Goal: Obtain resource: Obtain resource

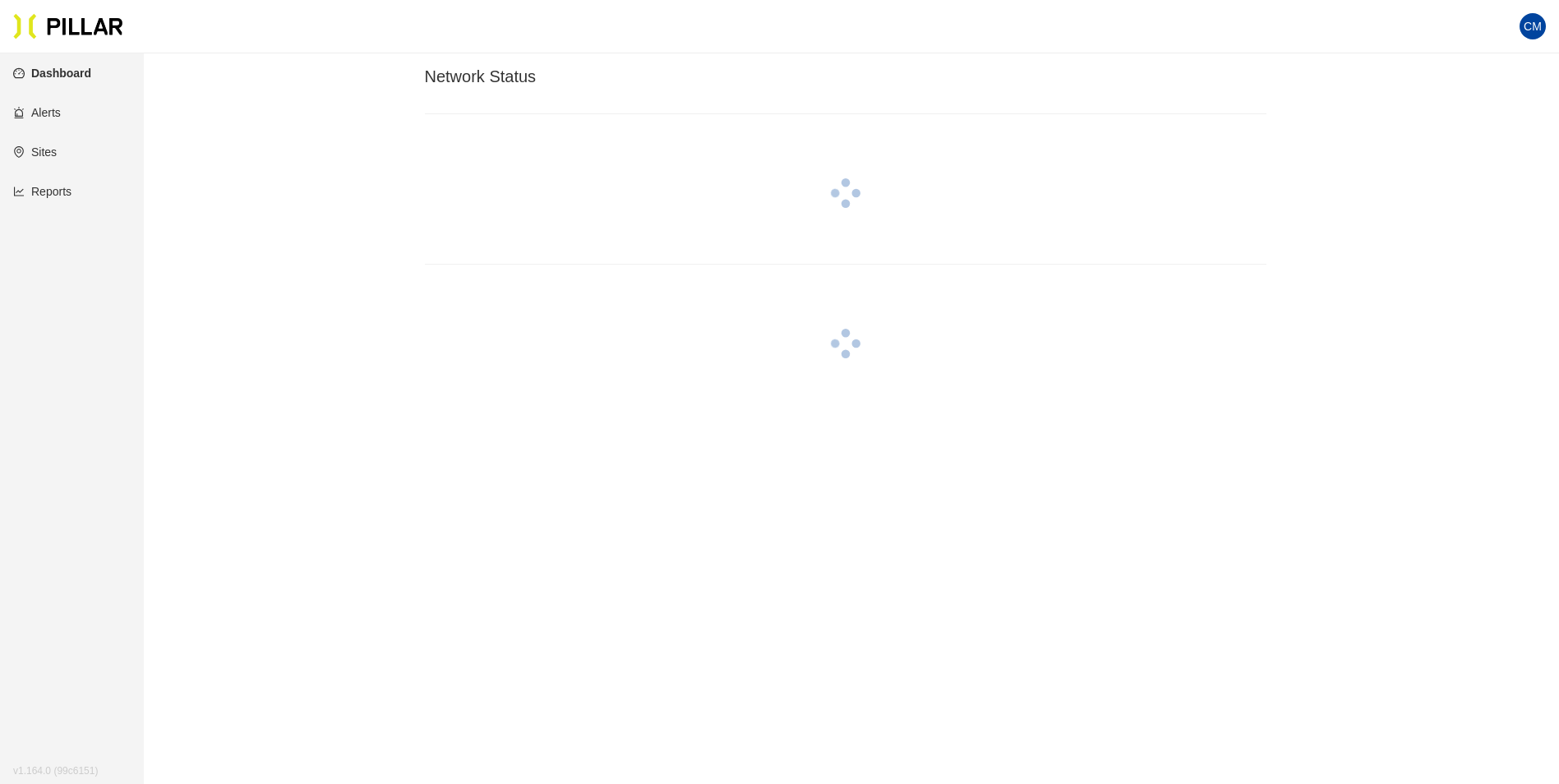
click at [43, 185] on link "Reports" at bounding box center [42, 191] width 58 height 13
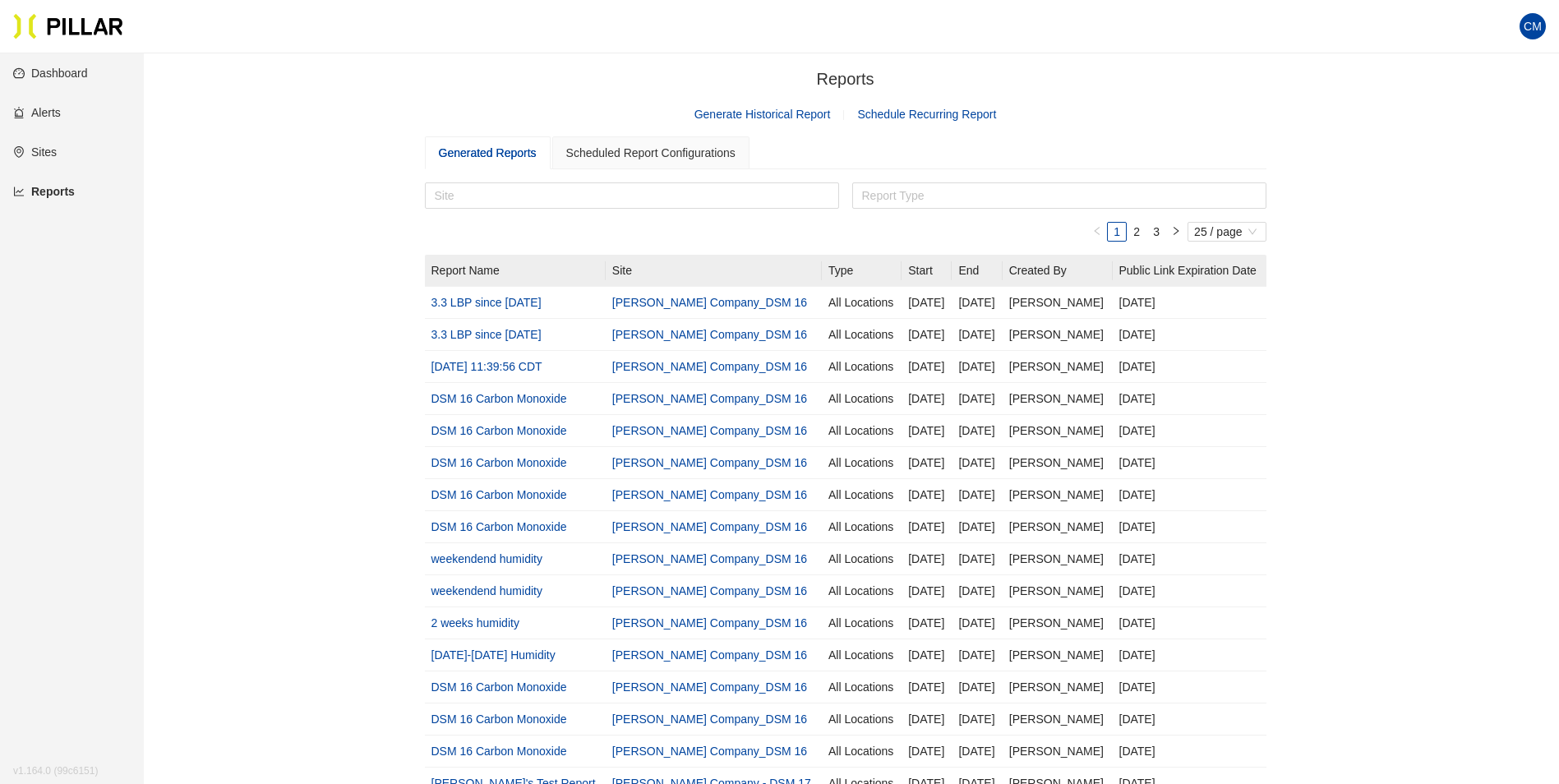
click at [759, 112] on link "Generate Historical Report" at bounding box center [763, 114] width 137 height 13
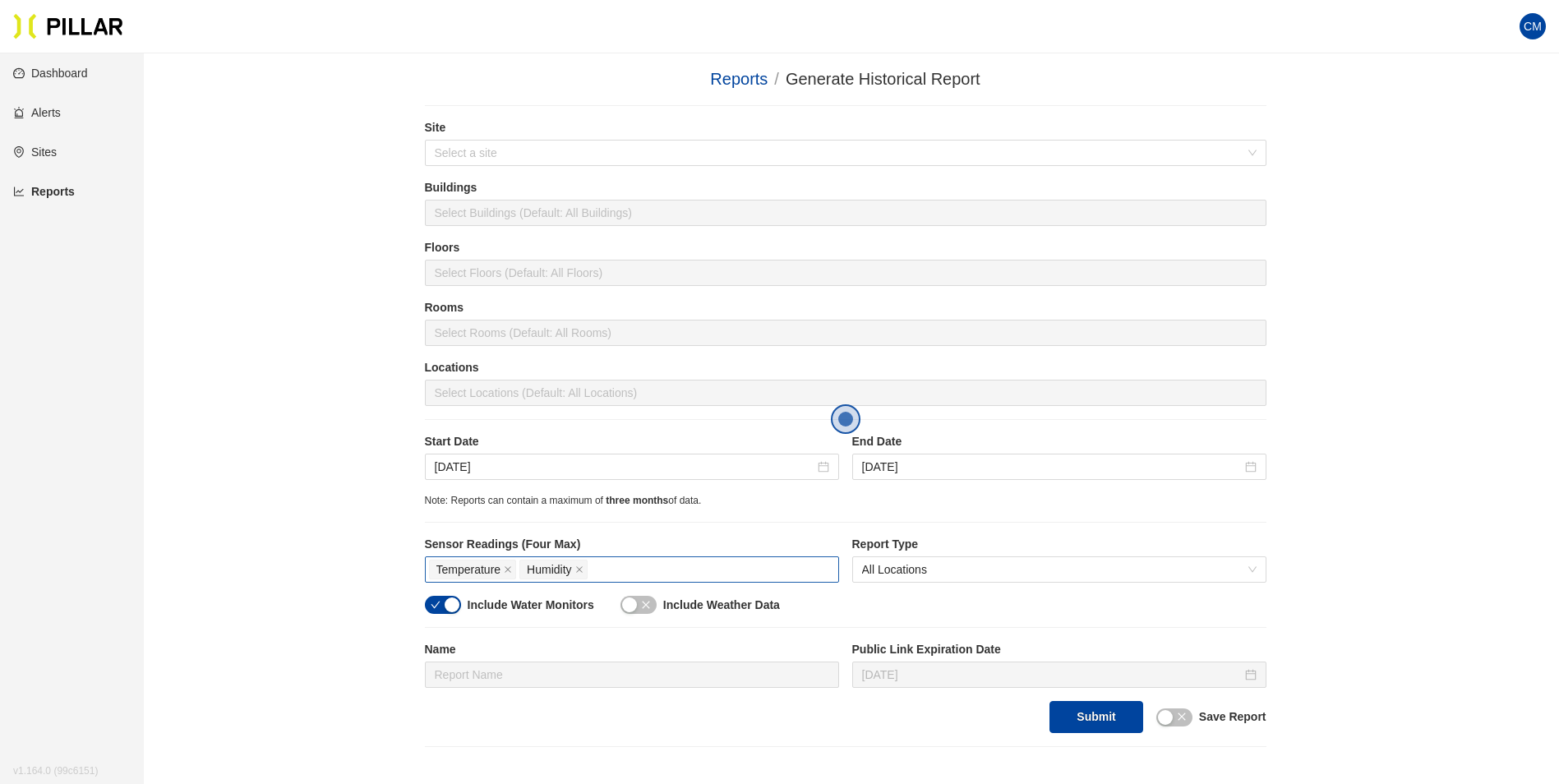
click at [614, 565] on div "Temperature Humidity" at bounding box center [631, 569] width 406 height 23
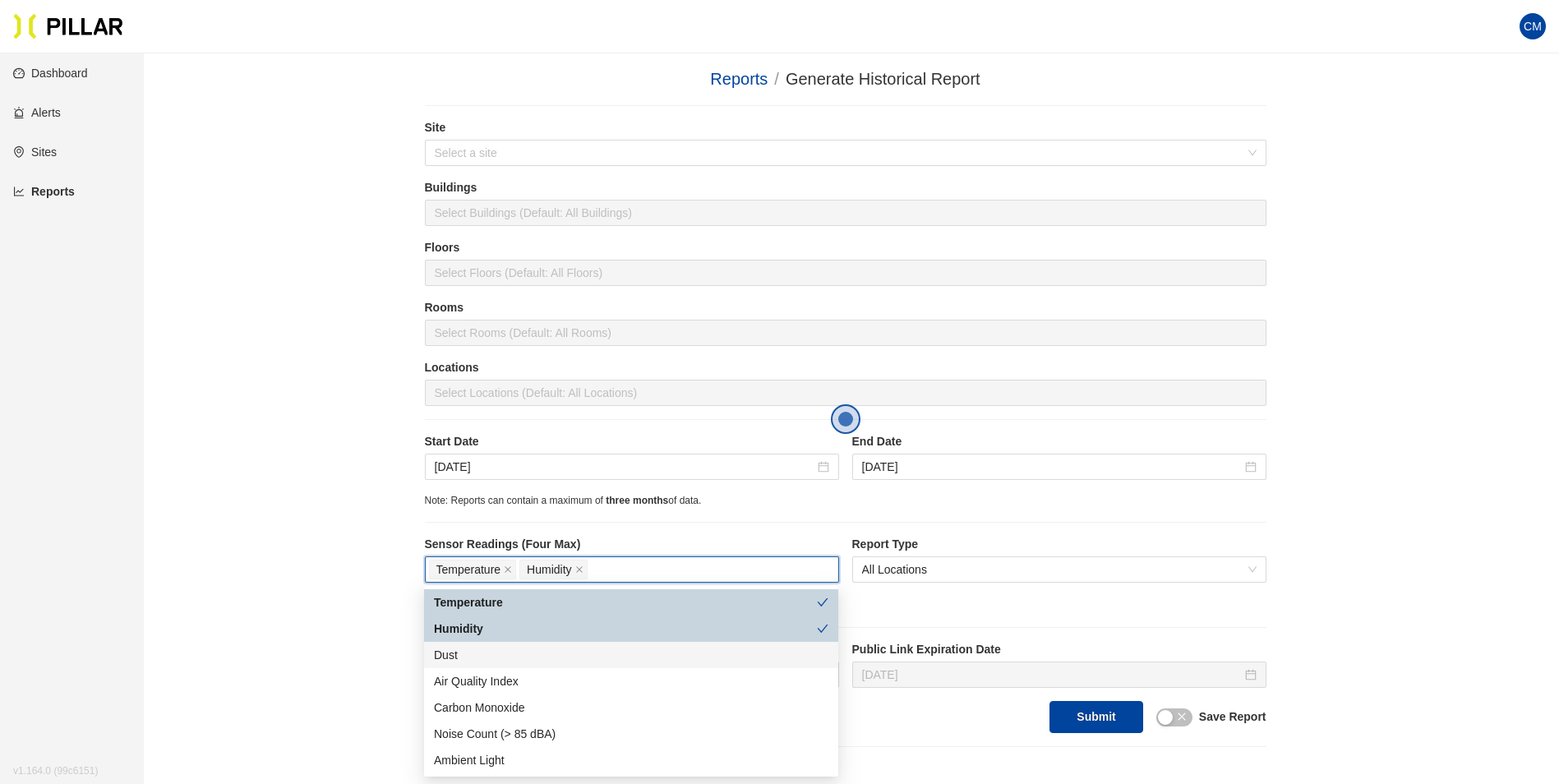
click at [518, 661] on div "Dust" at bounding box center [631, 654] width 395 height 18
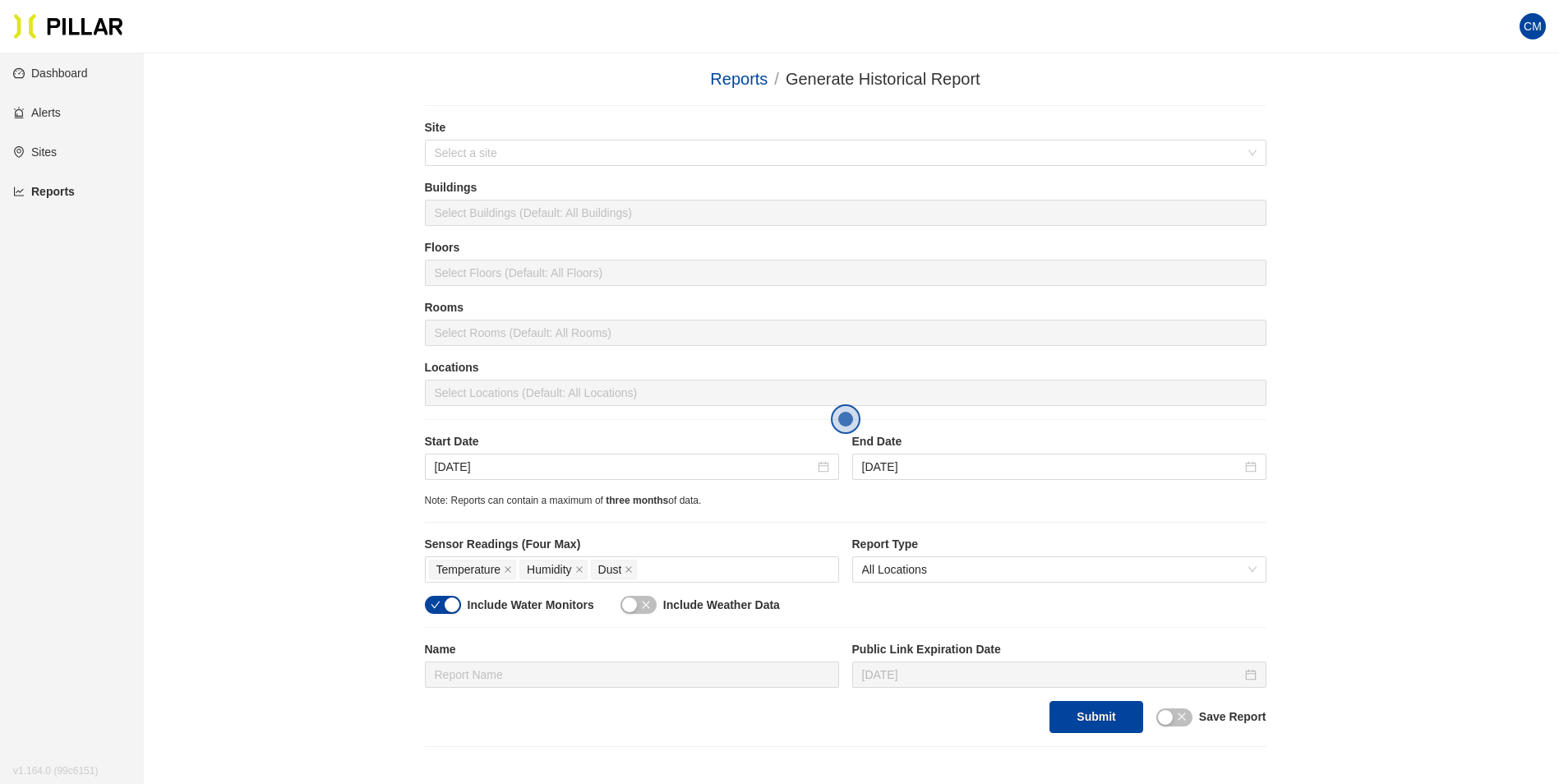
click at [1412, 556] on div "Reports / Generate Historical Report / Site Select a site Buildings Select Buil…" at bounding box center [845, 407] width 1322 height 681
click at [486, 158] on input "search" at bounding box center [840, 153] width 810 height 24
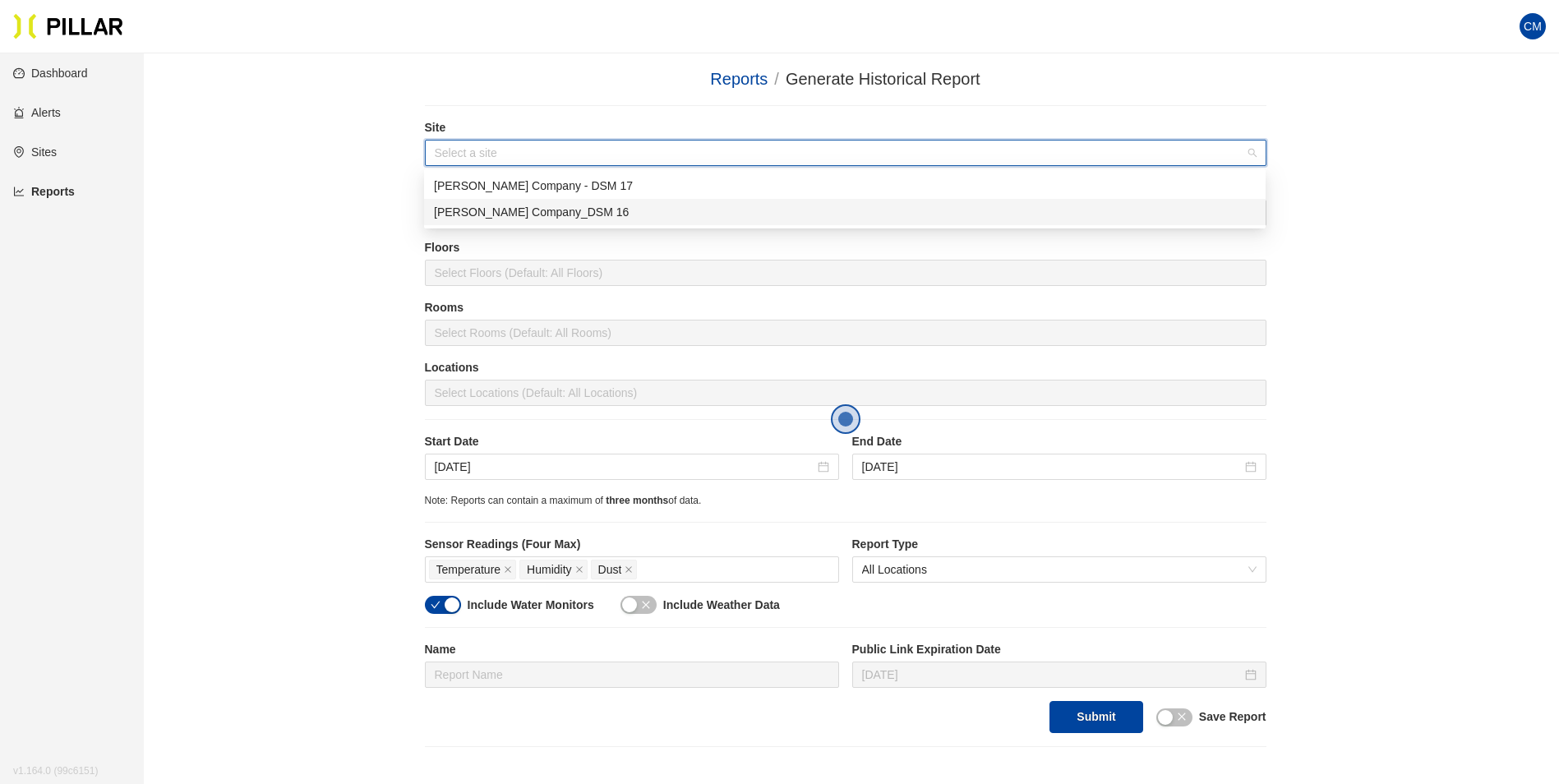
click at [504, 209] on div "[PERSON_NAME] Company_DSM 16" at bounding box center [844, 211] width 822 height 18
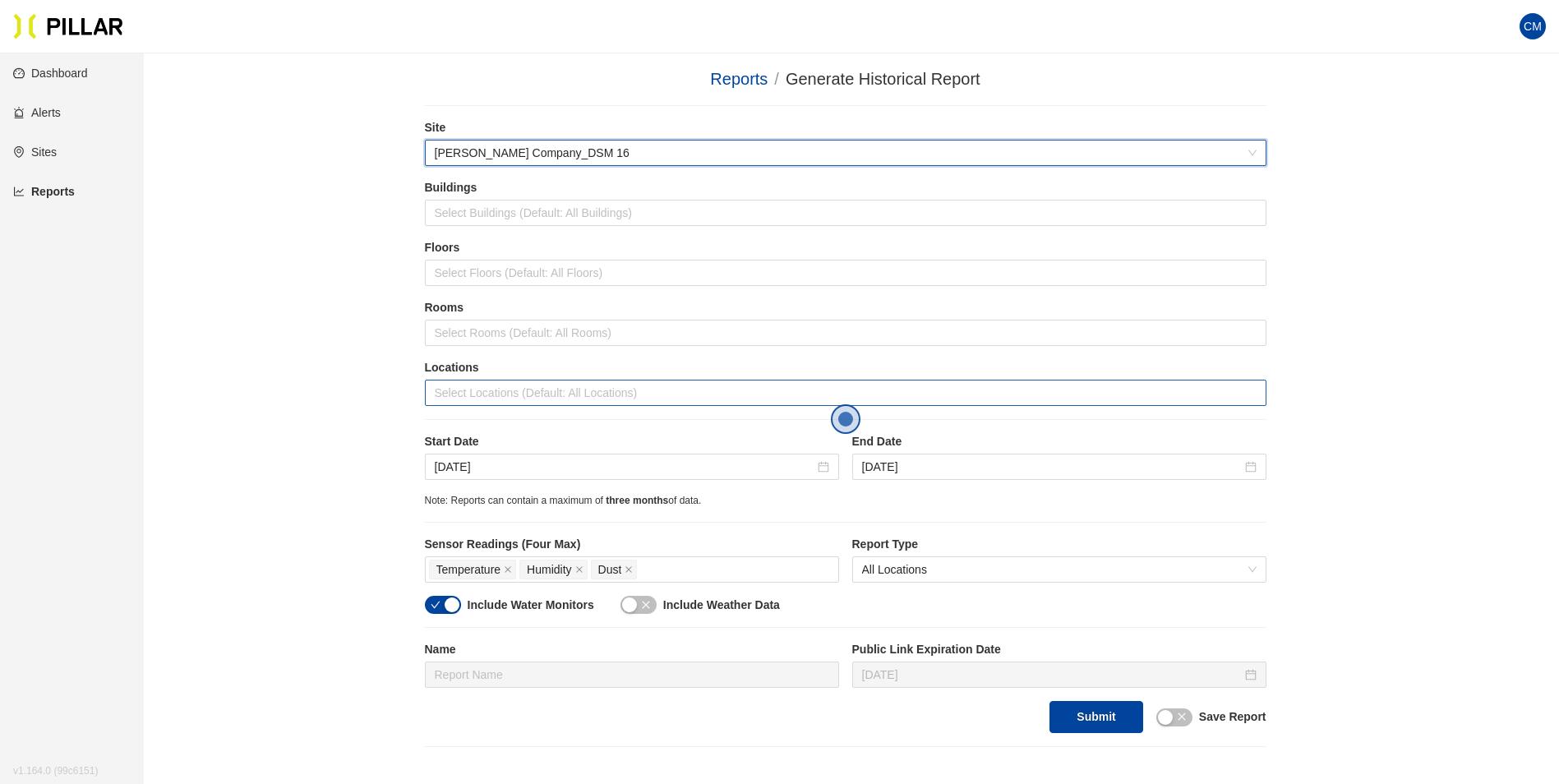
click at [501, 393] on div at bounding box center [845, 393] width 833 height 23
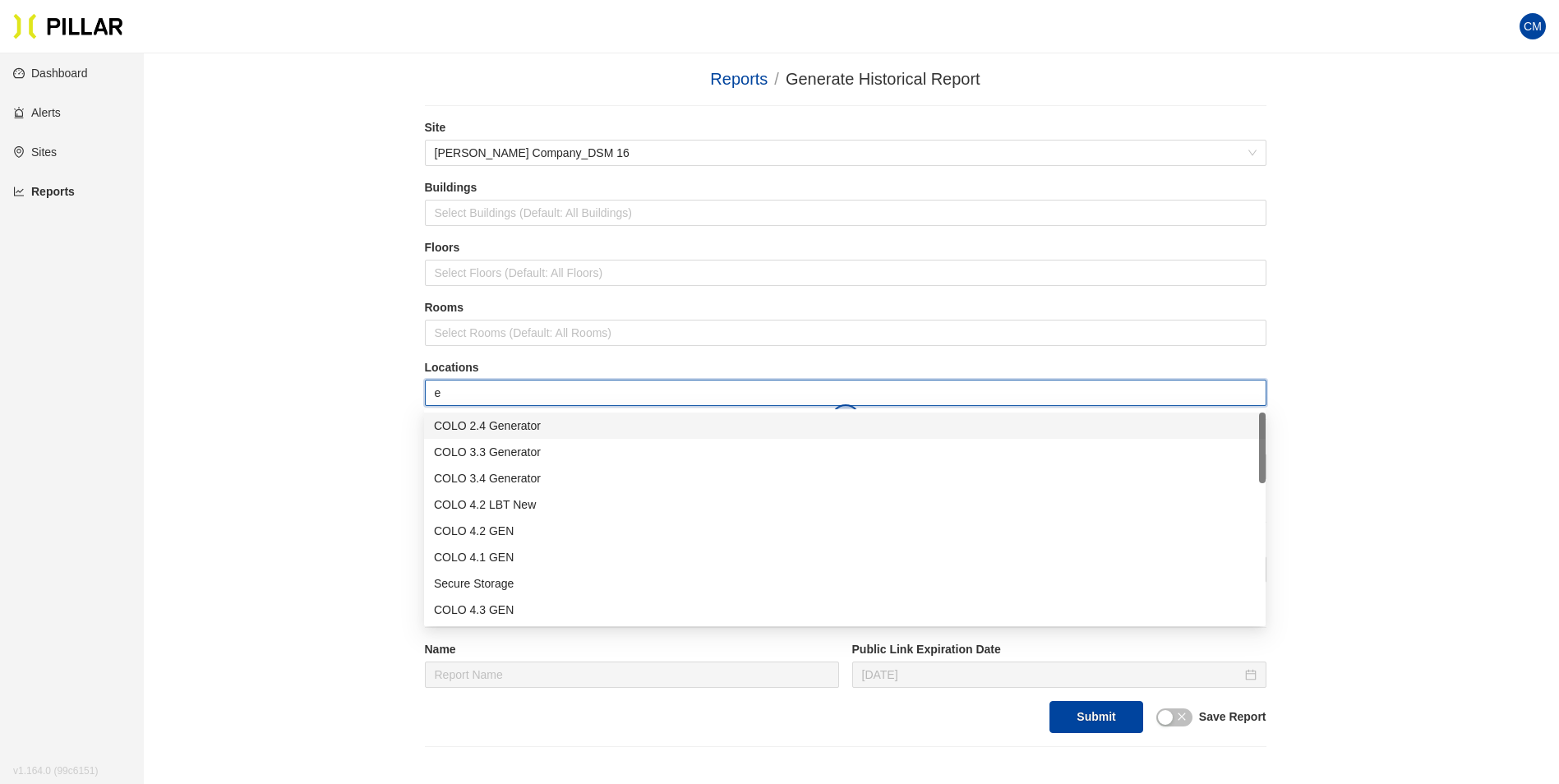
type input "er"
click at [498, 537] on div "Admin ER1" at bounding box center [844, 530] width 822 height 18
type input "er"
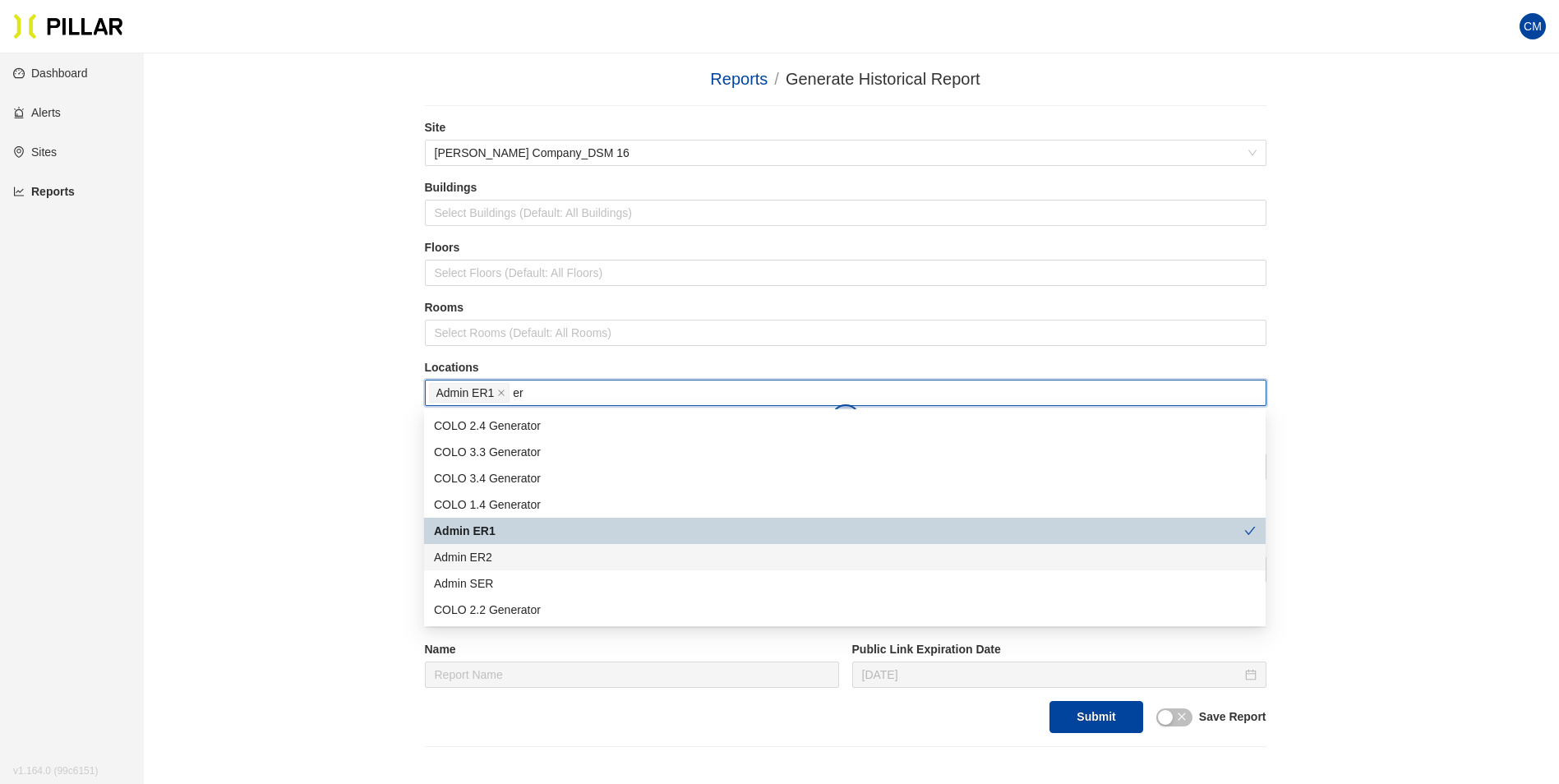
click at [510, 557] on div "Admin ER2" at bounding box center [844, 556] width 822 height 18
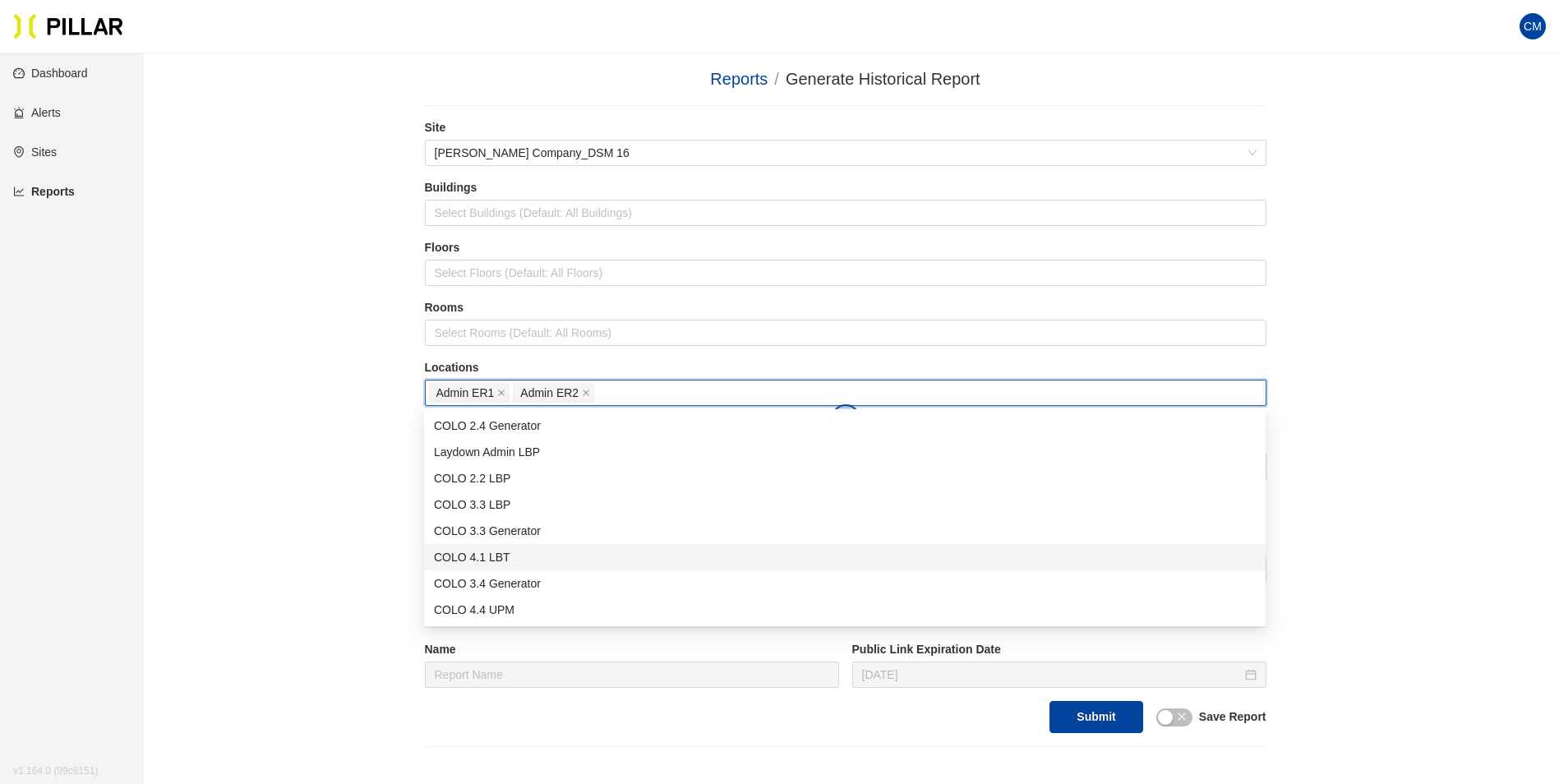
click at [1401, 545] on div "Reports / Generate Historical Report / Site [PERSON_NAME] Company_DSM 16 Buildi…" at bounding box center [845, 407] width 1322 height 681
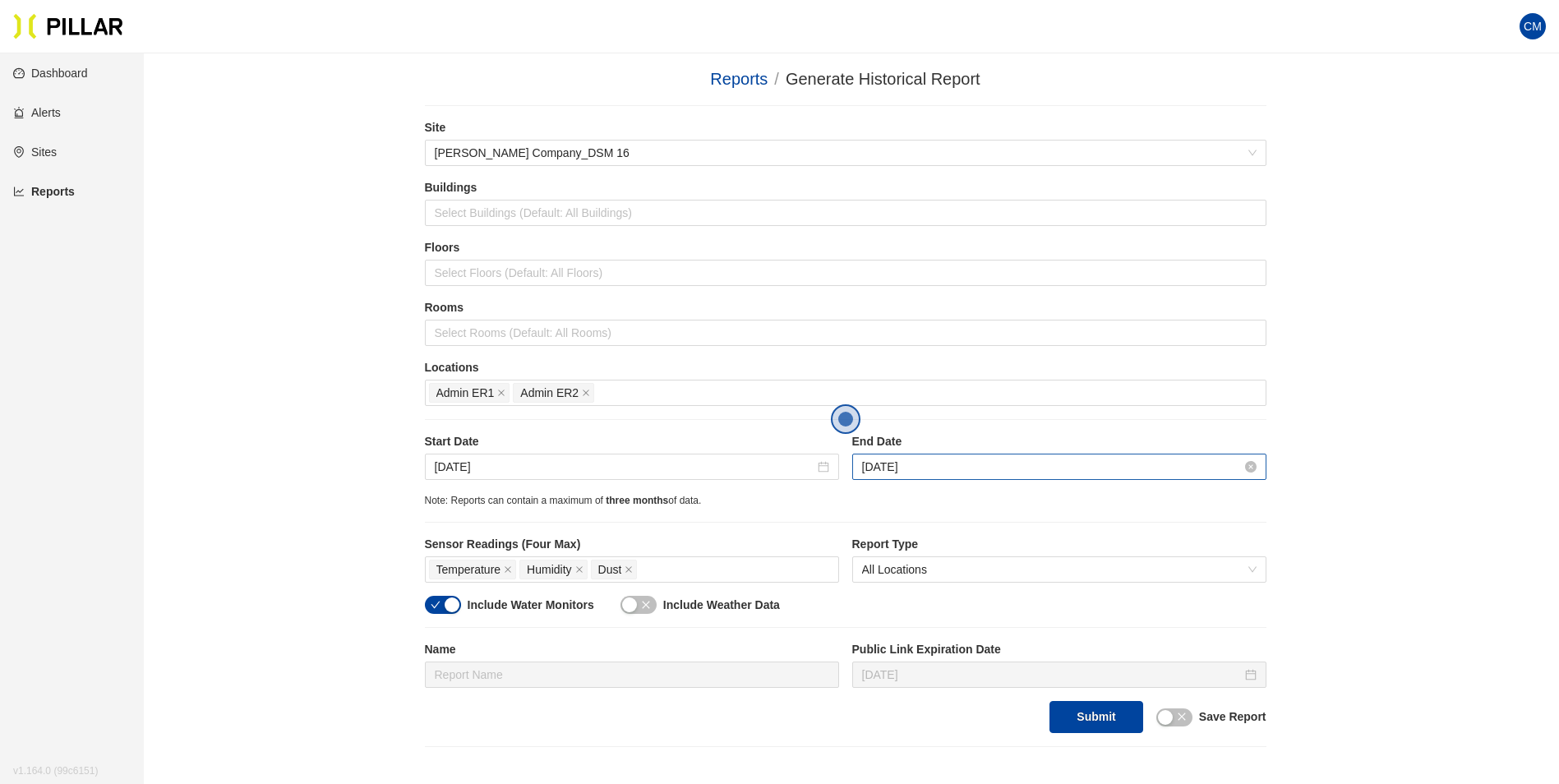
click at [863, 469] on input "[DATE]" at bounding box center [1052, 467] width 380 height 18
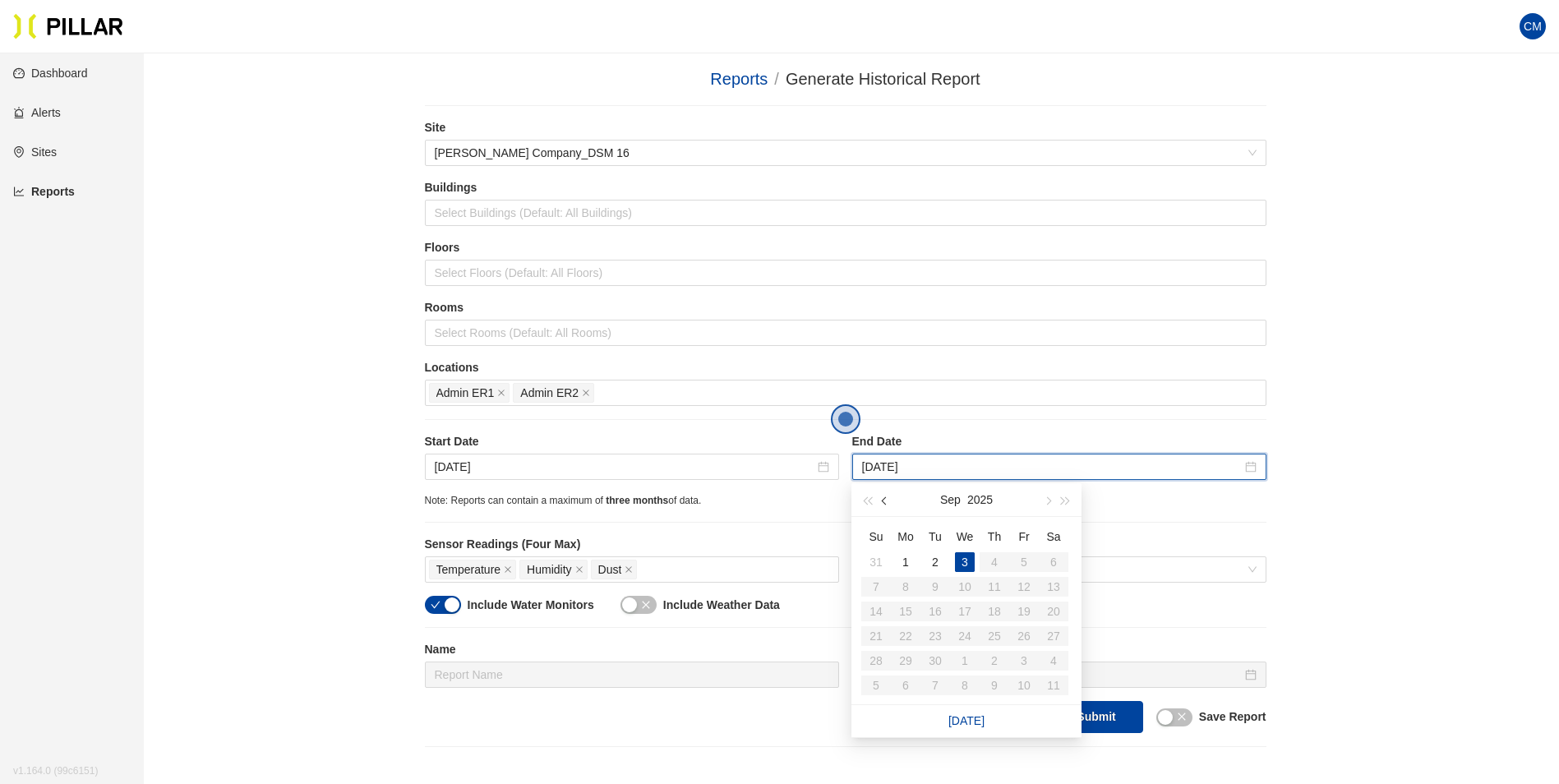
click at [883, 499] on span "button" at bounding box center [885, 501] width 8 height 8
type input "[DATE]"
click at [997, 661] on div "28" at bounding box center [994, 661] width 20 height 20
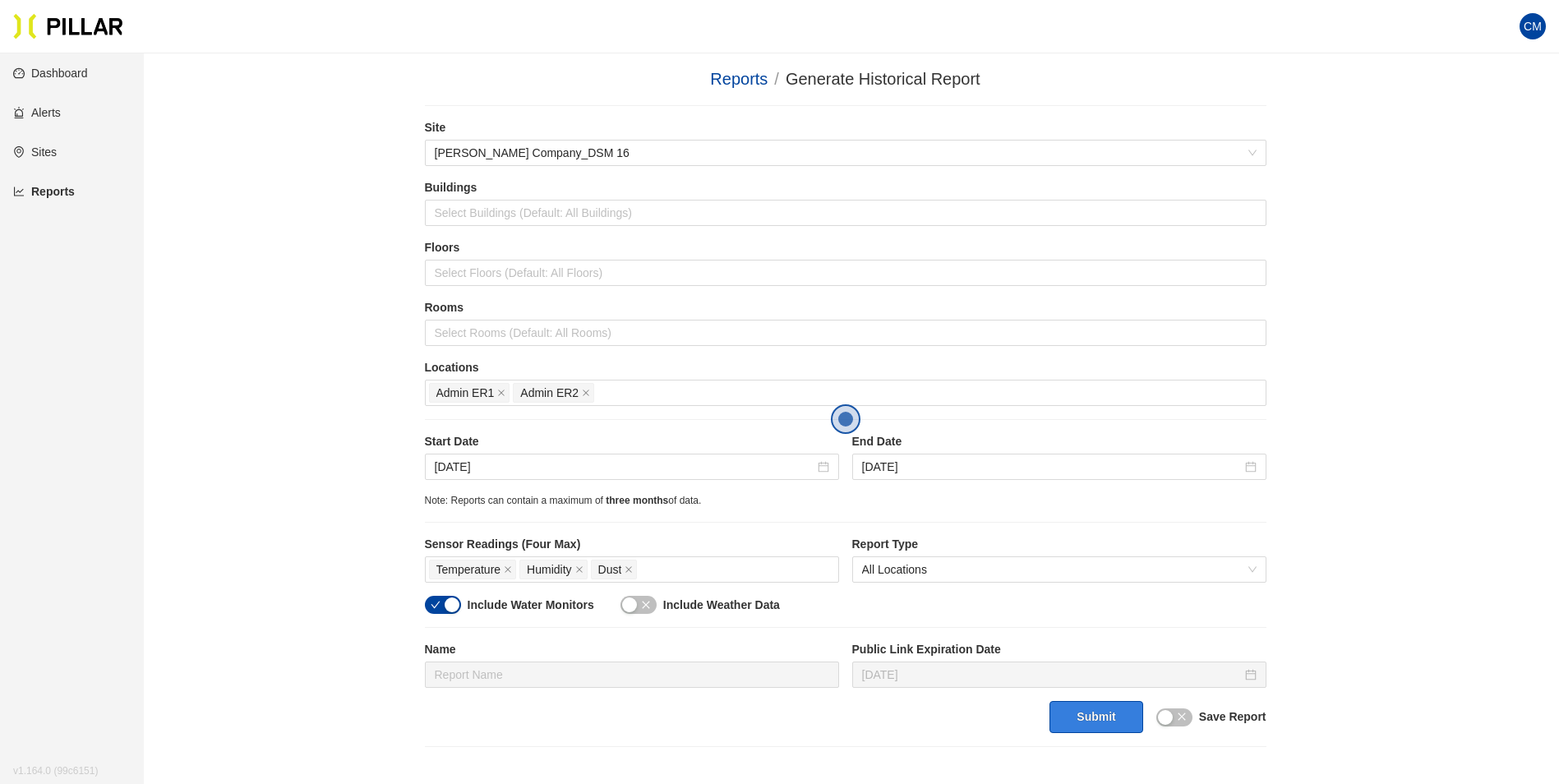
click at [1113, 715] on button "Submit" at bounding box center [1096, 716] width 93 height 32
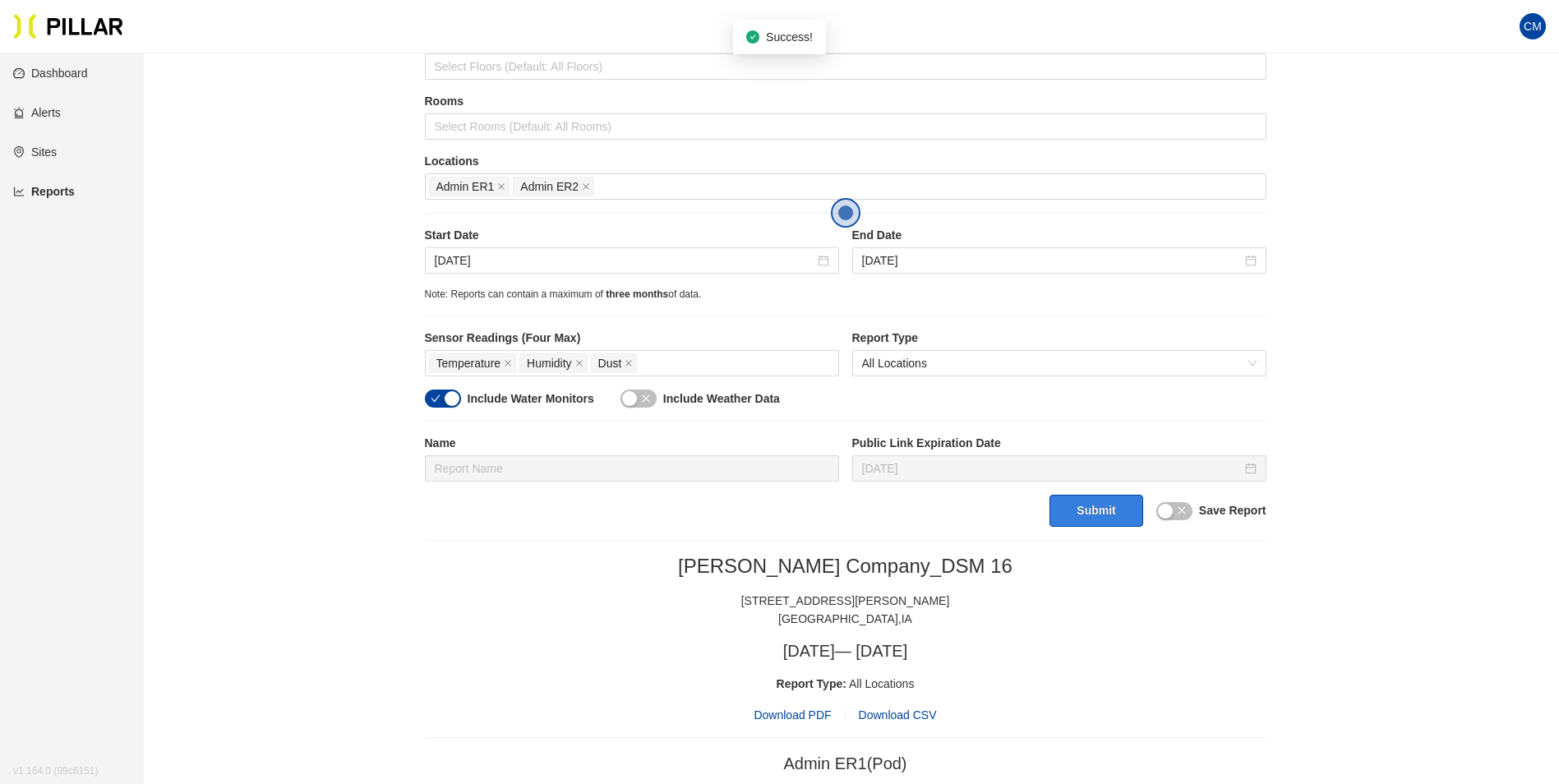
scroll to position [411, 0]
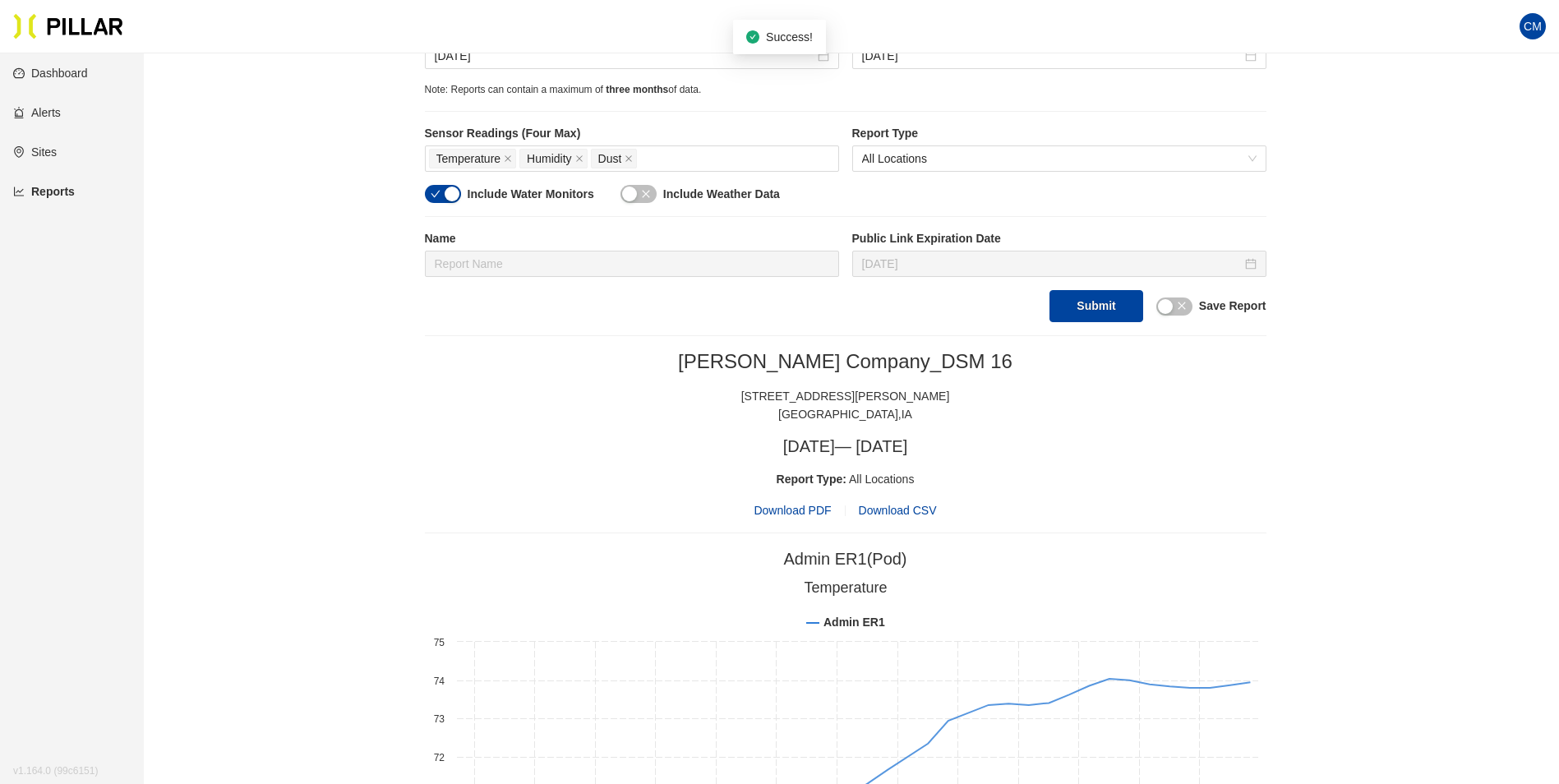
click at [794, 513] on span "Download PDF" at bounding box center [792, 510] width 77 height 18
click at [600, 373] on h2 "[PERSON_NAME] Company_DSM 16" at bounding box center [846, 362] width 842 height 24
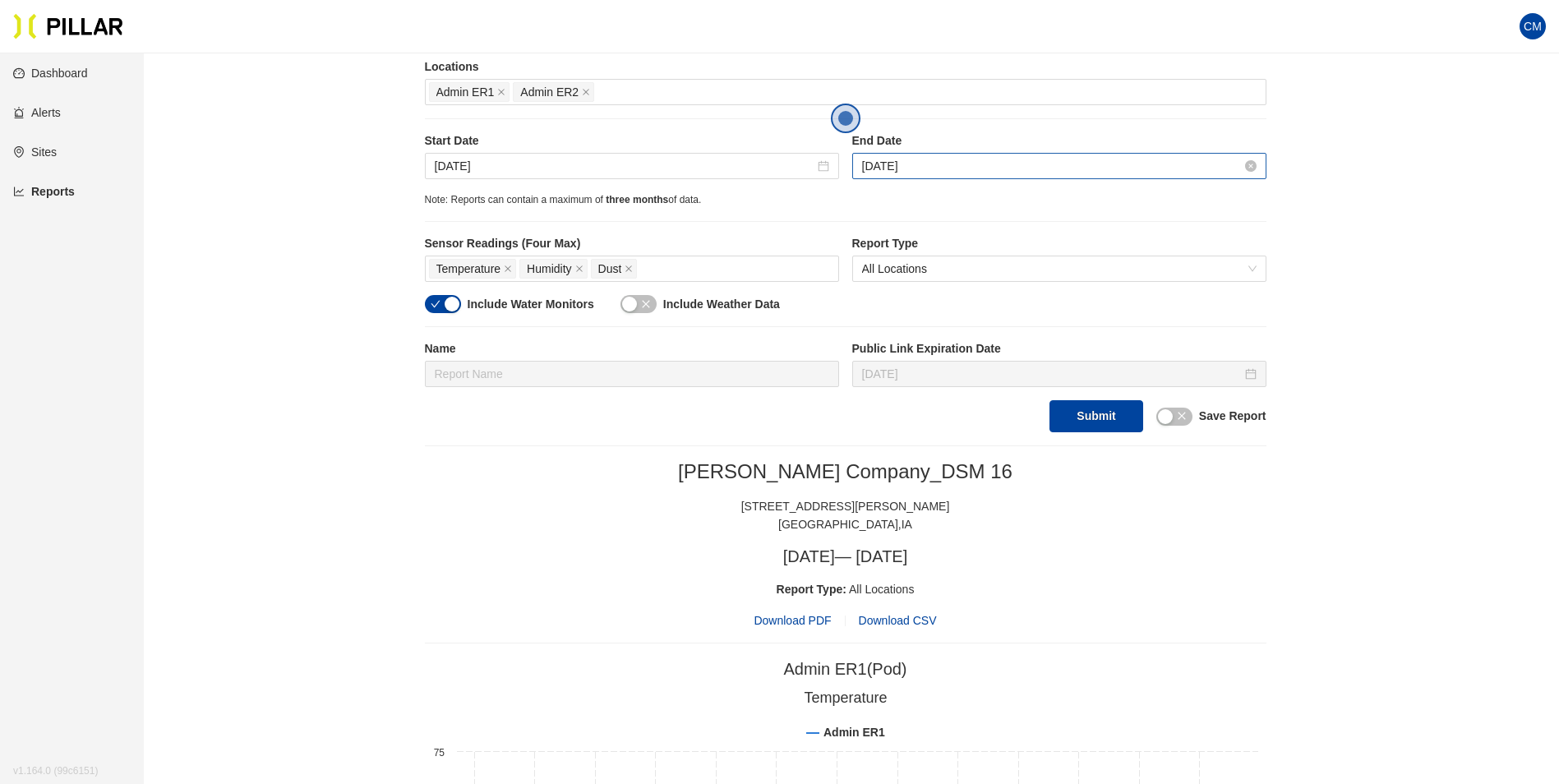
scroll to position [164, 0]
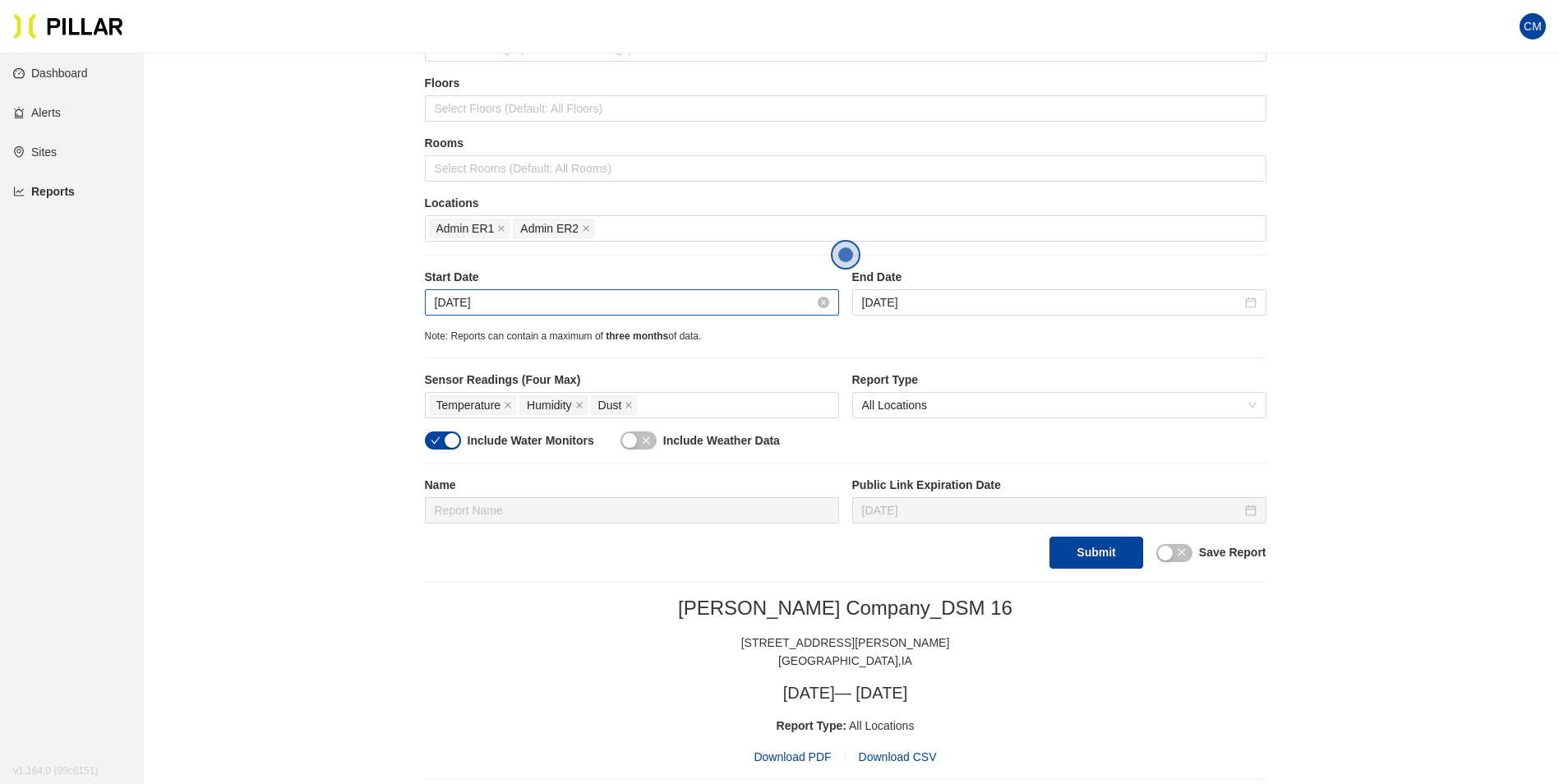
click at [463, 308] on input "[DATE]" at bounding box center [624, 302] width 380 height 18
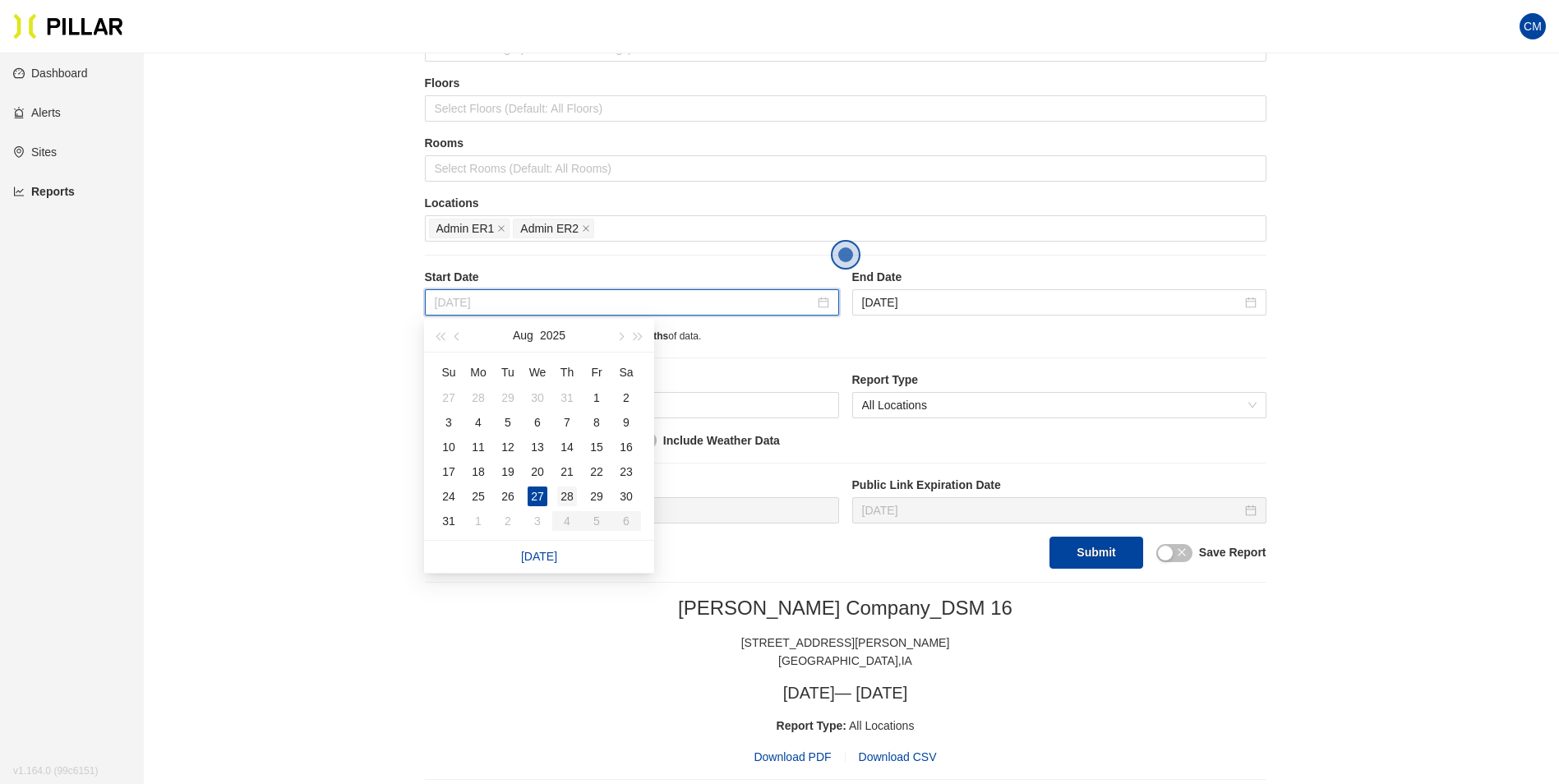
type input "[DATE]"
click at [554, 496] on td "28" at bounding box center [567, 496] width 30 height 24
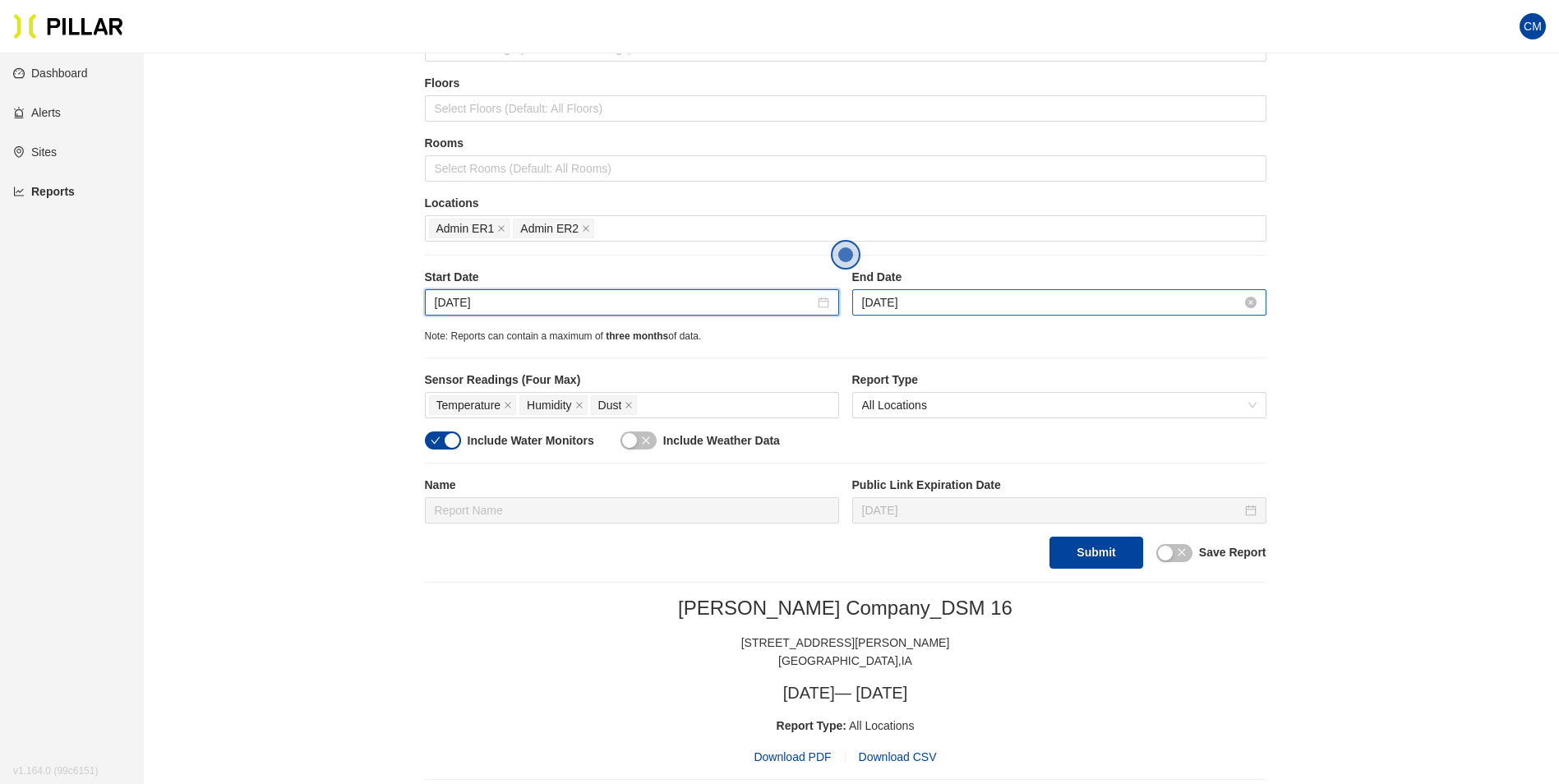
click at [909, 302] on input "[DATE]" at bounding box center [1052, 302] width 380 height 18
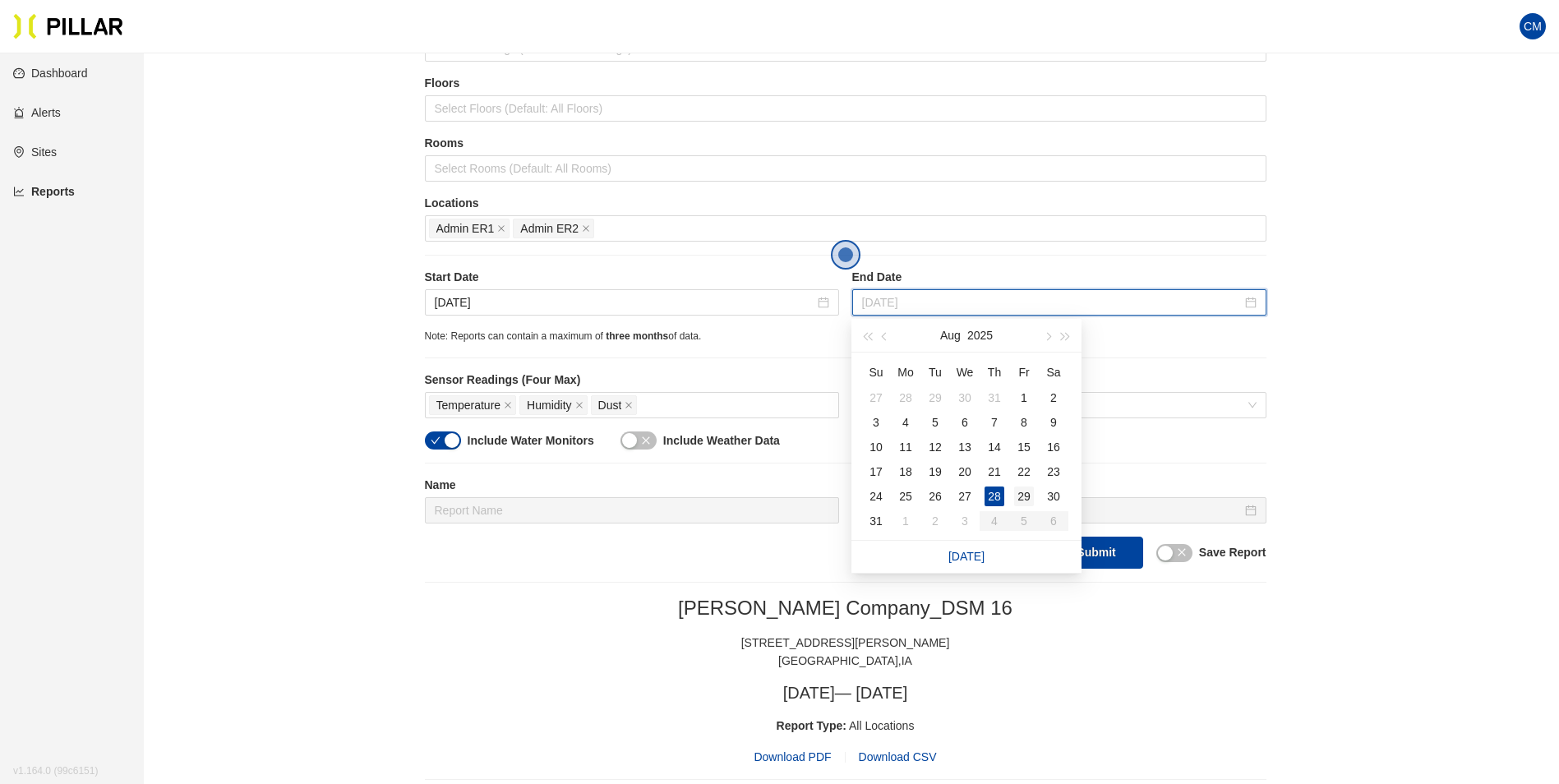
type input "[DATE]"
click at [1026, 494] on div "29" at bounding box center [1023, 496] width 20 height 20
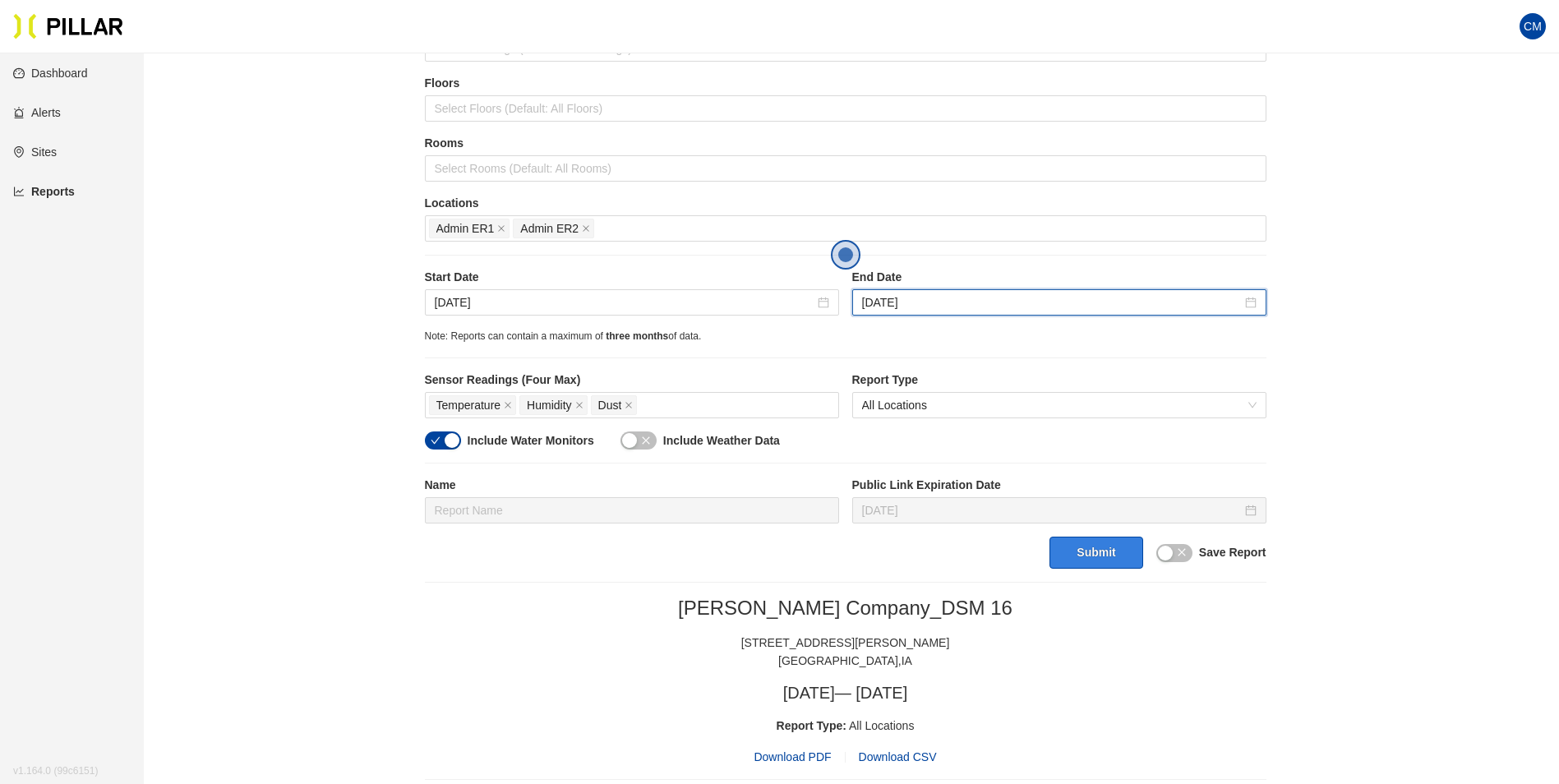
click at [1089, 558] on button "Submit" at bounding box center [1096, 552] width 93 height 32
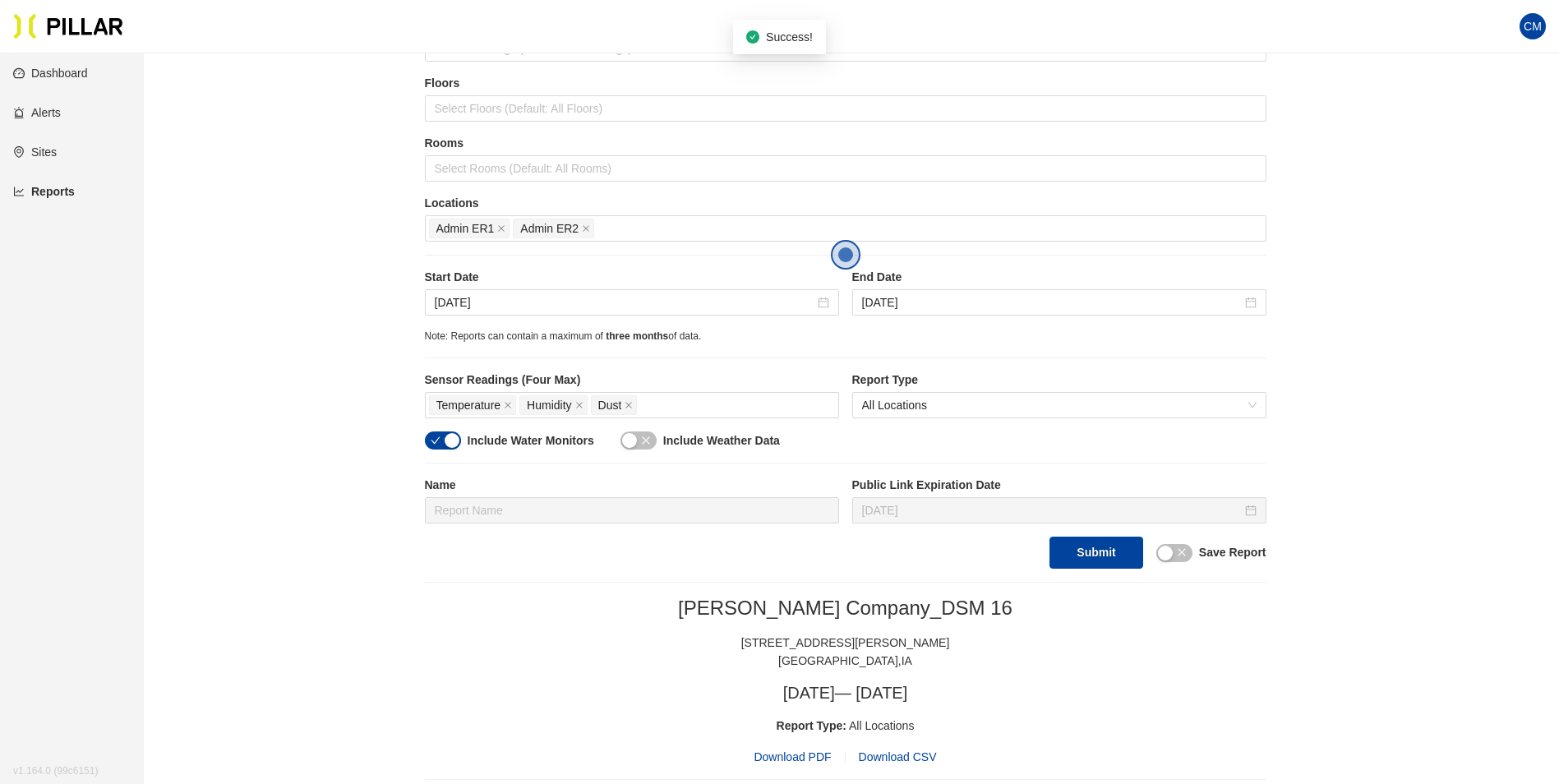
click at [803, 759] on span "Download PDF" at bounding box center [792, 756] width 77 height 18
click at [450, 307] on input "[DATE]" at bounding box center [624, 302] width 380 height 18
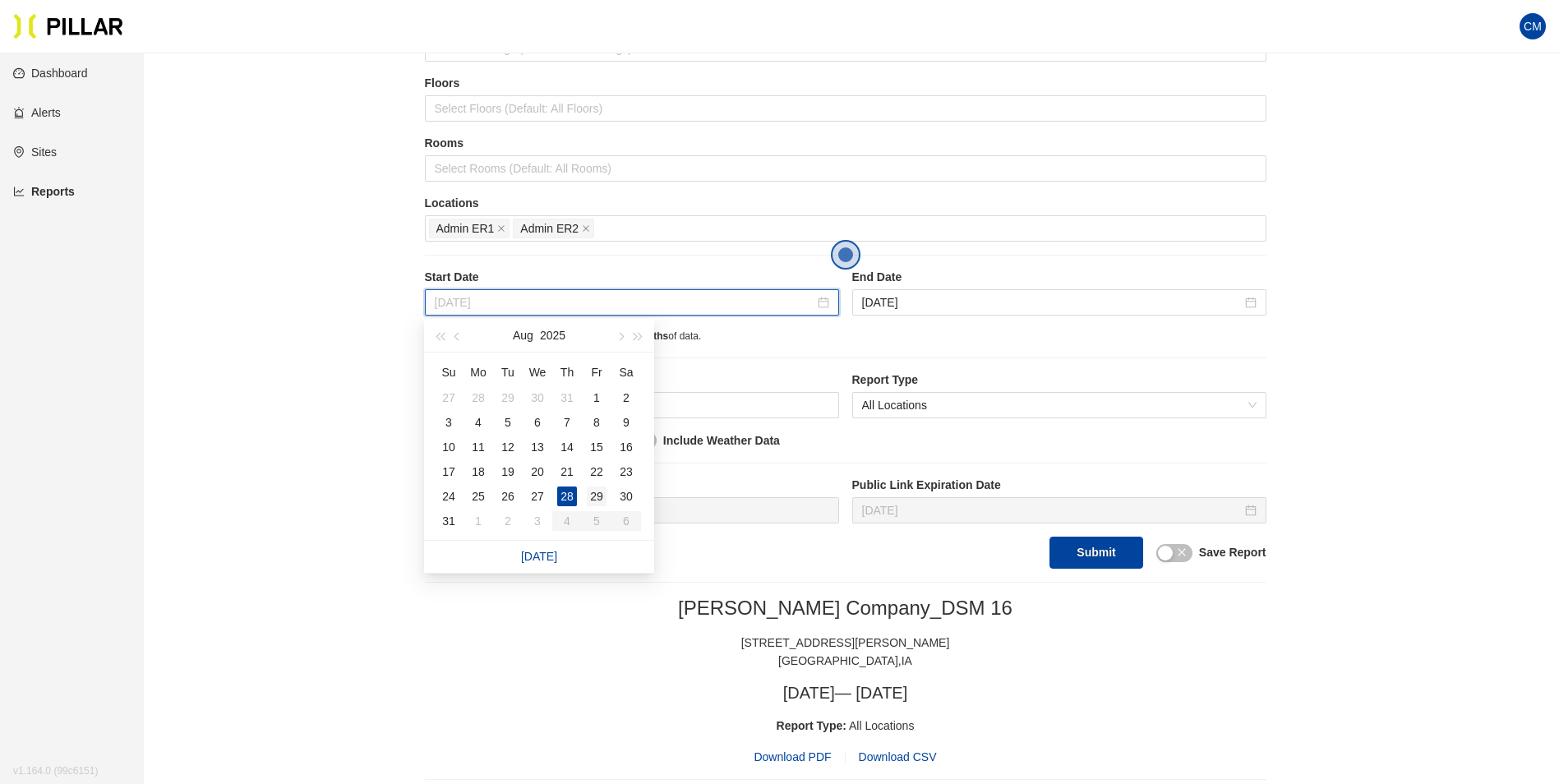
type input "[DATE]"
click at [597, 490] on div "29" at bounding box center [596, 496] width 20 height 20
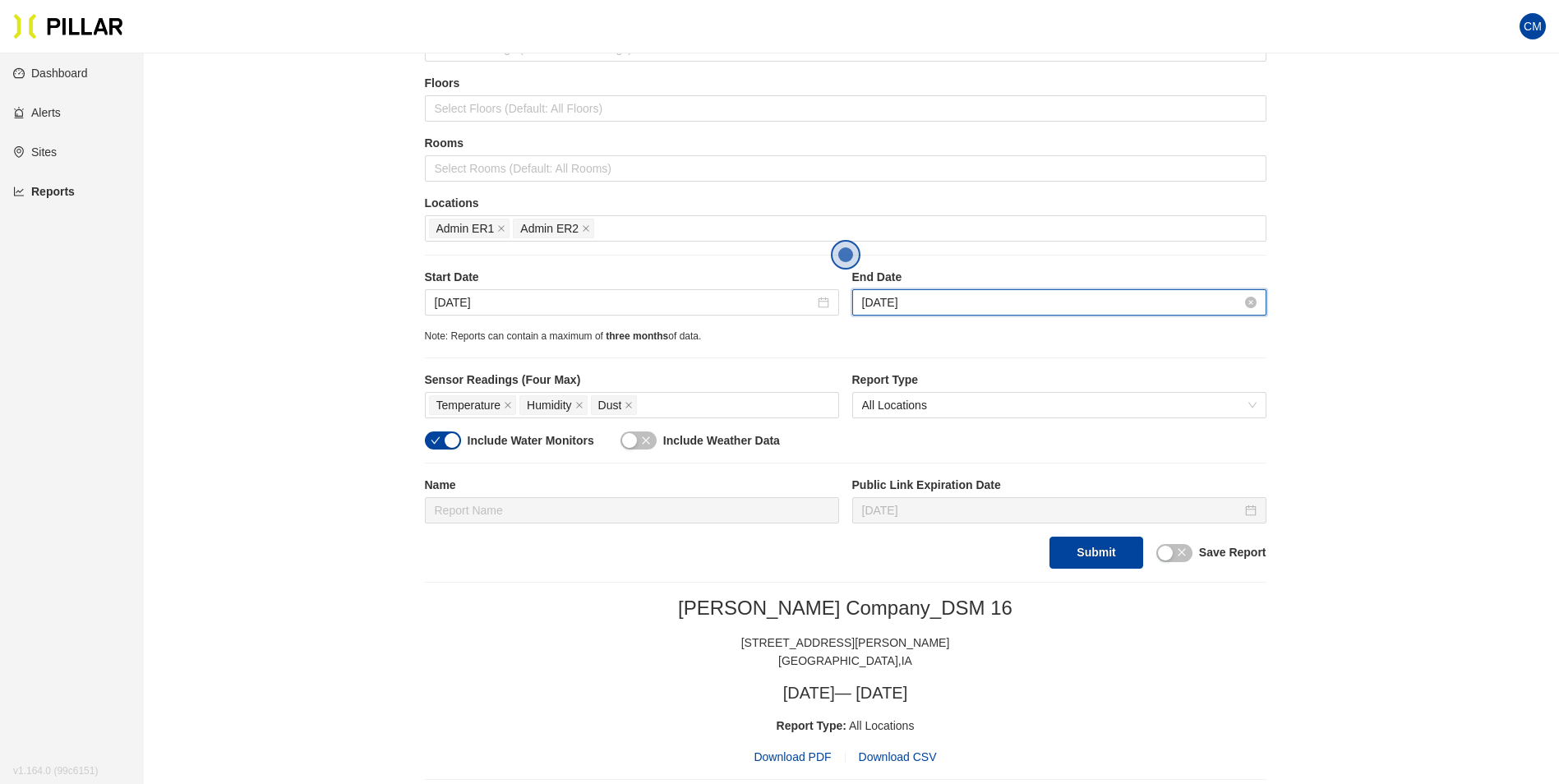
click at [887, 302] on input "[DATE]" at bounding box center [1052, 302] width 380 height 18
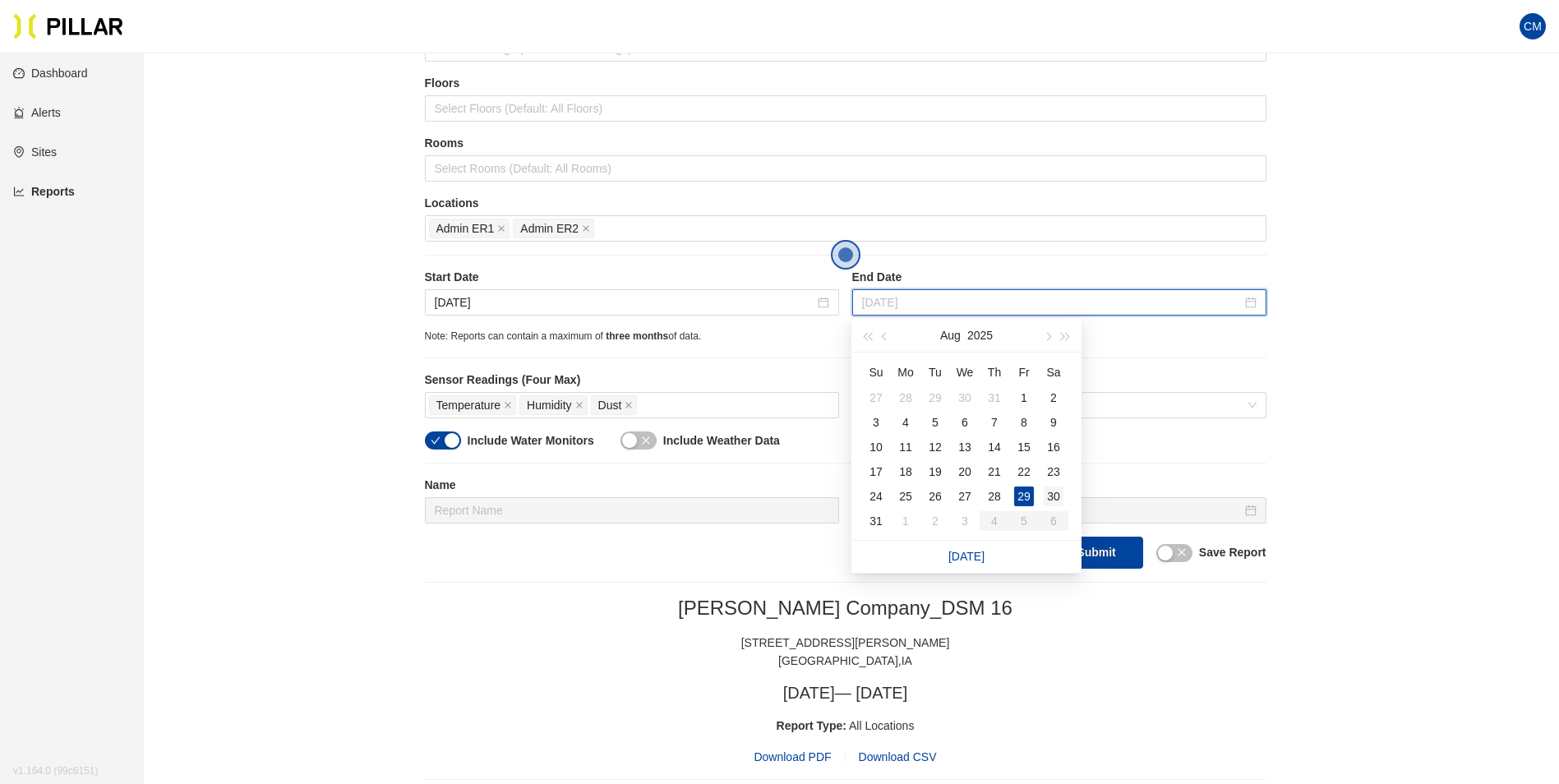
type input "[DATE]"
click at [1058, 495] on div "30" at bounding box center [1053, 496] width 20 height 20
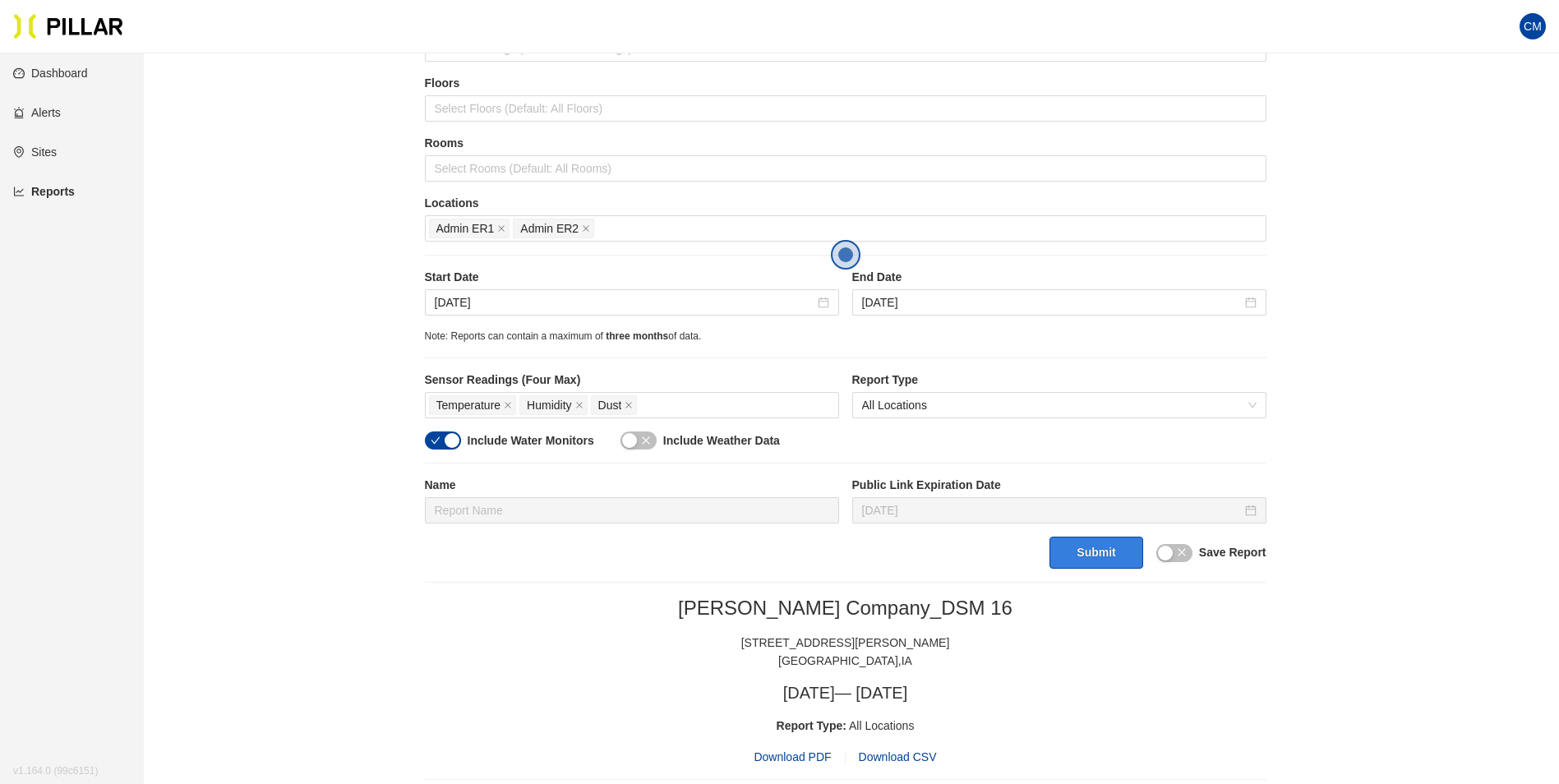
click at [1102, 559] on button "Submit" at bounding box center [1096, 552] width 93 height 32
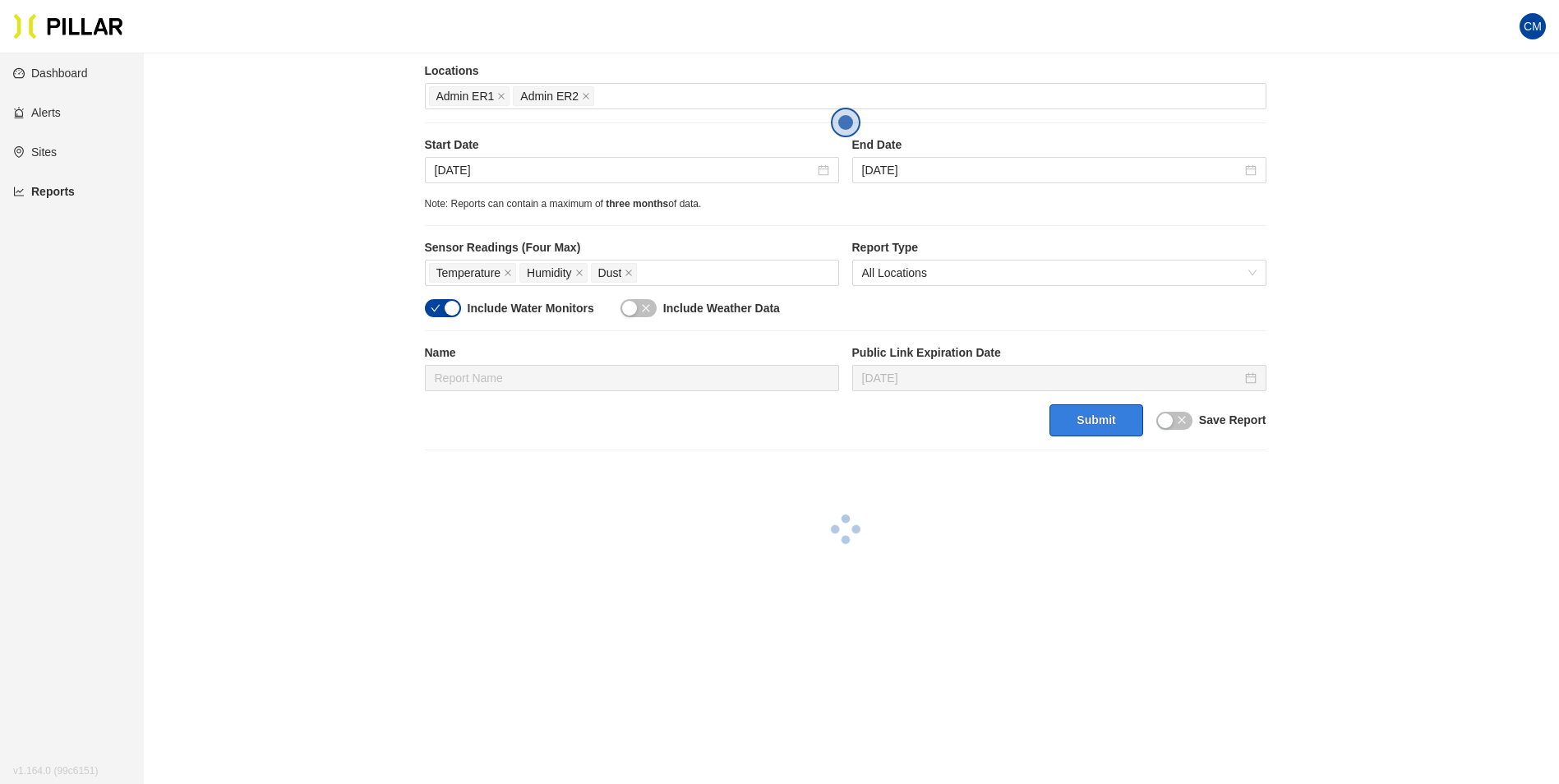
scroll to position [329, 0]
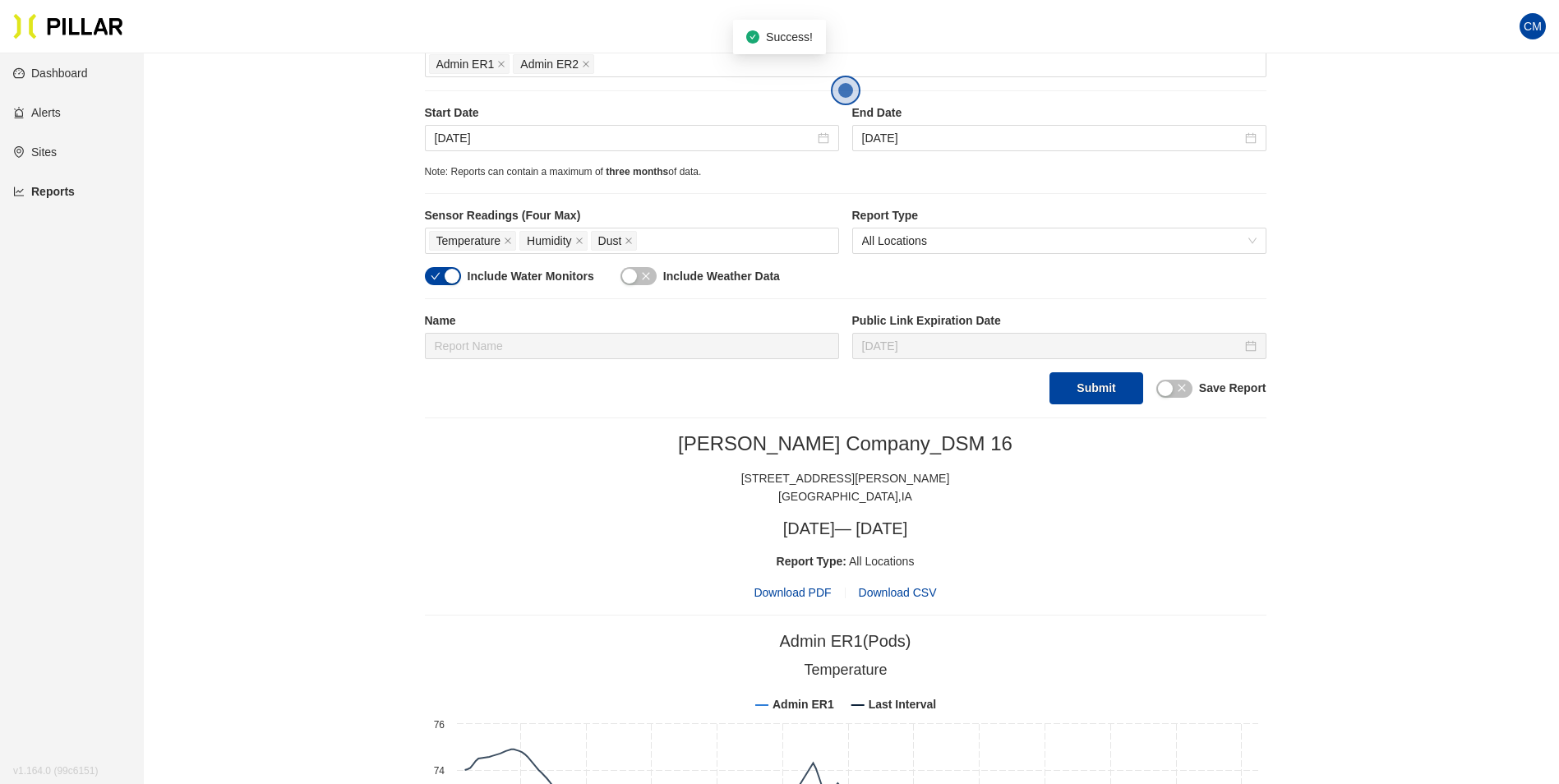
click at [803, 596] on span "Download PDF" at bounding box center [792, 592] width 77 height 18
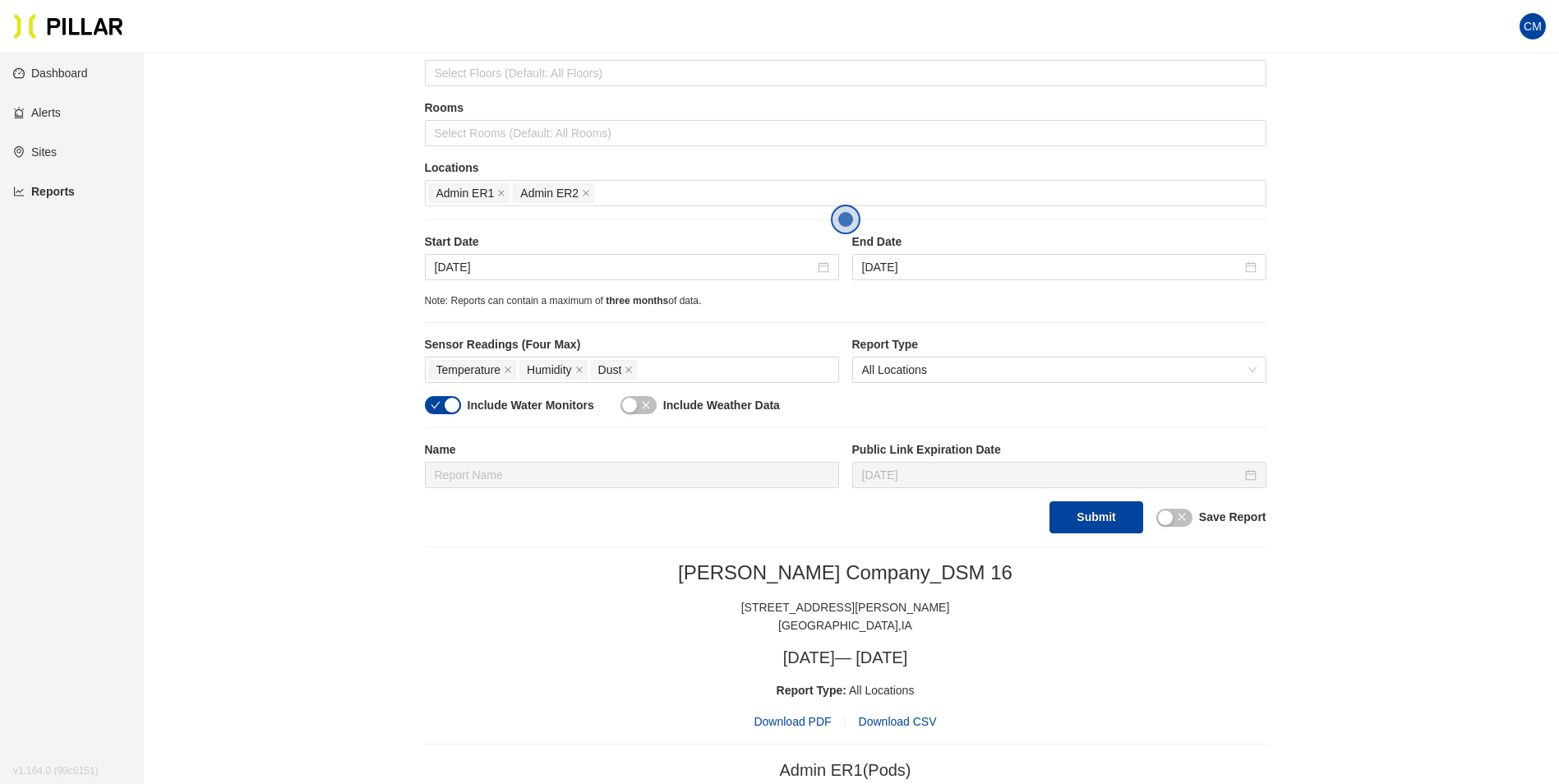
scroll to position [83, 0]
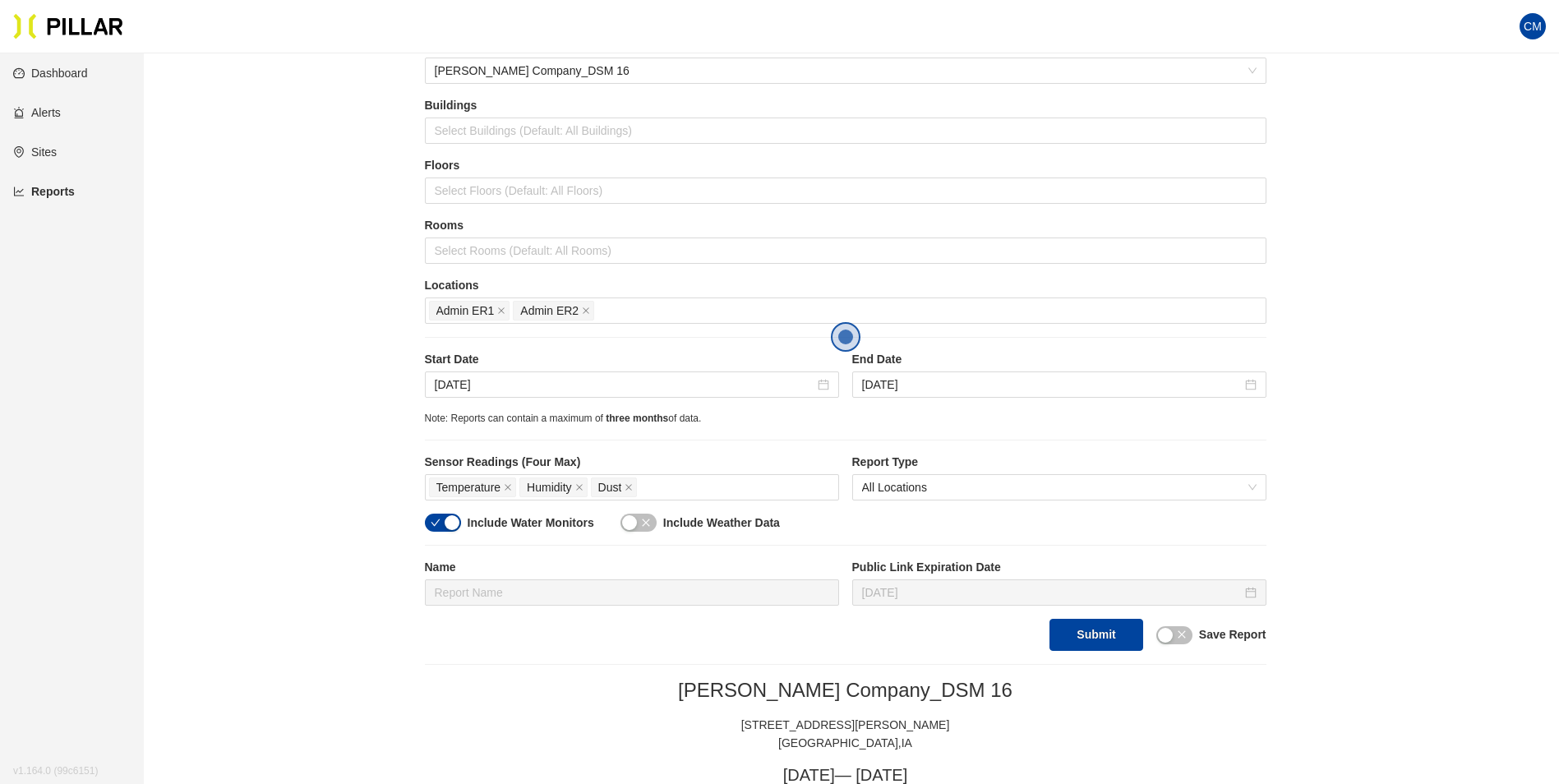
click at [652, 403] on div "Start Date [DATE] End Date [DATE]" at bounding box center [846, 381] width 842 height 60
click at [650, 392] on input "[DATE]" at bounding box center [624, 384] width 380 height 18
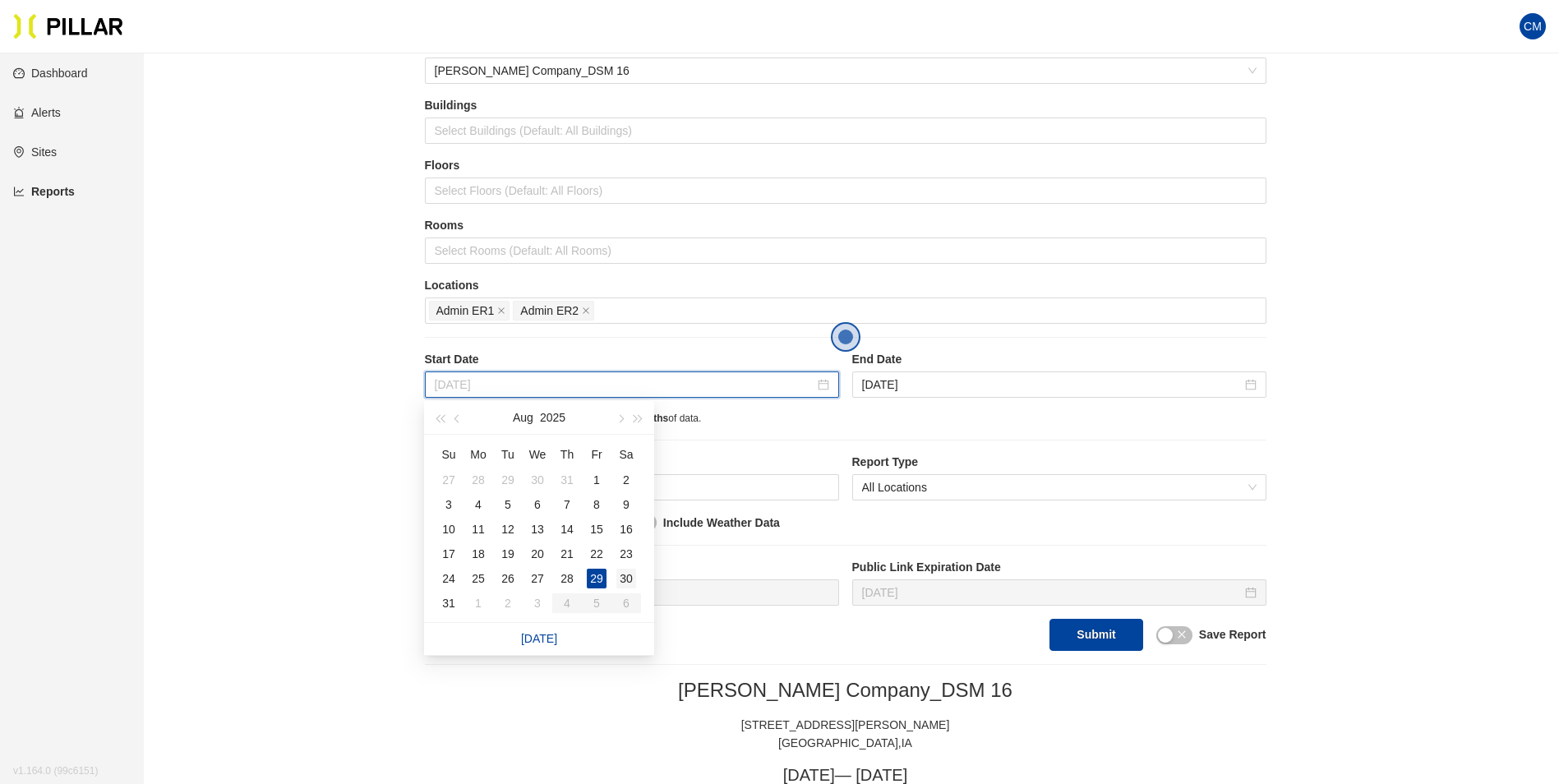
type input "[DATE]"
drag, startPoint x: 628, startPoint y: 581, endPoint x: 678, endPoint y: 541, distance: 64.0
click at [628, 581] on div "30" at bounding box center [626, 578] width 20 height 20
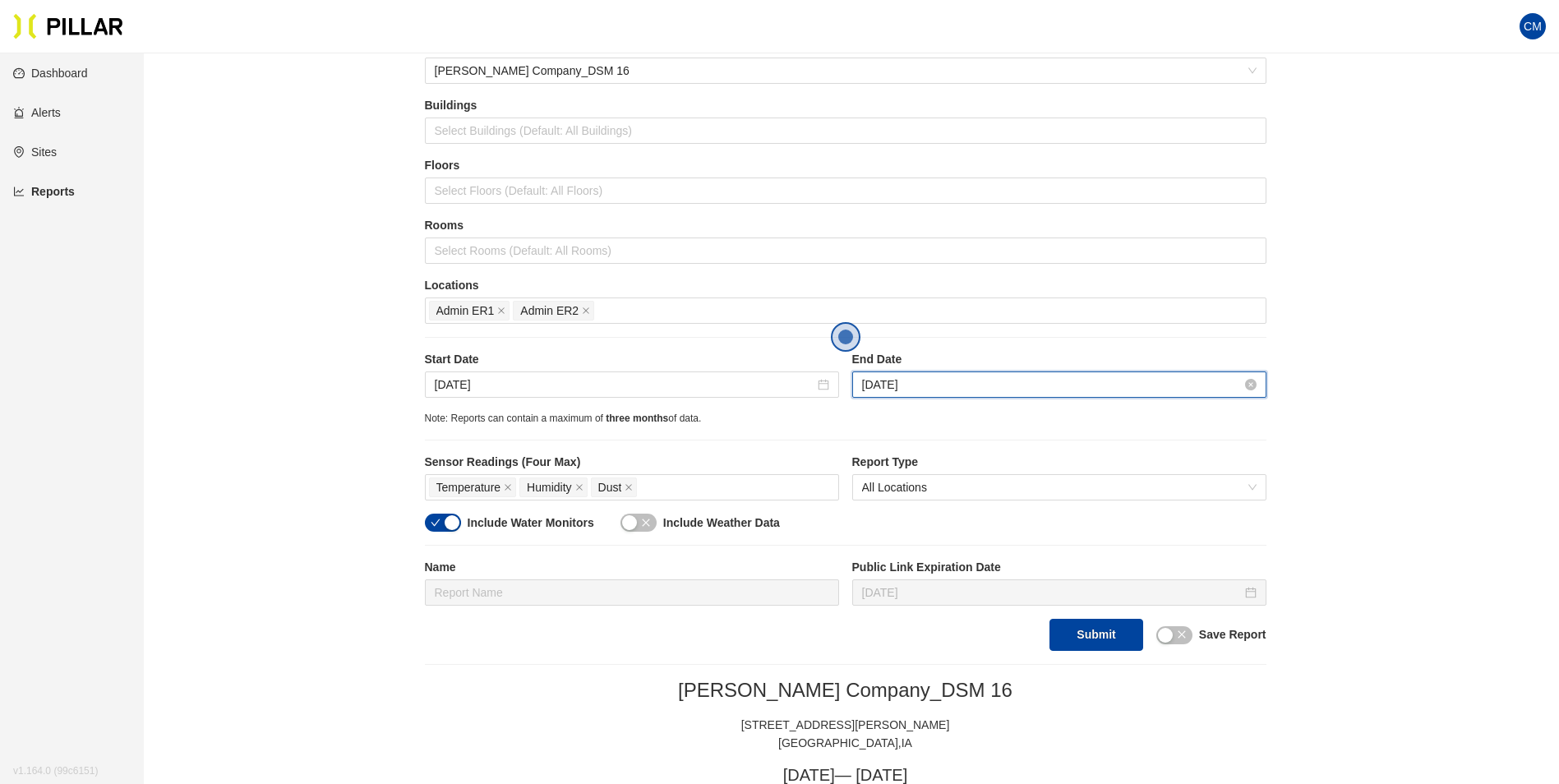
click at [911, 387] on input "[DATE]" at bounding box center [1052, 384] width 380 height 18
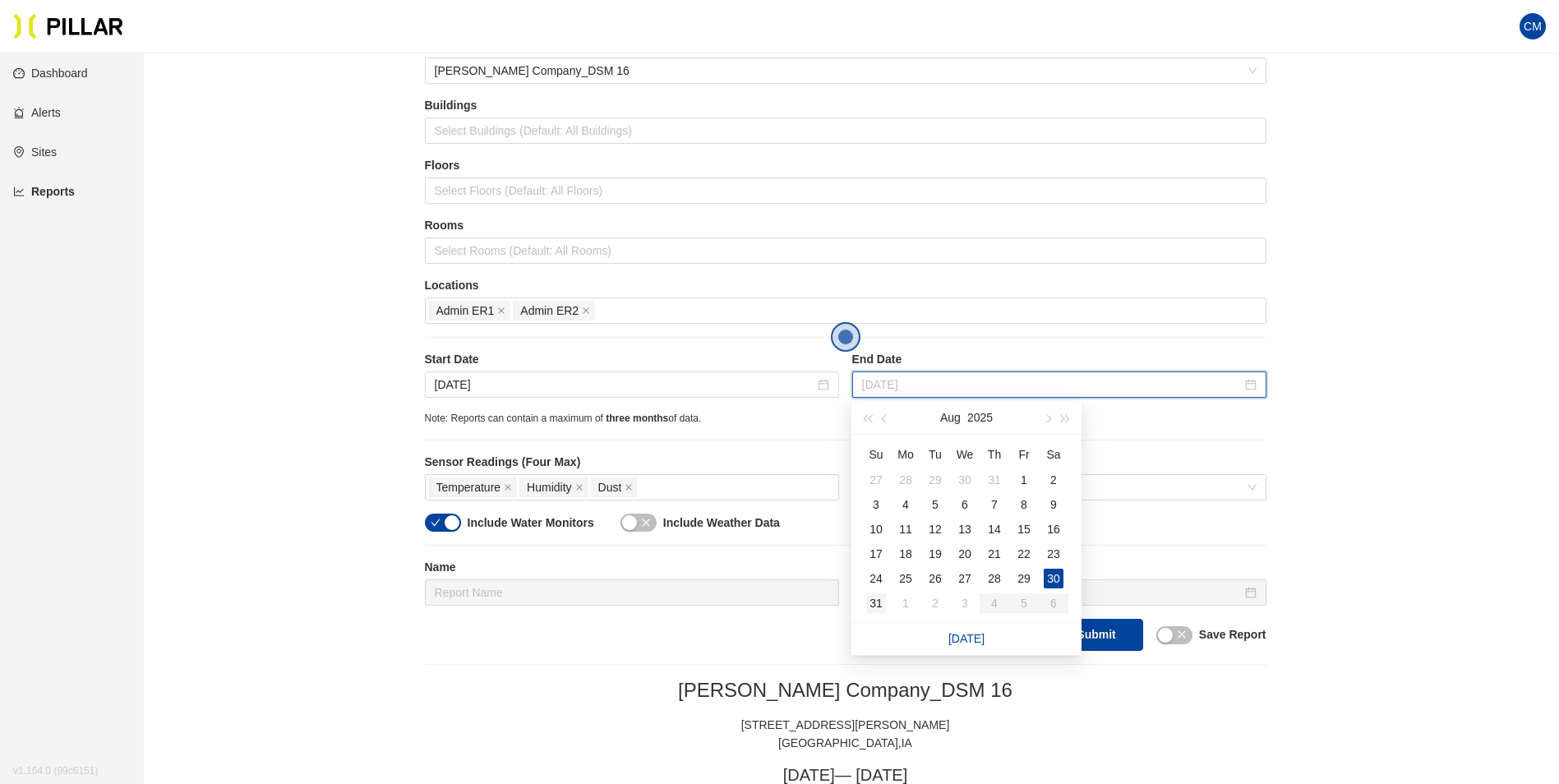
type input "[DATE]"
click at [878, 598] on div "31" at bounding box center [876, 602] width 20 height 20
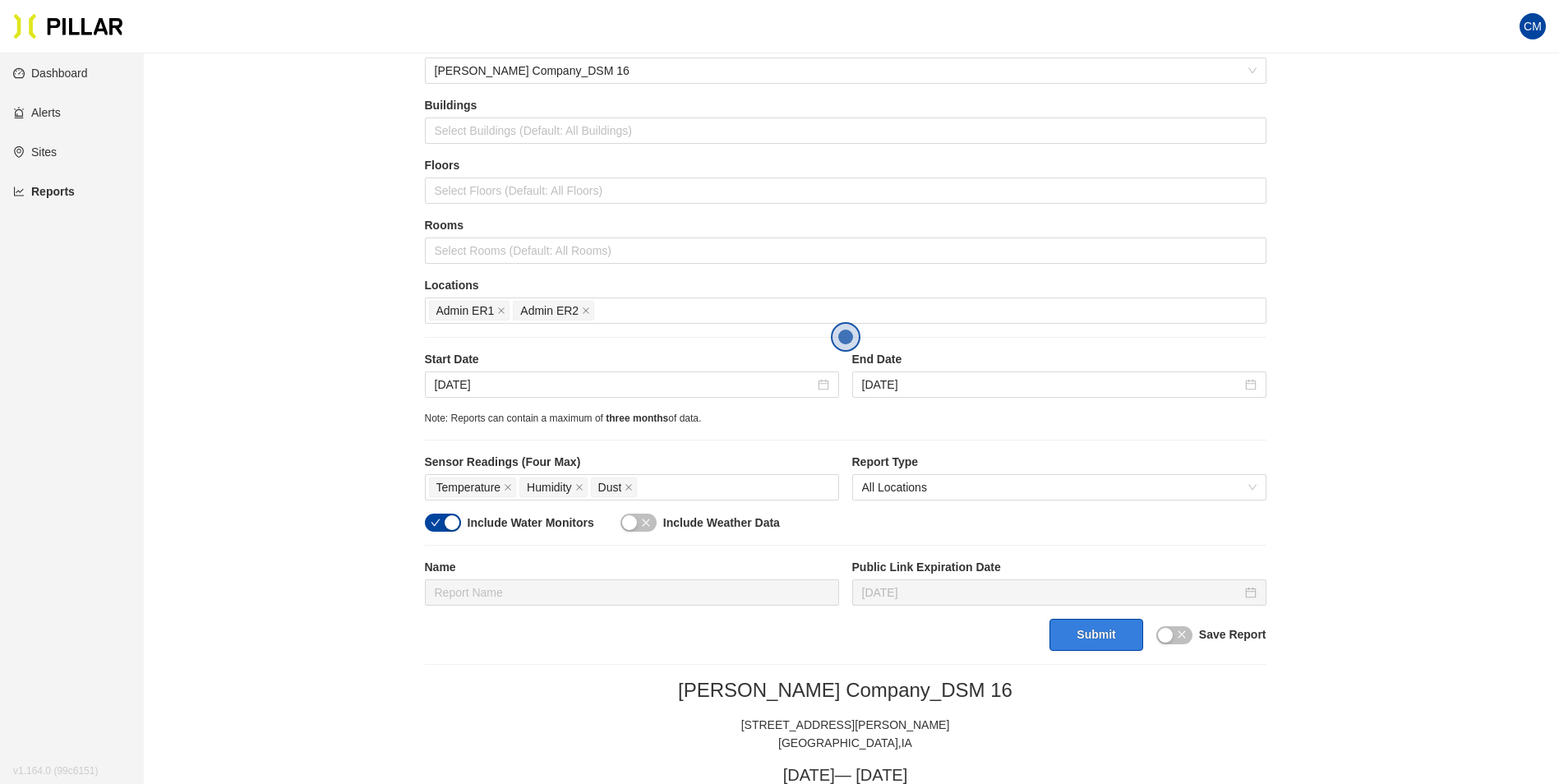
click at [1087, 636] on button "Submit" at bounding box center [1096, 635] width 93 height 32
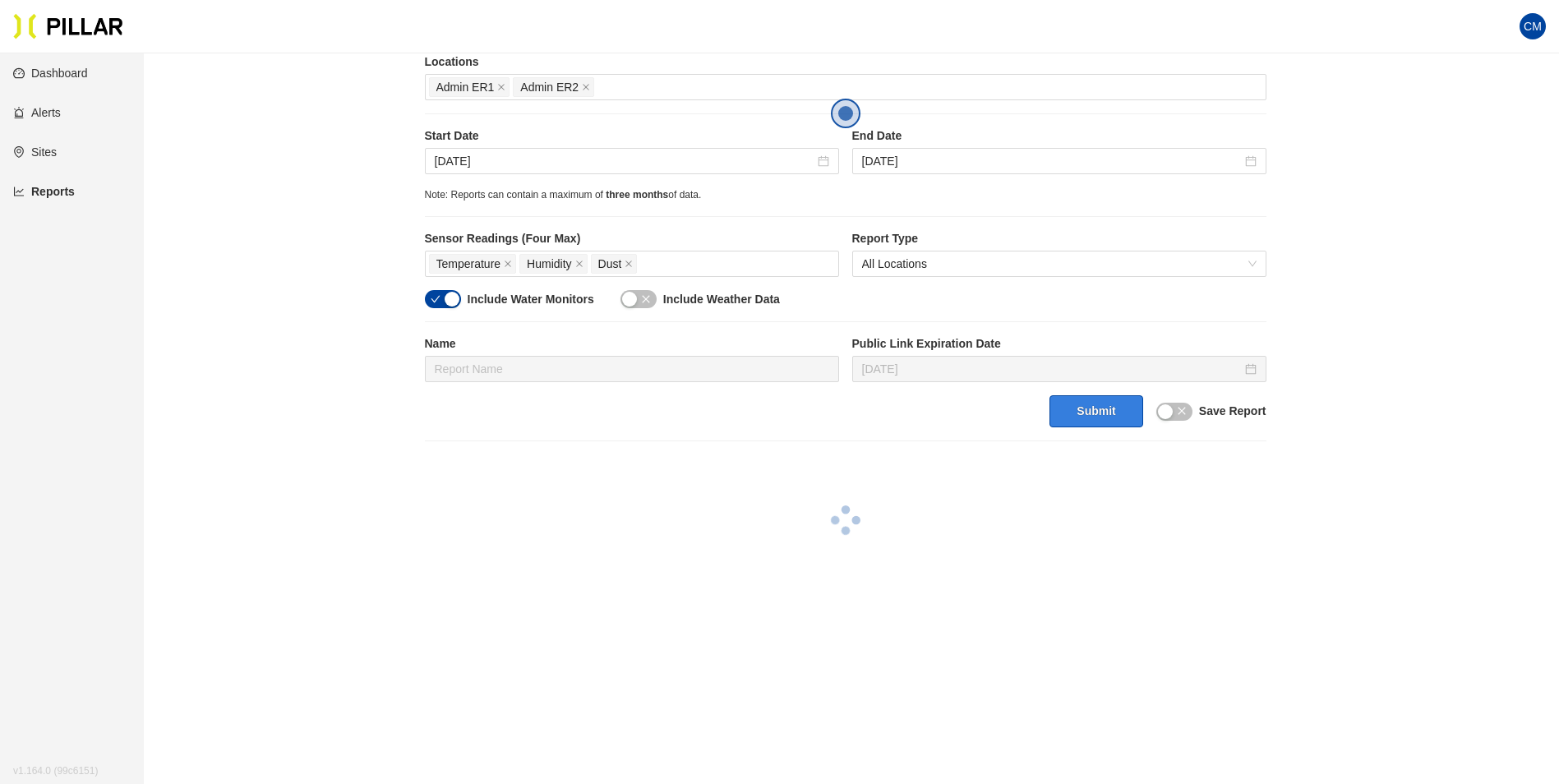
scroll to position [329, 0]
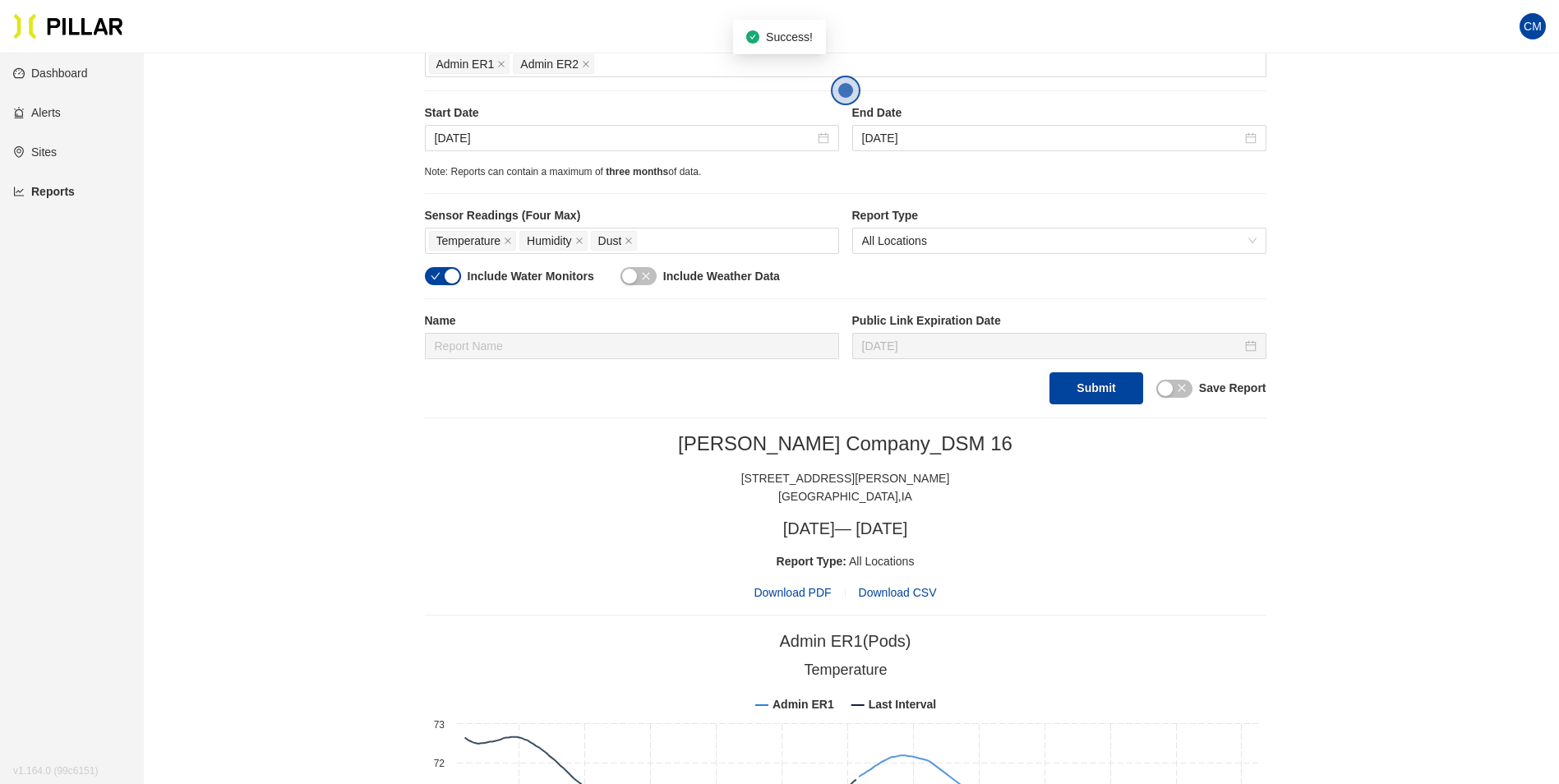
click at [797, 587] on span "Download PDF" at bounding box center [792, 592] width 77 height 18
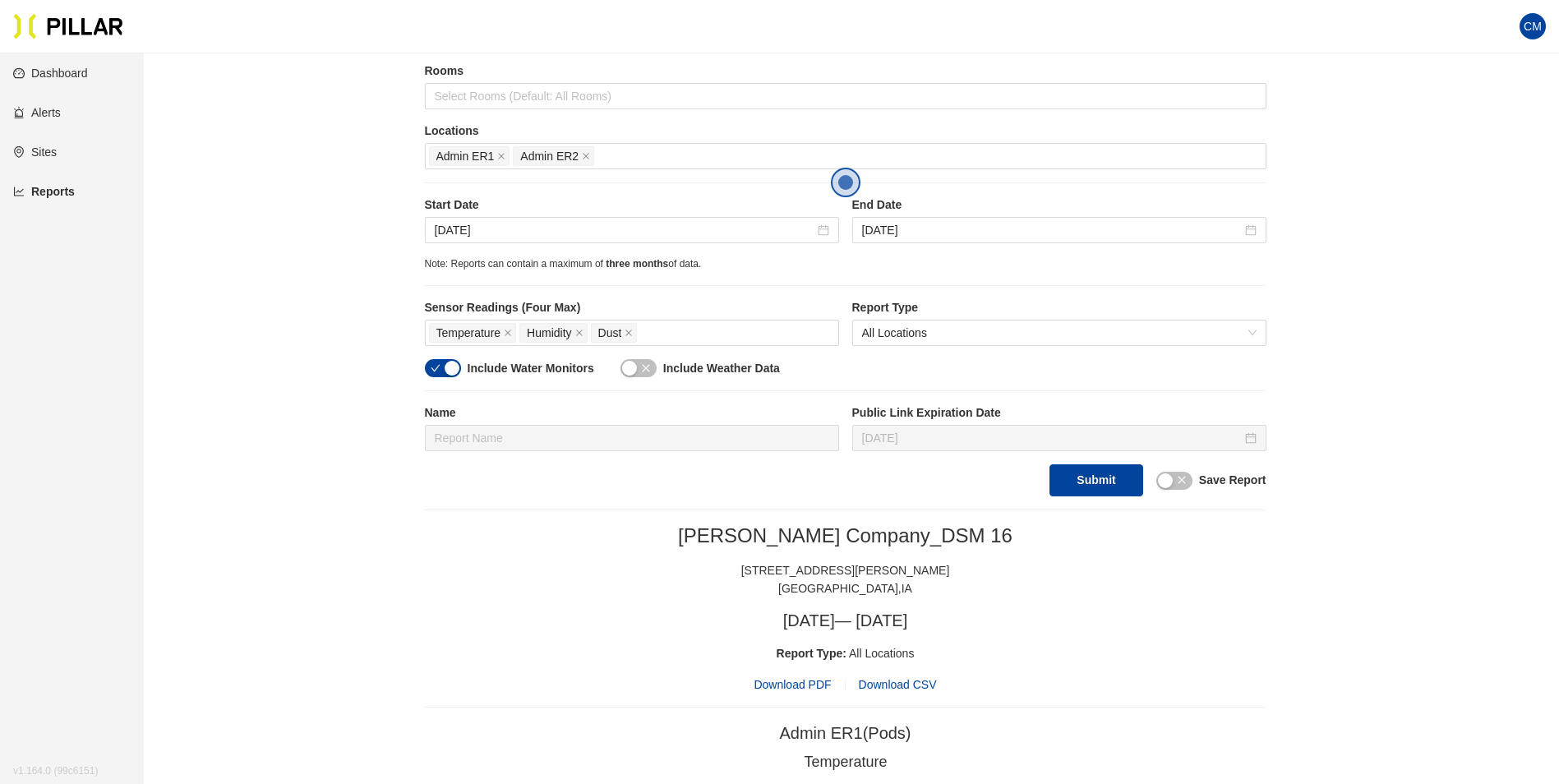
scroll to position [83, 0]
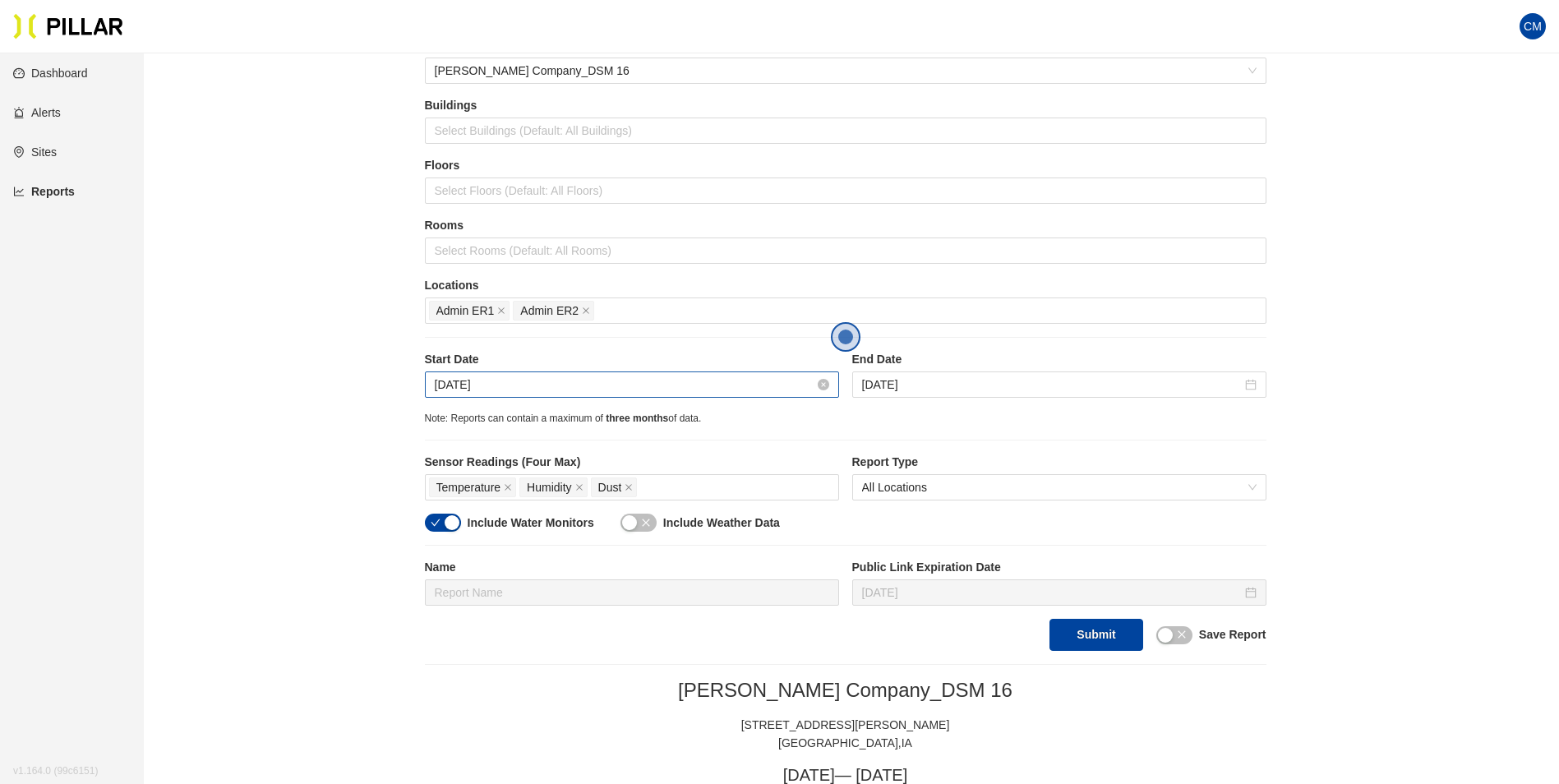
click at [456, 387] on input "[DATE]" at bounding box center [624, 384] width 380 height 18
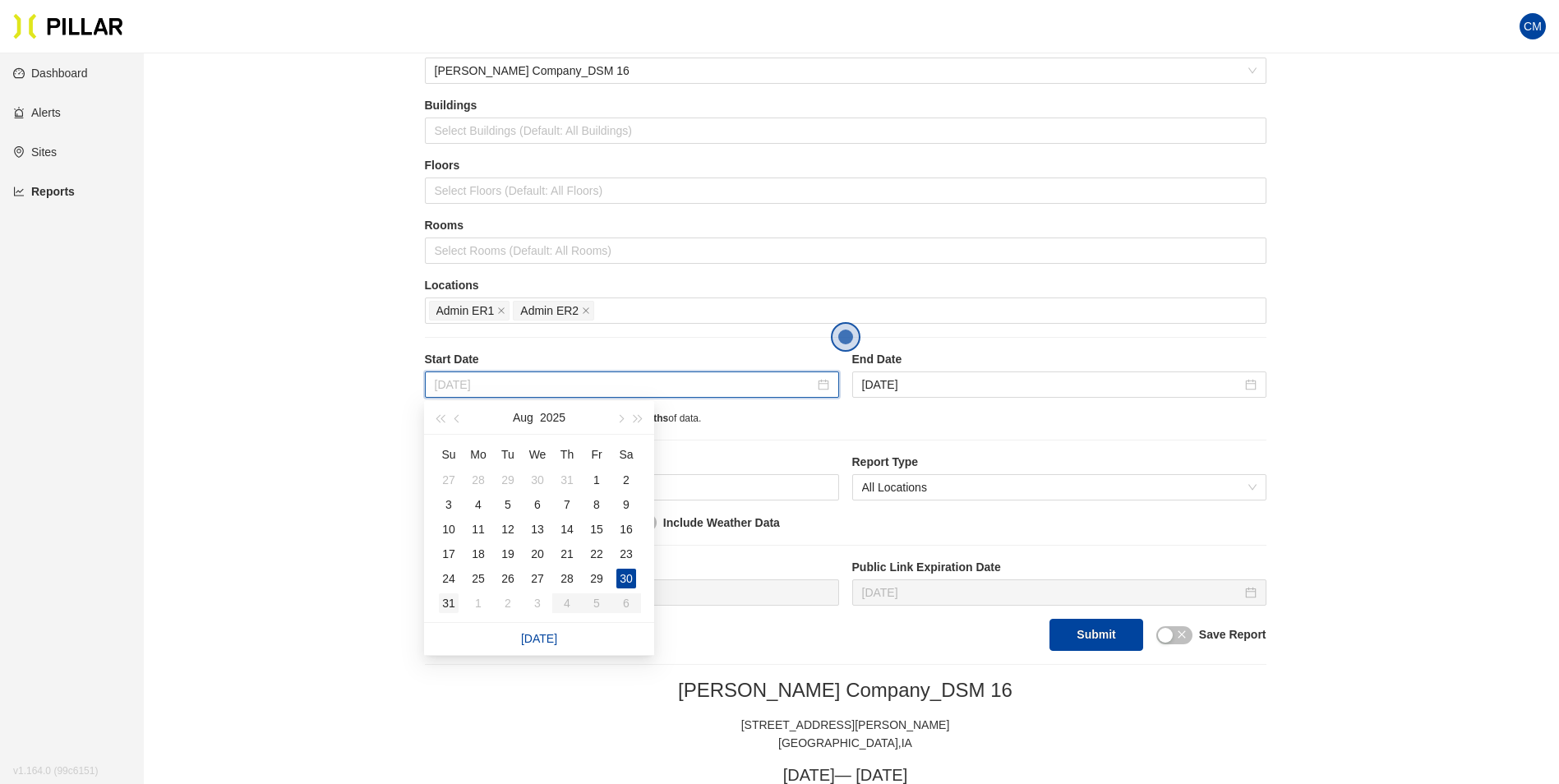
type input "[DATE]"
click at [451, 600] on div "31" at bounding box center [449, 602] width 20 height 20
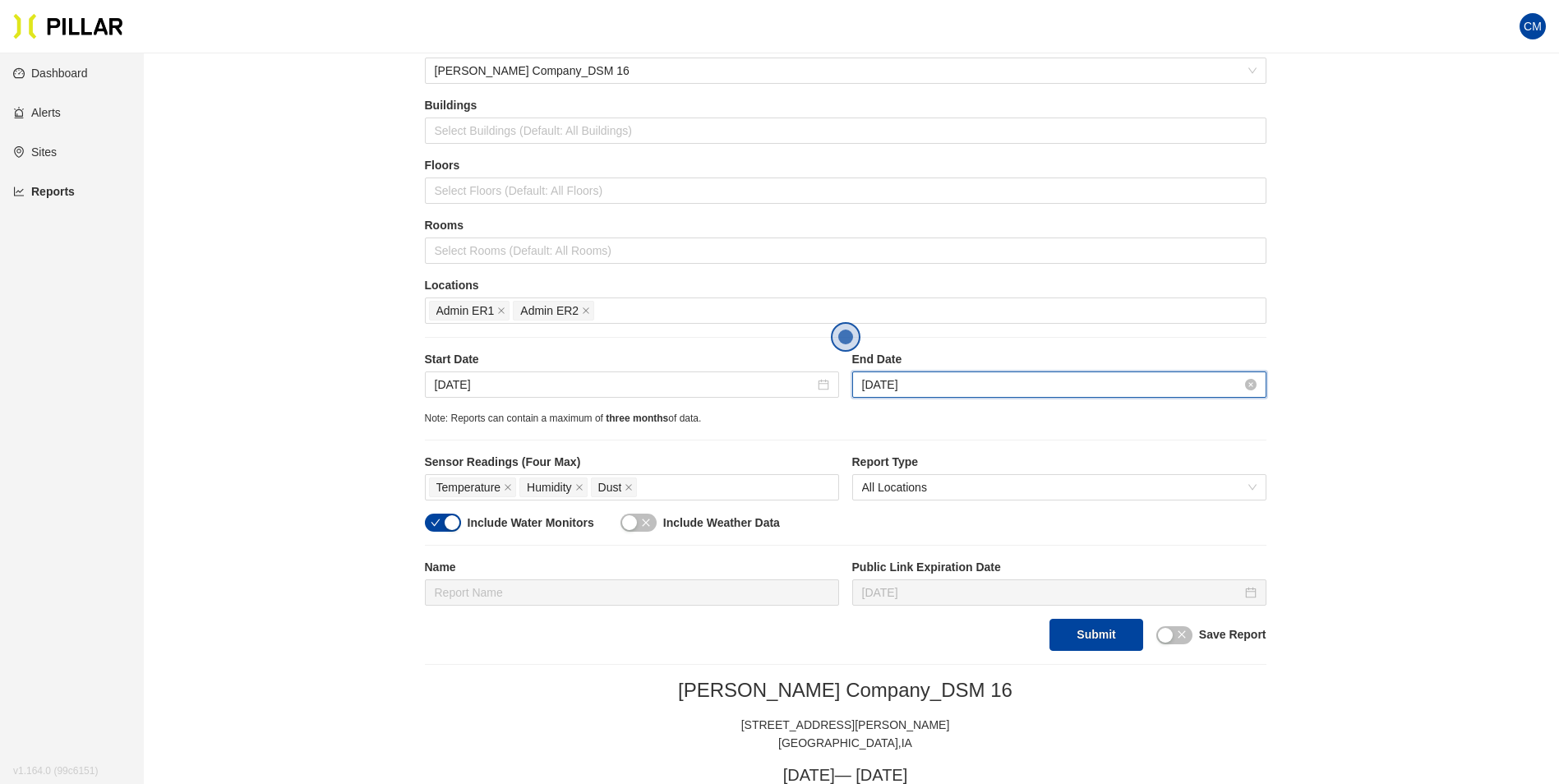
click at [912, 379] on input "[DATE]" at bounding box center [1052, 384] width 380 height 18
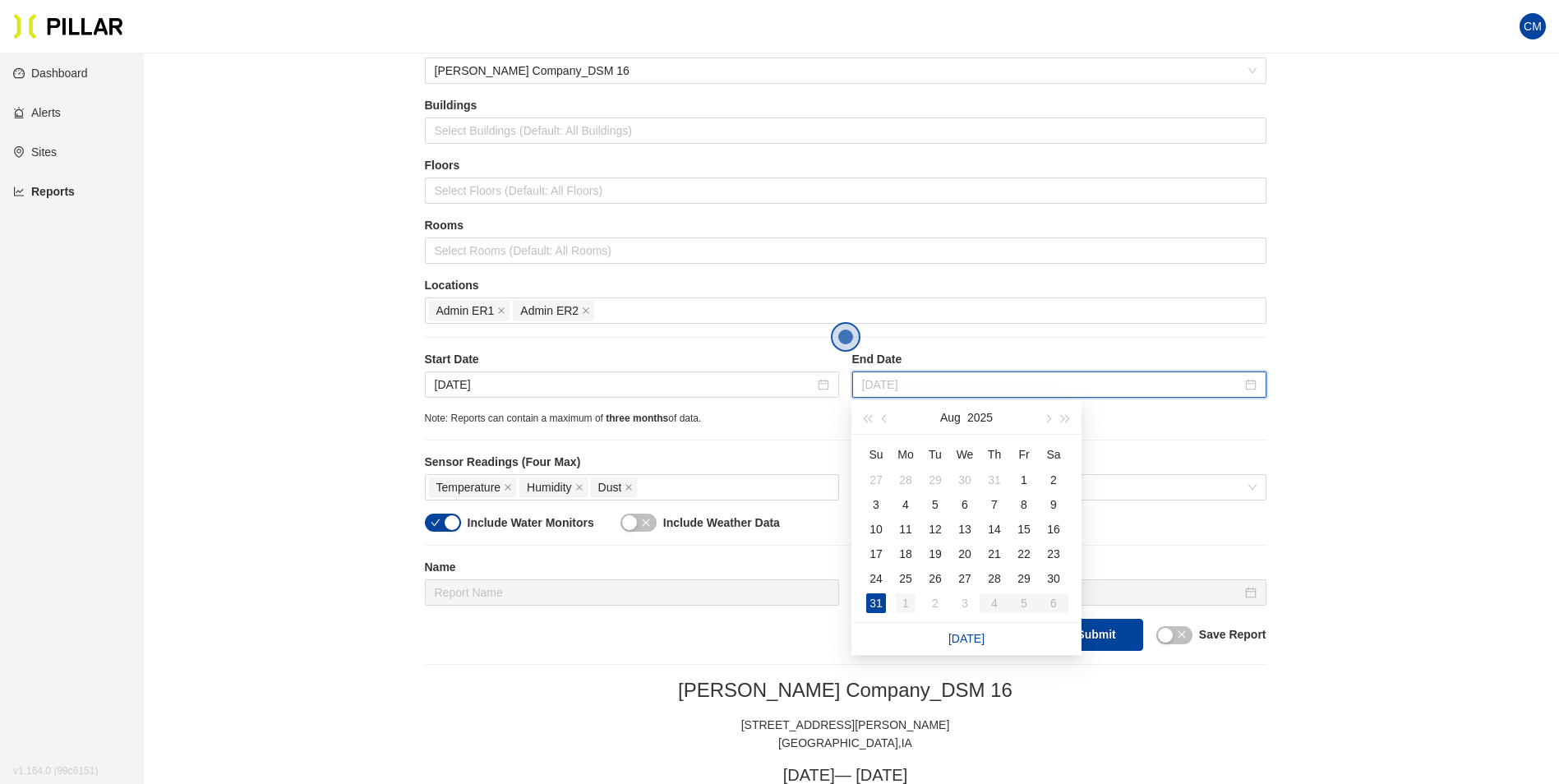
type input "[DATE]"
click at [904, 604] on div "1" at bounding box center [905, 602] width 20 height 20
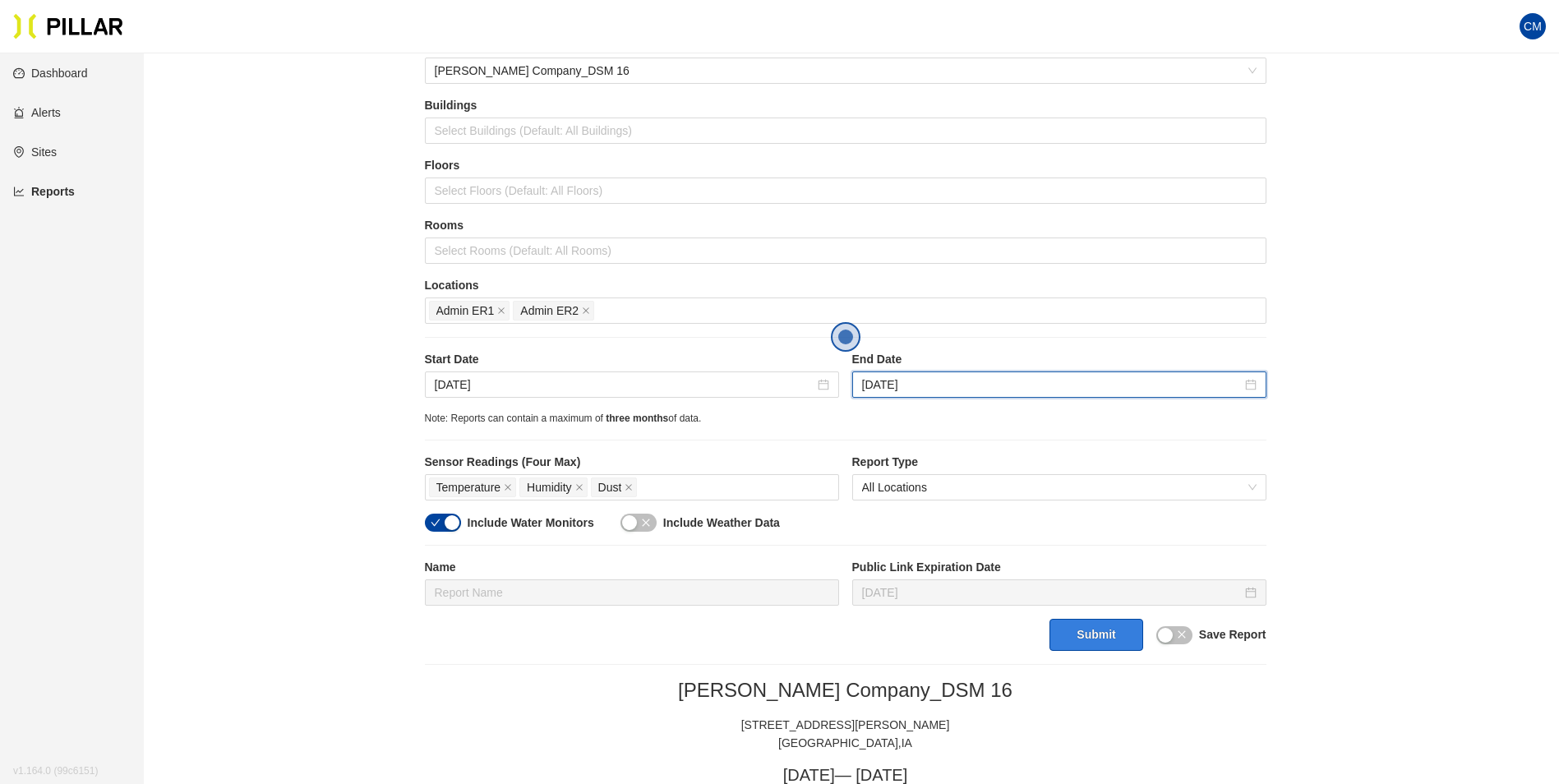
click at [1093, 632] on button "Submit" at bounding box center [1096, 635] width 93 height 32
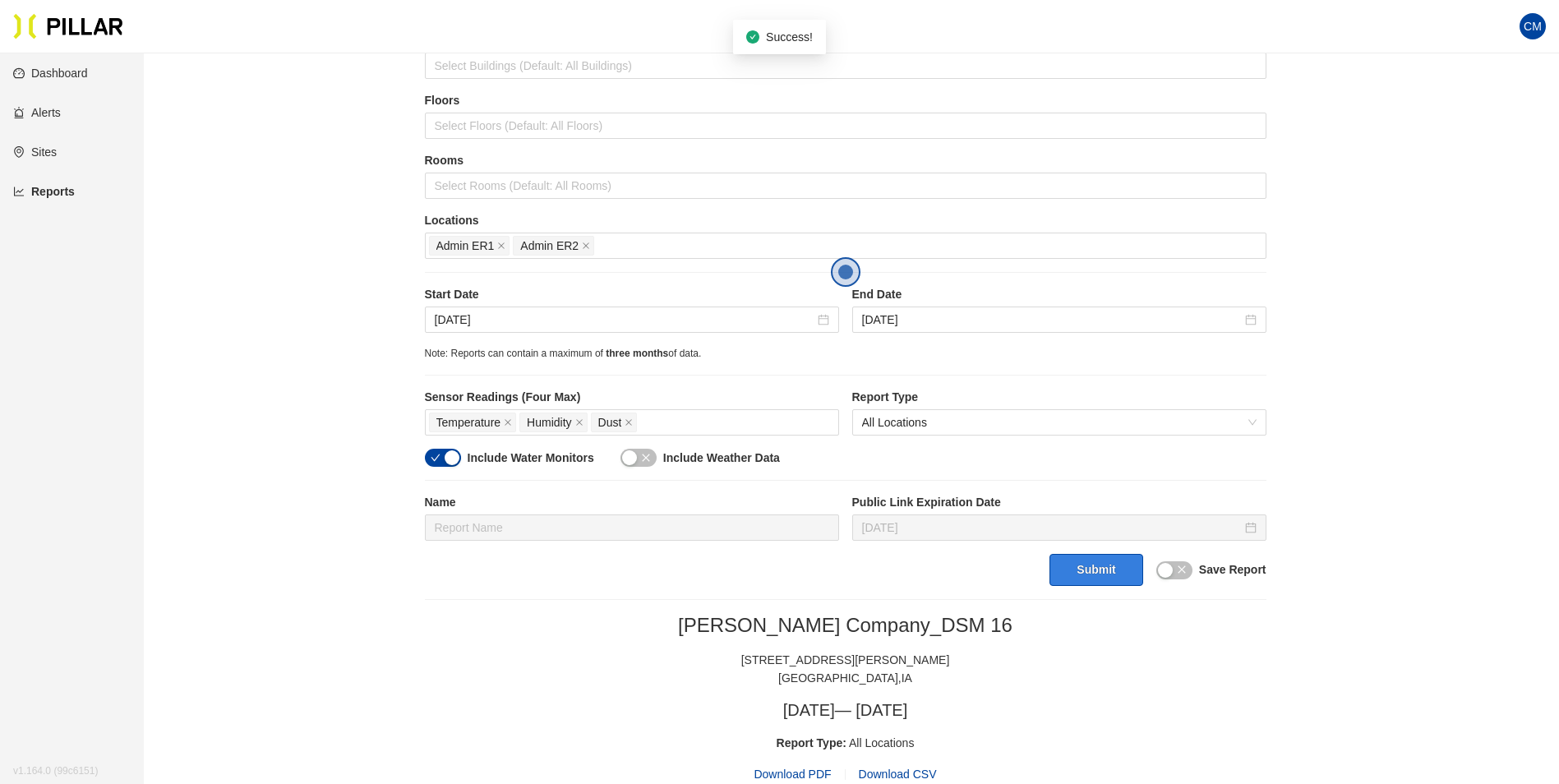
scroll to position [247, 0]
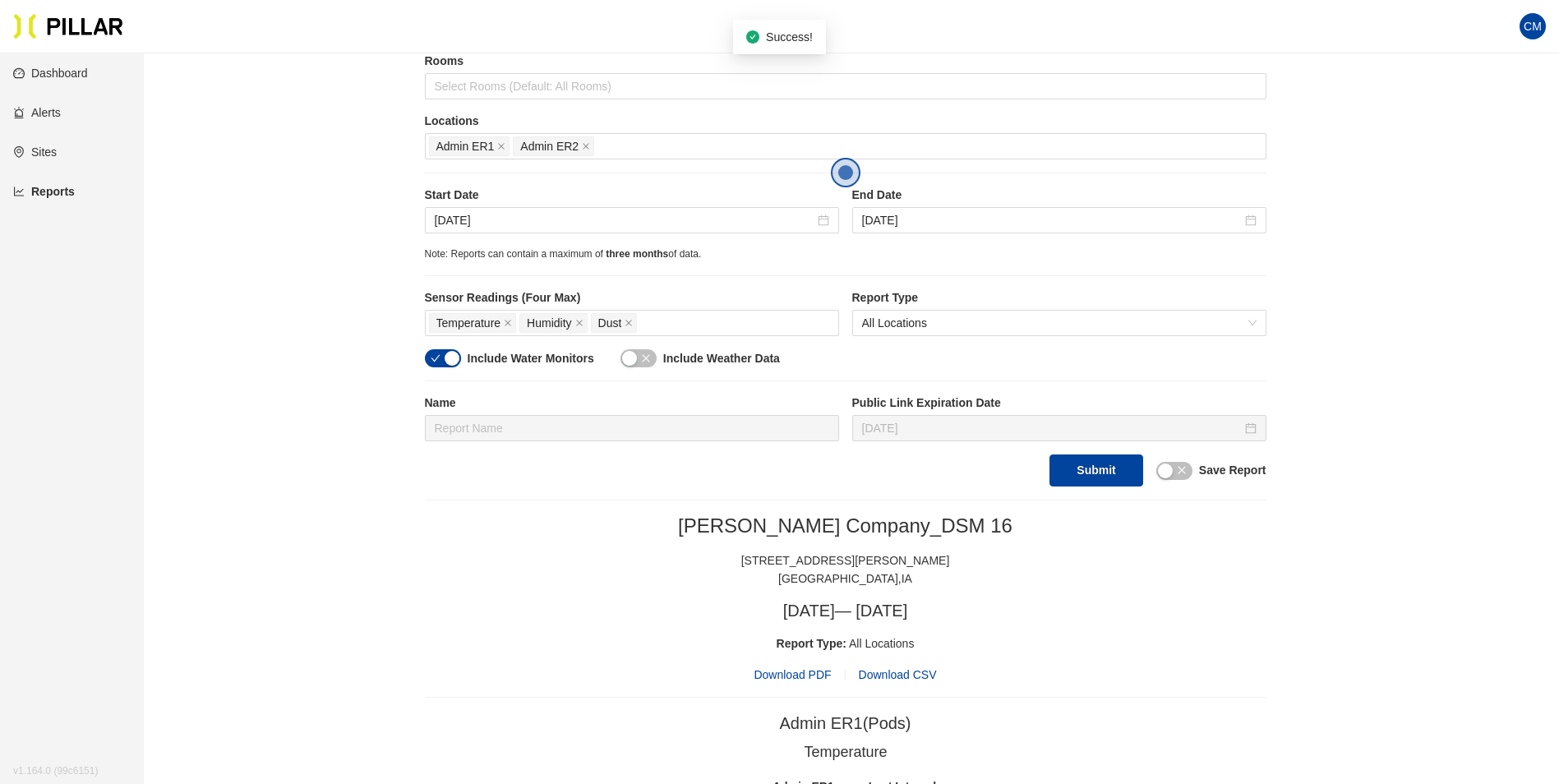
click at [784, 681] on span "Download PDF" at bounding box center [792, 674] width 77 height 18
click at [451, 217] on input "[DATE]" at bounding box center [624, 220] width 380 height 18
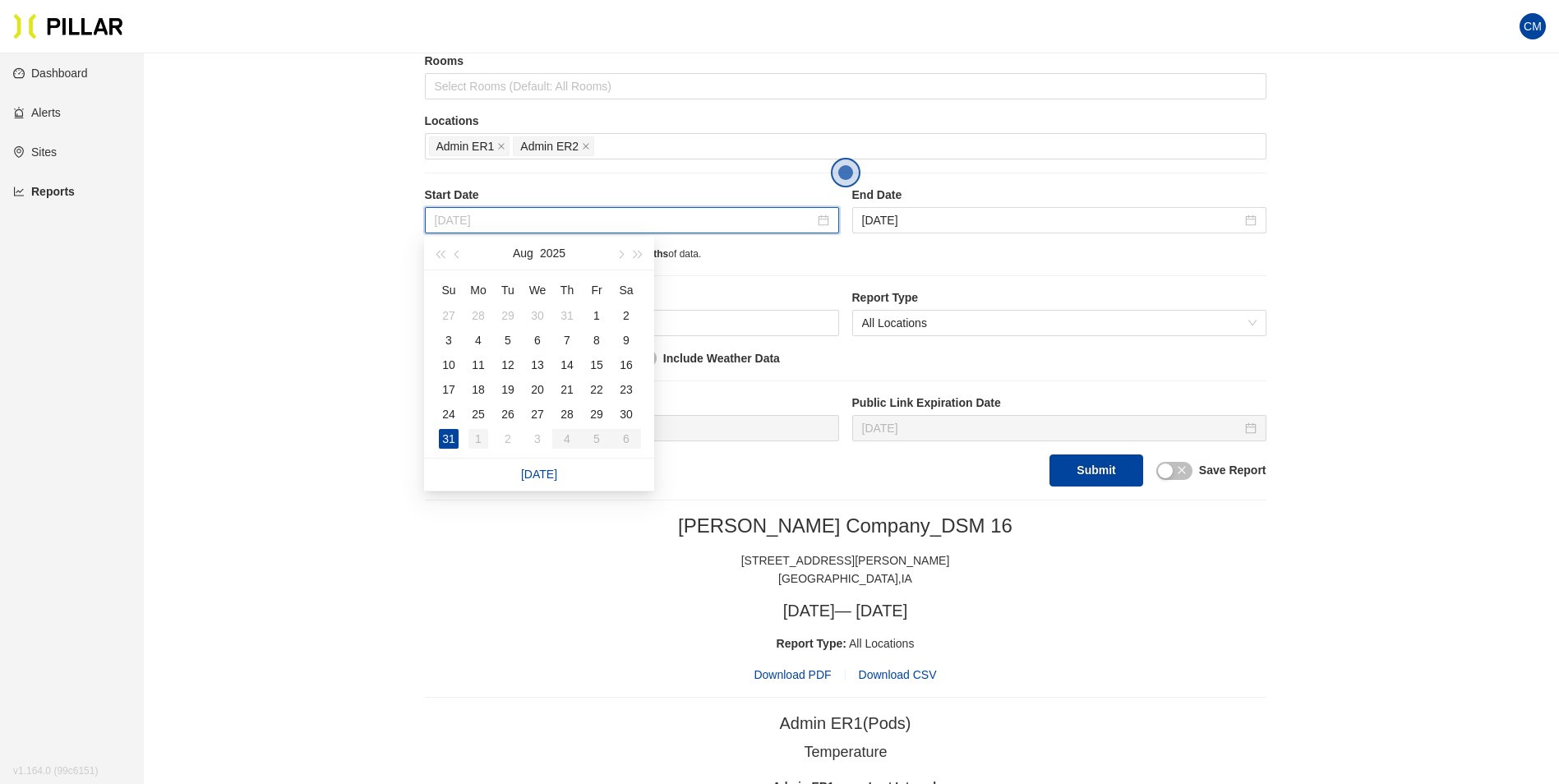
type input "[DATE]"
click at [481, 429] on div "1" at bounding box center [478, 438] width 20 height 20
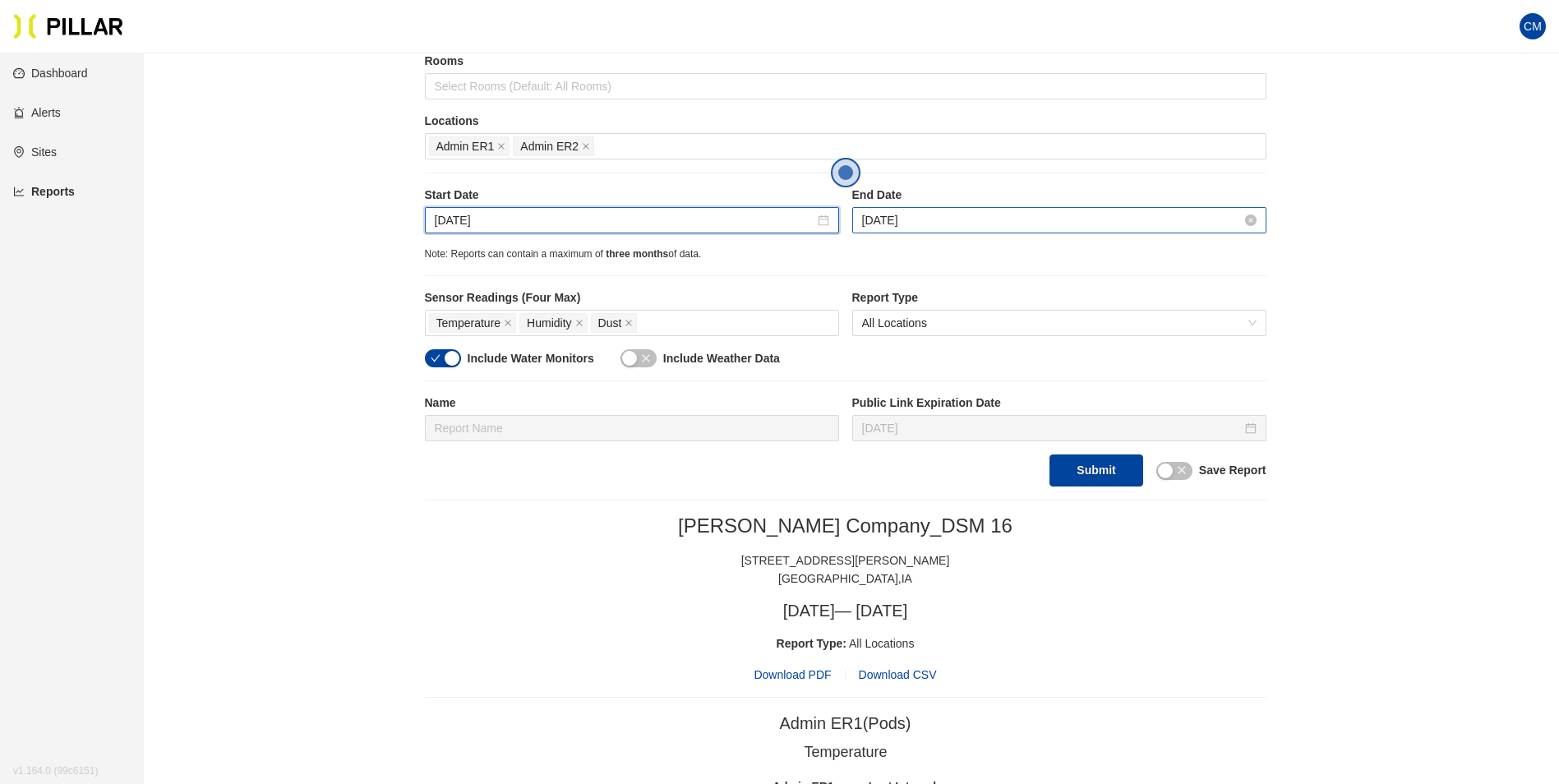
click at [909, 219] on input "[DATE]" at bounding box center [1052, 220] width 380 height 18
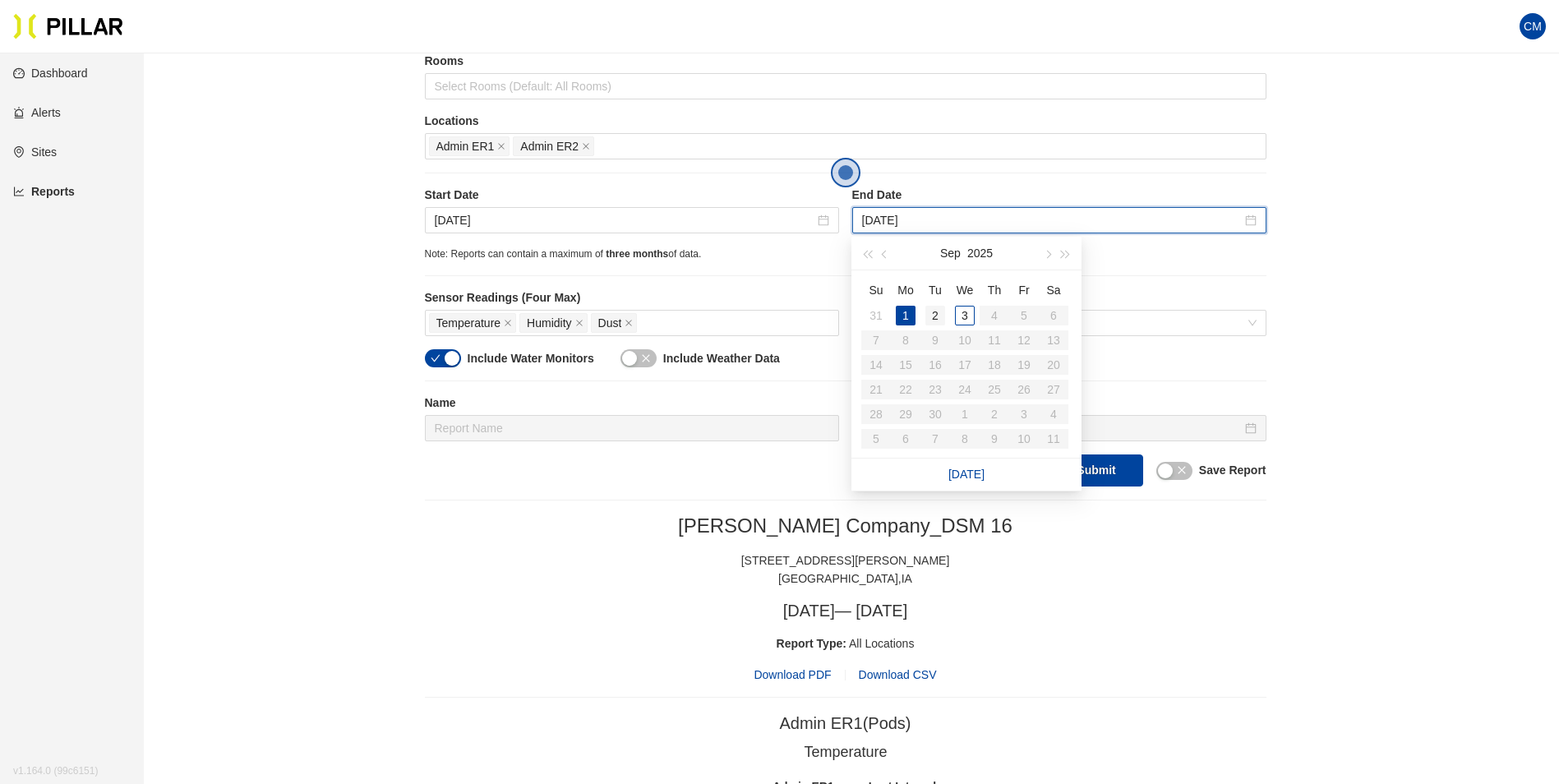
type input "[DATE]"
click at [933, 319] on div "2" at bounding box center [935, 316] width 20 height 20
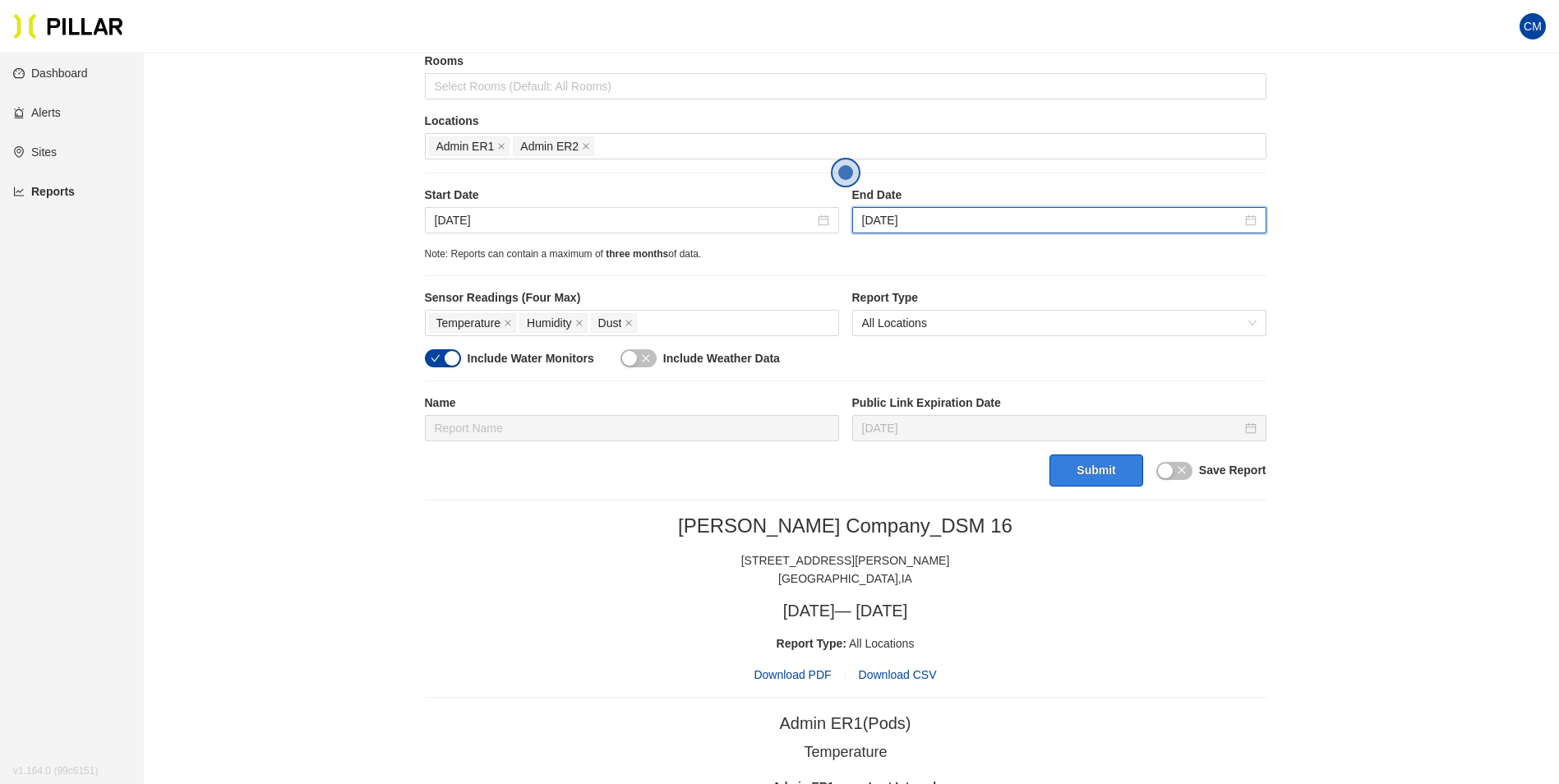
click at [1076, 484] on button "Submit" at bounding box center [1096, 470] width 93 height 32
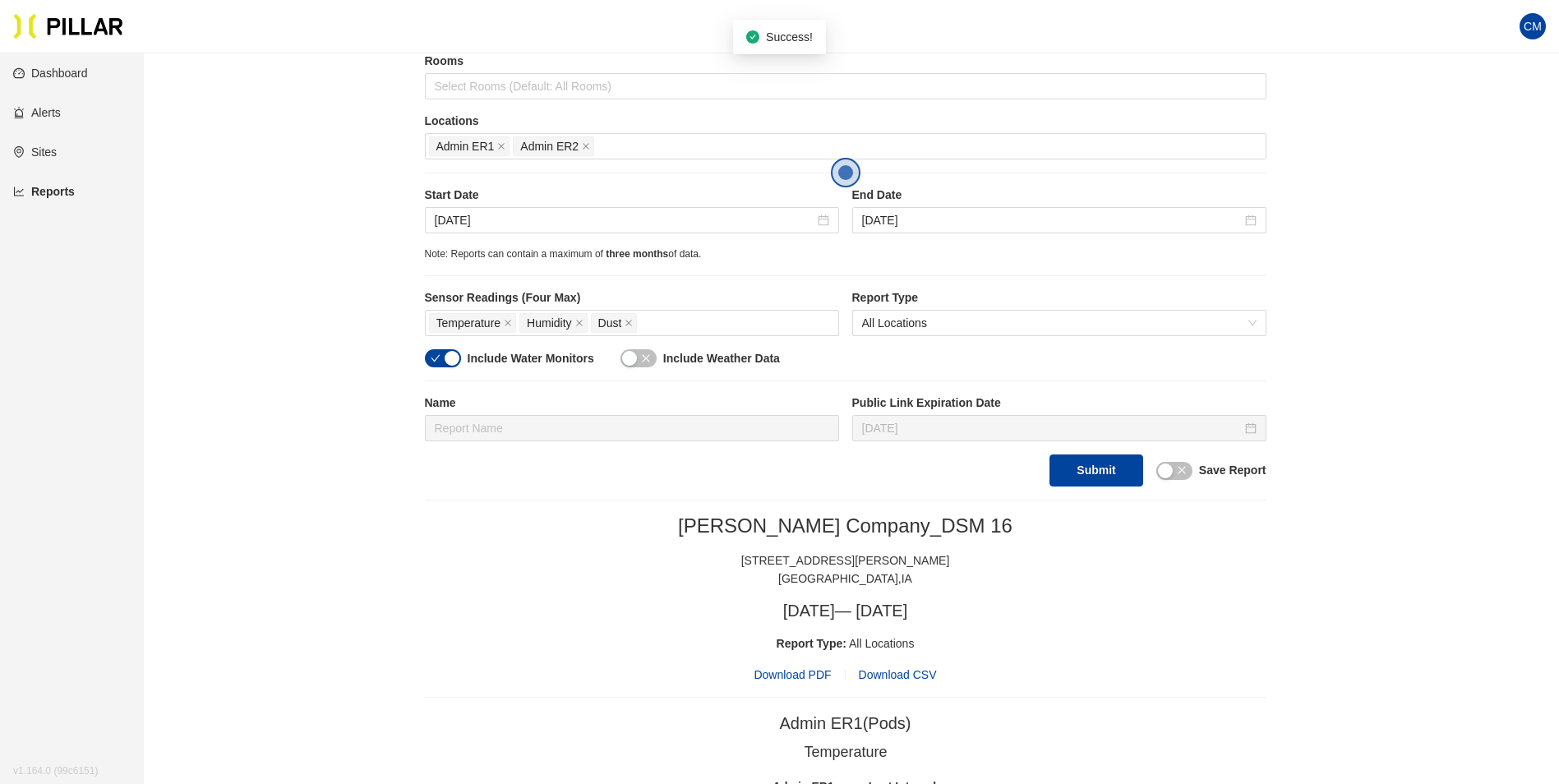
click at [823, 669] on span "Download PDF" at bounding box center [792, 674] width 77 height 18
drag, startPoint x: 507, startPoint y: 149, endPoint x: 500, endPoint y: 143, distance: 9.2
click at [507, 149] on span "Admin ER1" at bounding box center [470, 146] width 82 height 20
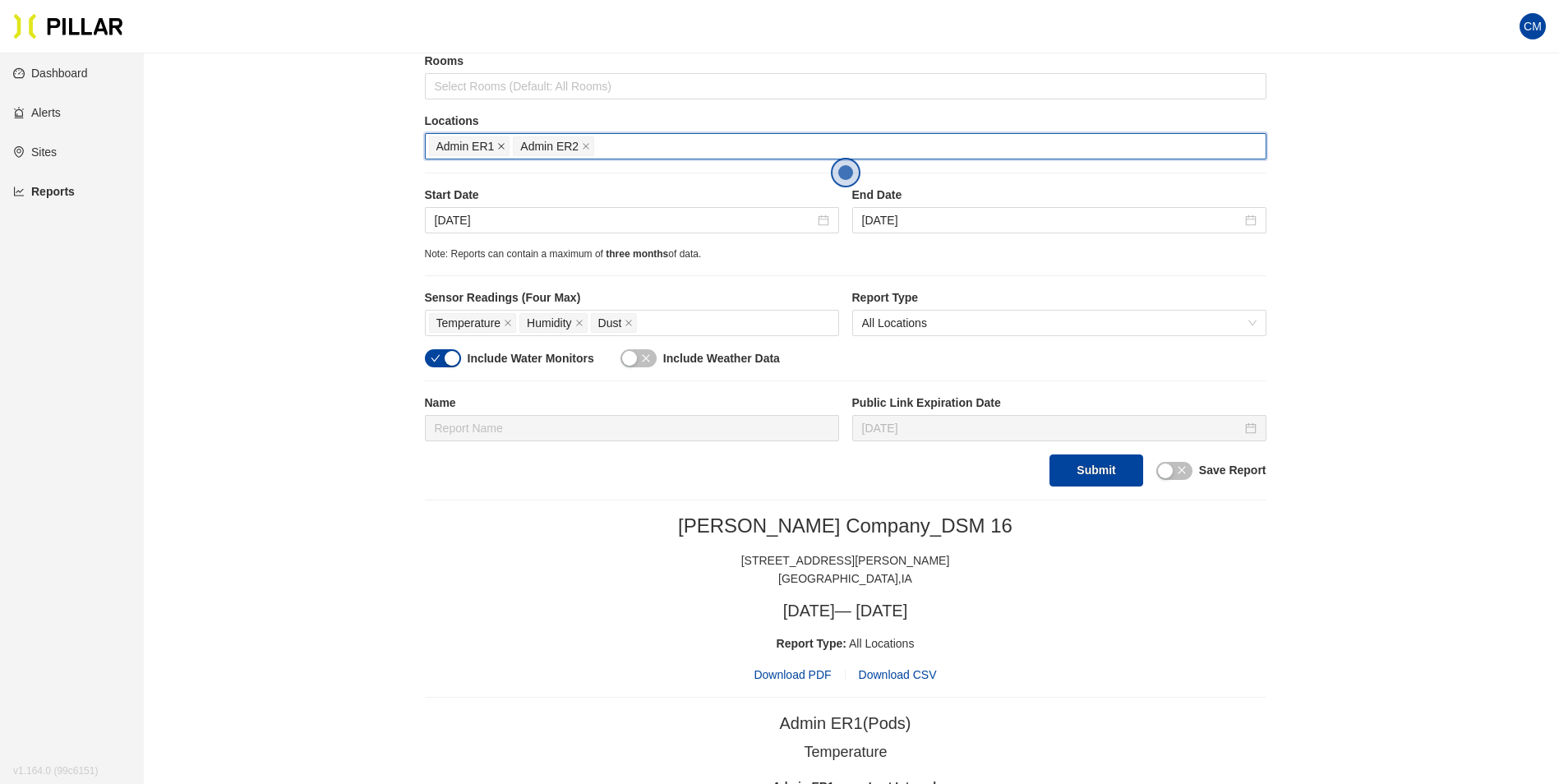
click at [500, 143] on icon "close" at bounding box center [501, 146] width 8 height 8
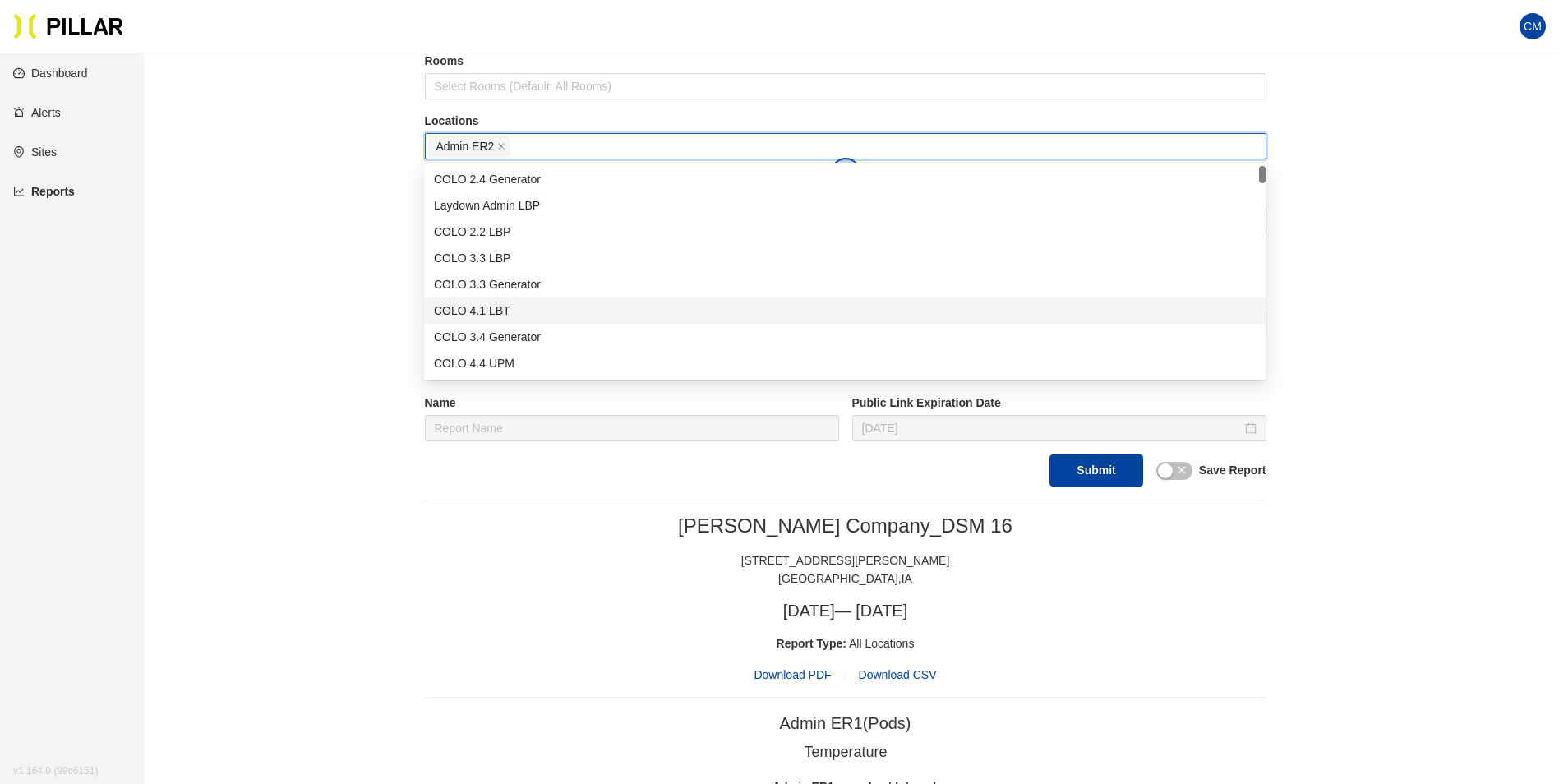
click at [500, 143] on icon "close" at bounding box center [501, 146] width 8 height 8
click at [500, 143] on div at bounding box center [845, 146] width 833 height 23
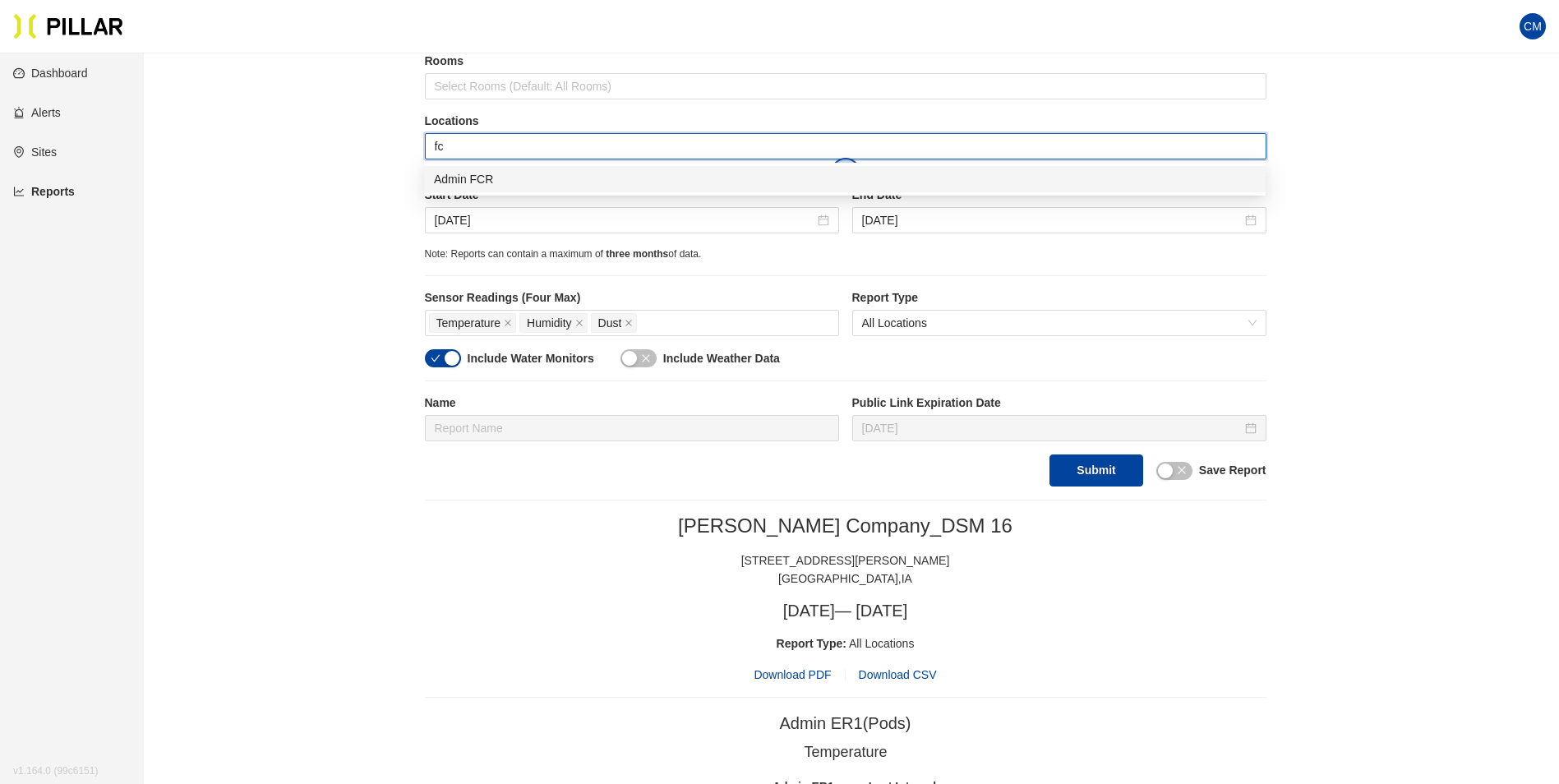
type input "fcr"
click at [488, 177] on div "Admin FCR" at bounding box center [844, 179] width 822 height 18
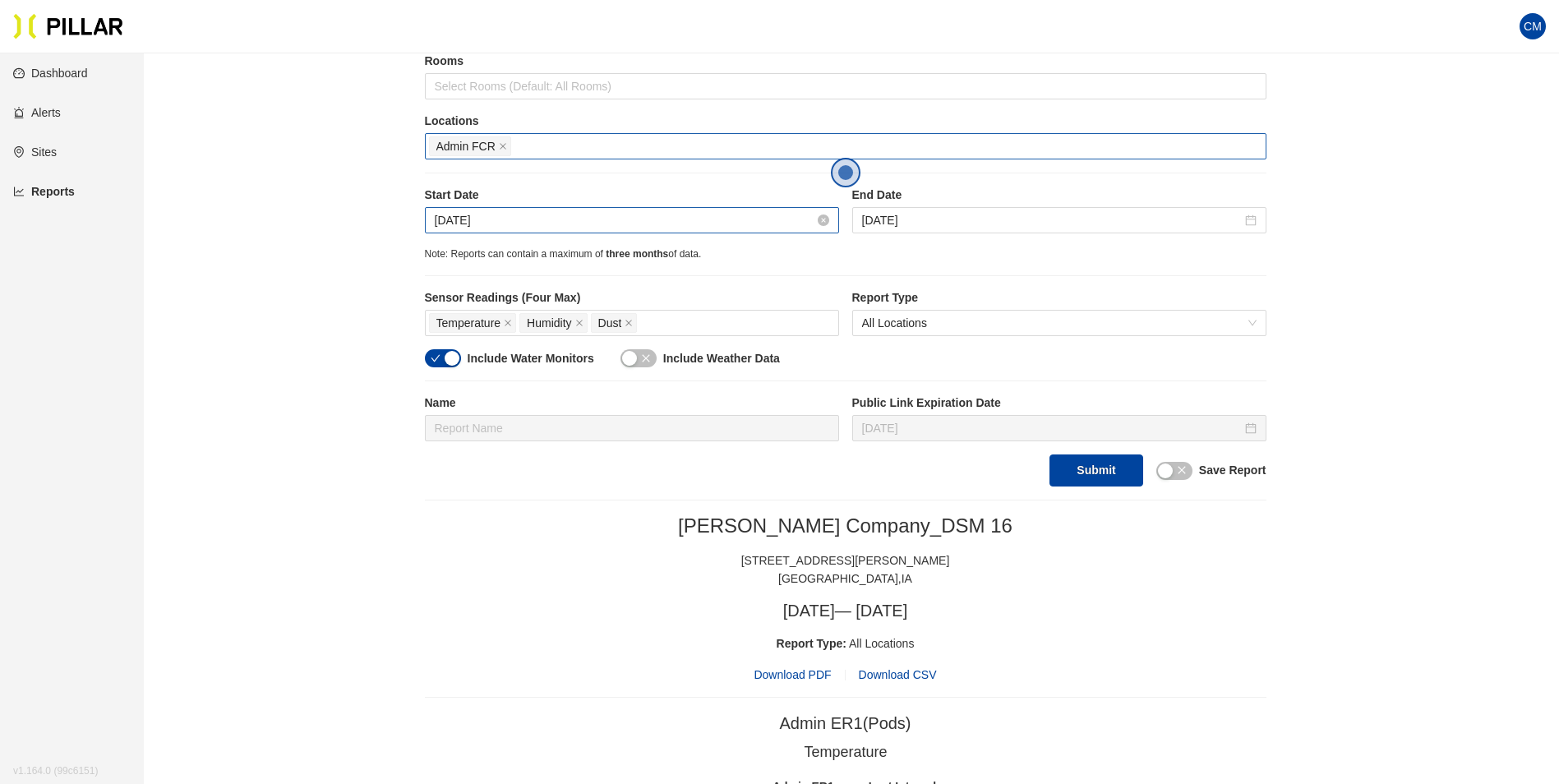
click at [466, 219] on input "[DATE]" at bounding box center [624, 220] width 380 height 18
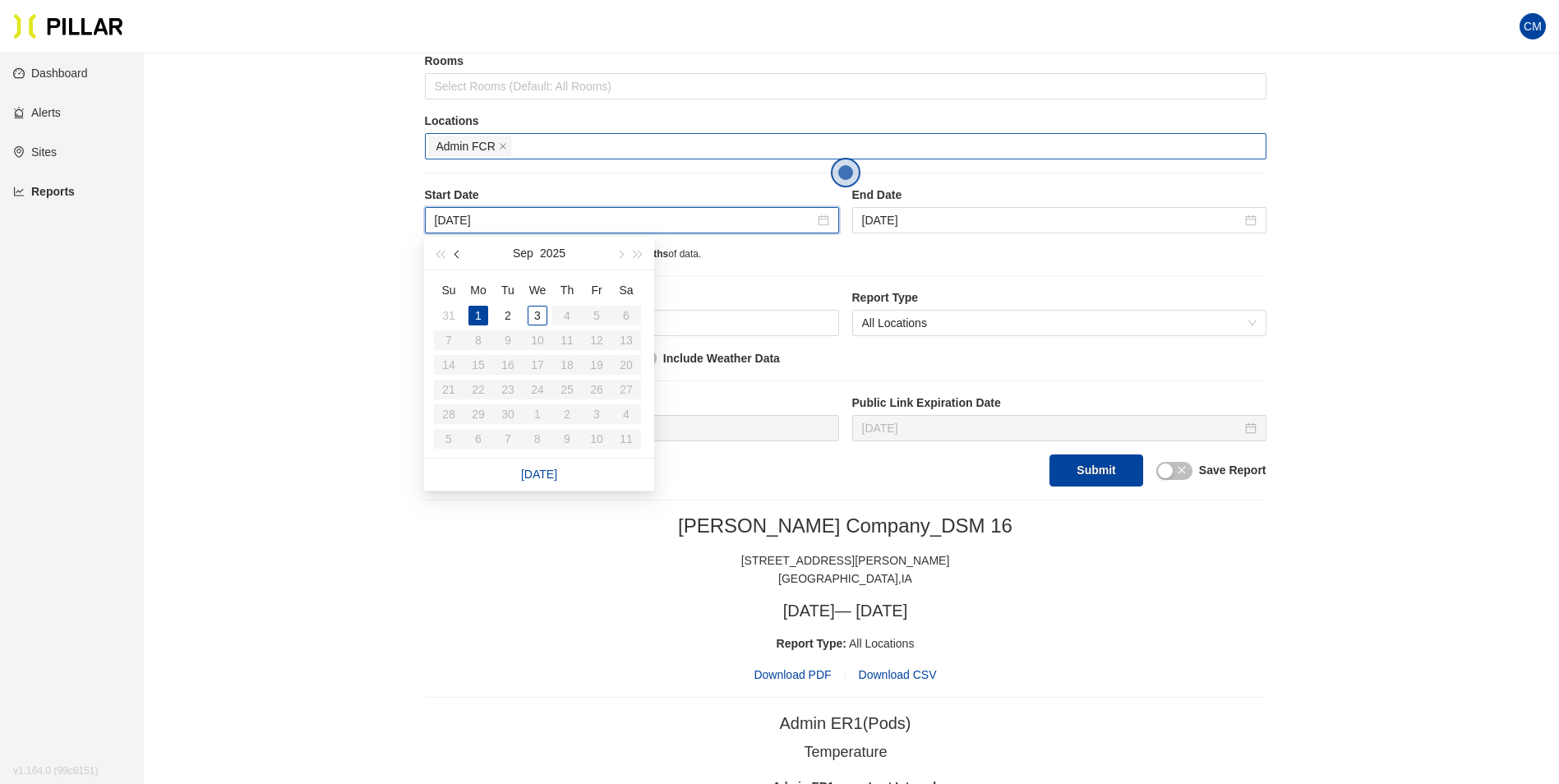
click at [455, 252] on button "button" at bounding box center [457, 253] width 18 height 33
type input "[DATE]"
click at [569, 412] on div "28" at bounding box center [567, 414] width 20 height 20
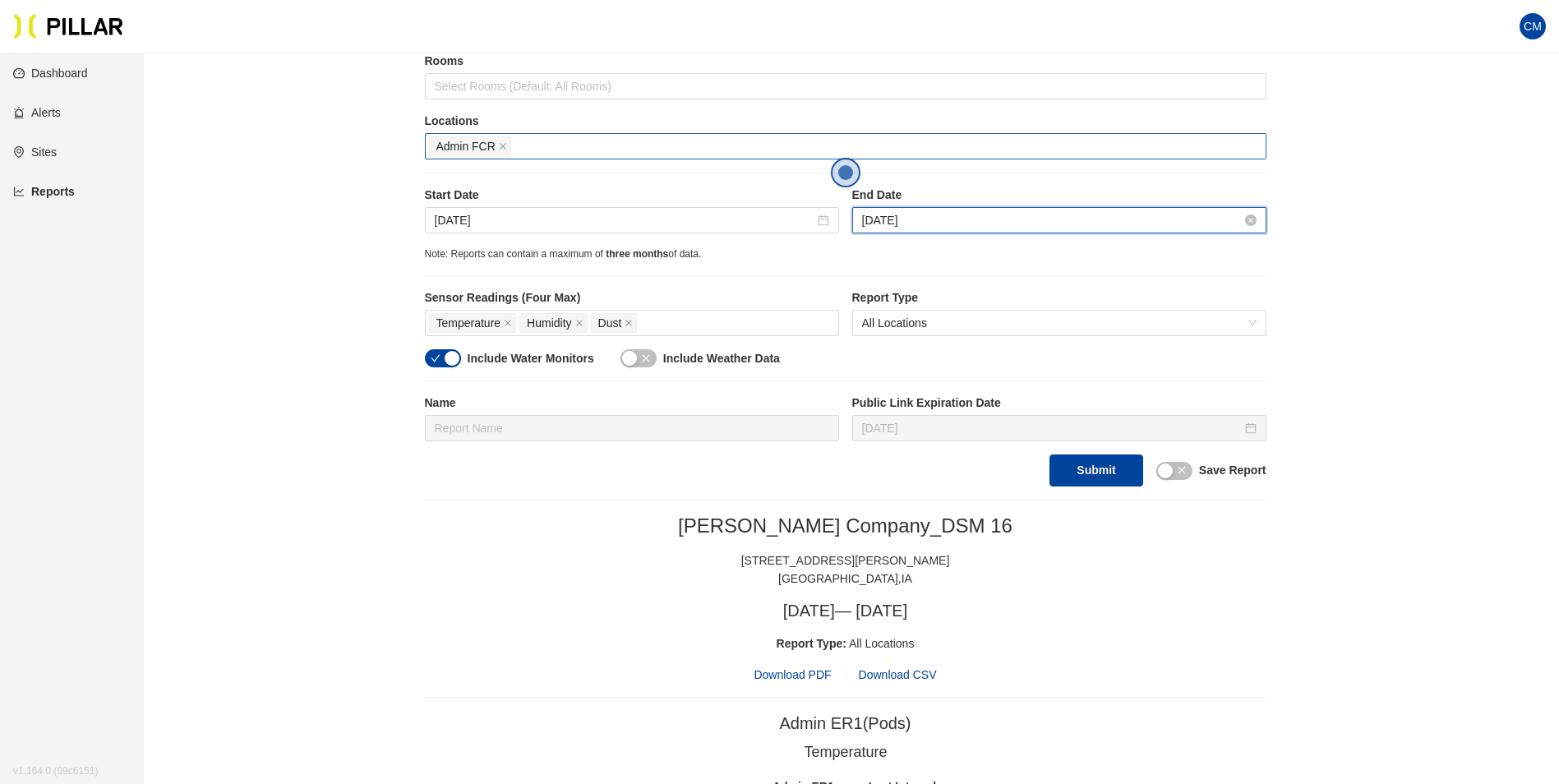
click at [889, 217] on input "[DATE]" at bounding box center [1052, 220] width 380 height 18
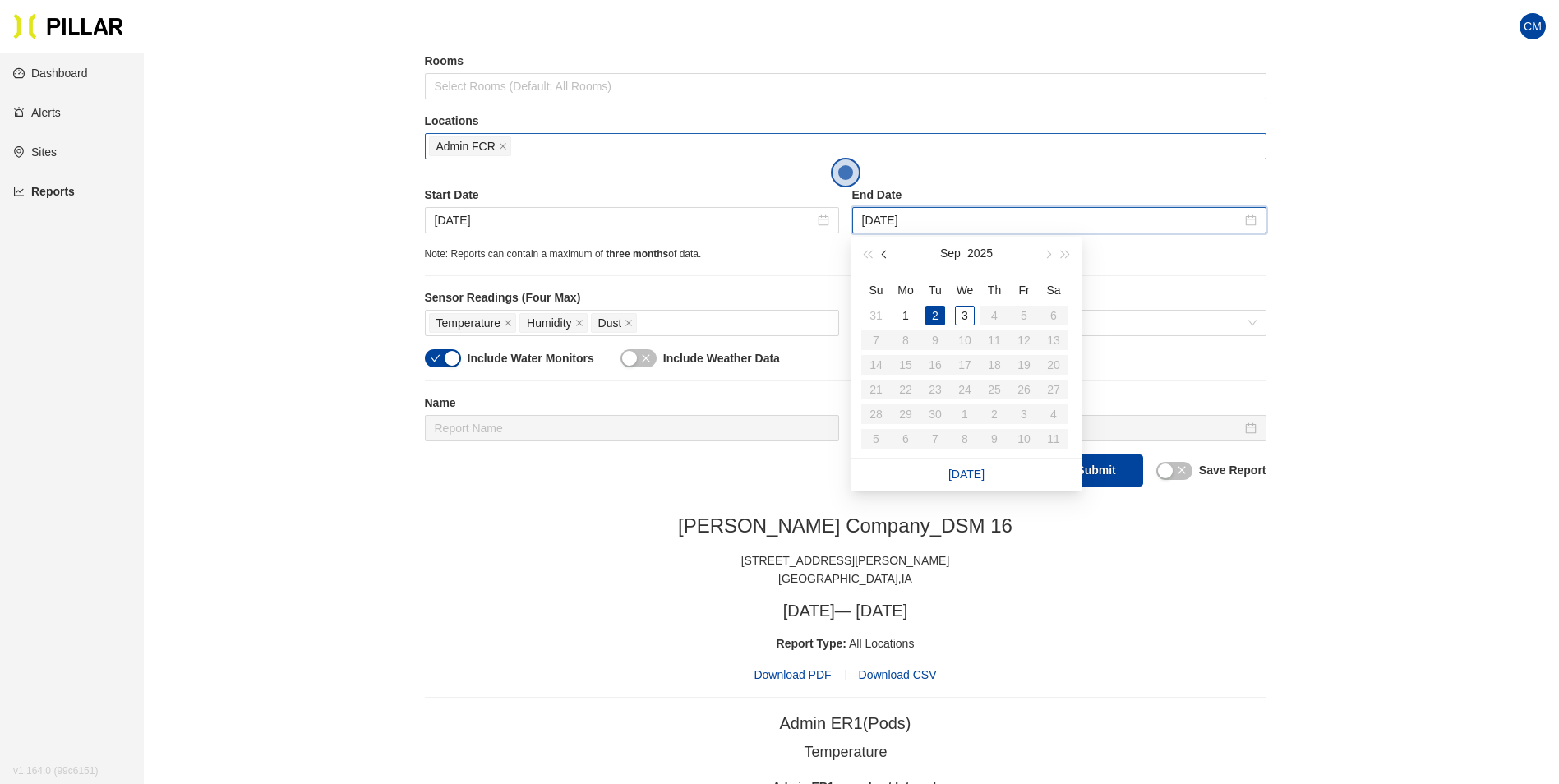
click at [891, 256] on button "button" at bounding box center [885, 253] width 18 height 33
type input "[DATE]"
click at [1029, 410] on div "29" at bounding box center [1023, 414] width 20 height 20
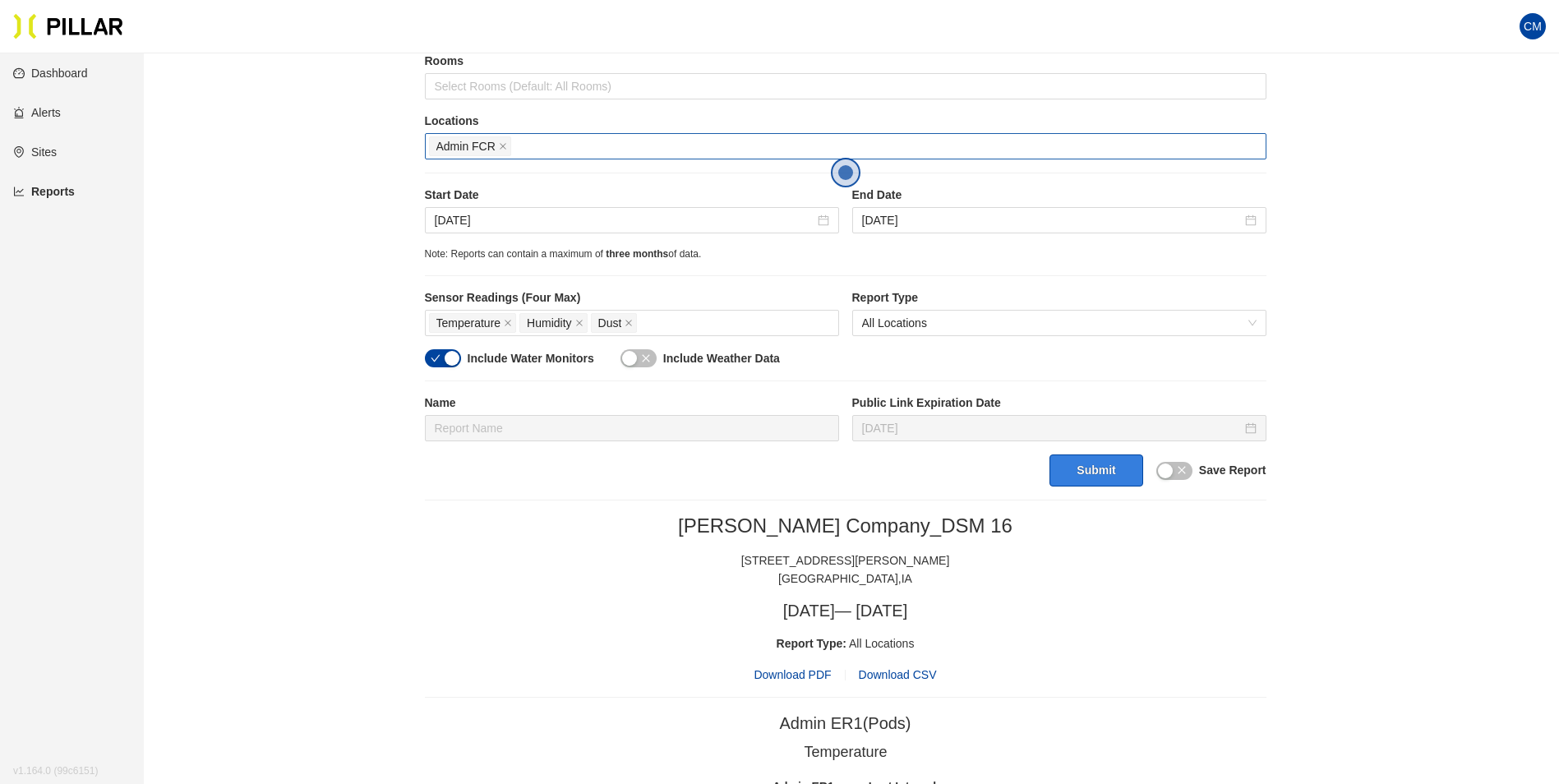
click at [1094, 480] on button "Submit" at bounding box center [1096, 470] width 93 height 32
click at [800, 681] on span "Download PDF" at bounding box center [792, 674] width 77 height 18
click at [474, 218] on input "[DATE]" at bounding box center [624, 220] width 380 height 18
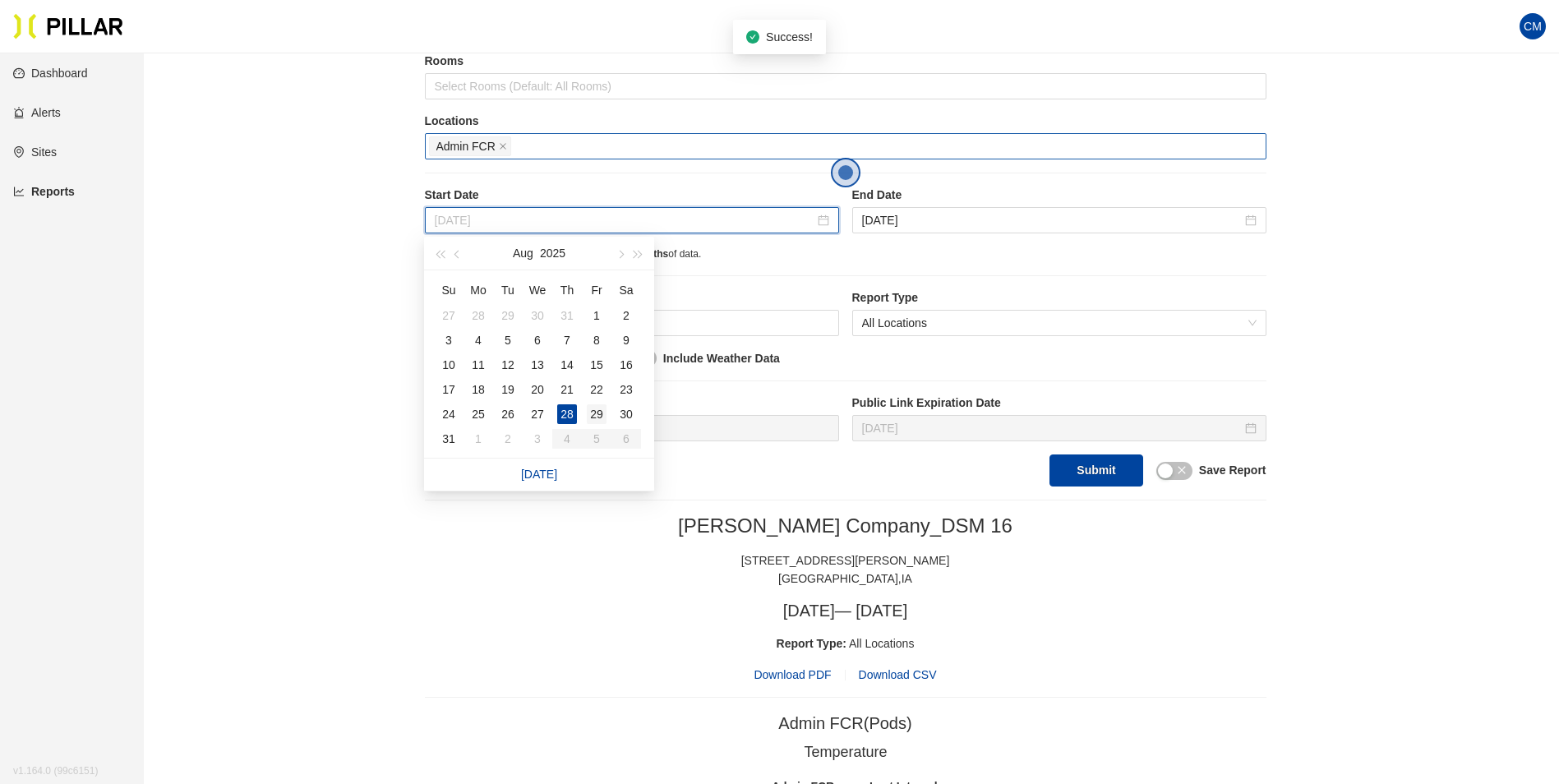
type input "[DATE]"
click at [591, 413] on div "29" at bounding box center [596, 414] width 20 height 20
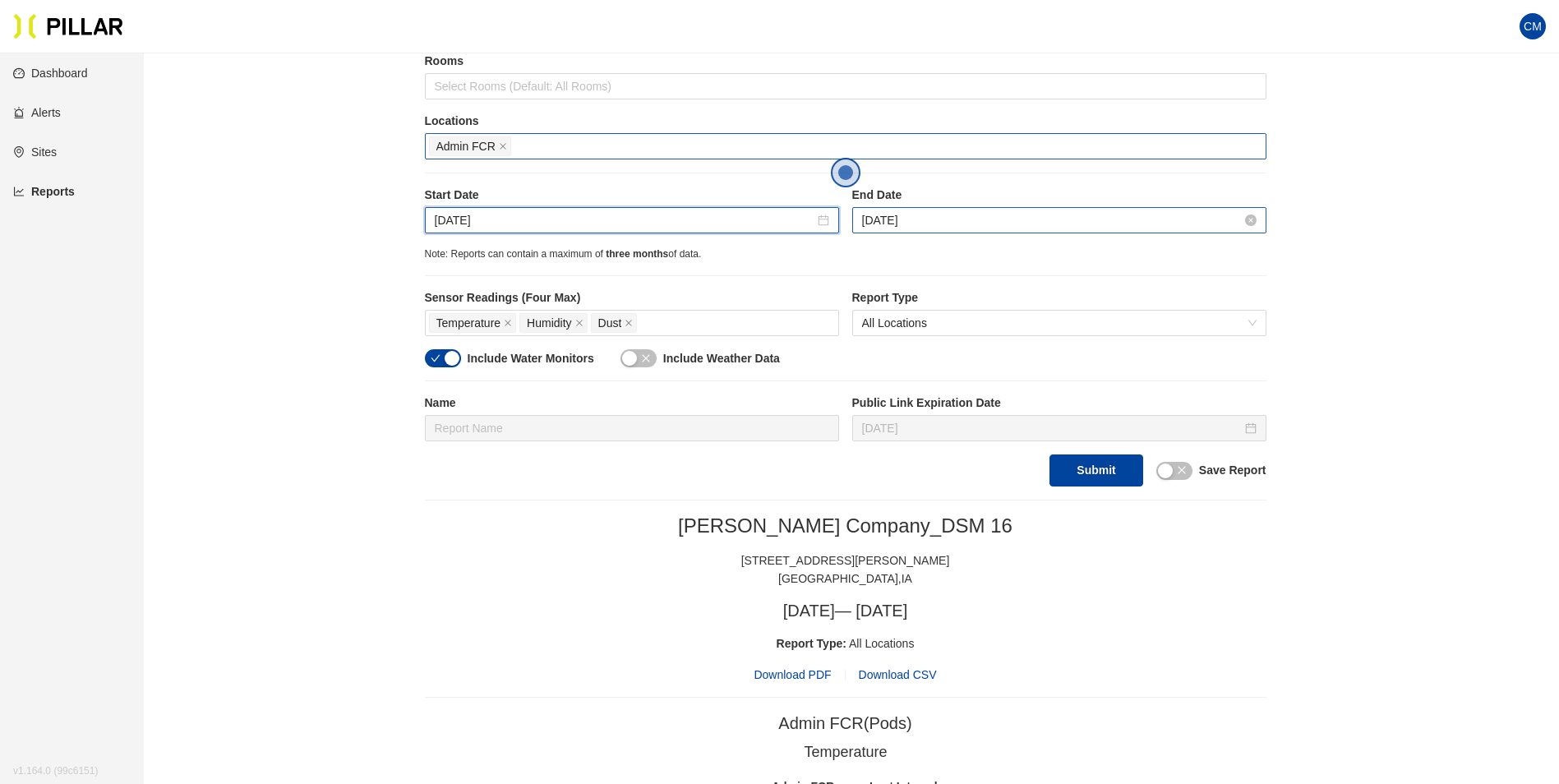
click at [946, 224] on input "[DATE]" at bounding box center [1052, 220] width 380 height 18
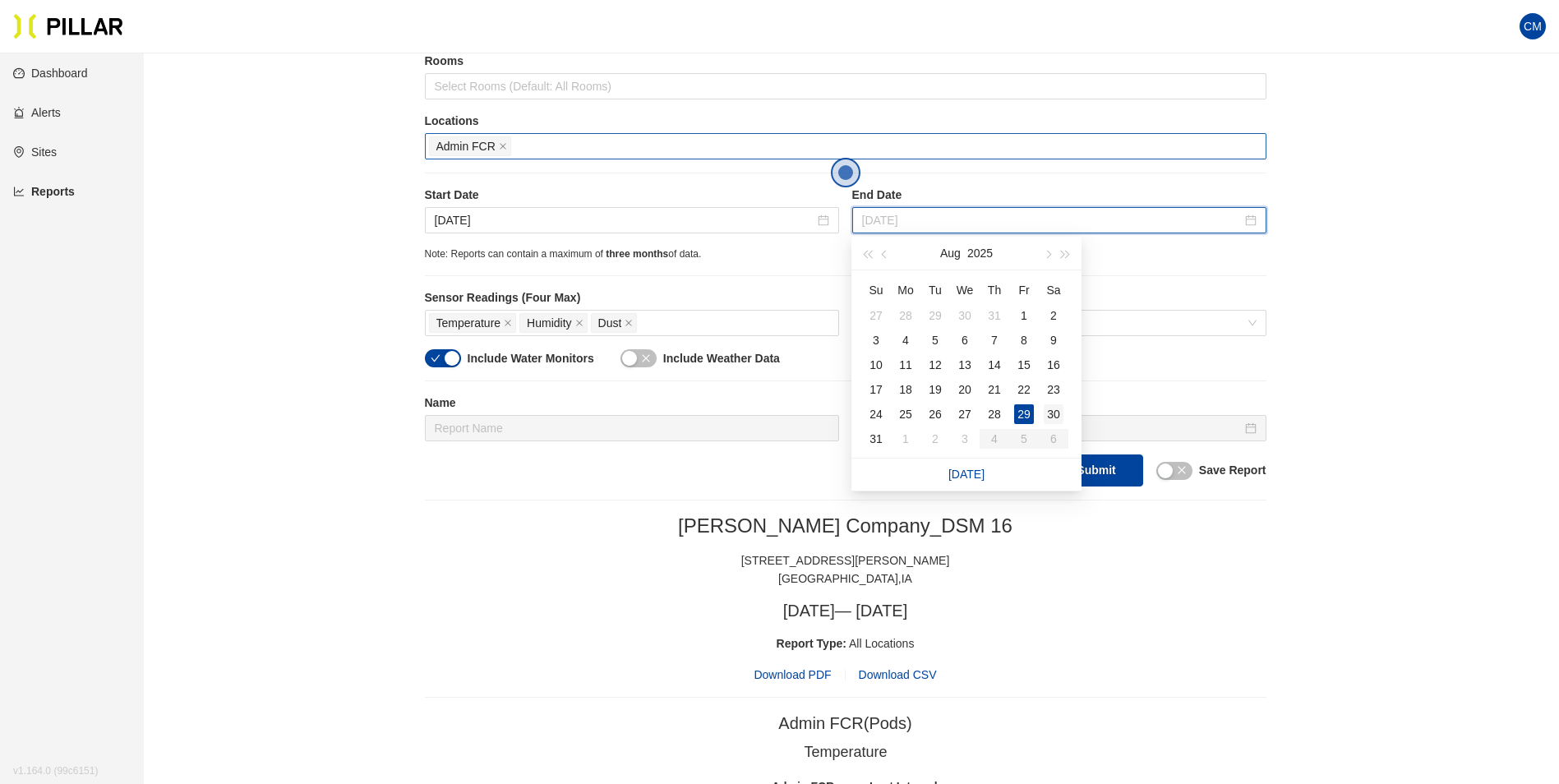
type input "[DATE]"
click at [1051, 409] on div "30" at bounding box center [1053, 414] width 20 height 20
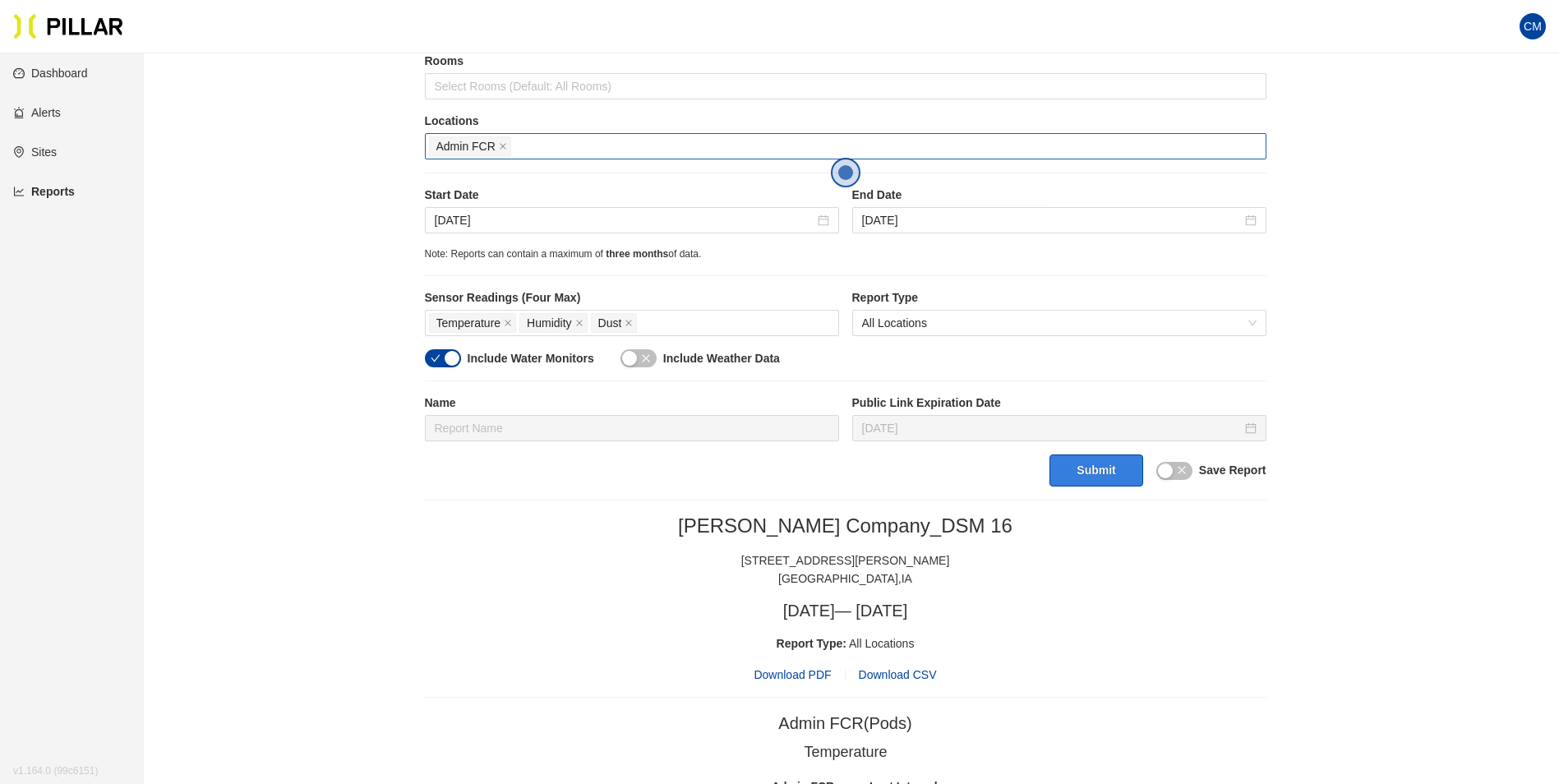
click at [1093, 469] on button "Submit" at bounding box center [1096, 470] width 93 height 32
click at [780, 673] on span "Download PDF" at bounding box center [792, 674] width 77 height 18
click at [450, 219] on input "[DATE]" at bounding box center [624, 220] width 380 height 18
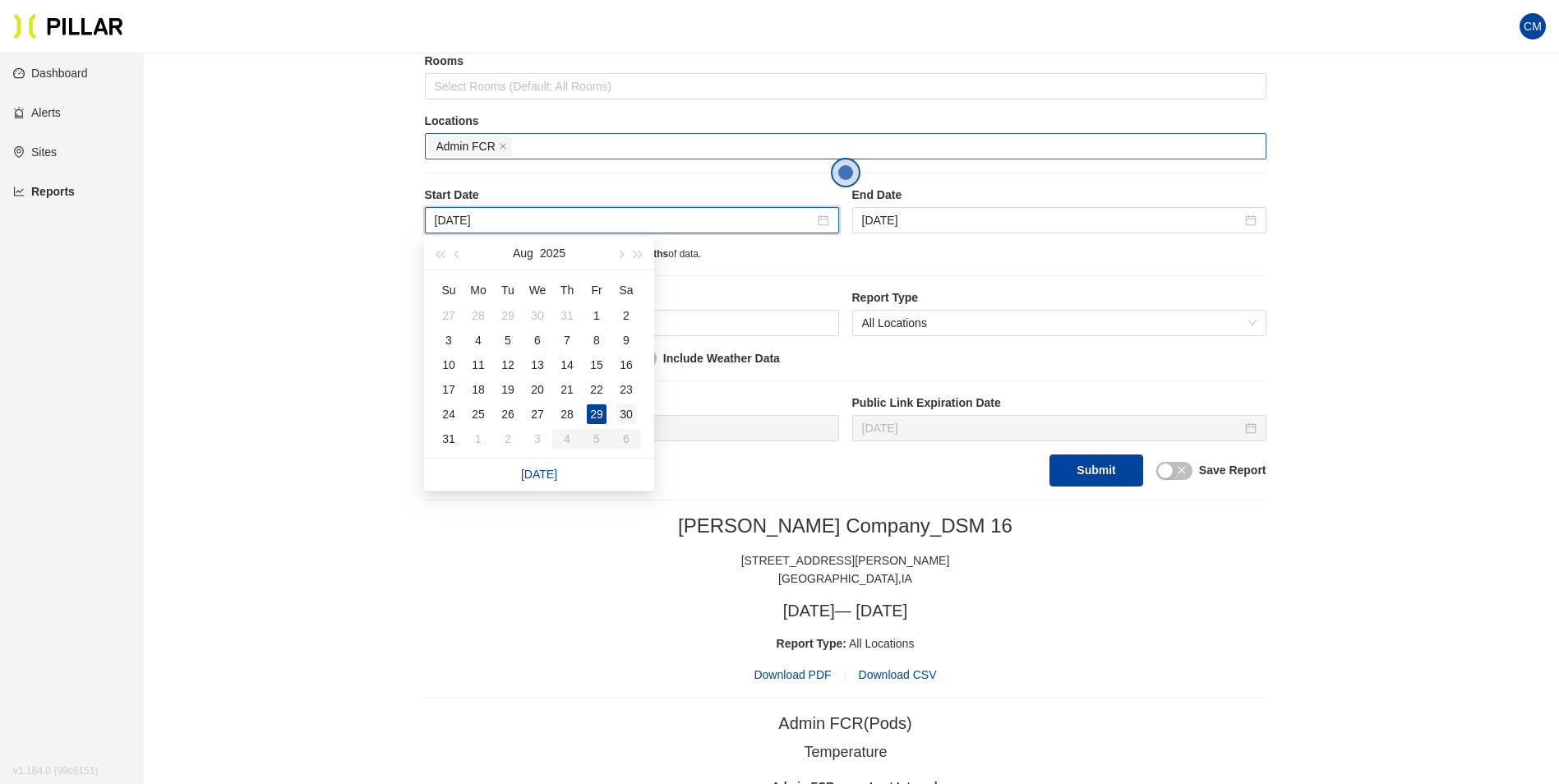
type input "[DATE]"
click at [626, 418] on div "30" at bounding box center [626, 414] width 20 height 20
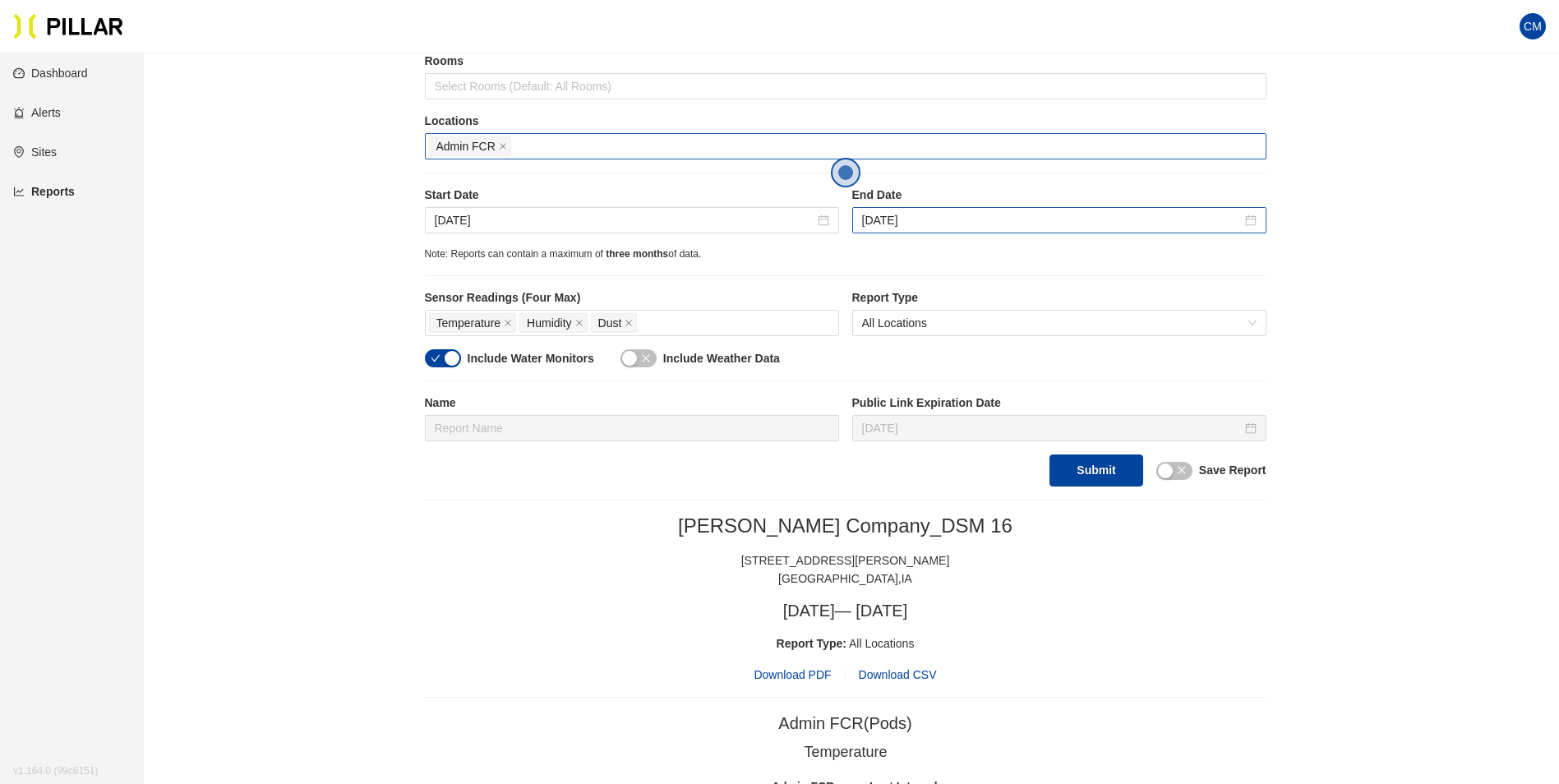
click at [917, 209] on div "End Date [DATE]" at bounding box center [1059, 210] width 414 height 47
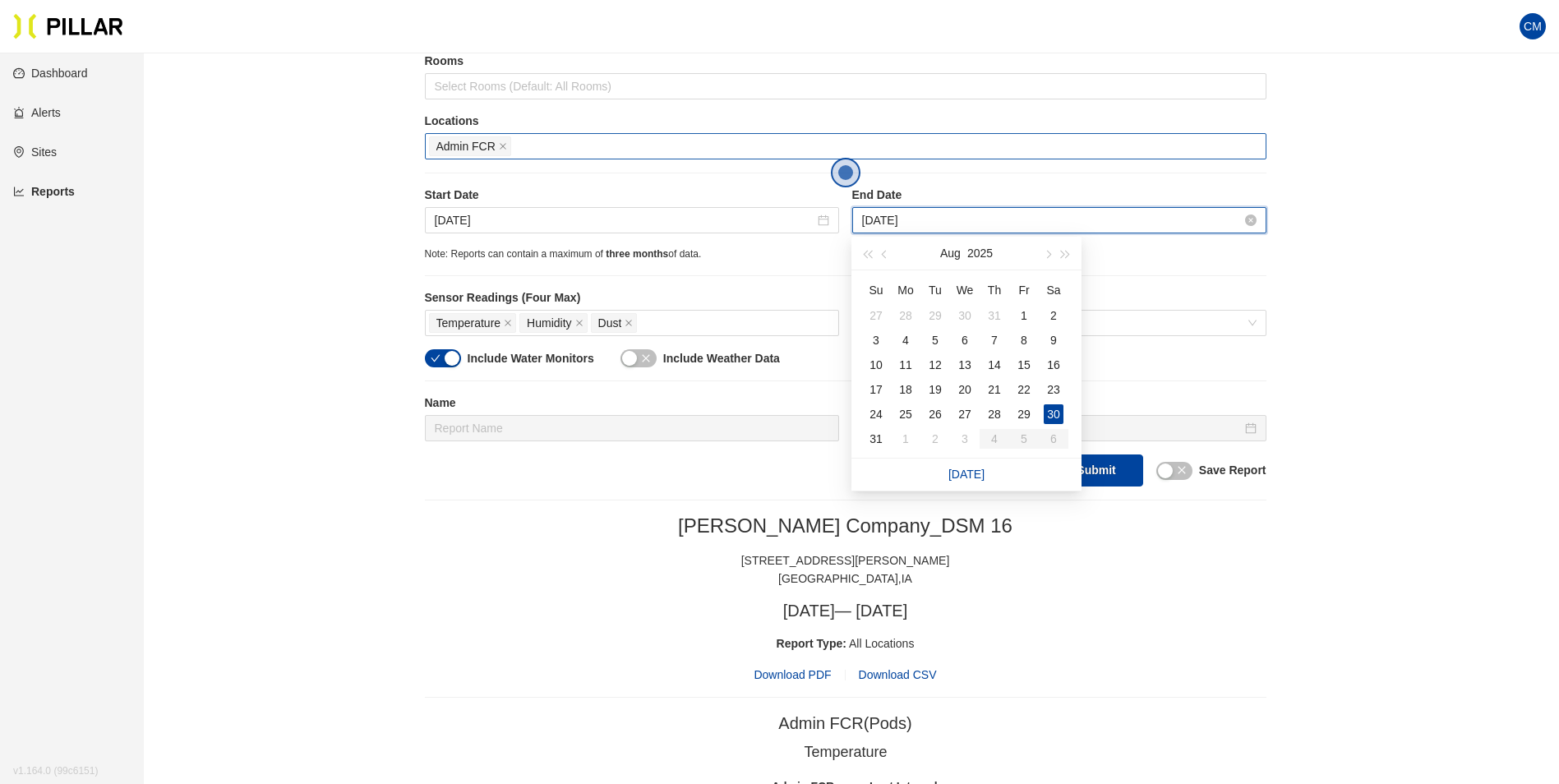
click at [917, 213] on input "[DATE]" at bounding box center [1052, 220] width 380 height 18
type input "[DATE]"
click at [882, 434] on div "31" at bounding box center [876, 438] width 20 height 20
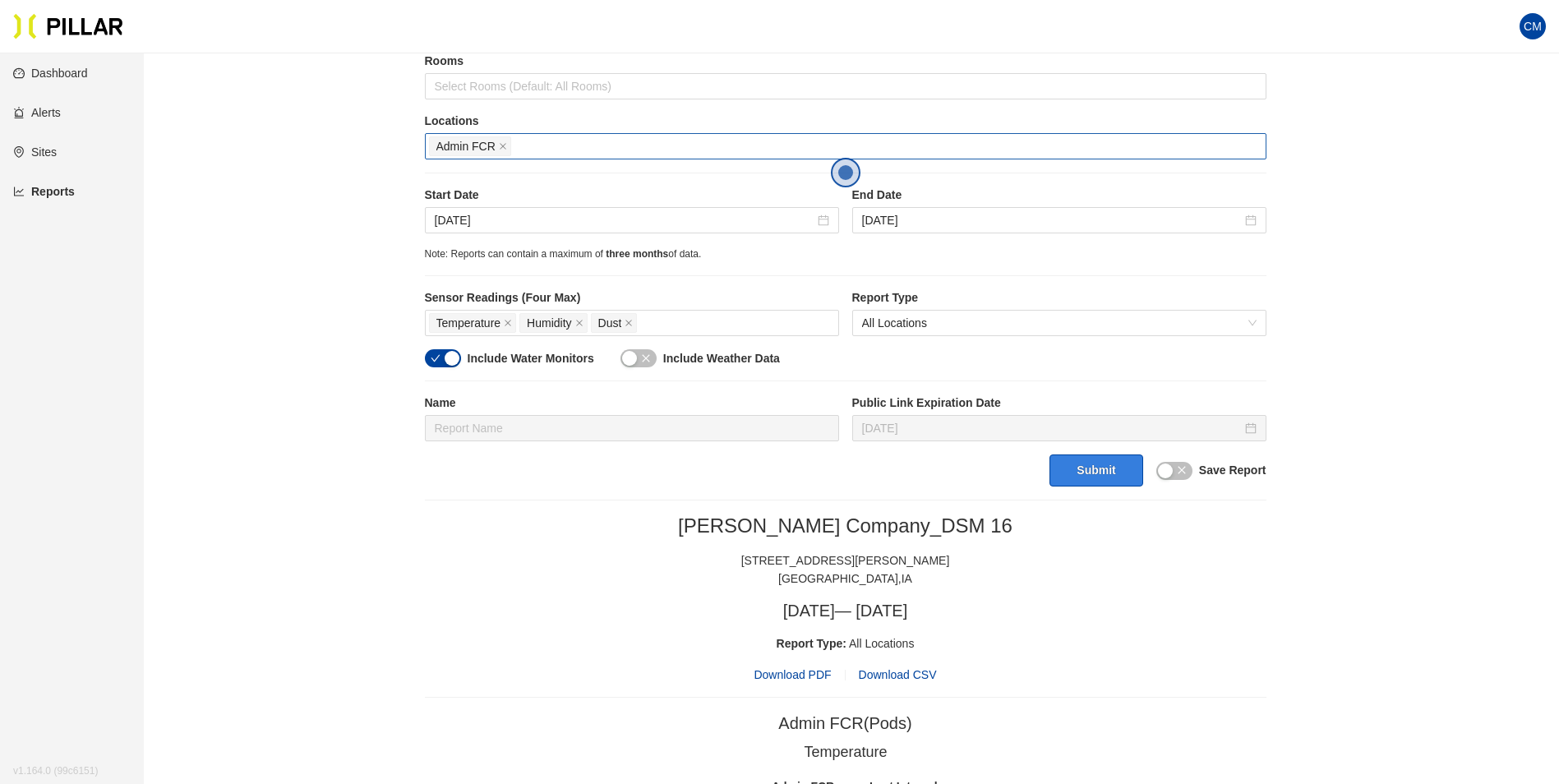
click at [1095, 473] on button "Submit" at bounding box center [1096, 470] width 93 height 32
click at [799, 669] on span "Download PDF" at bounding box center [792, 674] width 77 height 18
click at [465, 217] on input "[DATE]" at bounding box center [624, 220] width 380 height 18
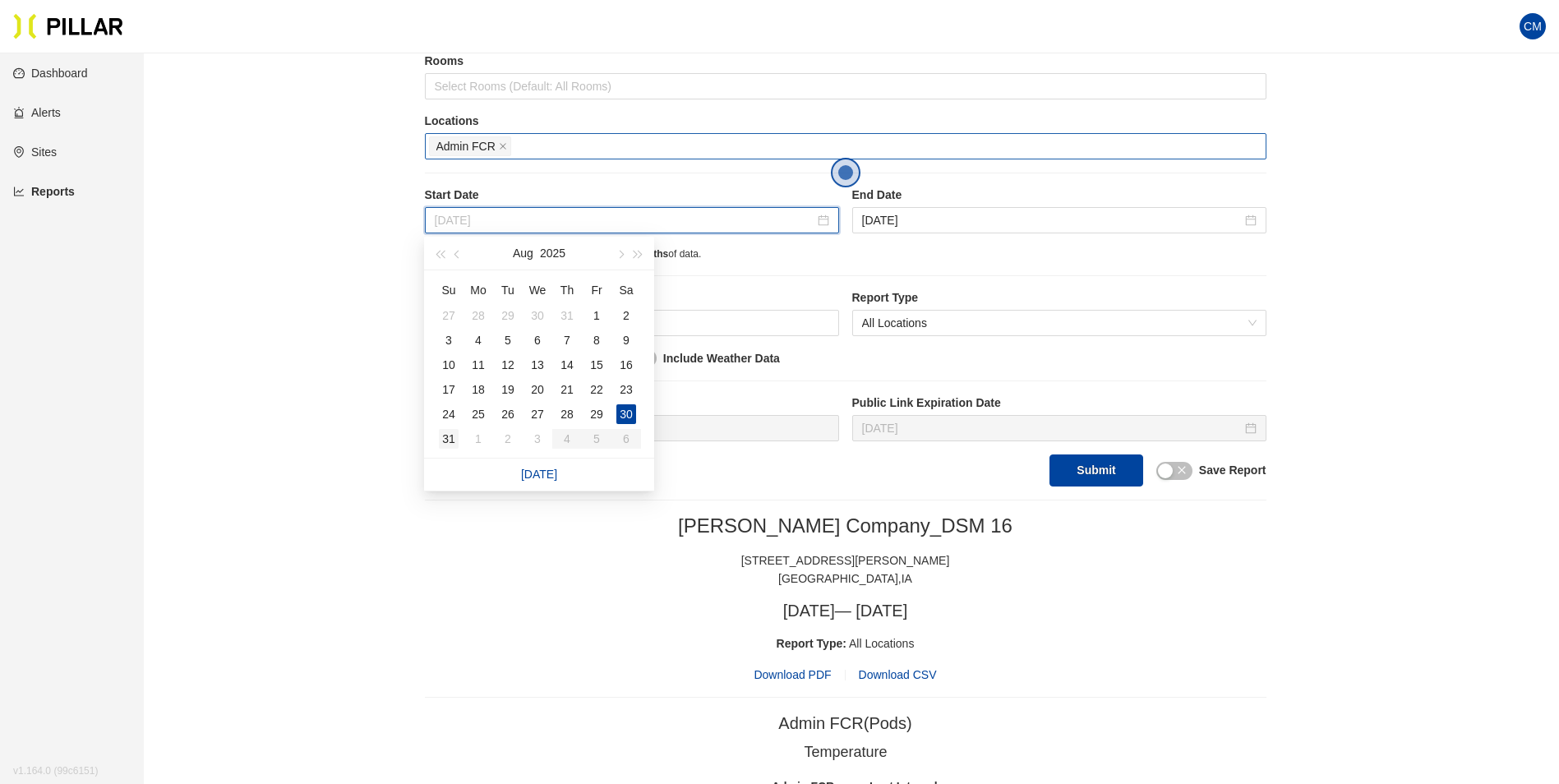
type input "[DATE]"
click at [454, 439] on div "31" at bounding box center [449, 438] width 20 height 20
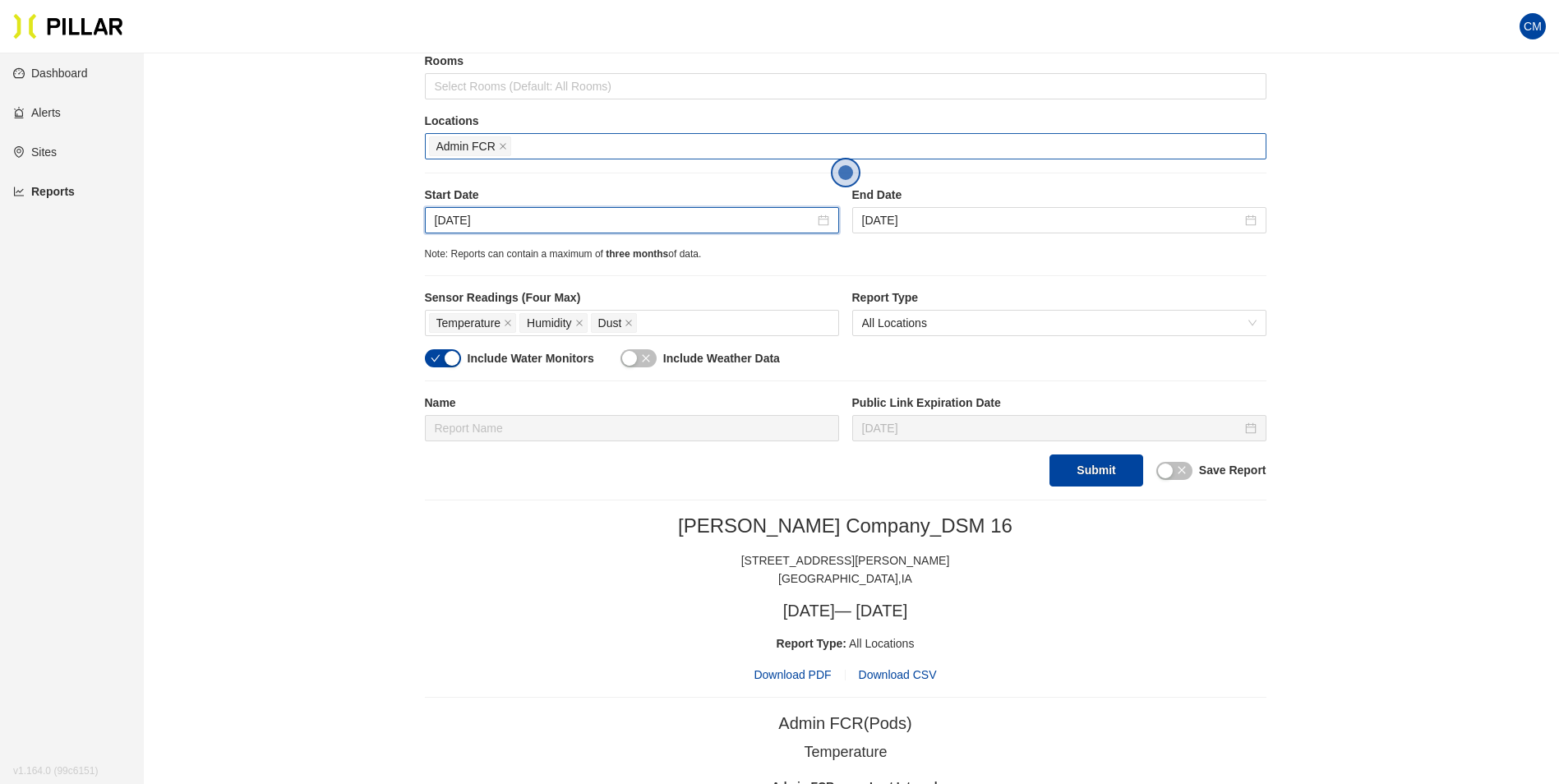
click at [882, 236] on div "Start Date [DATE] End Date [DATE]" at bounding box center [846, 216] width 842 height 60
click at [891, 222] on input "[DATE]" at bounding box center [1052, 220] width 380 height 18
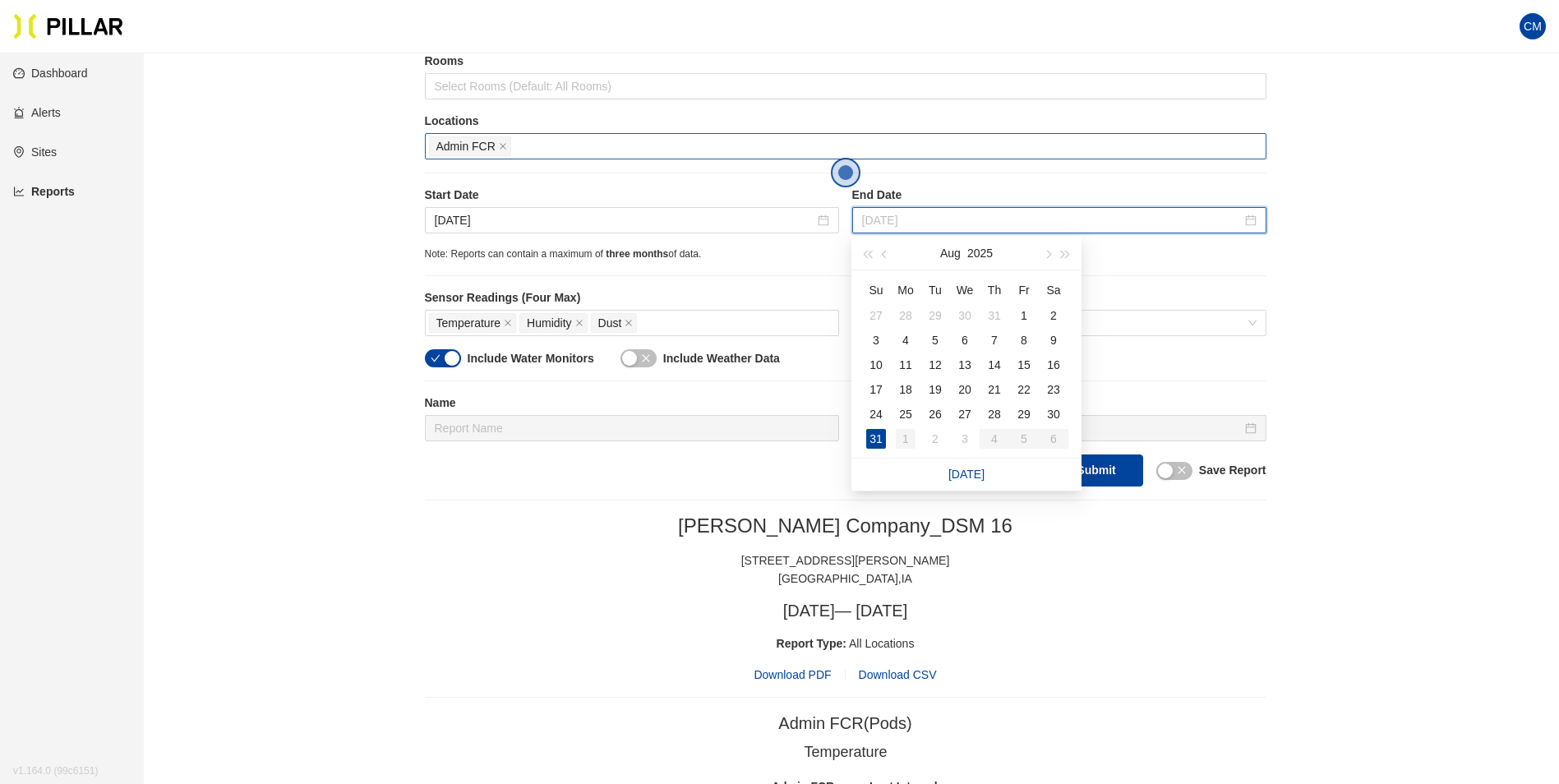
type input "[DATE]"
click at [901, 440] on div "1" at bounding box center [905, 438] width 20 height 20
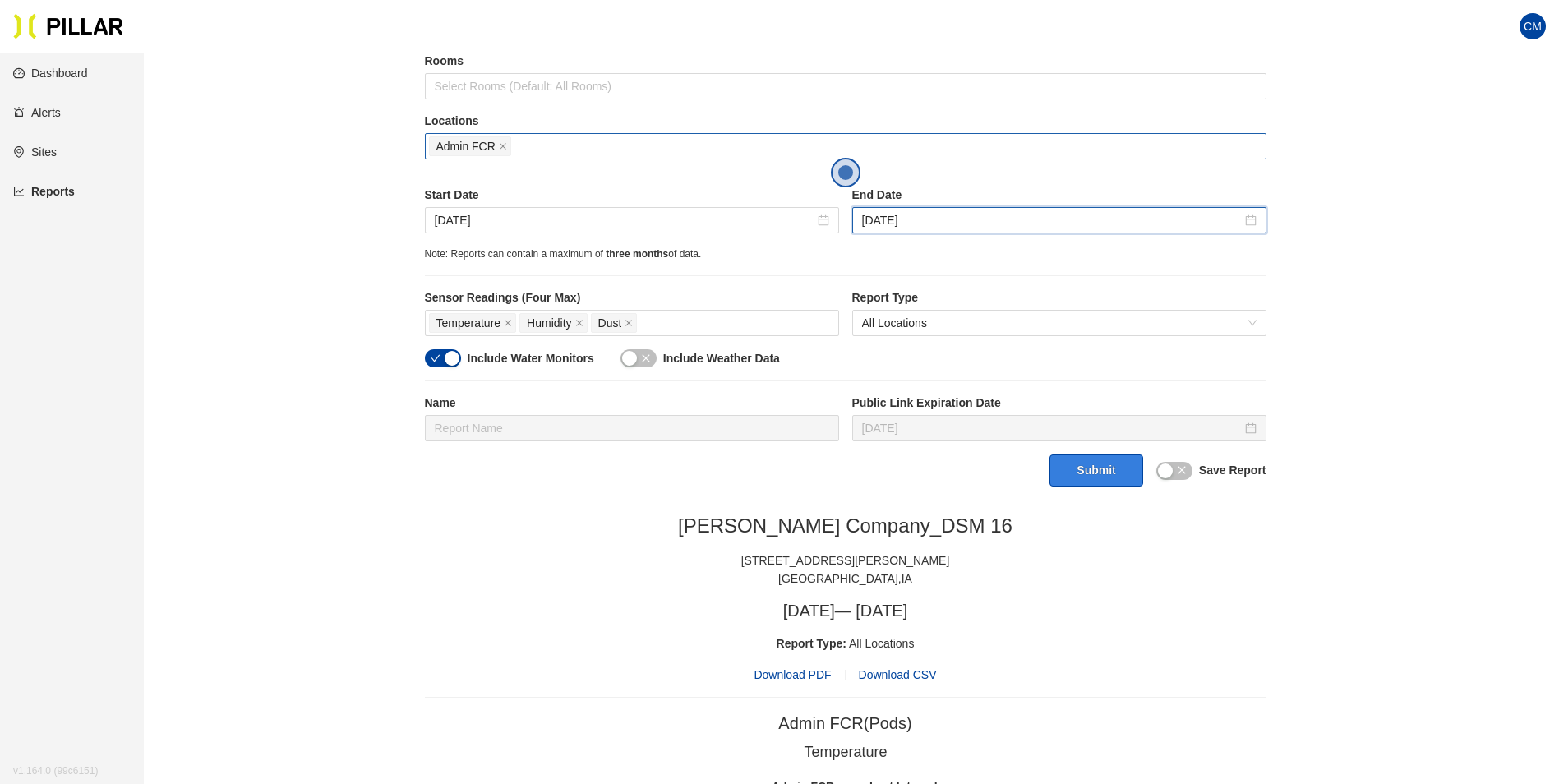
click at [1098, 482] on button "Submit" at bounding box center [1096, 470] width 93 height 32
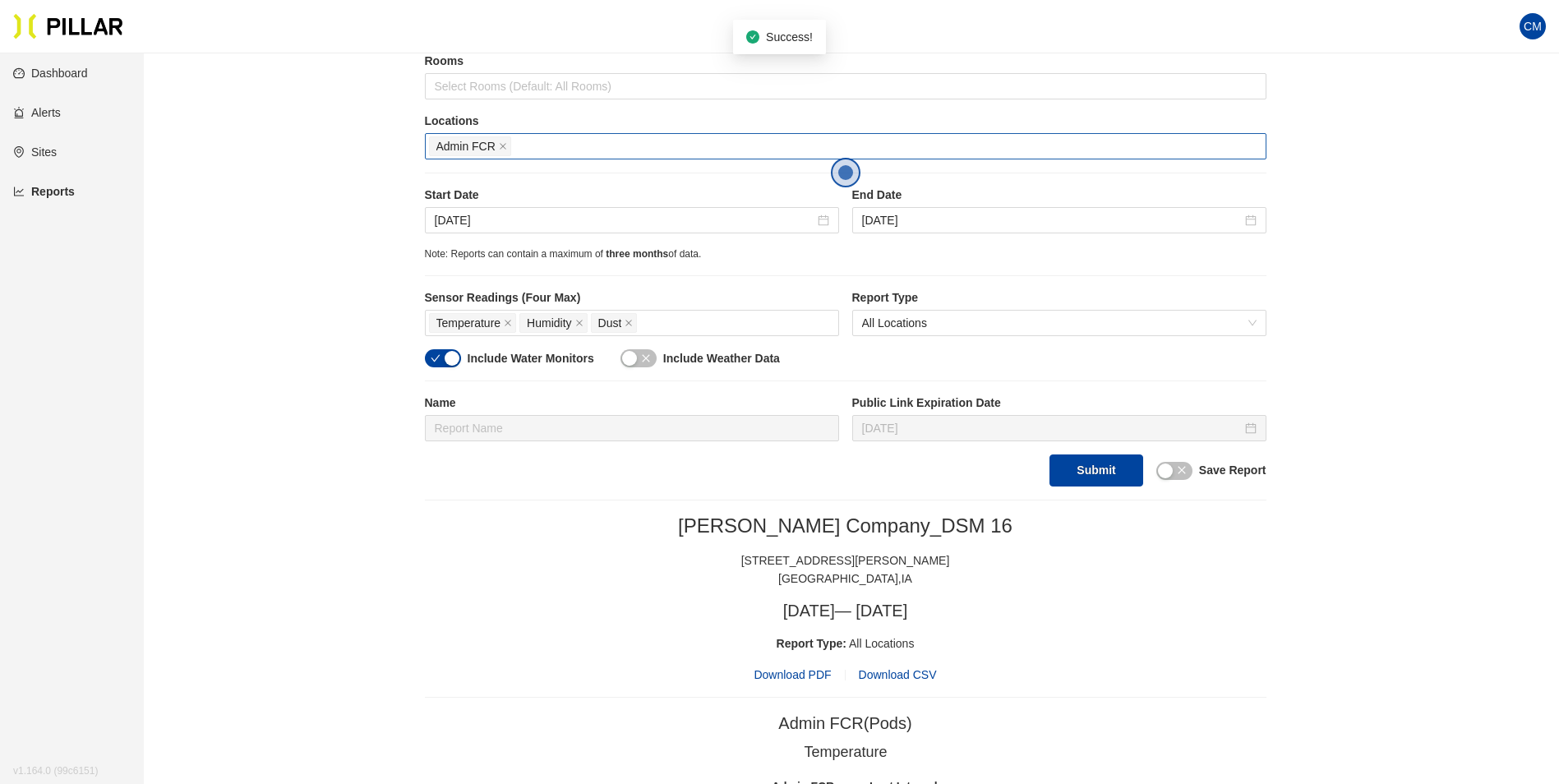
click at [801, 675] on span "Download PDF" at bounding box center [792, 674] width 77 height 18
click at [623, 212] on input "[DATE]" at bounding box center [624, 220] width 380 height 18
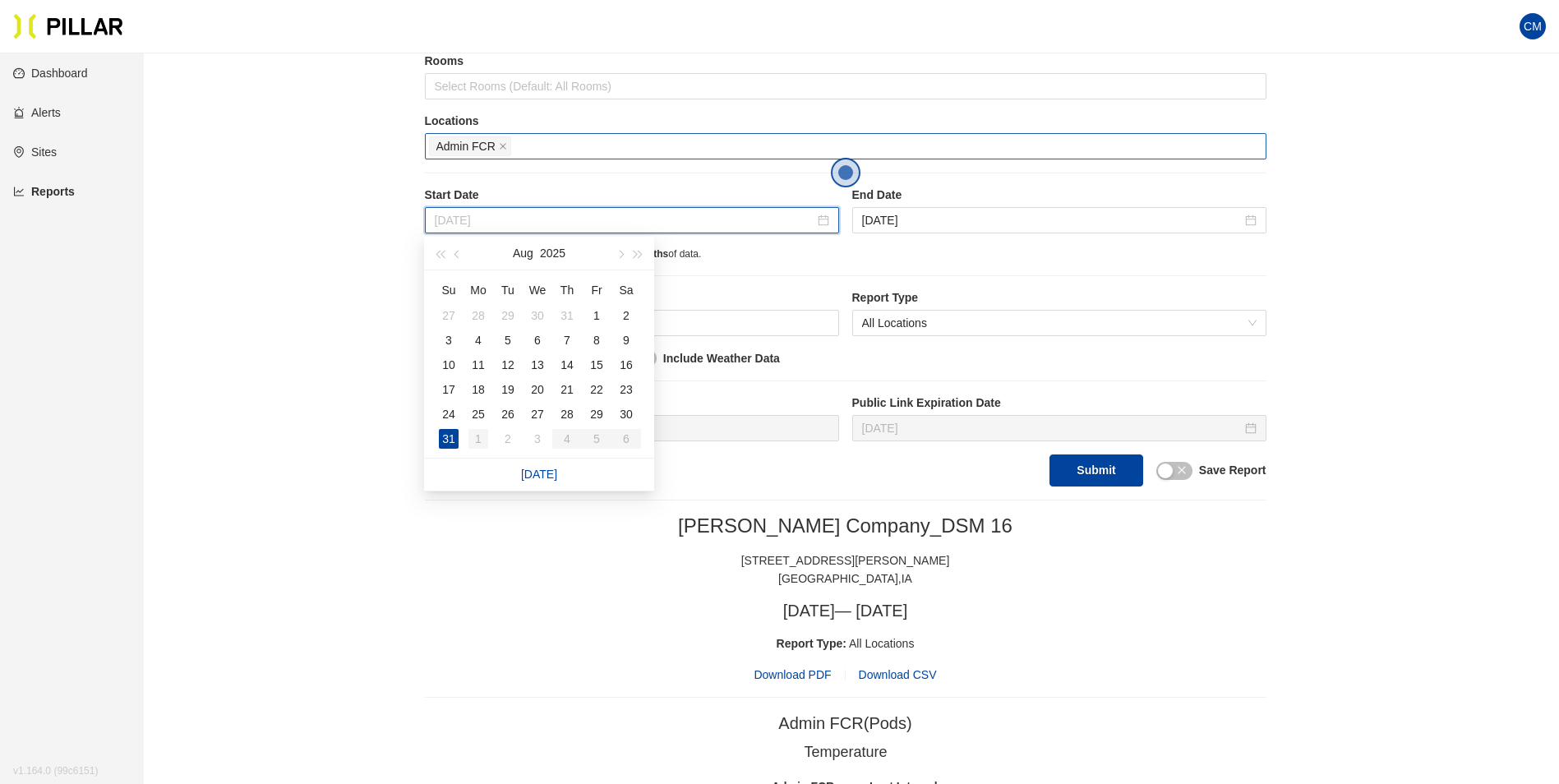
type input "[DATE]"
click at [480, 442] on div "1" at bounding box center [478, 438] width 20 height 20
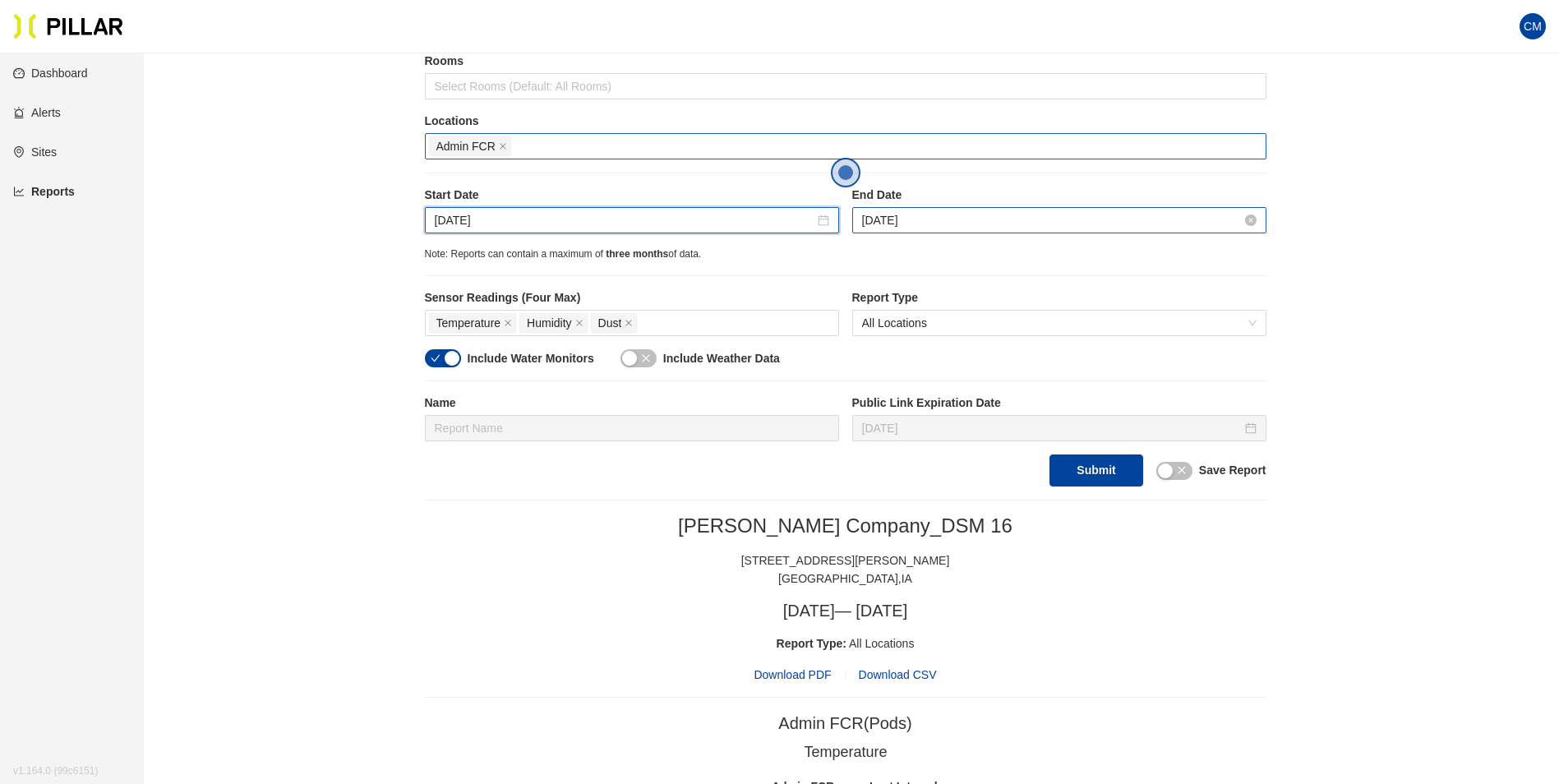
click at [916, 223] on input "[DATE]" at bounding box center [1052, 220] width 380 height 18
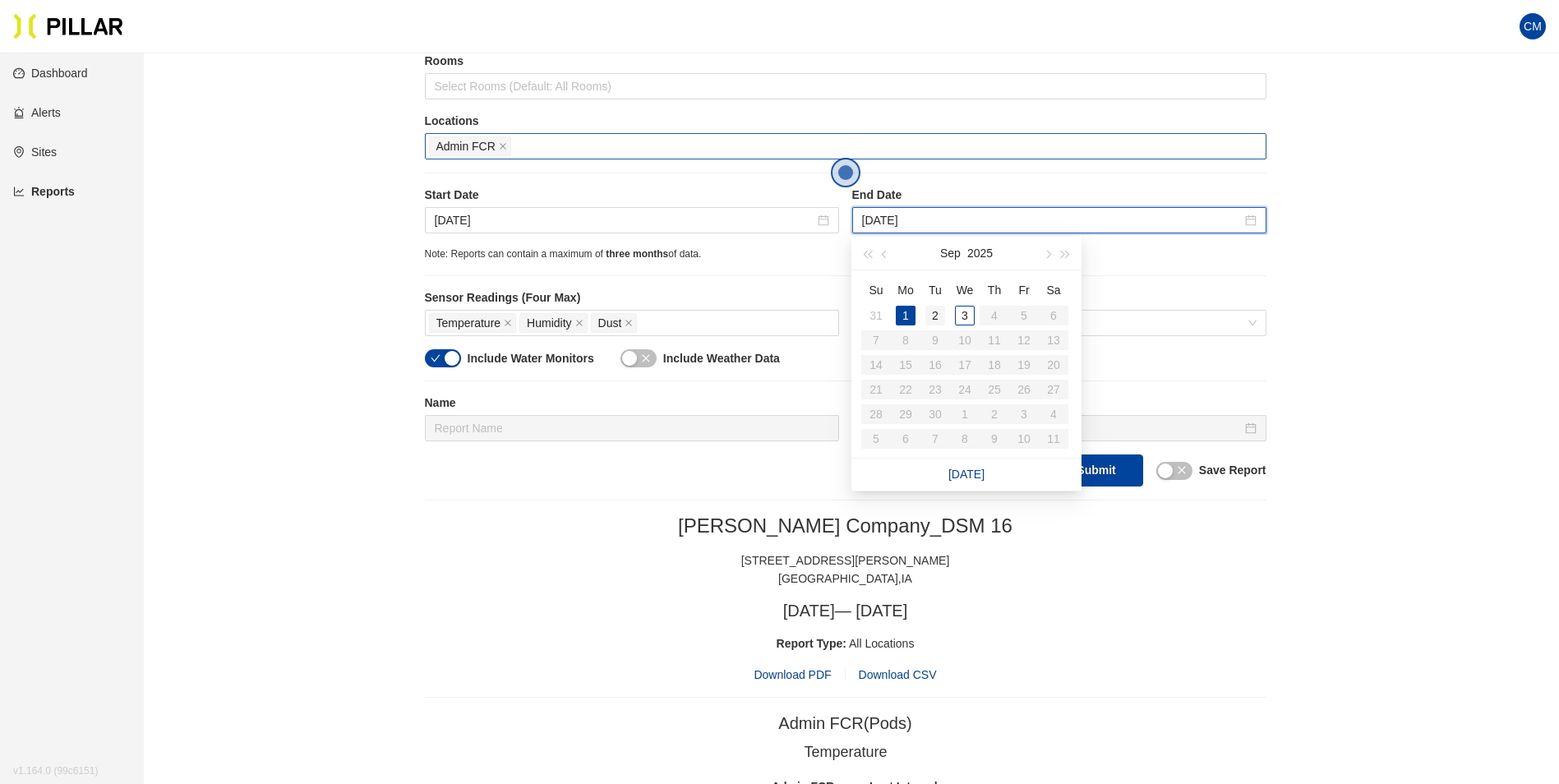
type input "[DATE]"
click at [931, 313] on div "2" at bounding box center [935, 316] width 20 height 20
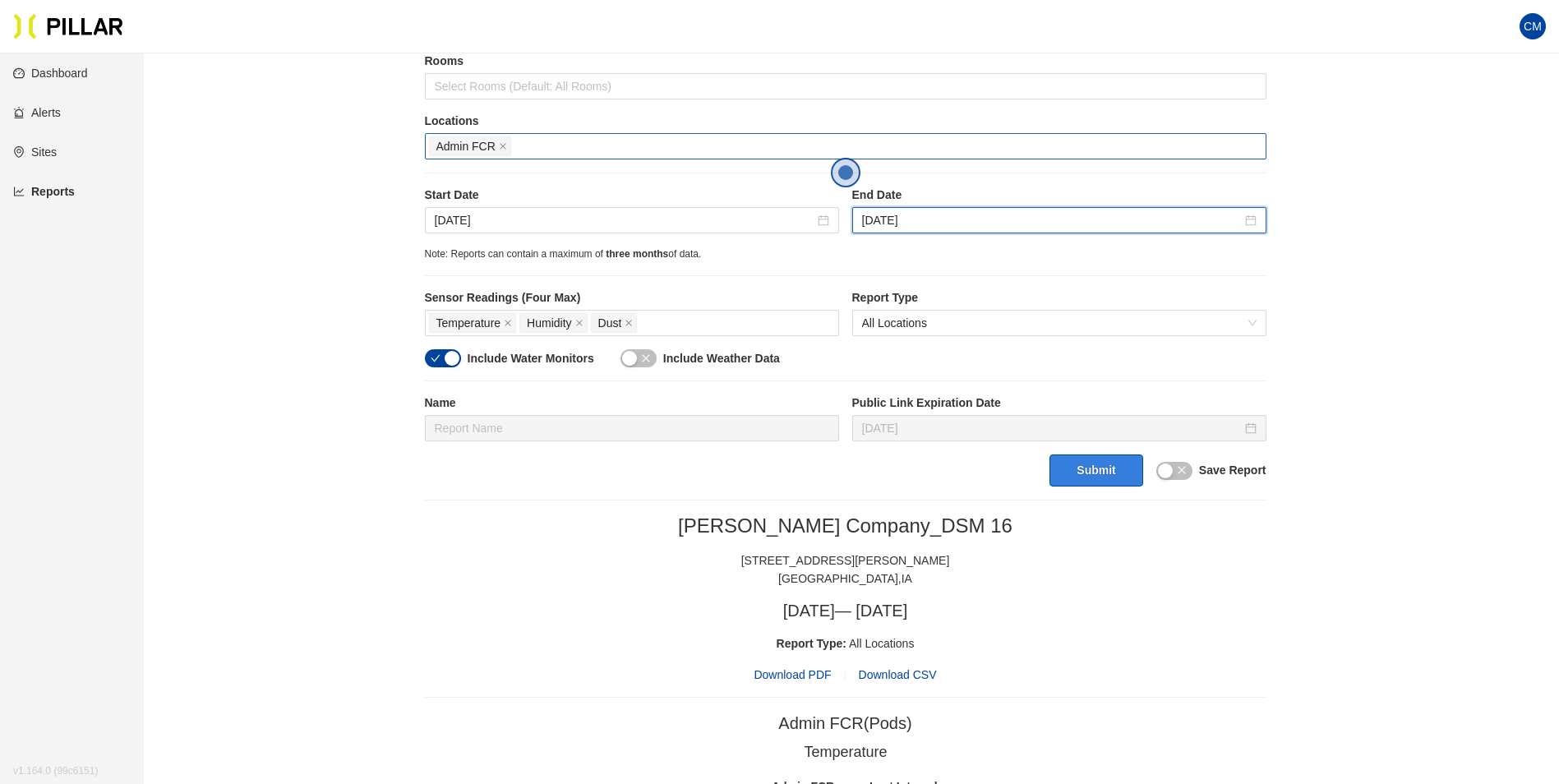
click at [1075, 480] on button "Submit" at bounding box center [1096, 470] width 93 height 32
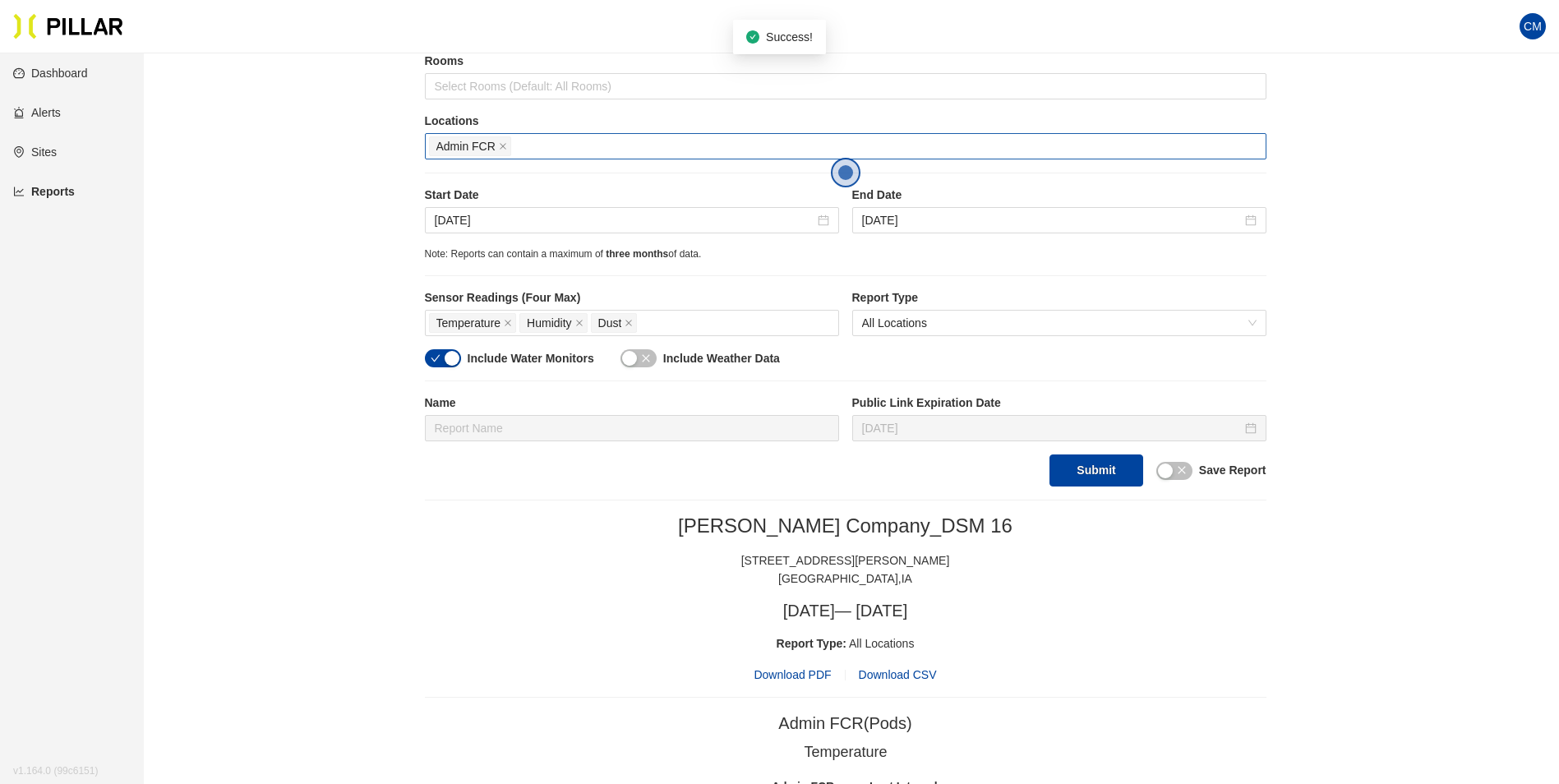
click at [829, 680] on span "Download PDF" at bounding box center [792, 674] width 77 height 18
click at [500, 149] on icon "close" at bounding box center [503, 146] width 8 height 8
click at [498, 149] on div at bounding box center [845, 146] width 833 height 23
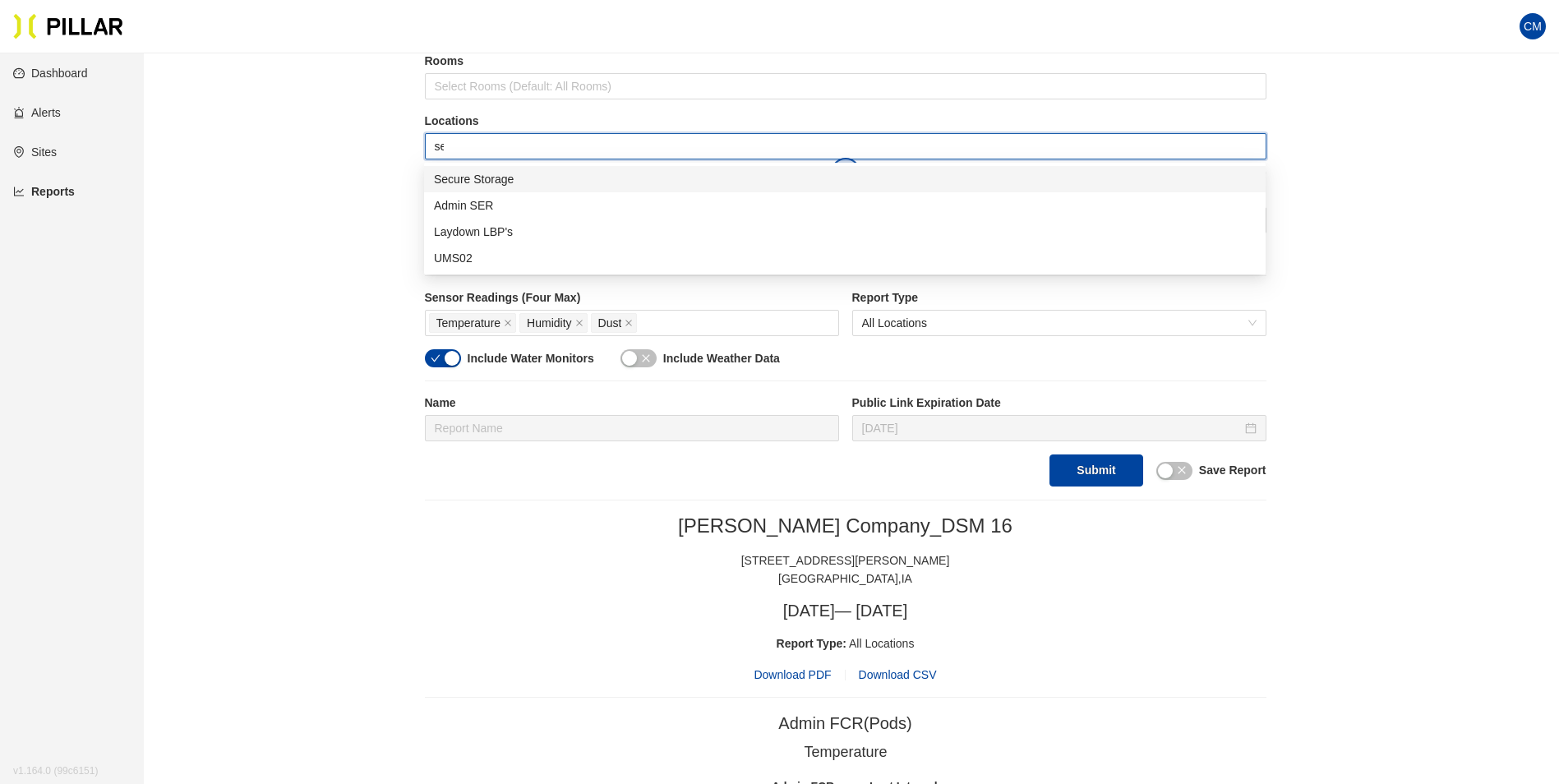
type input "sec"
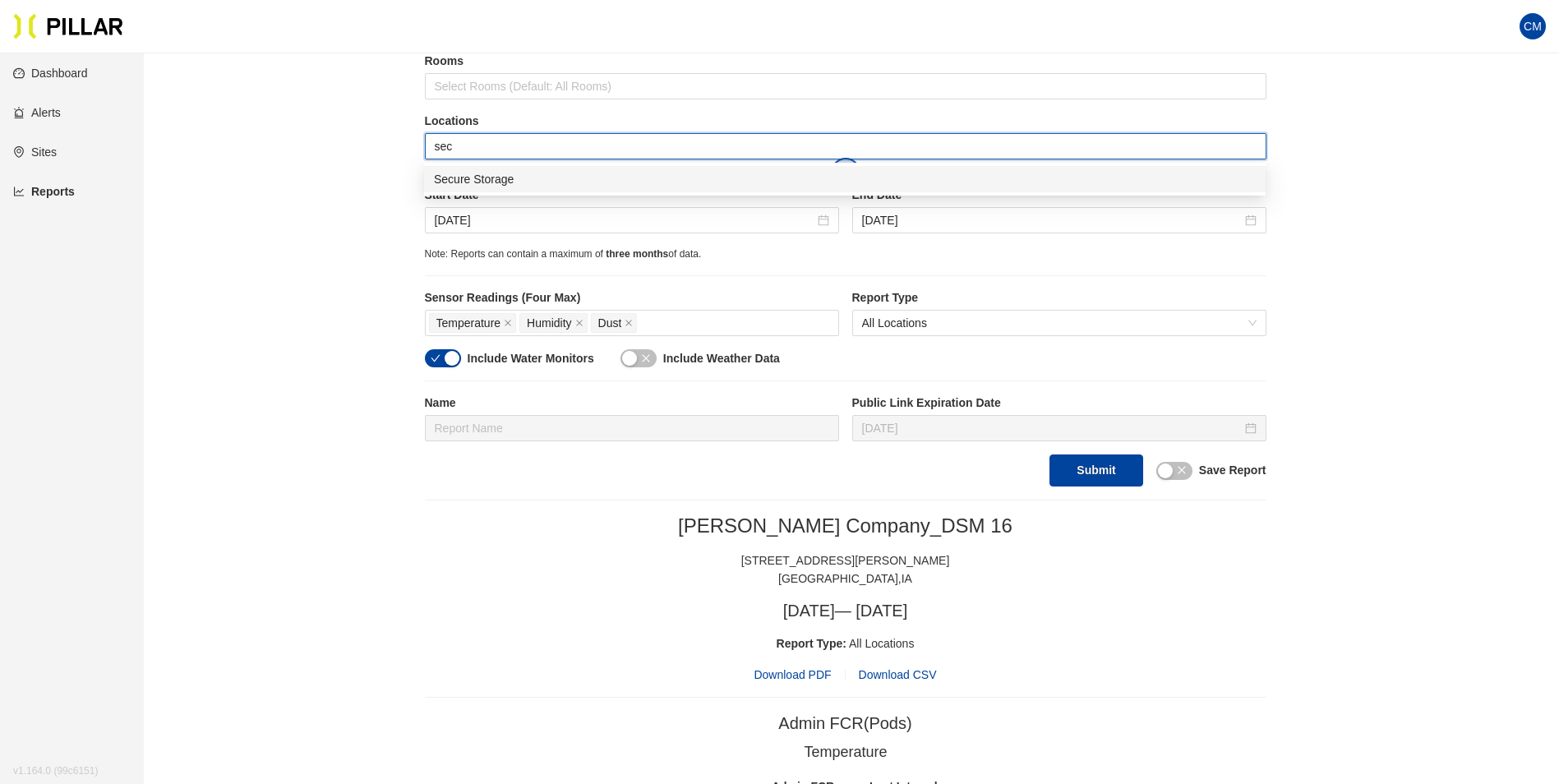
click at [513, 181] on div "Secure Storage" at bounding box center [844, 179] width 822 height 18
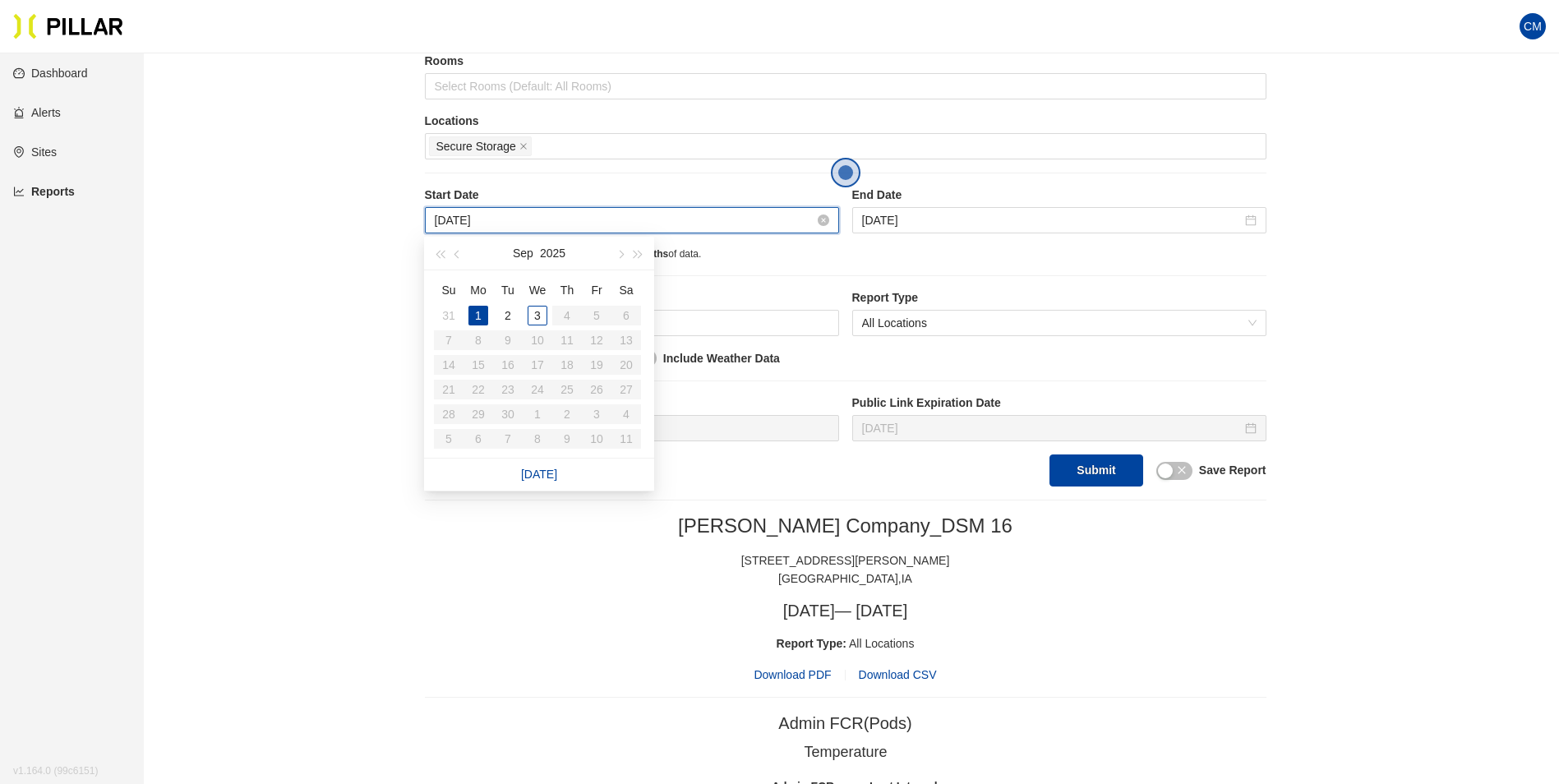
click at [550, 225] on input "[DATE]" at bounding box center [624, 220] width 380 height 18
click at [456, 254] on span "button" at bounding box center [458, 254] width 8 height 8
type input "[DATE]"
click at [566, 416] on div "28" at bounding box center [567, 414] width 20 height 20
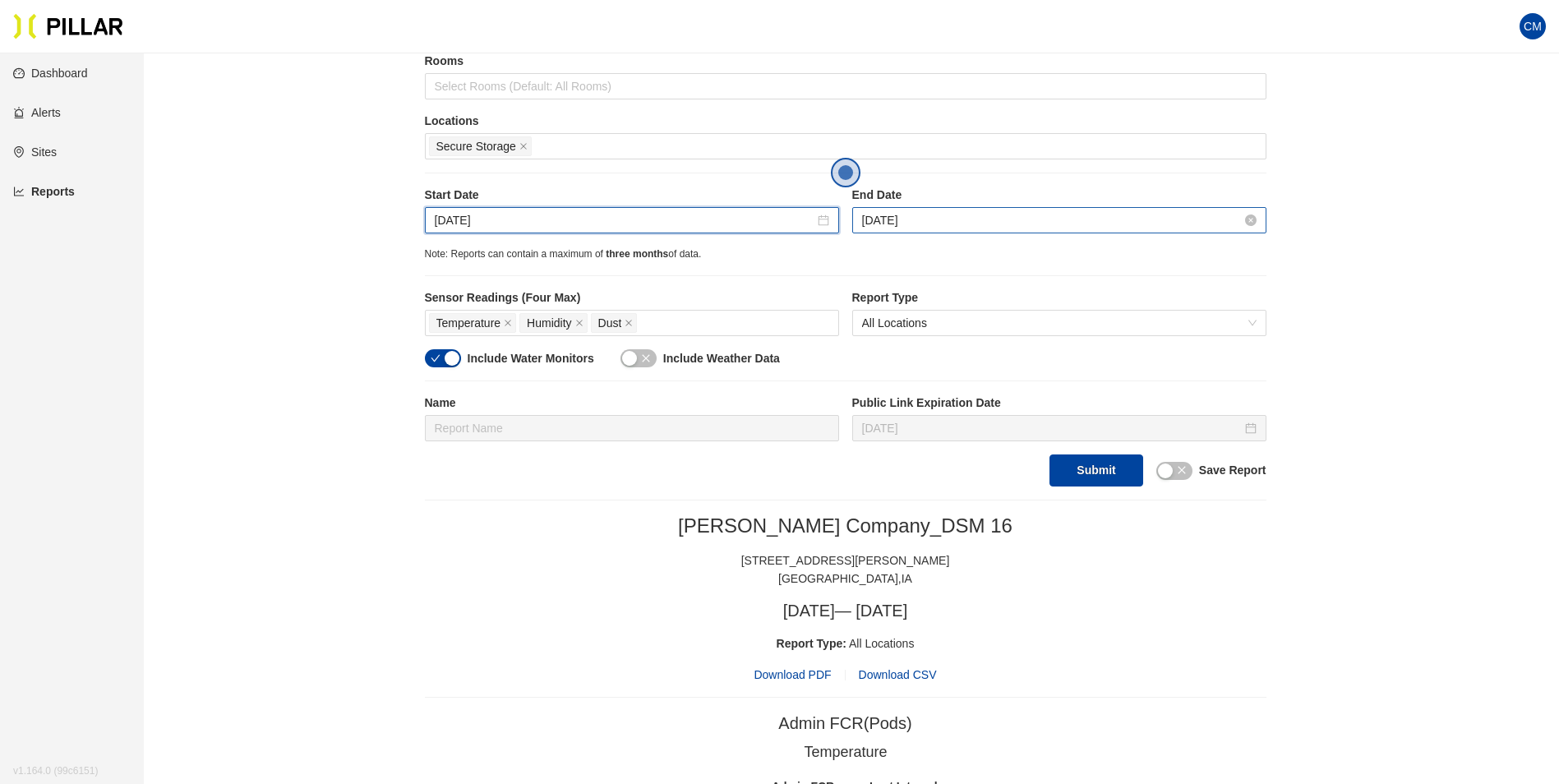
click at [881, 219] on input "[DATE]" at bounding box center [1052, 220] width 380 height 18
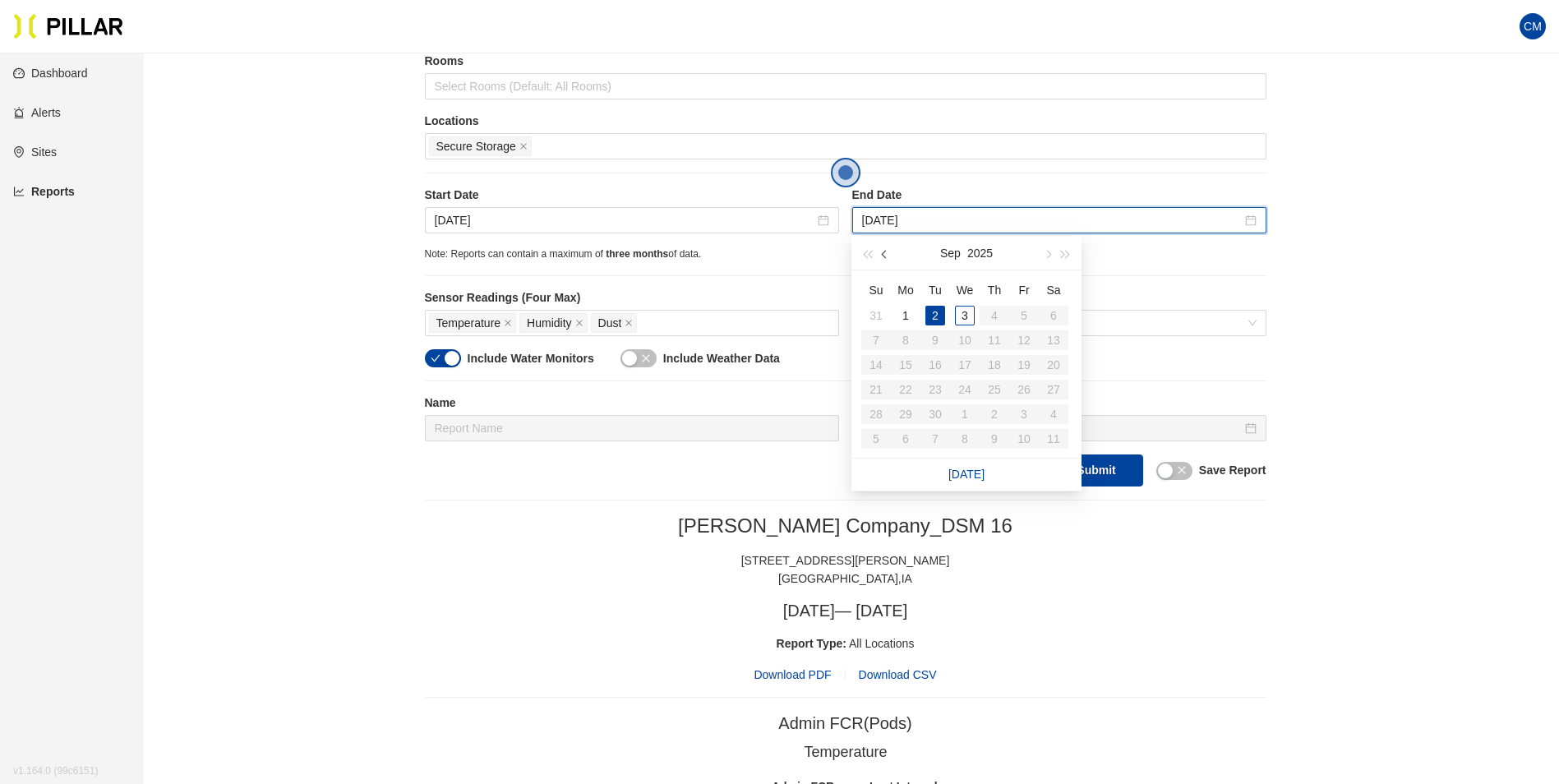
click at [880, 256] on button "button" at bounding box center [885, 253] width 18 height 33
type input "[DATE]"
click at [1019, 413] on div "29" at bounding box center [1023, 414] width 20 height 20
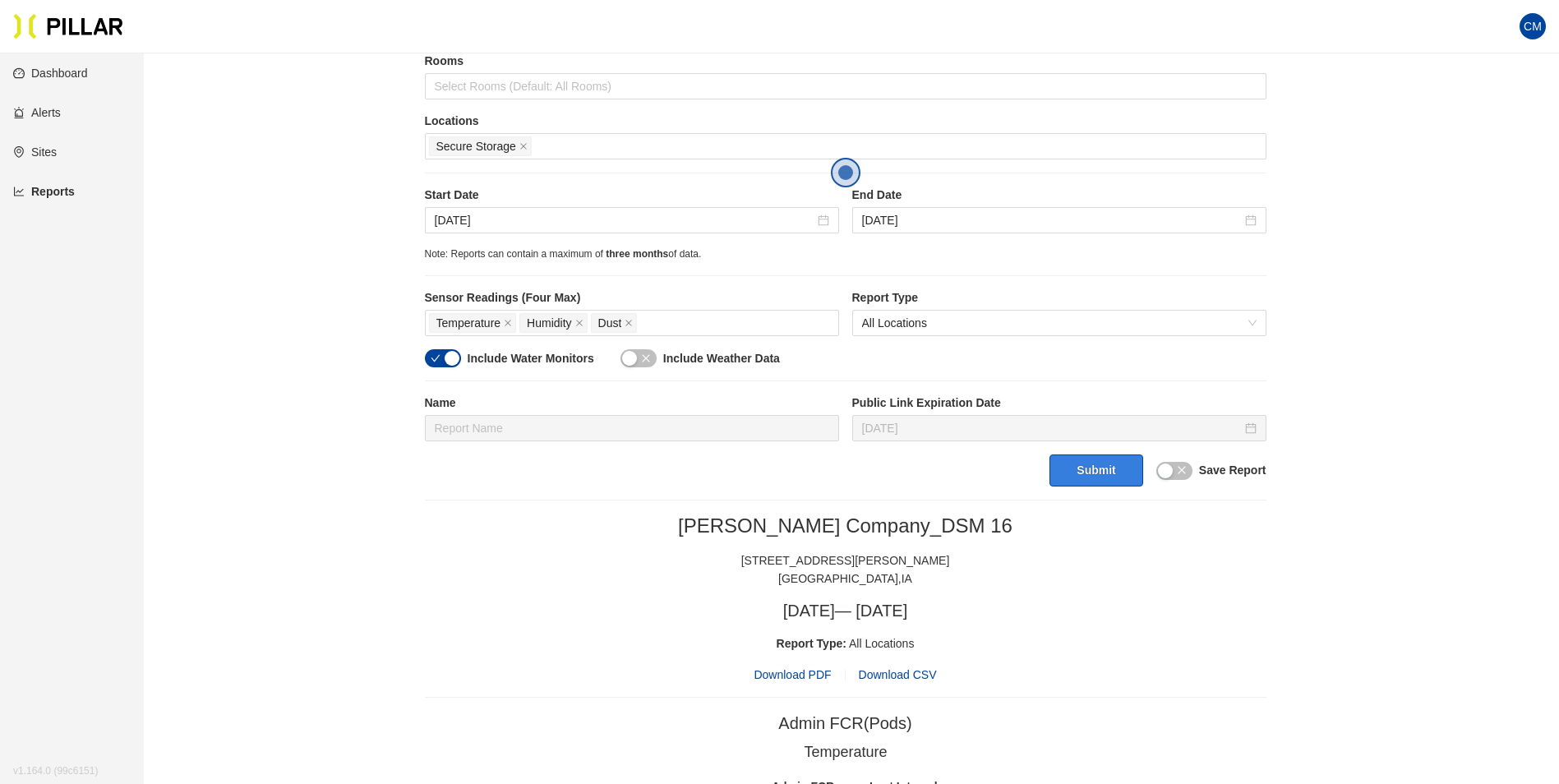
click at [1103, 476] on button "Submit" at bounding box center [1096, 470] width 93 height 32
click at [787, 677] on span "Download PDF" at bounding box center [792, 674] width 77 height 18
drag, startPoint x: 1009, startPoint y: 287, endPoint x: 875, endPoint y: 239, distance: 142.3
click at [1009, 287] on div "Site [PERSON_NAME] Company_DSM 16 Buildings Select Buildings (Default: All Buil…" at bounding box center [846, 179] width 842 height 614
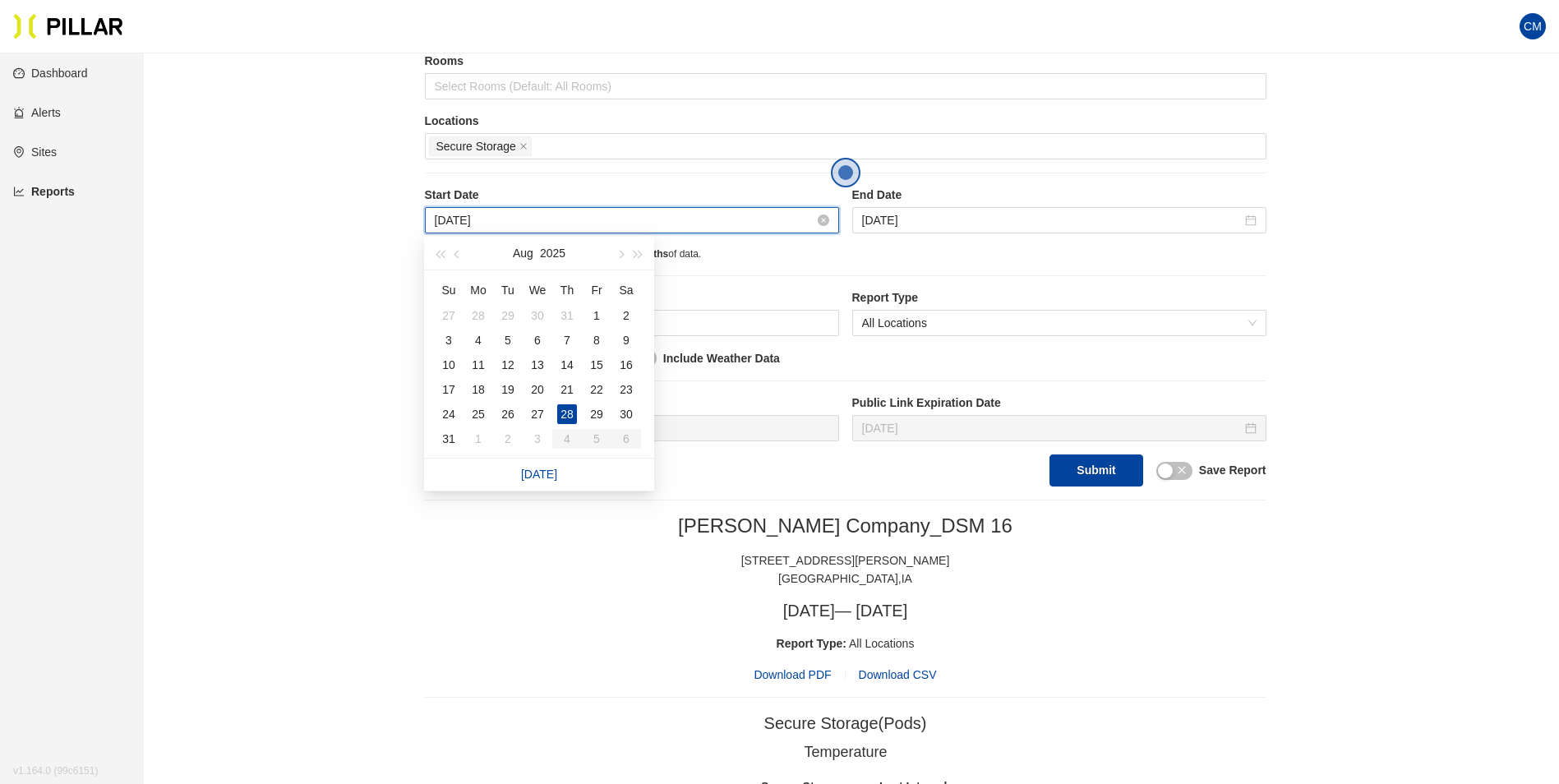
click at [472, 216] on input "[DATE]" at bounding box center [624, 220] width 380 height 18
type input "[DATE]"
click at [599, 403] on td "29" at bounding box center [596, 414] width 30 height 24
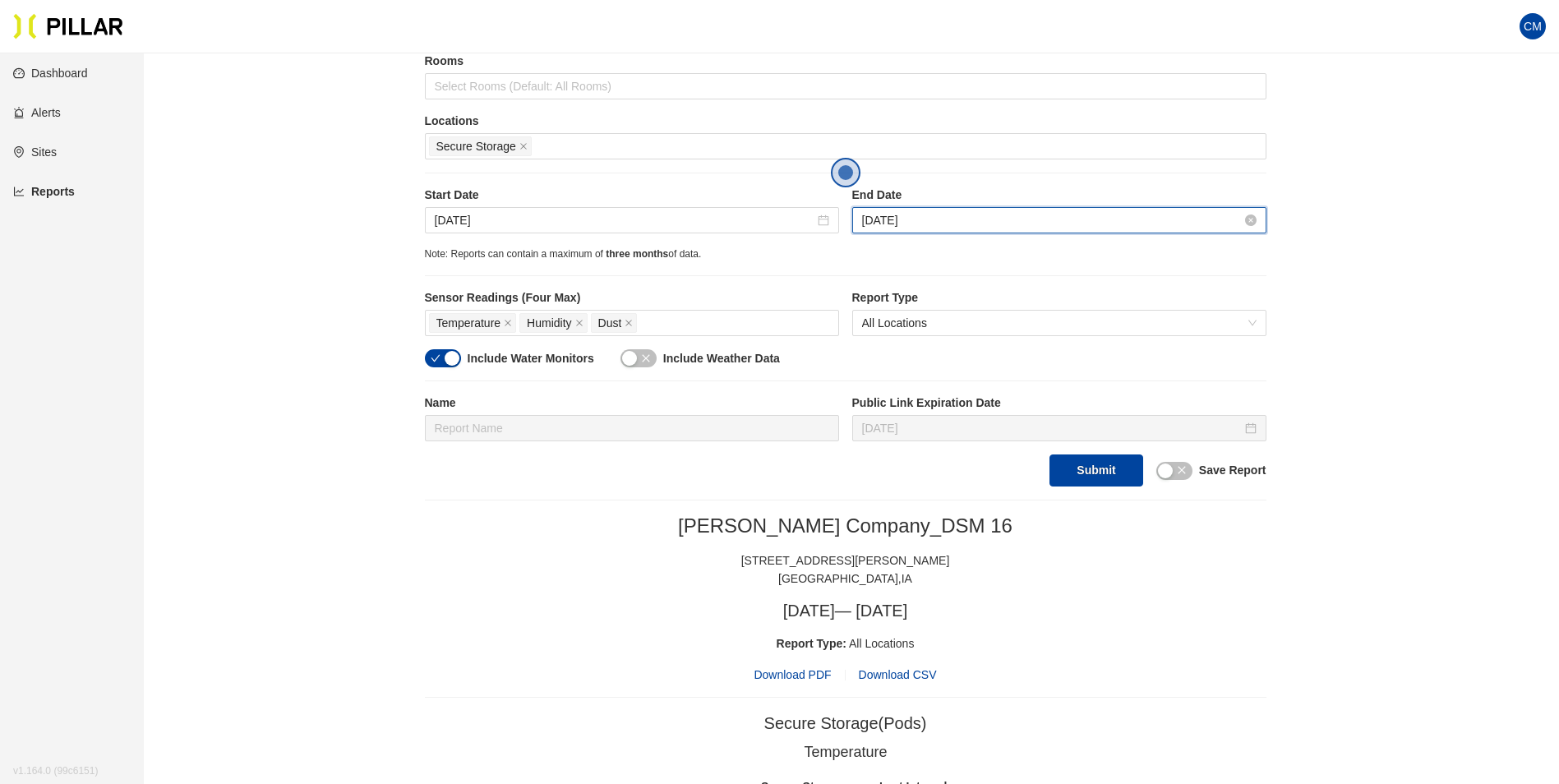
click at [965, 223] on input "[DATE]" at bounding box center [1052, 220] width 380 height 18
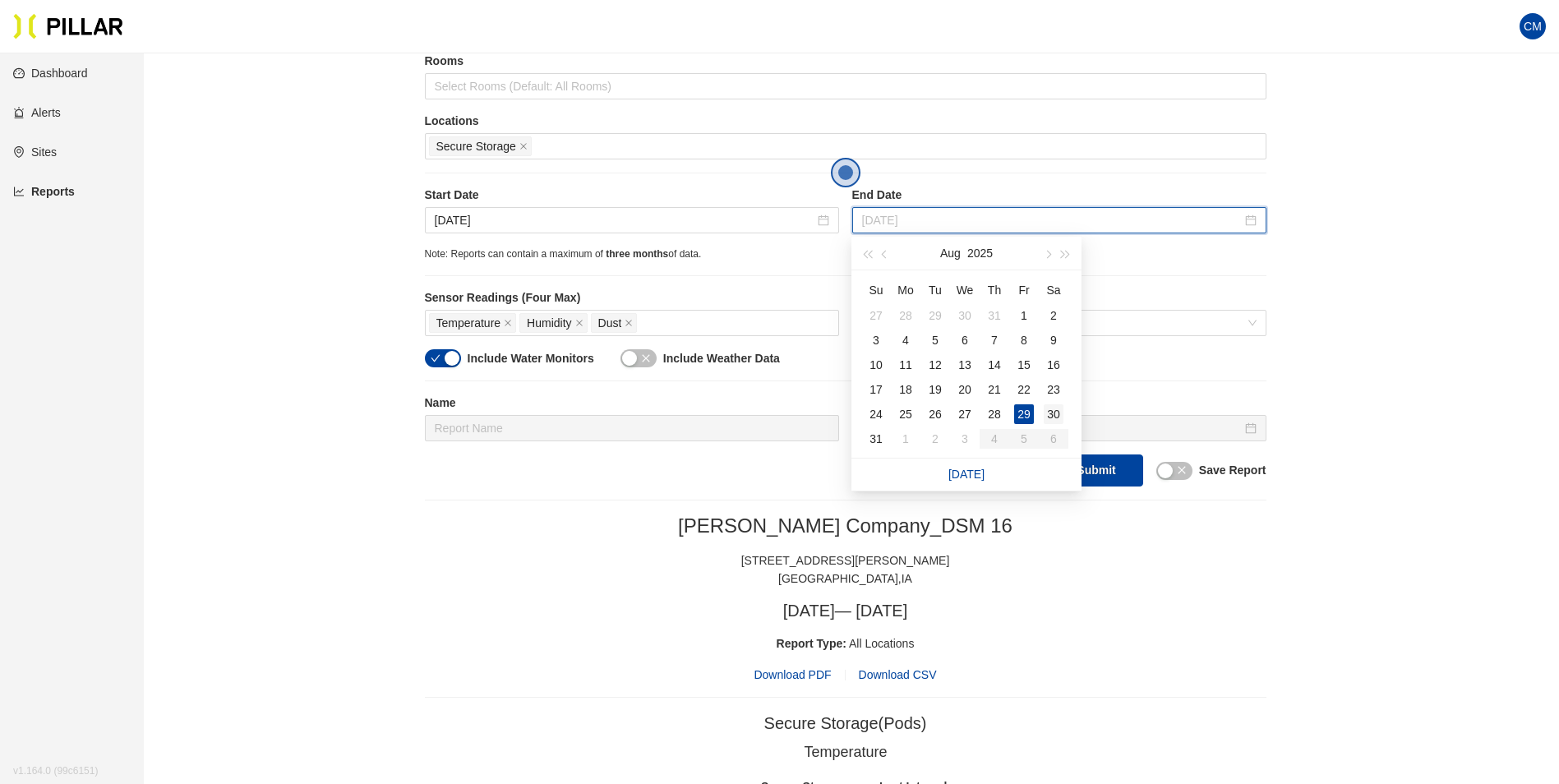
type input "[DATE]"
click at [1054, 415] on div "30" at bounding box center [1053, 414] width 20 height 20
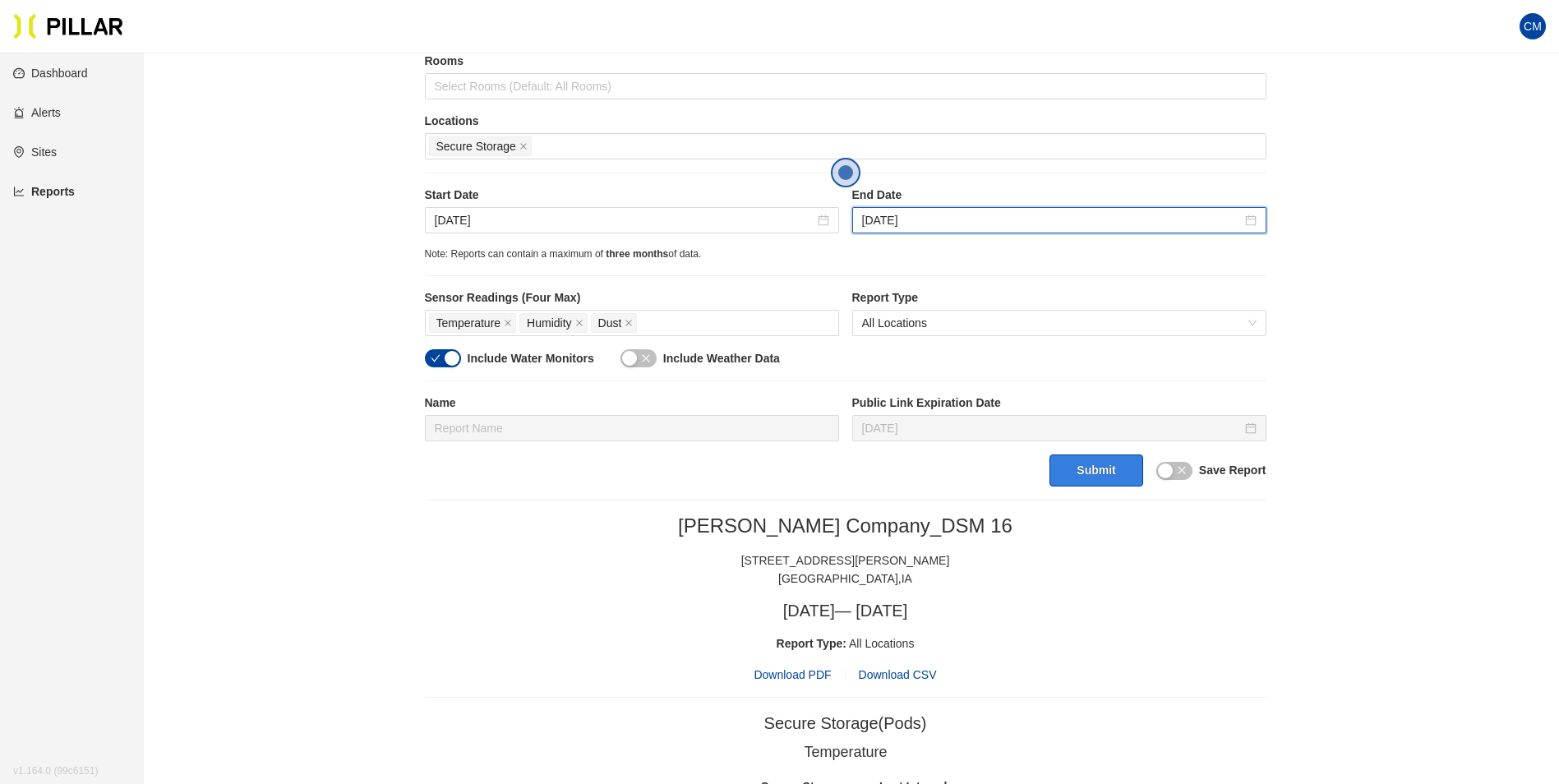
click at [1119, 468] on button "Submit" at bounding box center [1096, 470] width 93 height 32
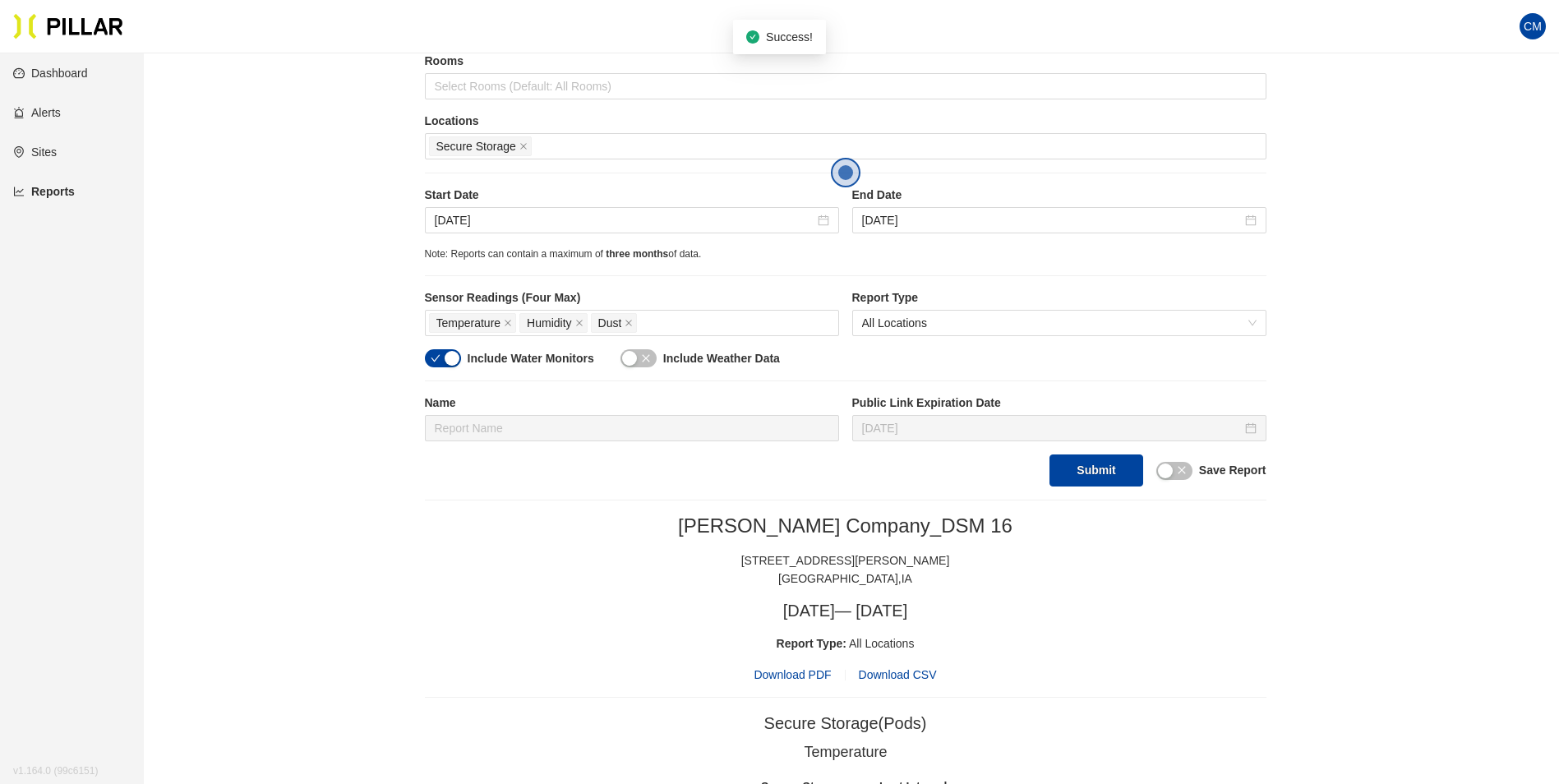
click at [809, 677] on span "Download PDF" at bounding box center [792, 674] width 77 height 18
click at [530, 219] on input "[DATE]" at bounding box center [624, 220] width 380 height 18
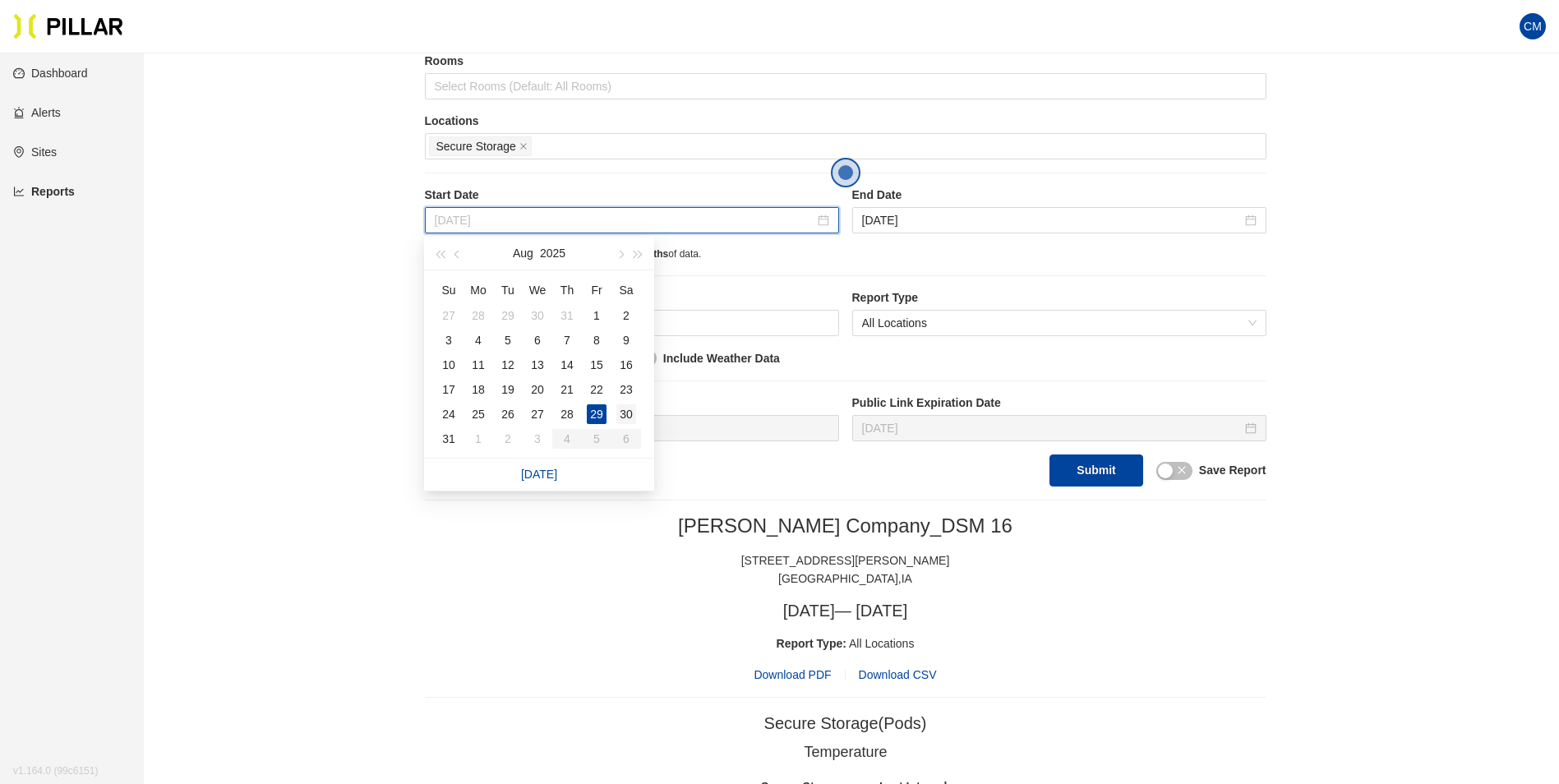
type input "[DATE]"
drag, startPoint x: 623, startPoint y: 419, endPoint x: 821, endPoint y: 288, distance: 237.4
click at [623, 419] on div "30" at bounding box center [626, 414] width 20 height 20
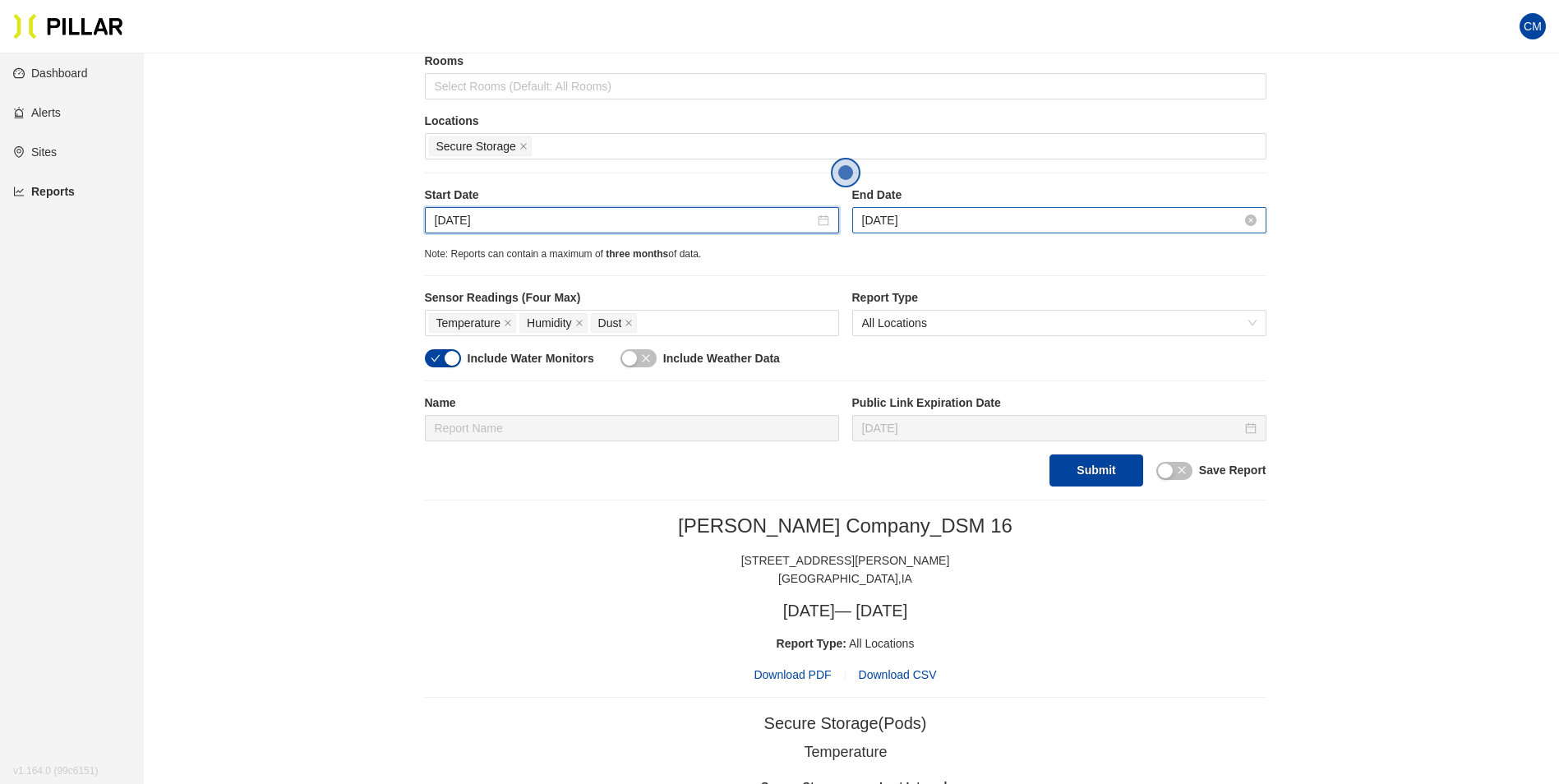
click at [1005, 216] on input "[DATE]" at bounding box center [1052, 220] width 380 height 18
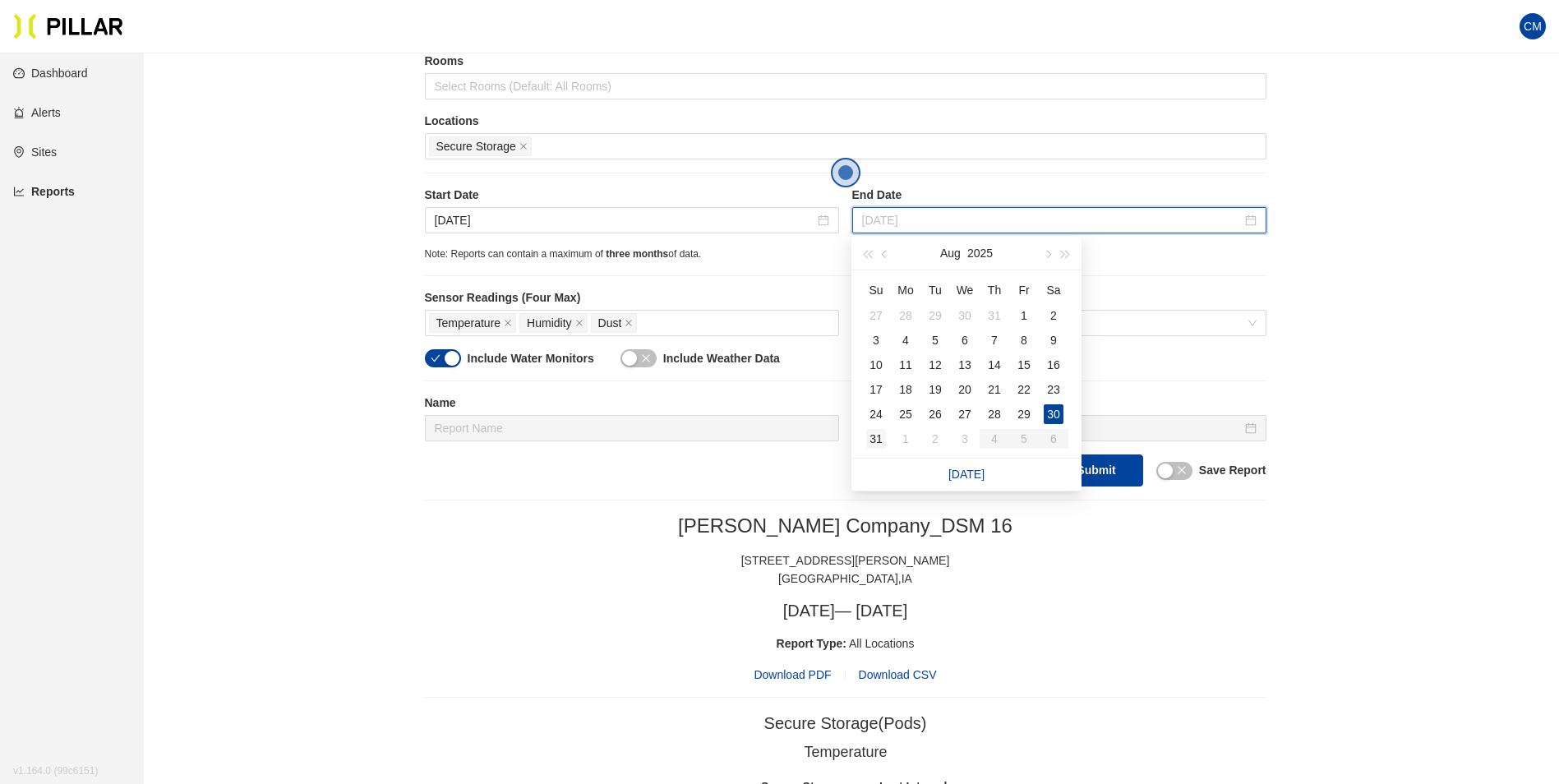
type input "[DATE]"
click at [878, 436] on div "31" at bounding box center [876, 438] width 20 height 20
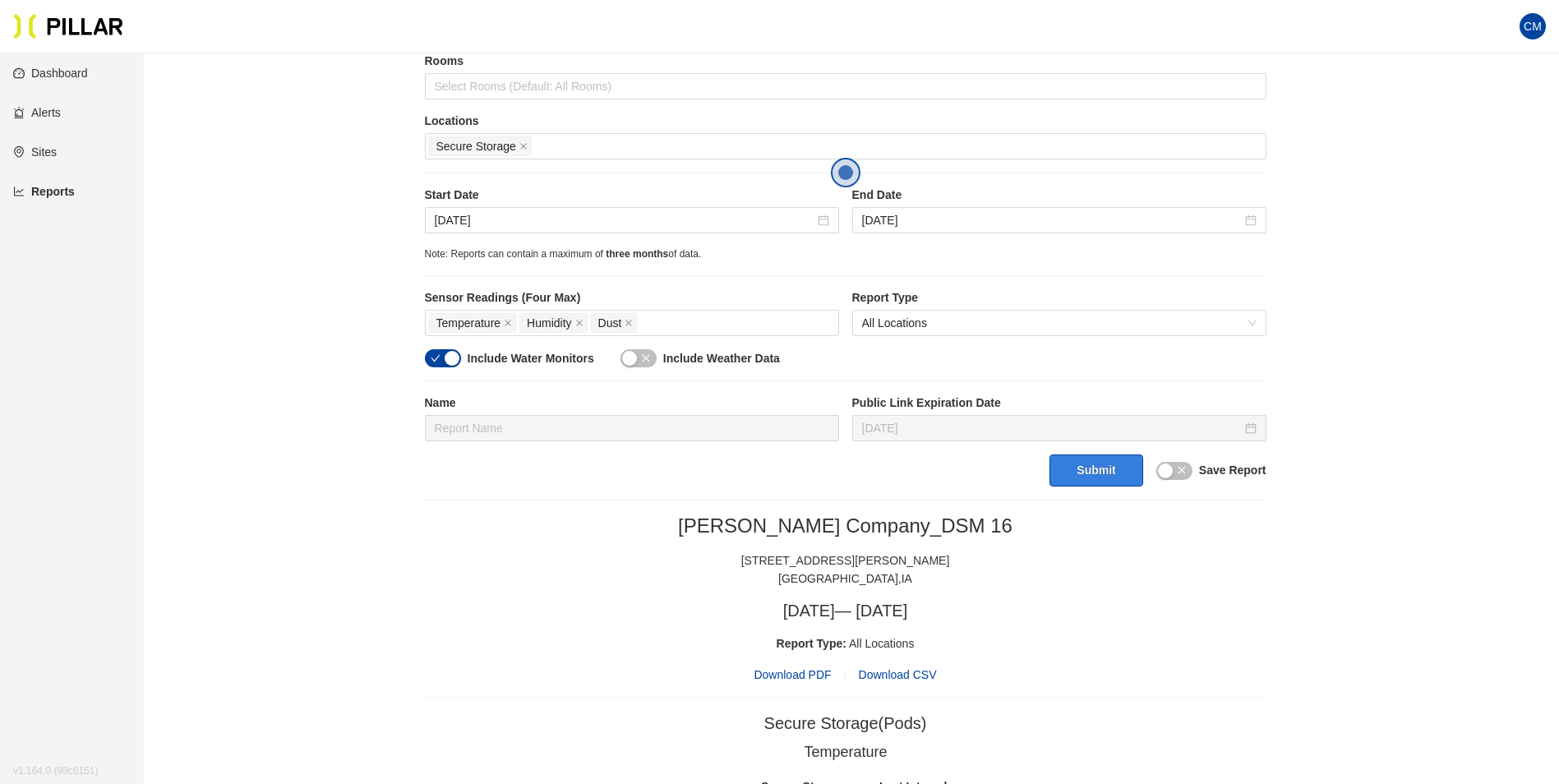
click at [1087, 473] on button "Submit" at bounding box center [1096, 470] width 93 height 32
click at [821, 682] on span "Download PDF" at bounding box center [792, 674] width 77 height 18
click at [472, 211] on input "[DATE]" at bounding box center [624, 220] width 380 height 18
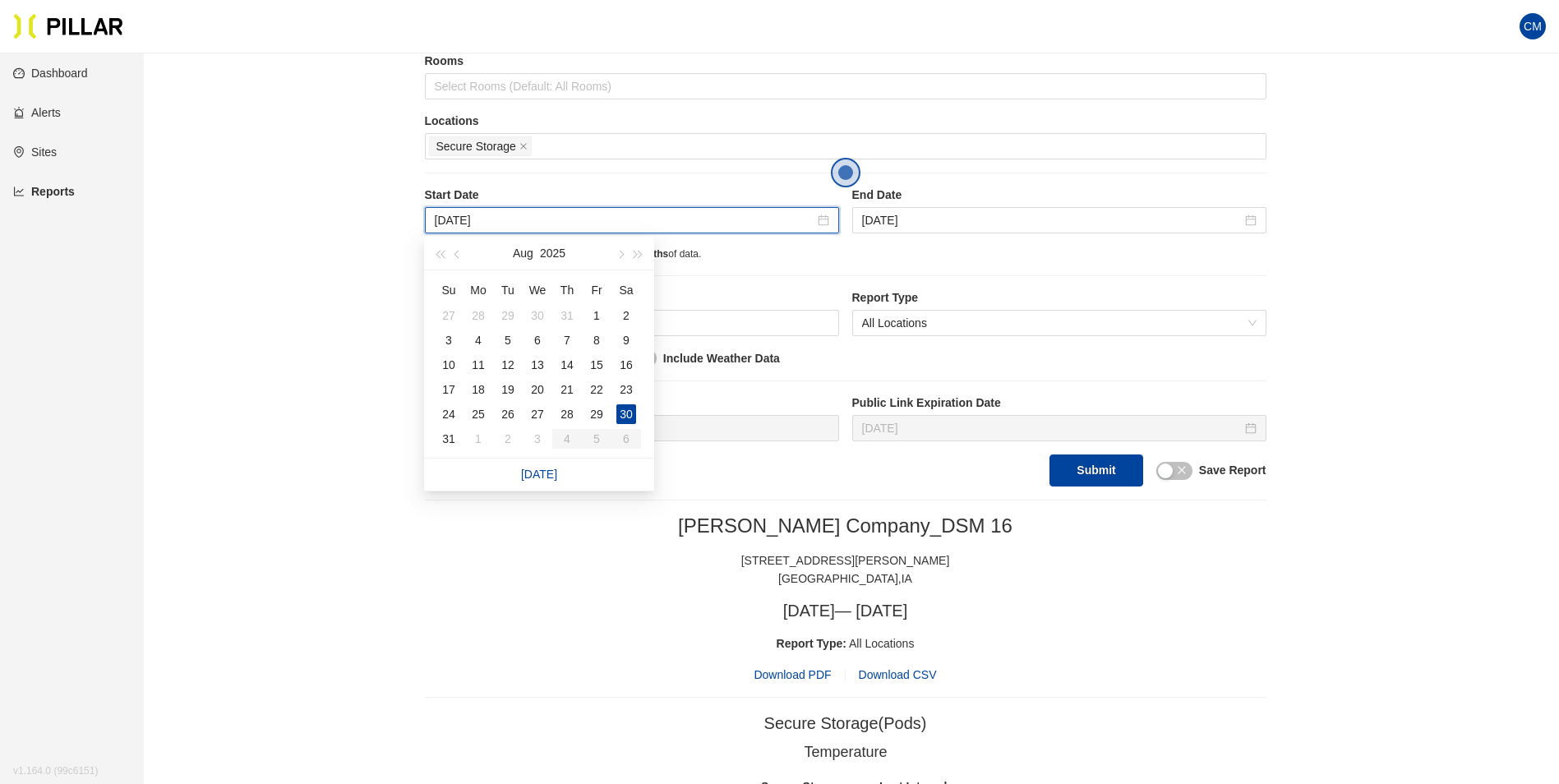
click at [432, 438] on div "Su Mo Tu We Th Fr Sa 27 28 29 30 31 1 2 3 4 5 6 7 8 9 10 11 12 13 14 15 16 17 1…" at bounding box center [539, 364] width 230 height 188
type input "[DATE]"
click at [444, 440] on div "31" at bounding box center [449, 438] width 20 height 20
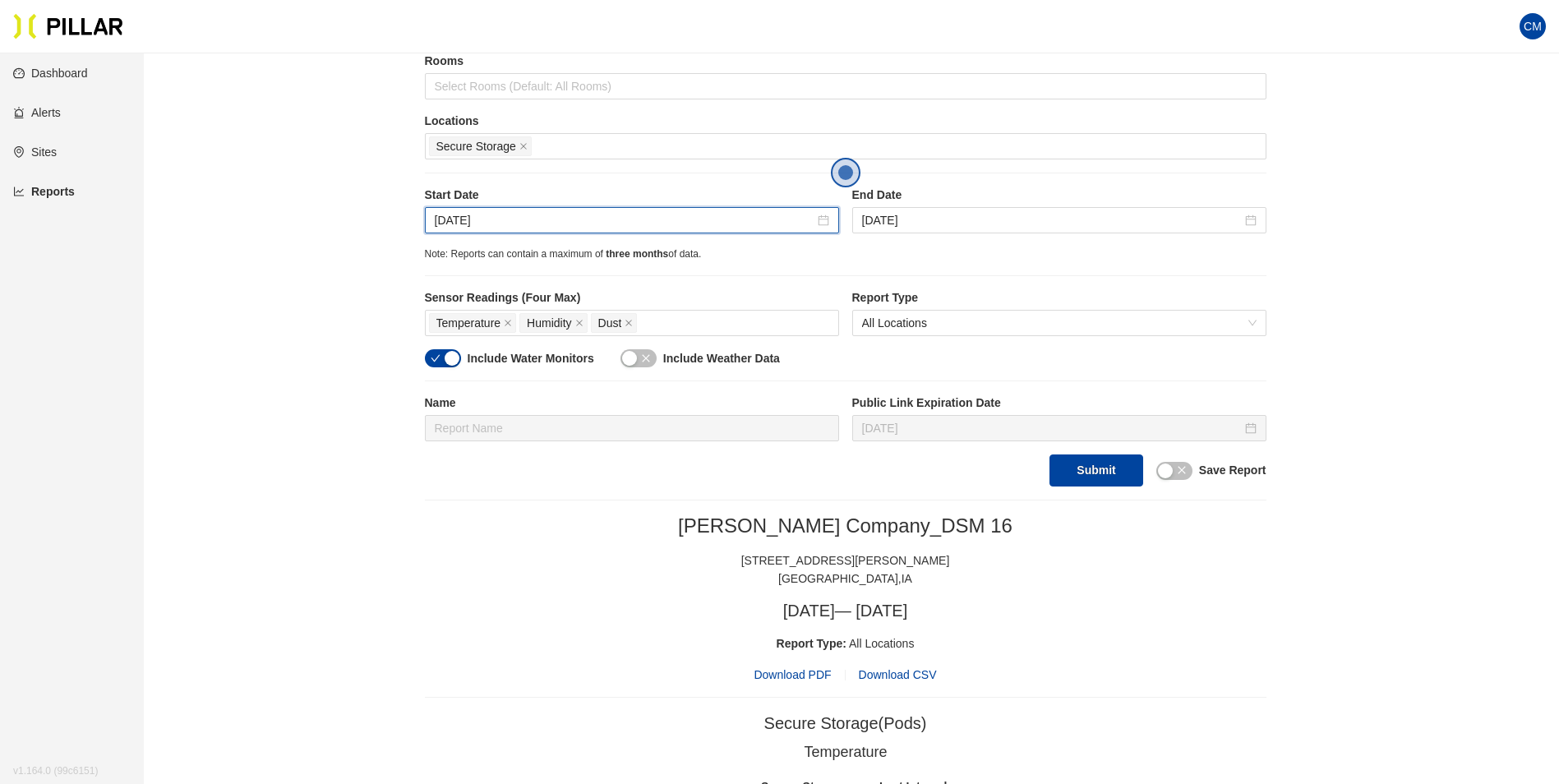
click at [929, 203] on label "End Date" at bounding box center [1059, 196] width 414 height 17
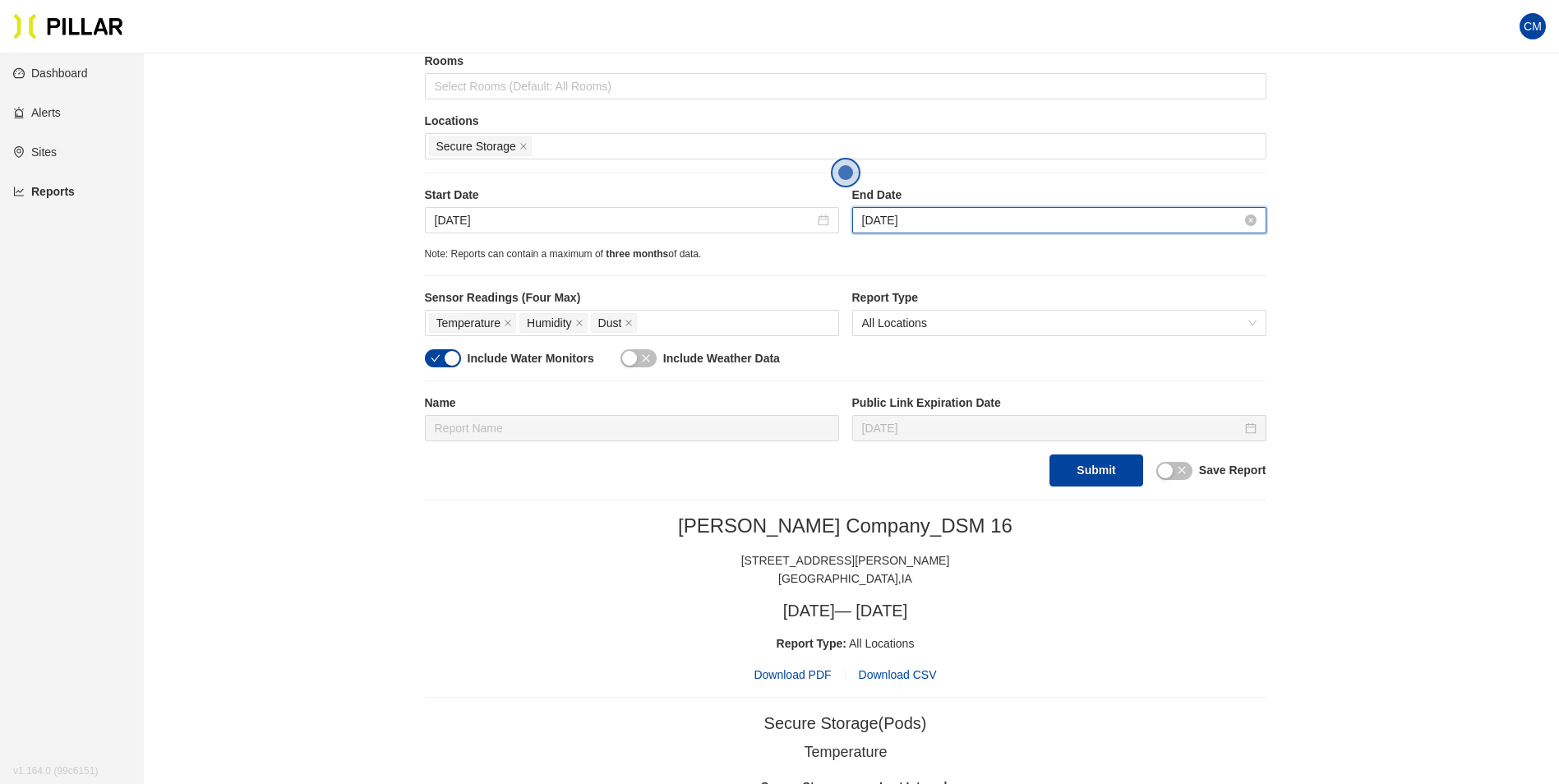
click at [929, 215] on input "[DATE]" at bounding box center [1052, 220] width 380 height 18
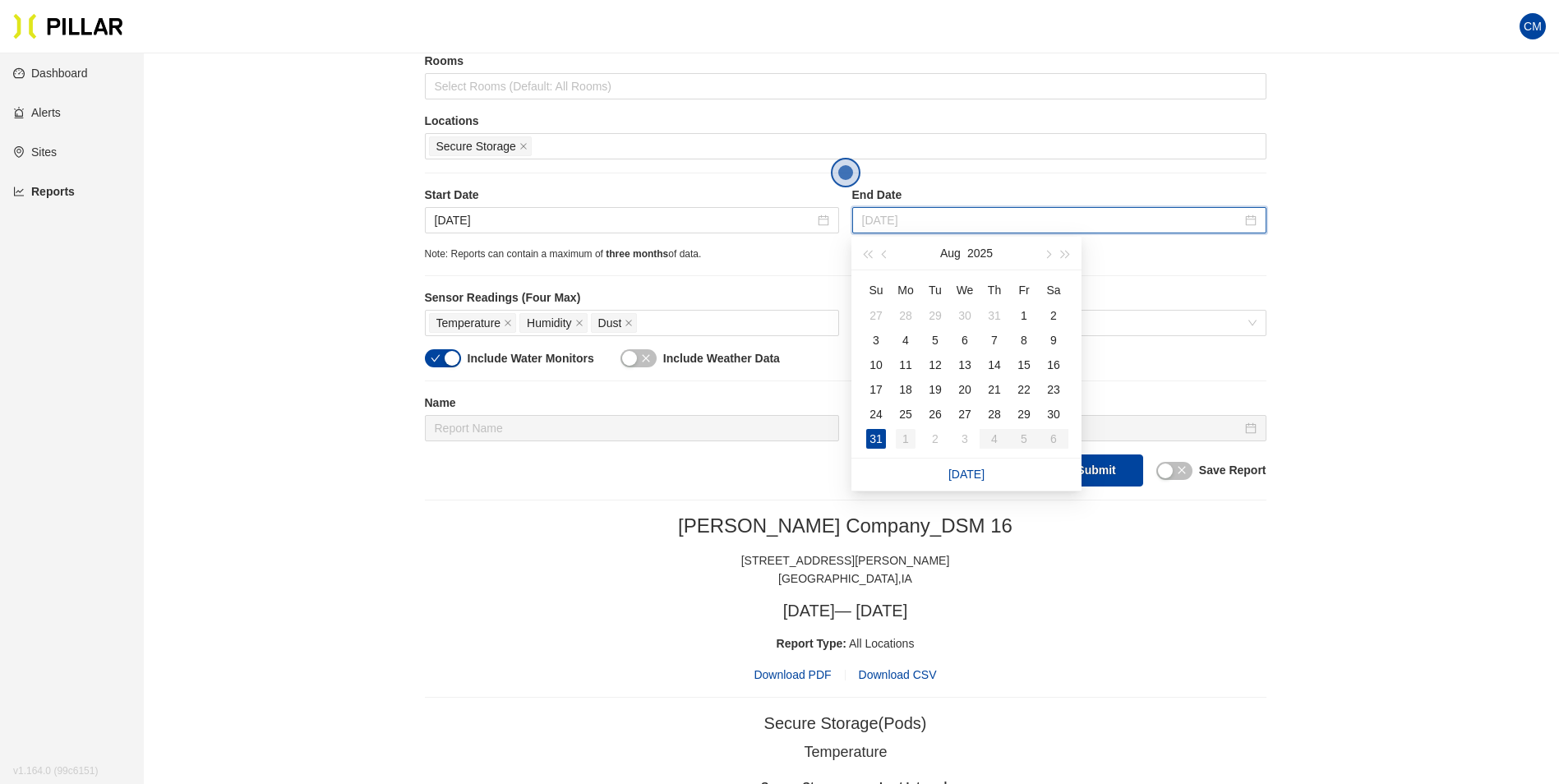
type input "[DATE]"
click at [896, 438] on div "1" at bounding box center [905, 438] width 20 height 20
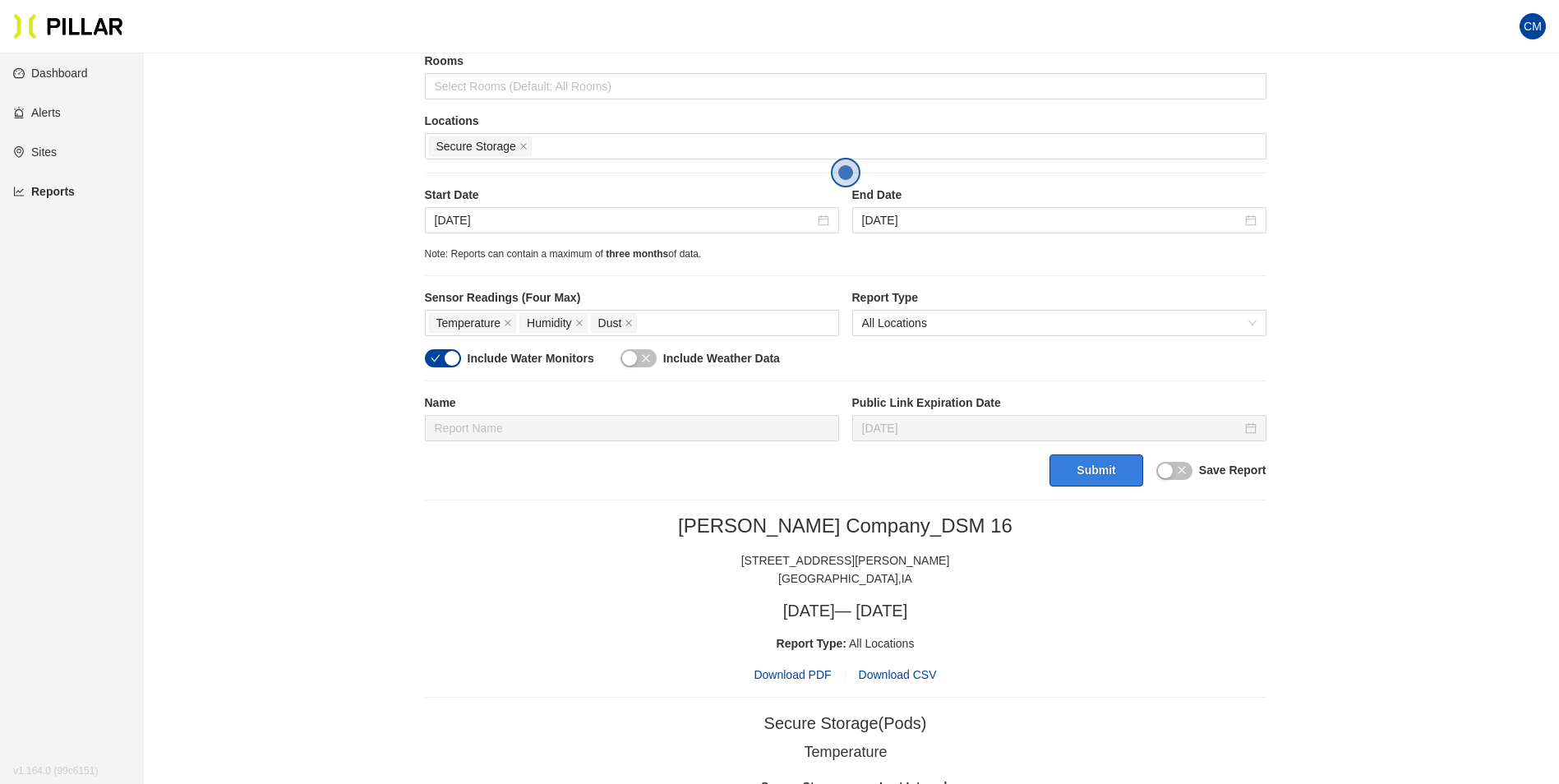
click at [1091, 475] on button "Submit" at bounding box center [1096, 470] width 93 height 32
click at [821, 672] on span "Download PDF" at bounding box center [792, 674] width 77 height 18
click at [511, 224] on input "[DATE]" at bounding box center [624, 220] width 380 height 18
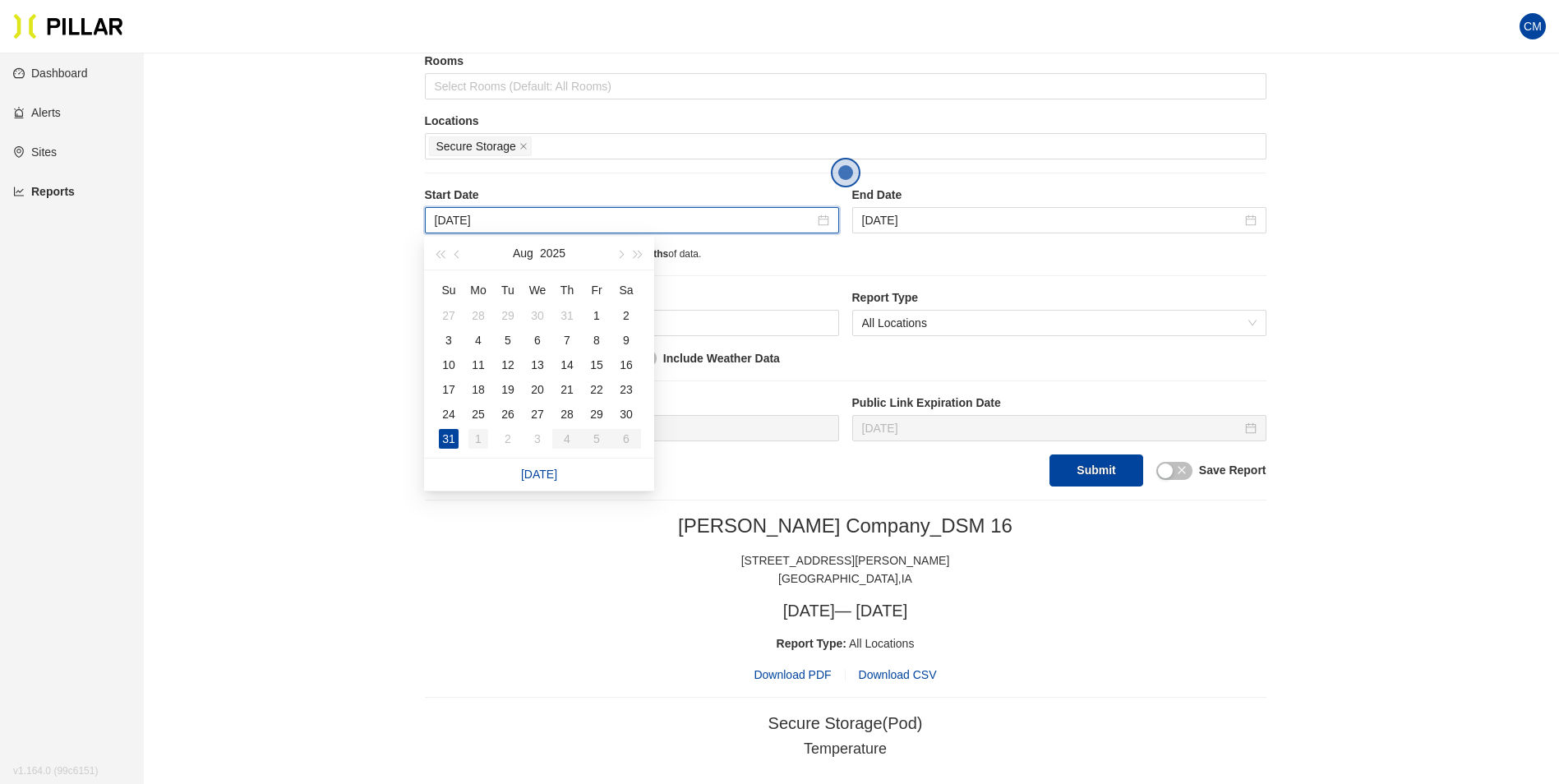
type input "[DATE]"
click at [474, 441] on div "1" at bounding box center [478, 438] width 20 height 20
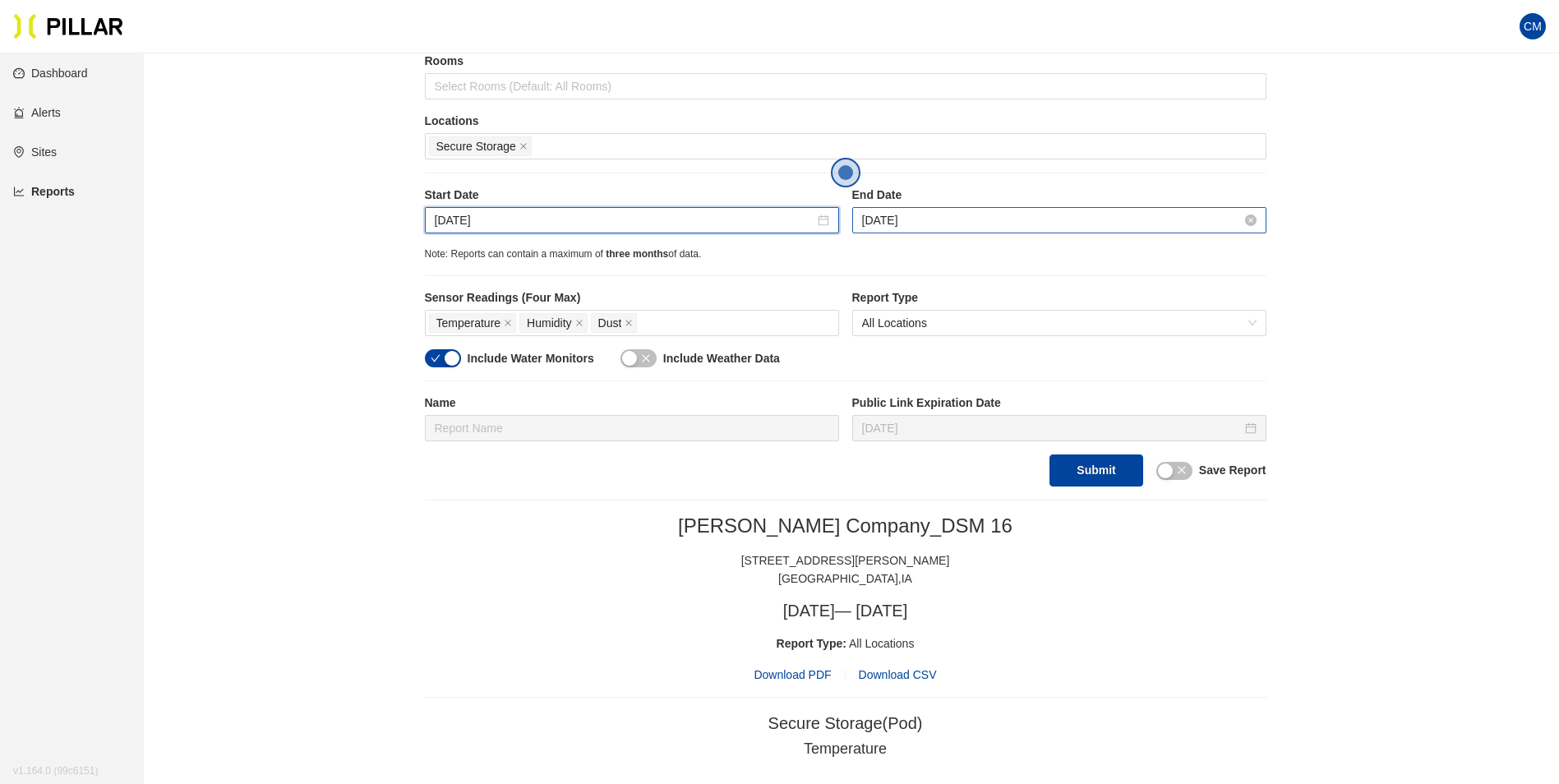
click at [947, 222] on input "[DATE]" at bounding box center [1052, 220] width 380 height 18
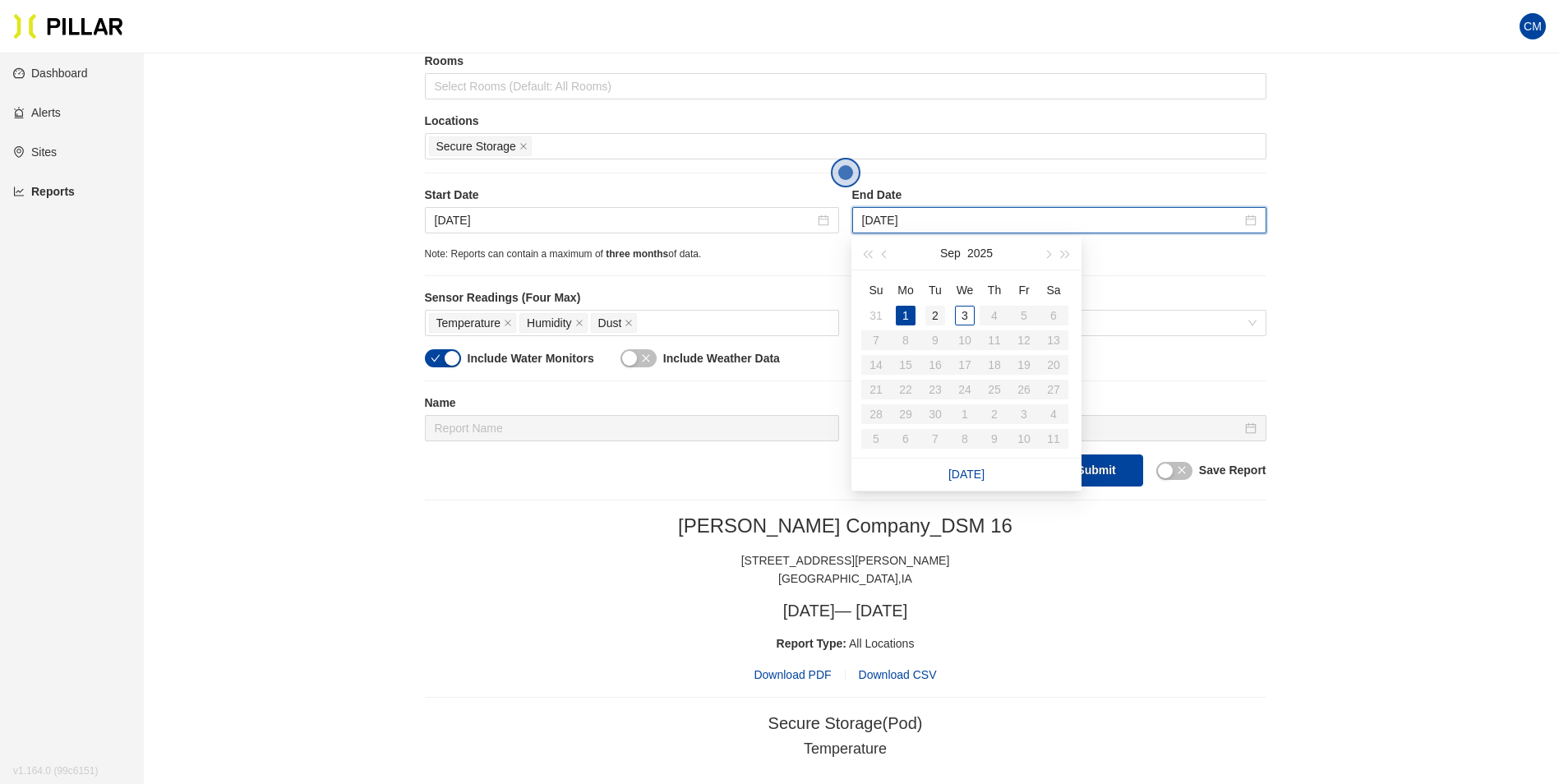
type input "[DATE]"
click at [935, 315] on div "2" at bounding box center [935, 316] width 20 height 20
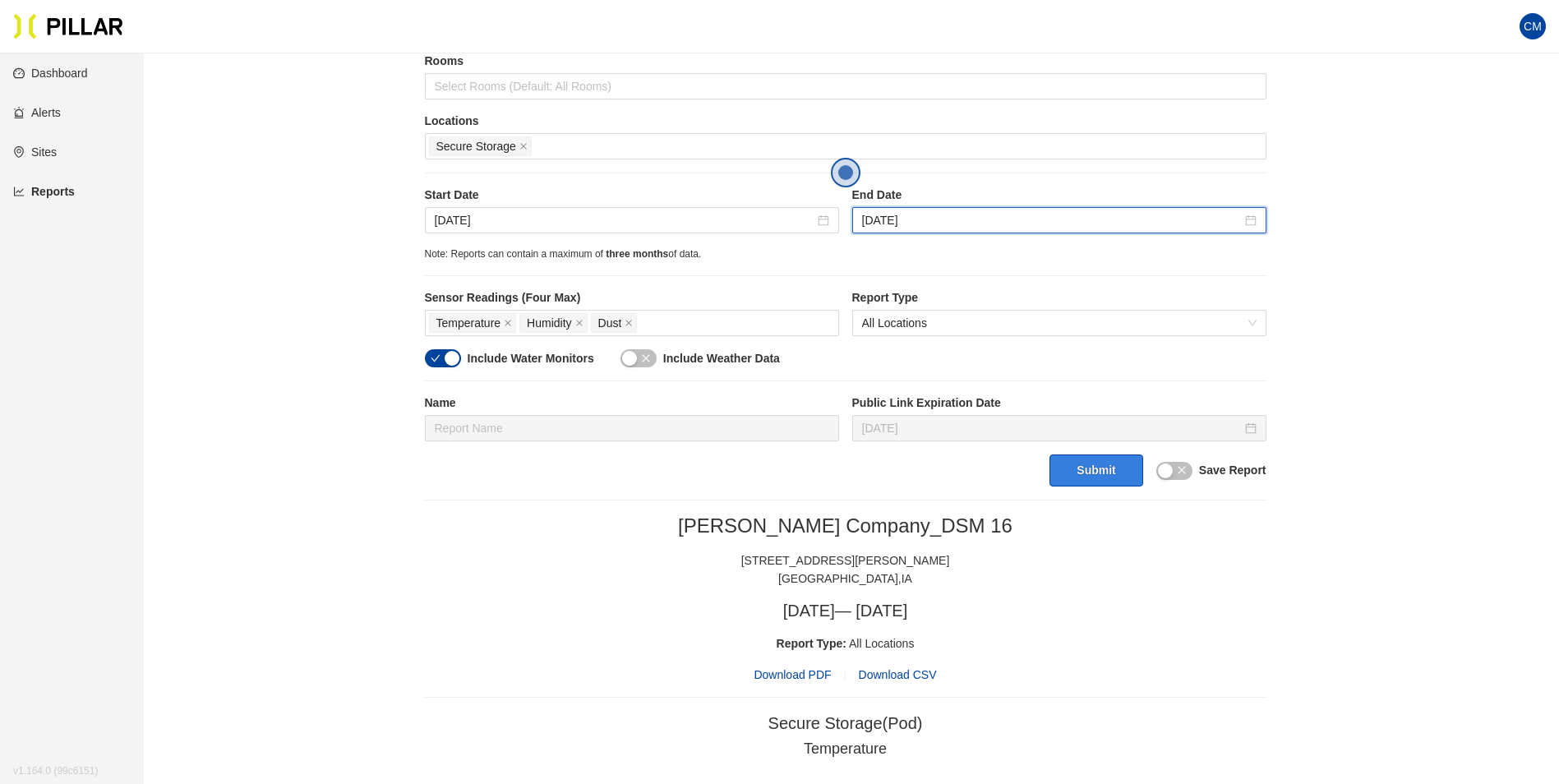
click at [1074, 487] on button "Submit" at bounding box center [1096, 470] width 93 height 32
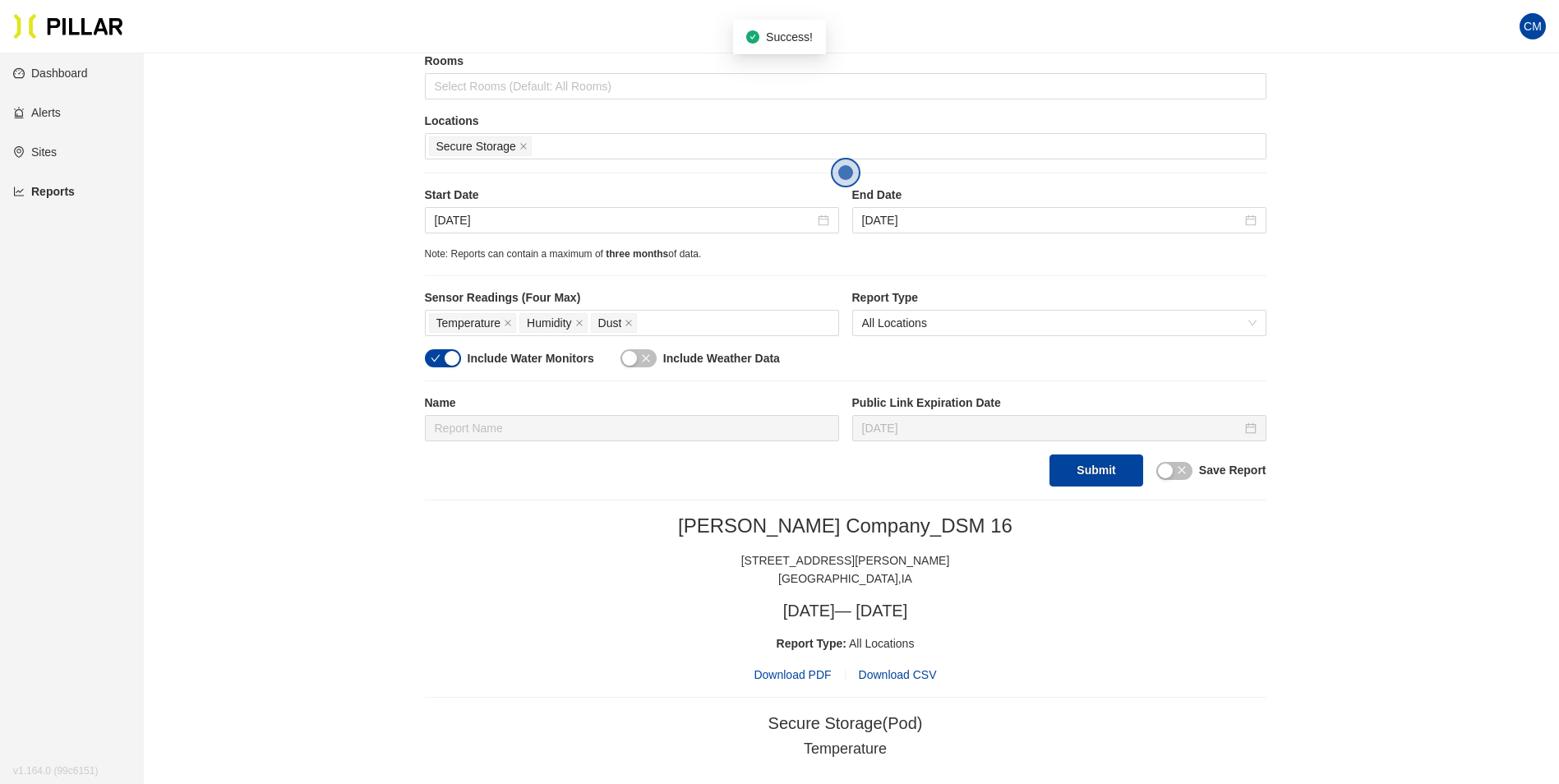
click at [818, 677] on span "Download PDF" at bounding box center [792, 674] width 77 height 18
click at [447, 535] on h2 "[PERSON_NAME] Company_DSM 16" at bounding box center [846, 526] width 842 height 24
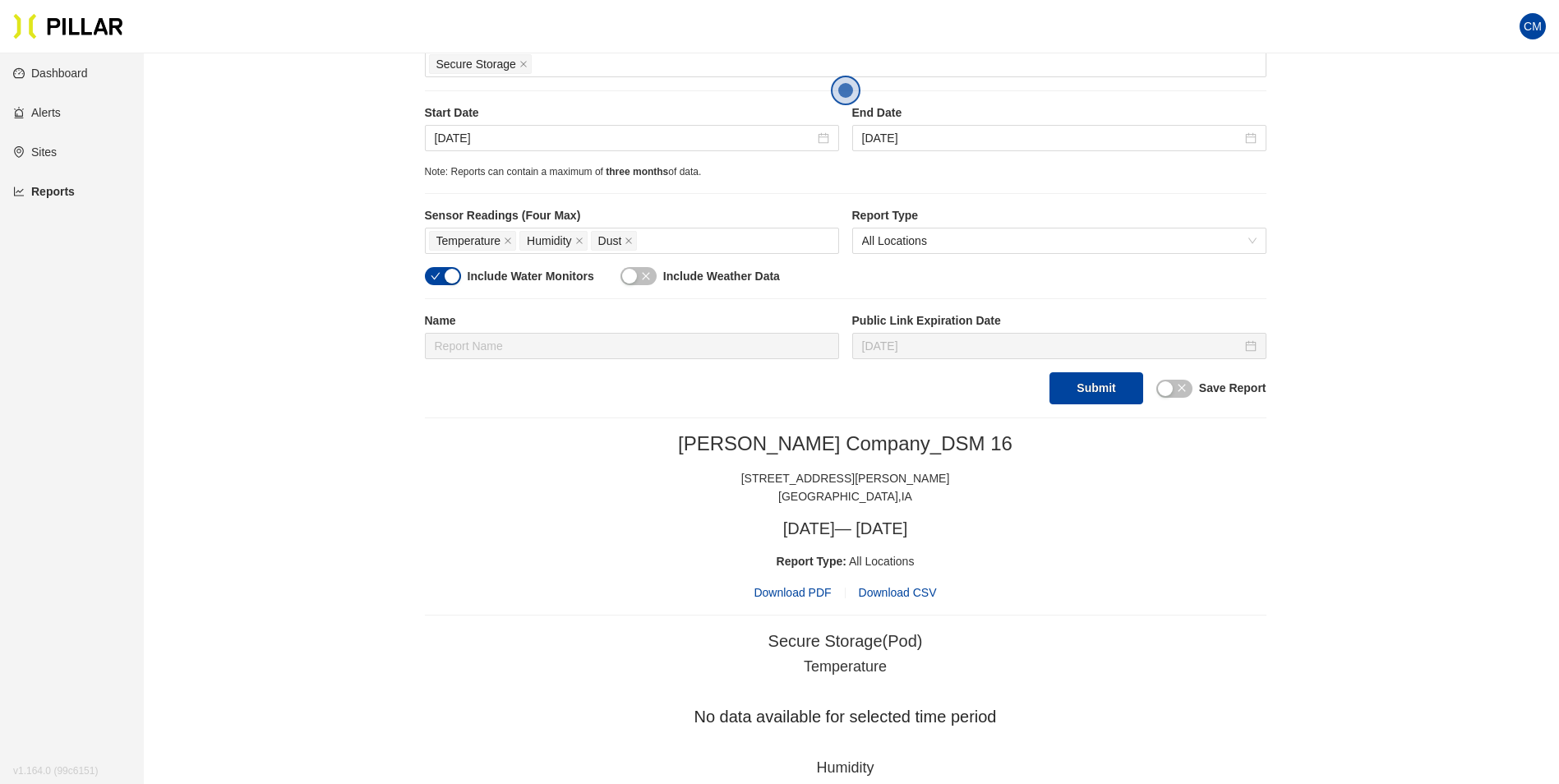
scroll to position [83, 0]
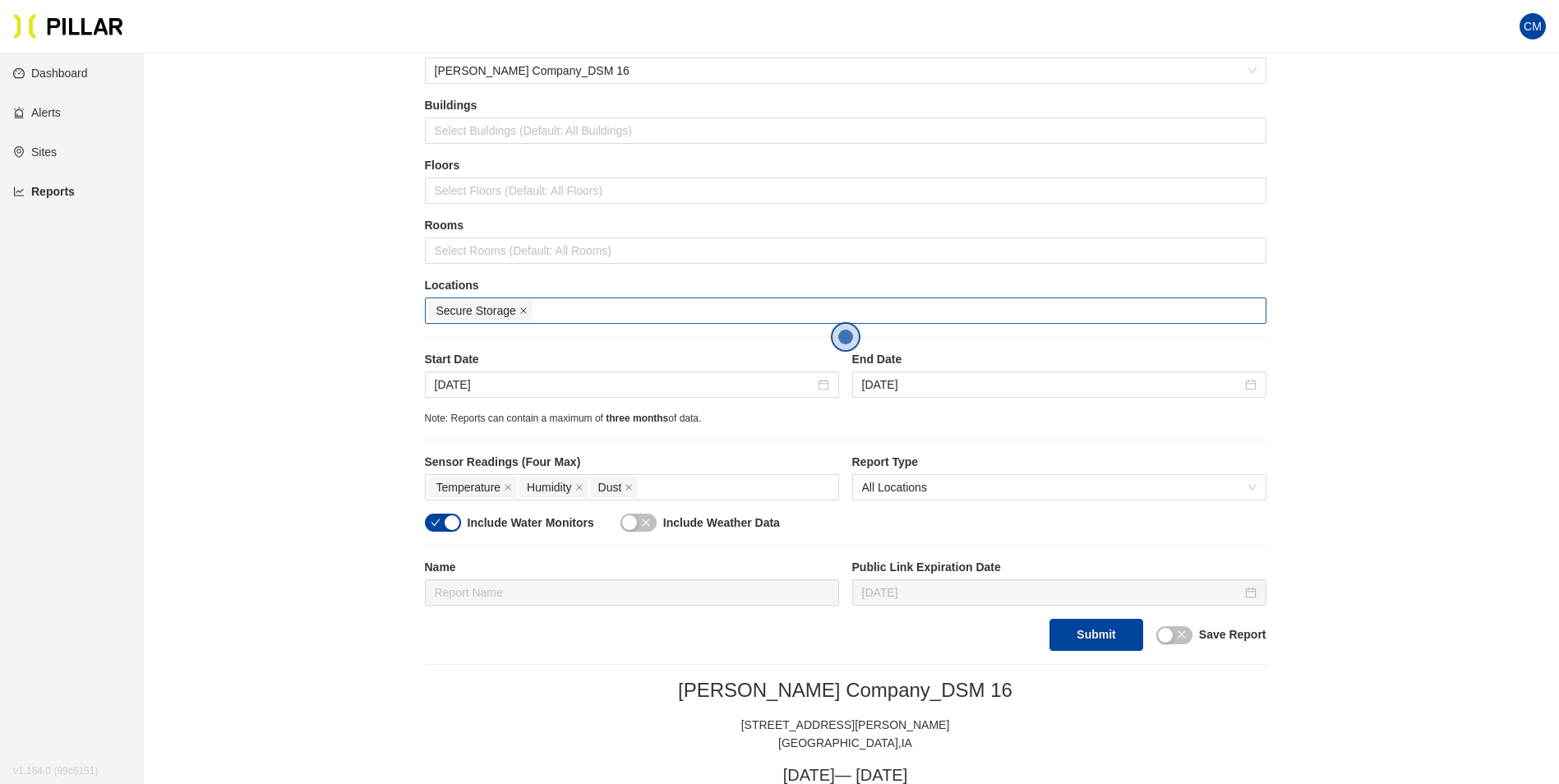
click at [522, 310] on icon "close" at bounding box center [523, 310] width 8 height 8
click at [522, 310] on div at bounding box center [845, 310] width 833 height 23
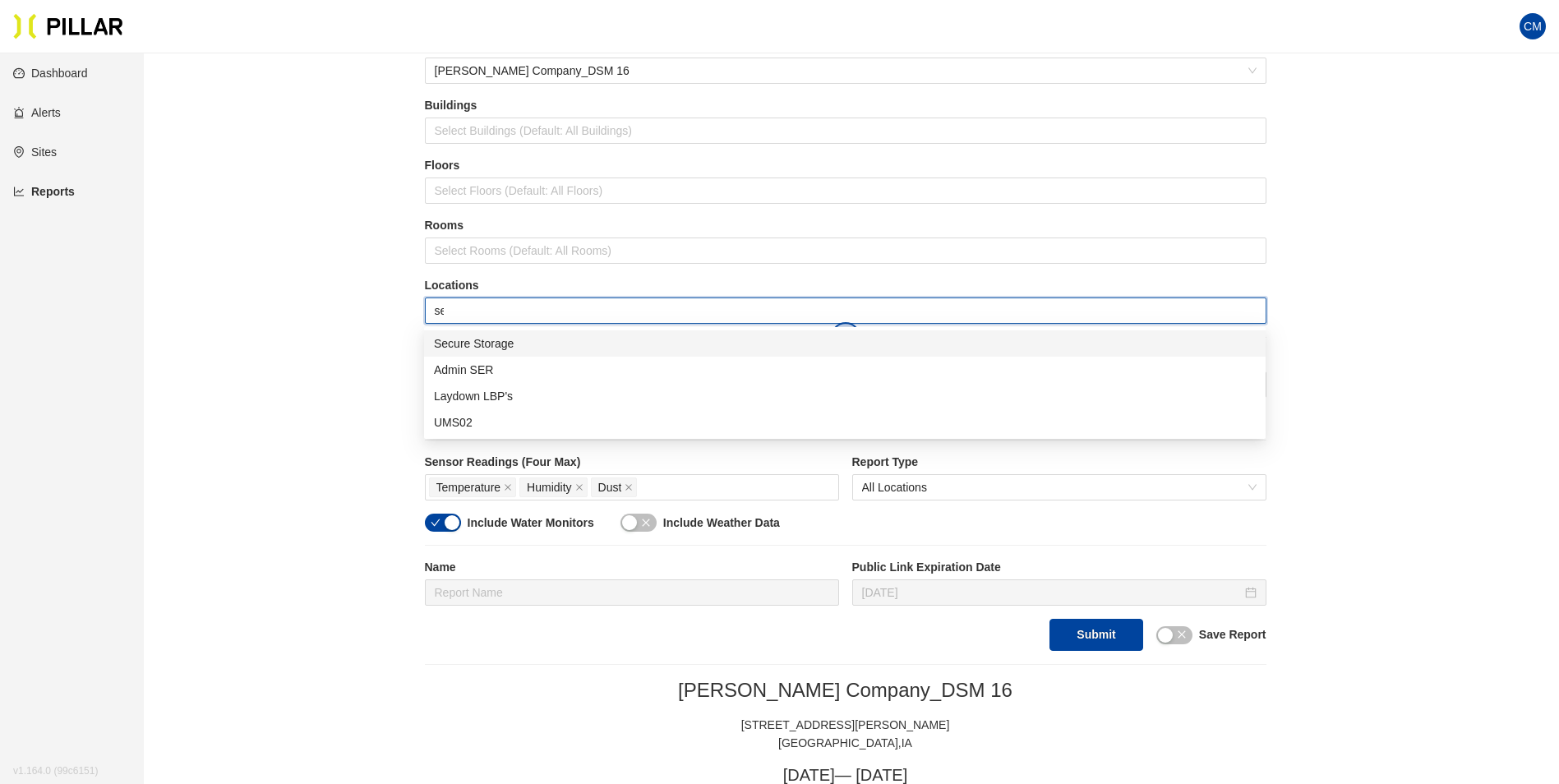
type input "ser"
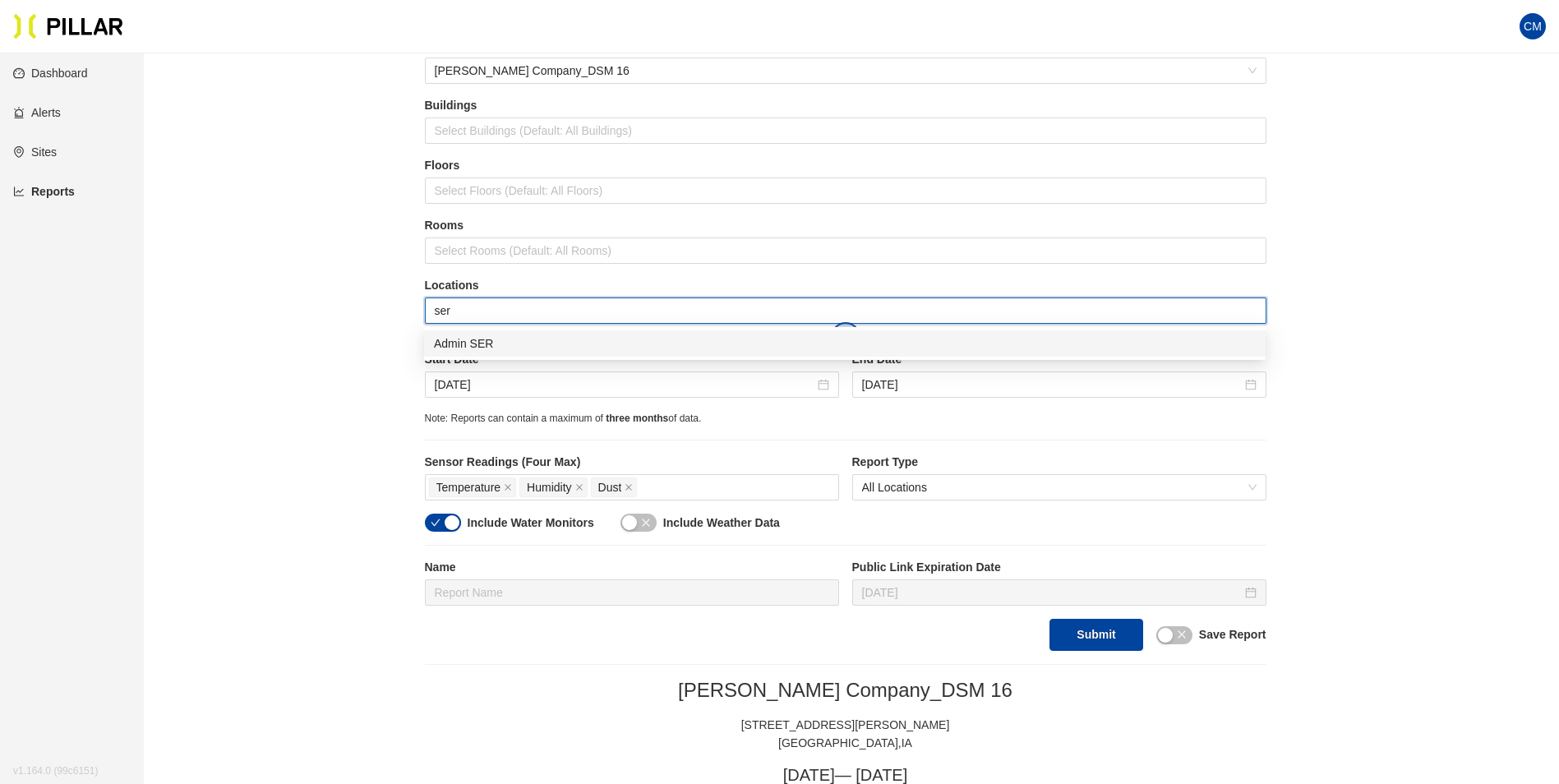
click at [496, 342] on div "Admin SER" at bounding box center [844, 343] width 822 height 18
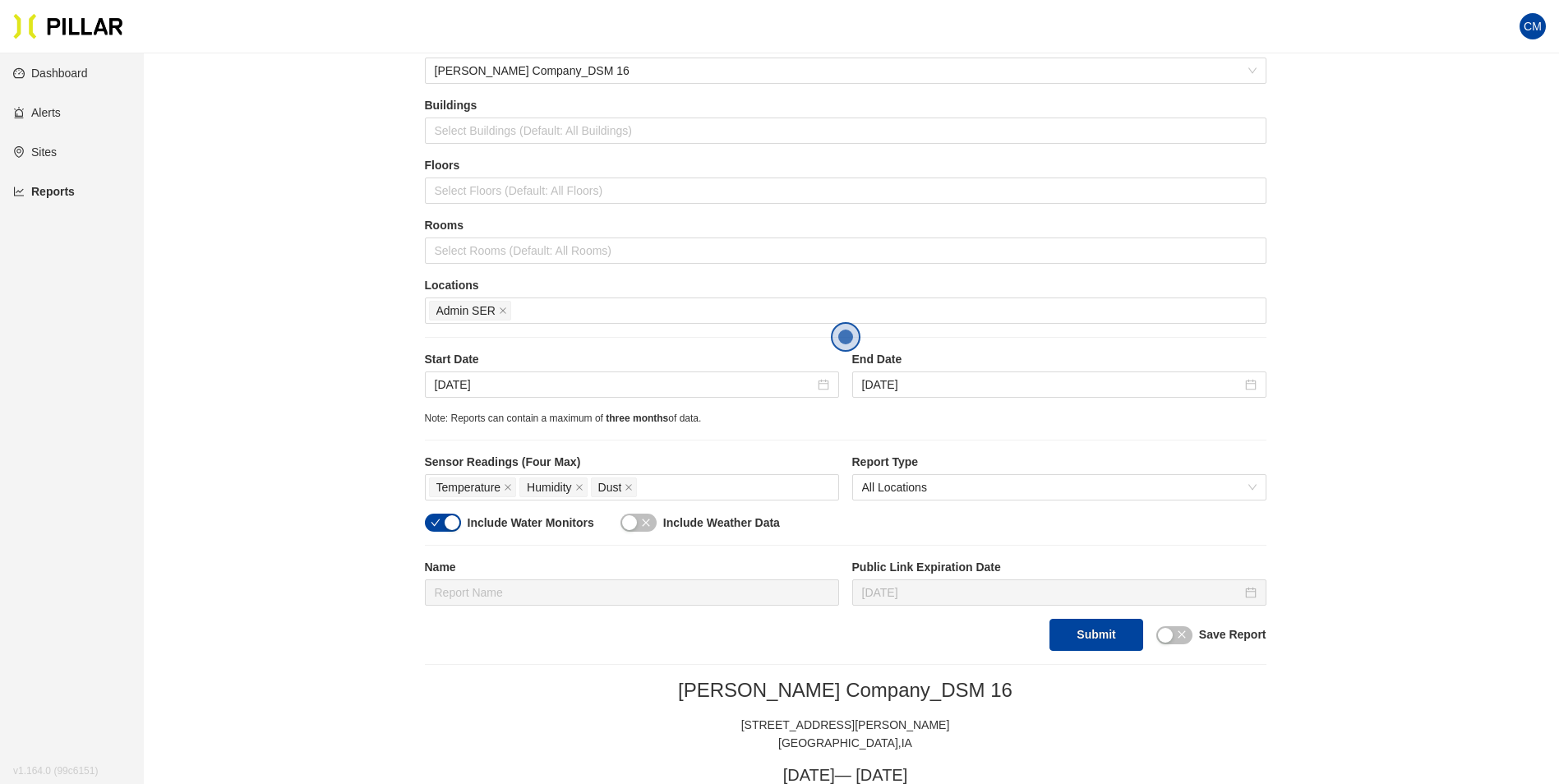
click at [1485, 430] on div "Reports / Generate Historical Report / Site [PERSON_NAME] Company_DSM 16 Buildi…" at bounding box center [845, 608] width 1322 height 1249
click at [502, 382] on input "[DATE]" at bounding box center [624, 384] width 380 height 18
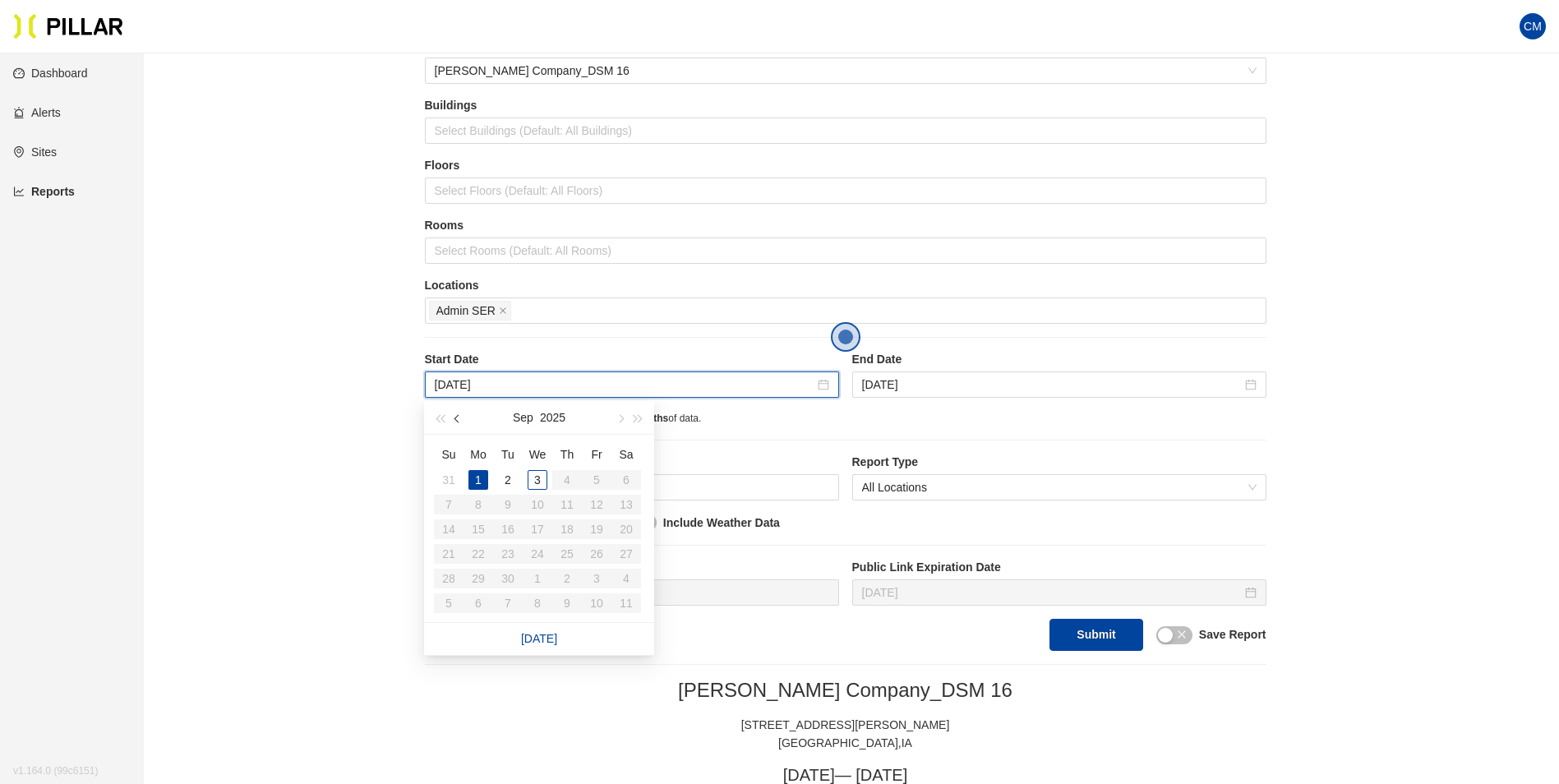
click at [465, 420] on button "button" at bounding box center [457, 417] width 18 height 33
type input "[DATE]"
click at [573, 574] on div "28" at bounding box center [567, 578] width 20 height 20
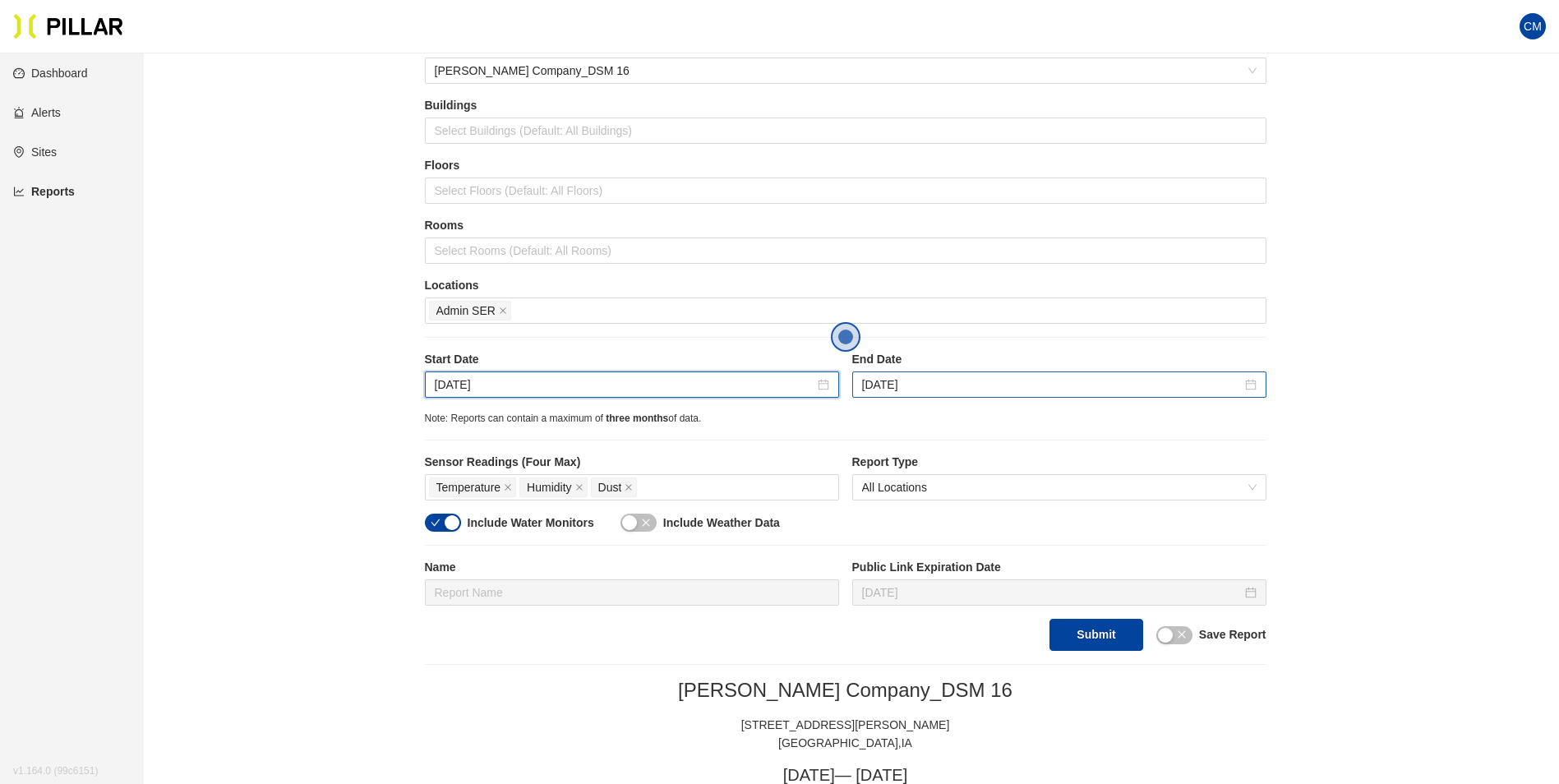
click at [893, 397] on div "[DATE]" at bounding box center [1059, 384] width 414 height 26
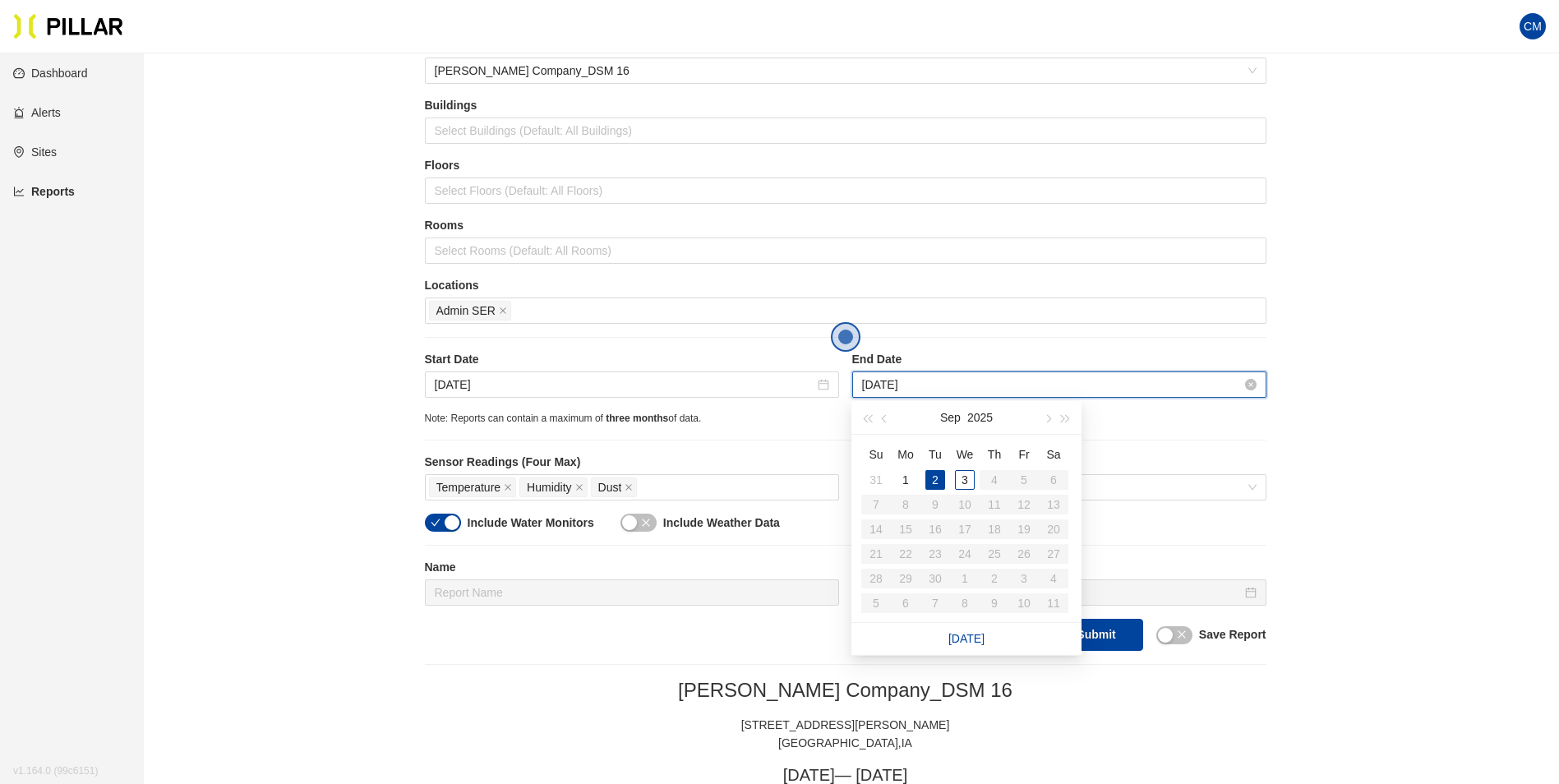
click at [899, 387] on input "[DATE]" at bounding box center [1052, 384] width 380 height 18
click at [886, 418] on span "button" at bounding box center [885, 418] width 8 height 8
type input "[DATE]"
click at [1020, 578] on div "29" at bounding box center [1023, 578] width 20 height 20
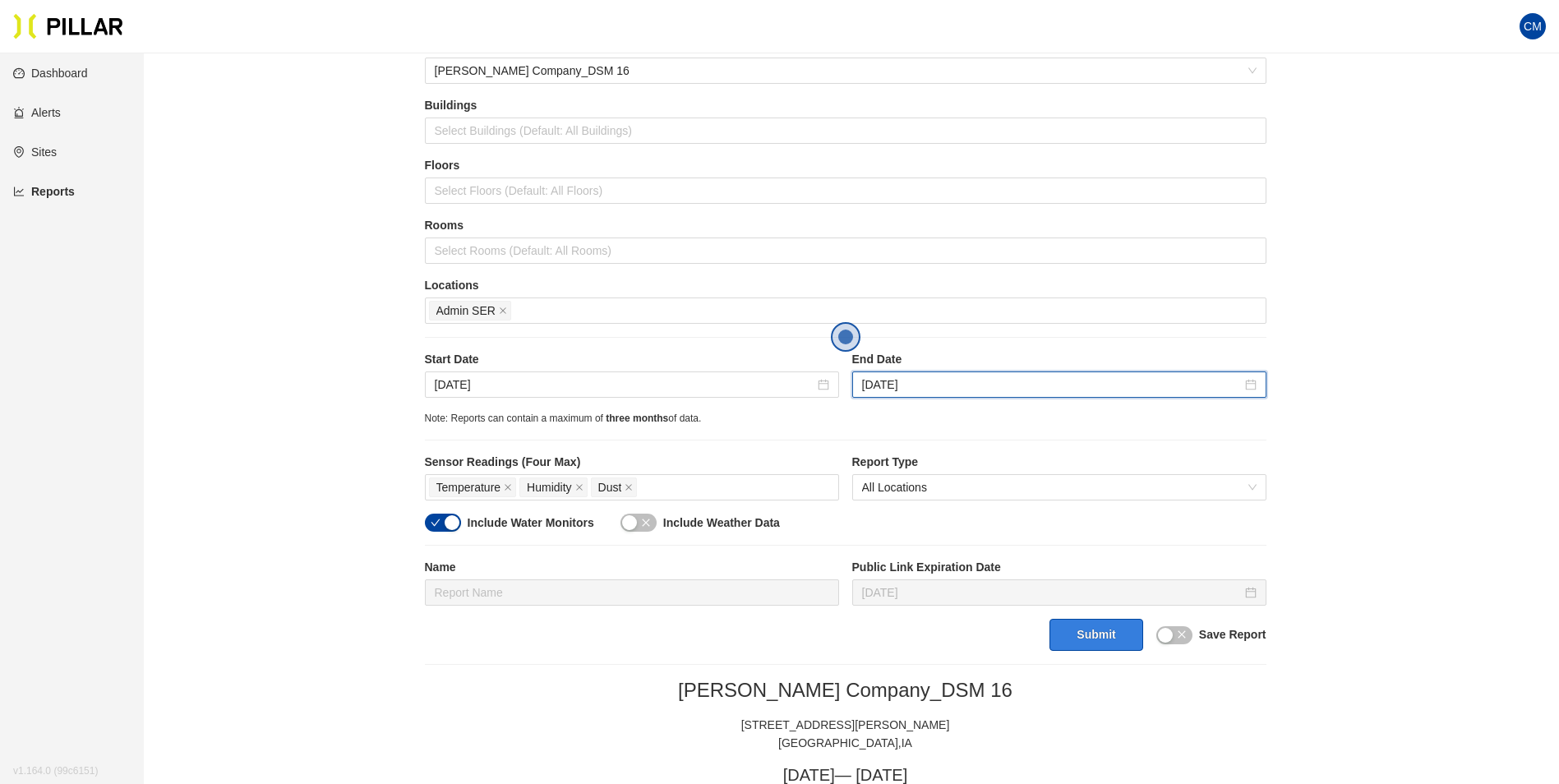
click at [1110, 631] on button "Submit" at bounding box center [1096, 635] width 93 height 32
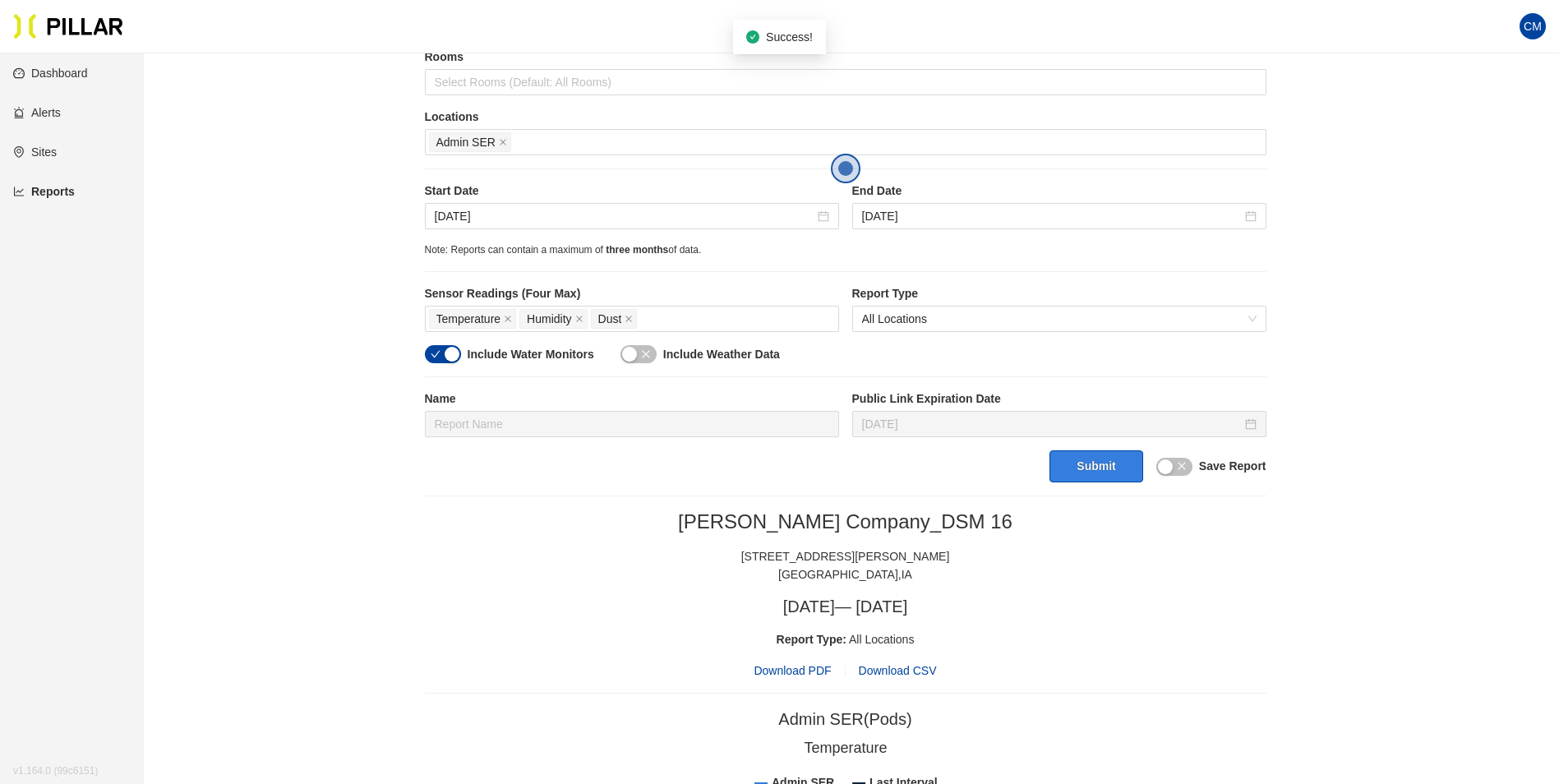
scroll to position [247, 0]
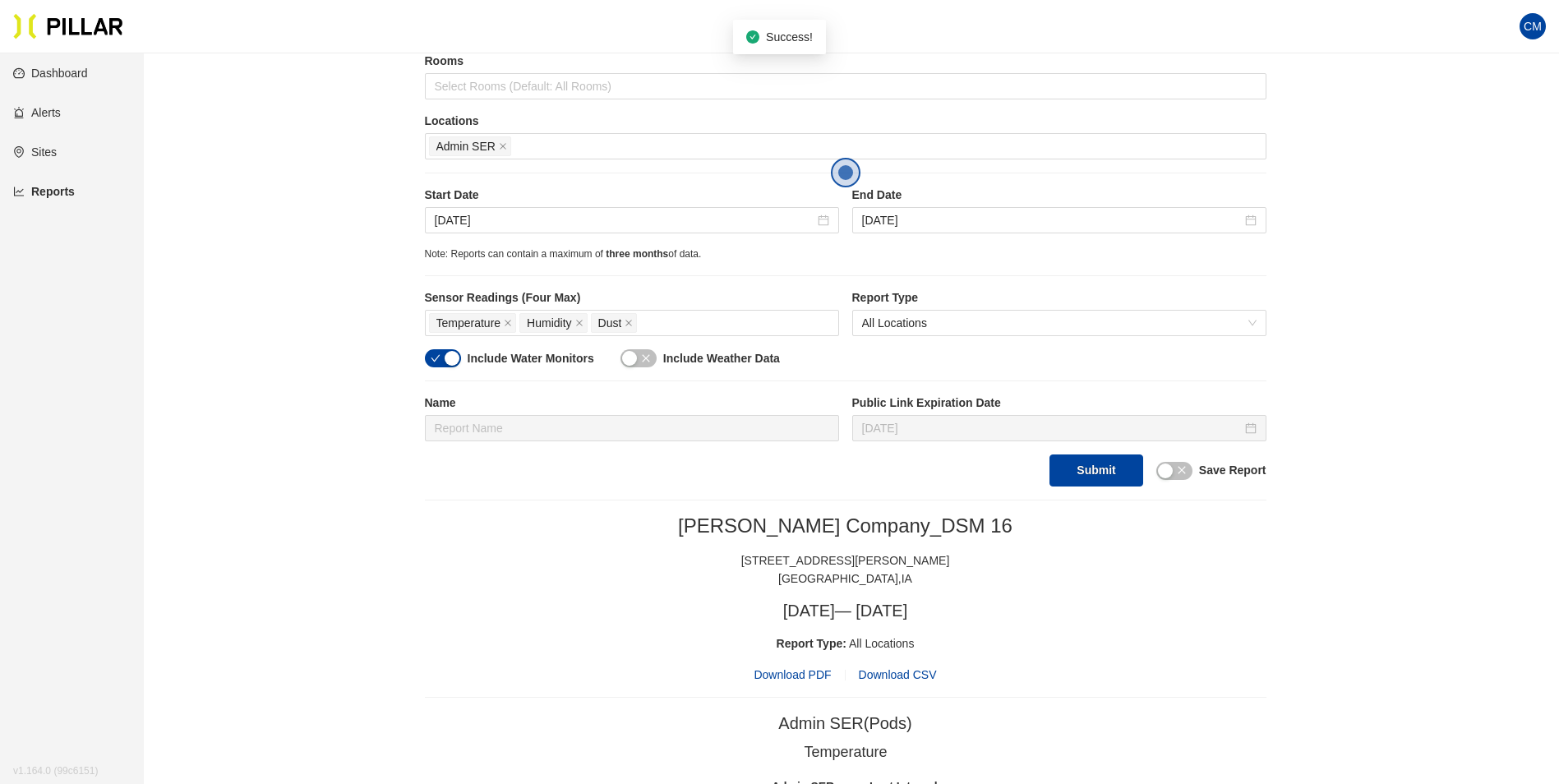
click at [780, 671] on span "Download PDF" at bounding box center [792, 674] width 77 height 18
click at [458, 220] on input "[DATE]" at bounding box center [624, 220] width 380 height 18
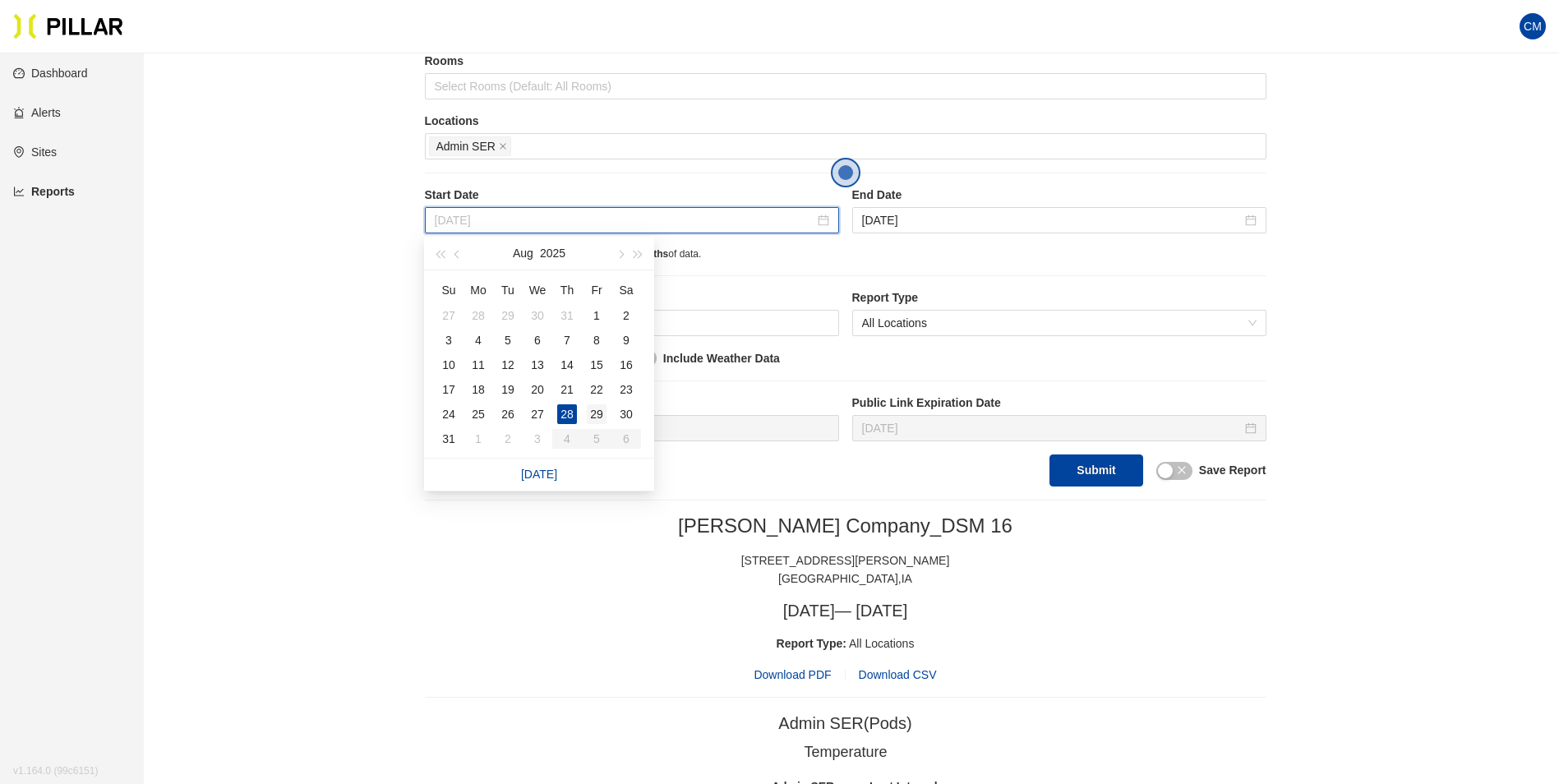
type input "[DATE]"
click at [604, 415] on div "29" at bounding box center [596, 414] width 20 height 20
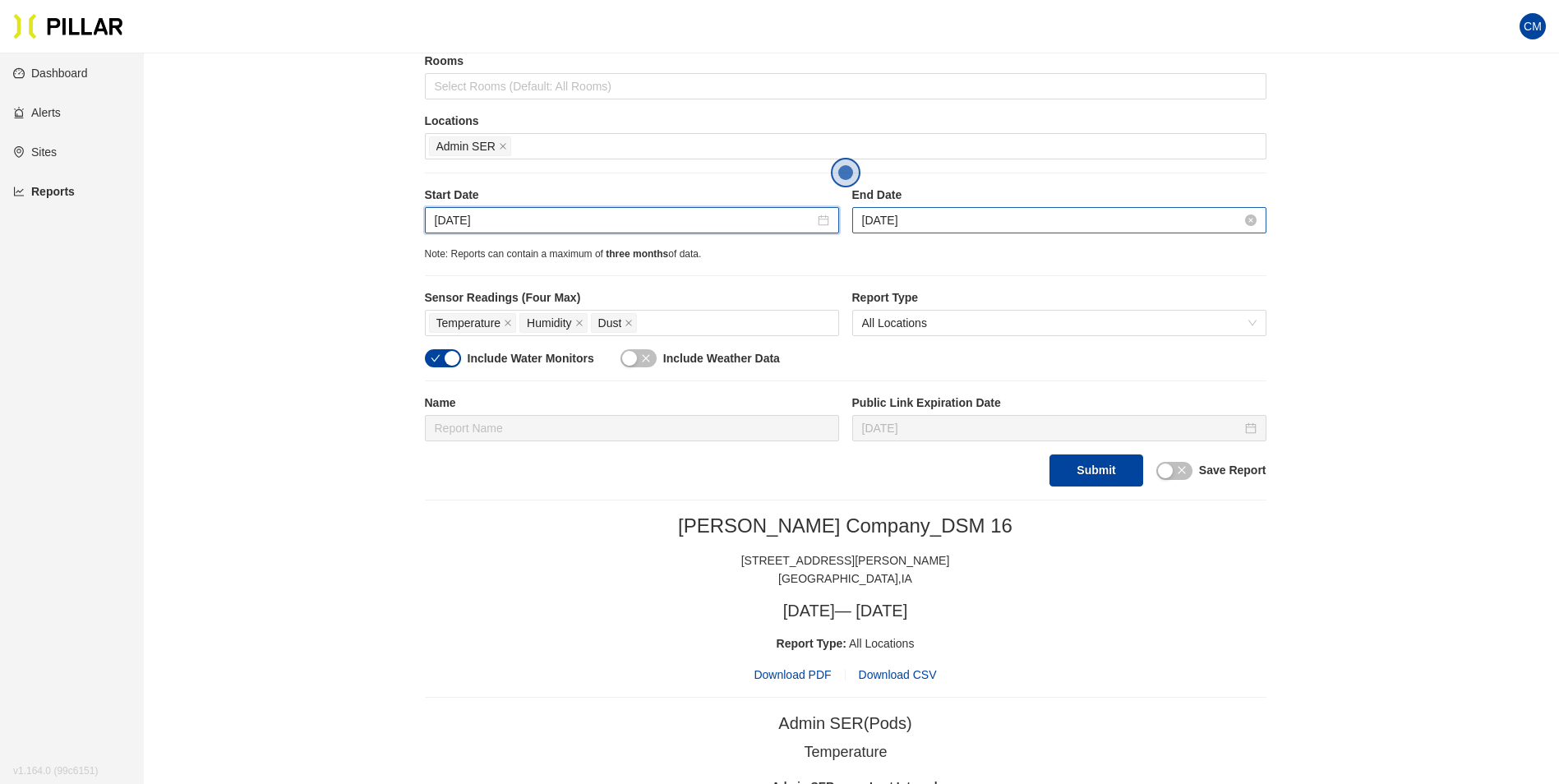
click at [932, 216] on input "[DATE]" at bounding box center [1052, 220] width 380 height 18
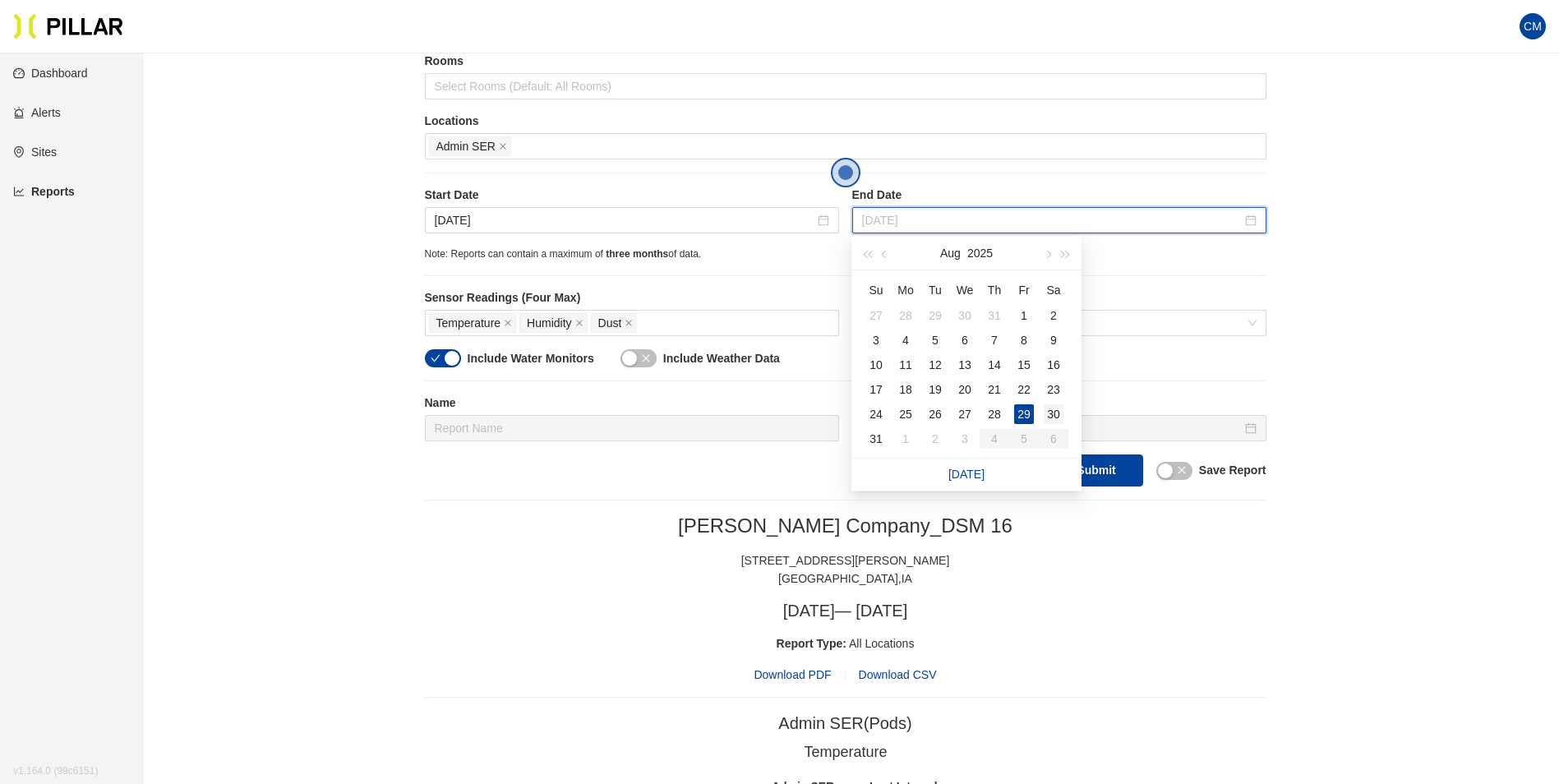
type input "[DATE]"
click at [1055, 407] on div "30" at bounding box center [1053, 414] width 20 height 20
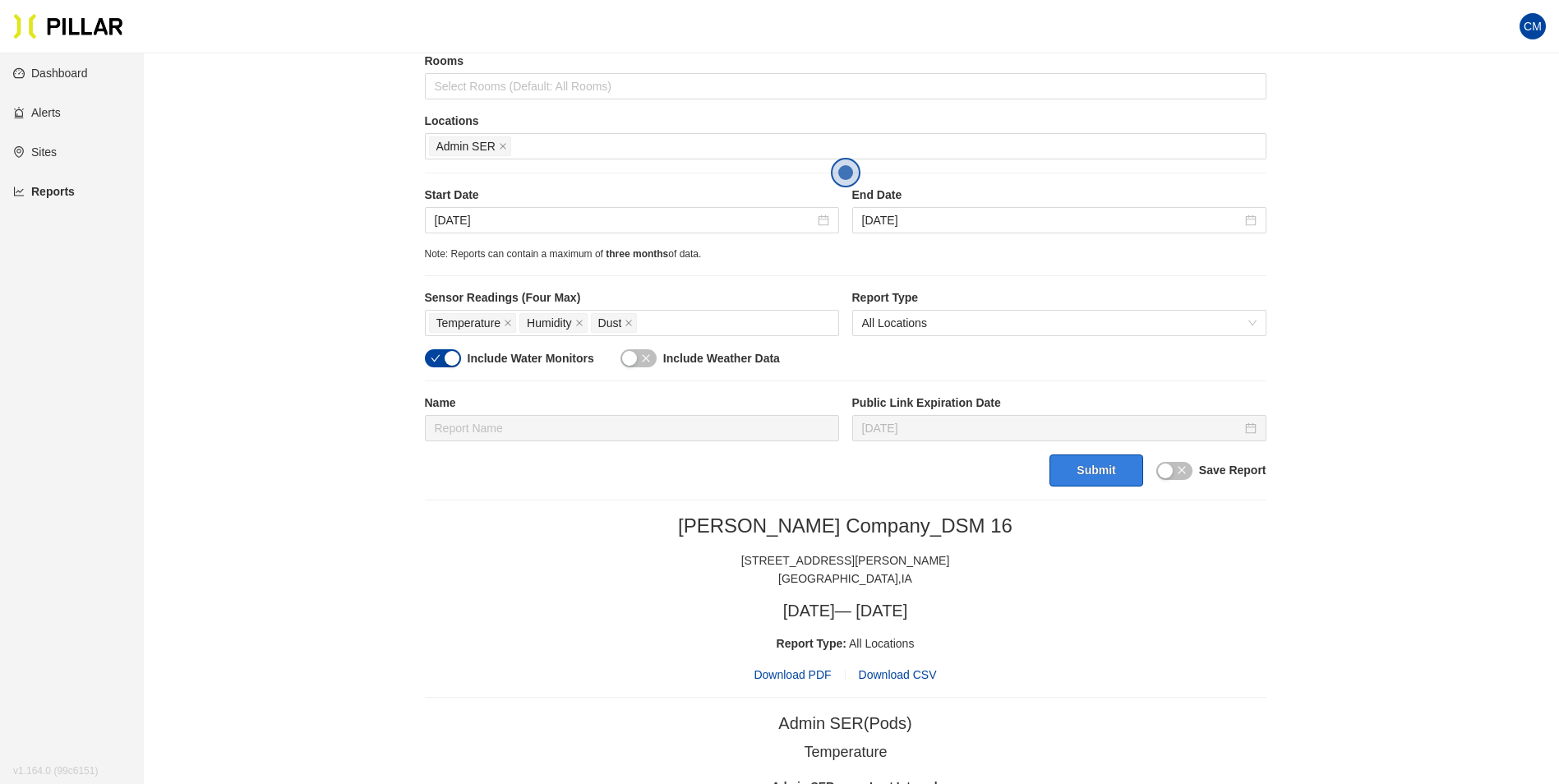
click at [1109, 466] on button "Submit" at bounding box center [1096, 470] width 93 height 32
click at [796, 669] on span "Download PDF" at bounding box center [792, 674] width 77 height 18
click at [590, 215] on input "[DATE]" at bounding box center [624, 220] width 380 height 18
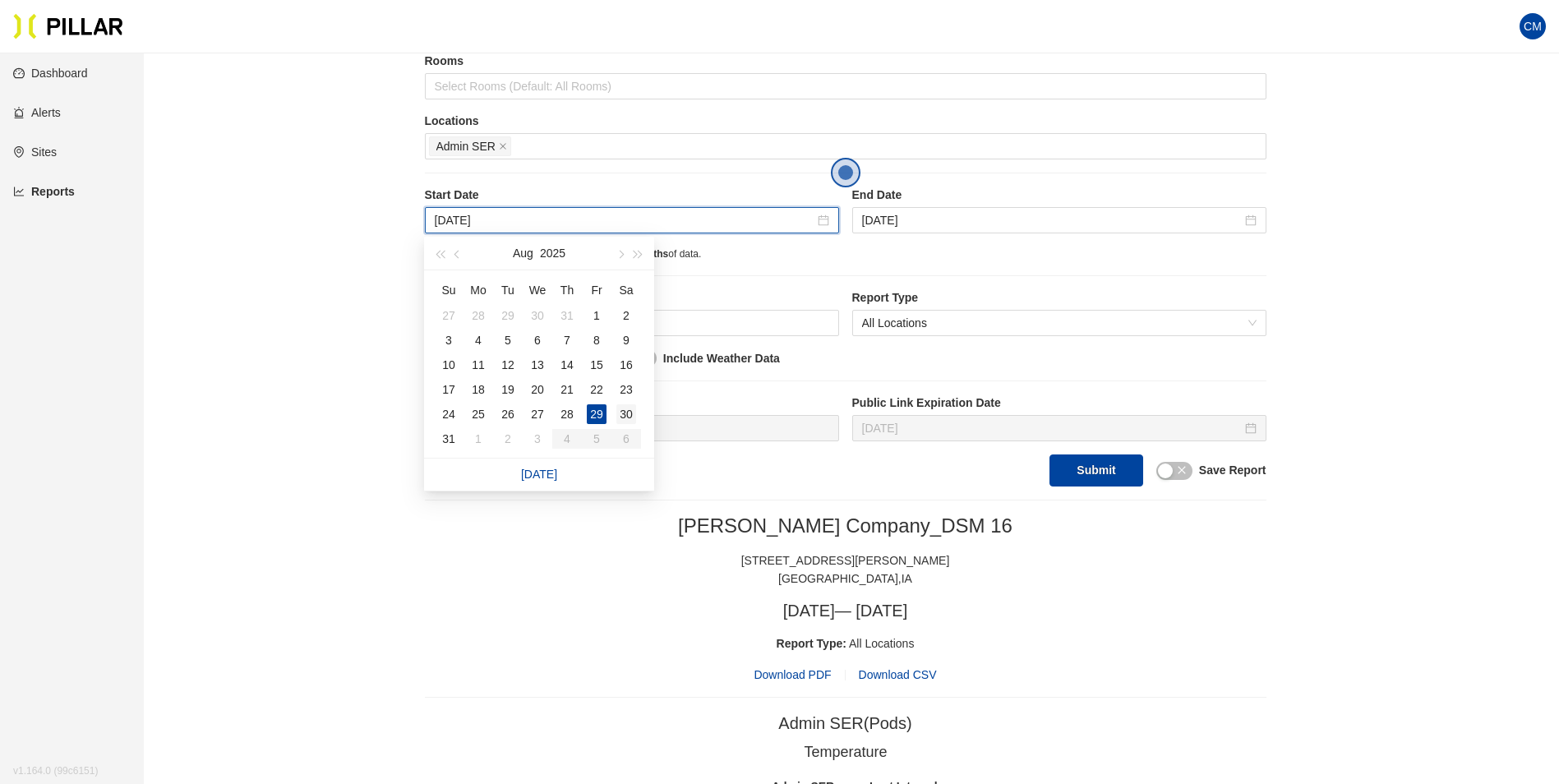
type input "[DATE]"
click at [635, 418] on div "30" at bounding box center [626, 414] width 20 height 20
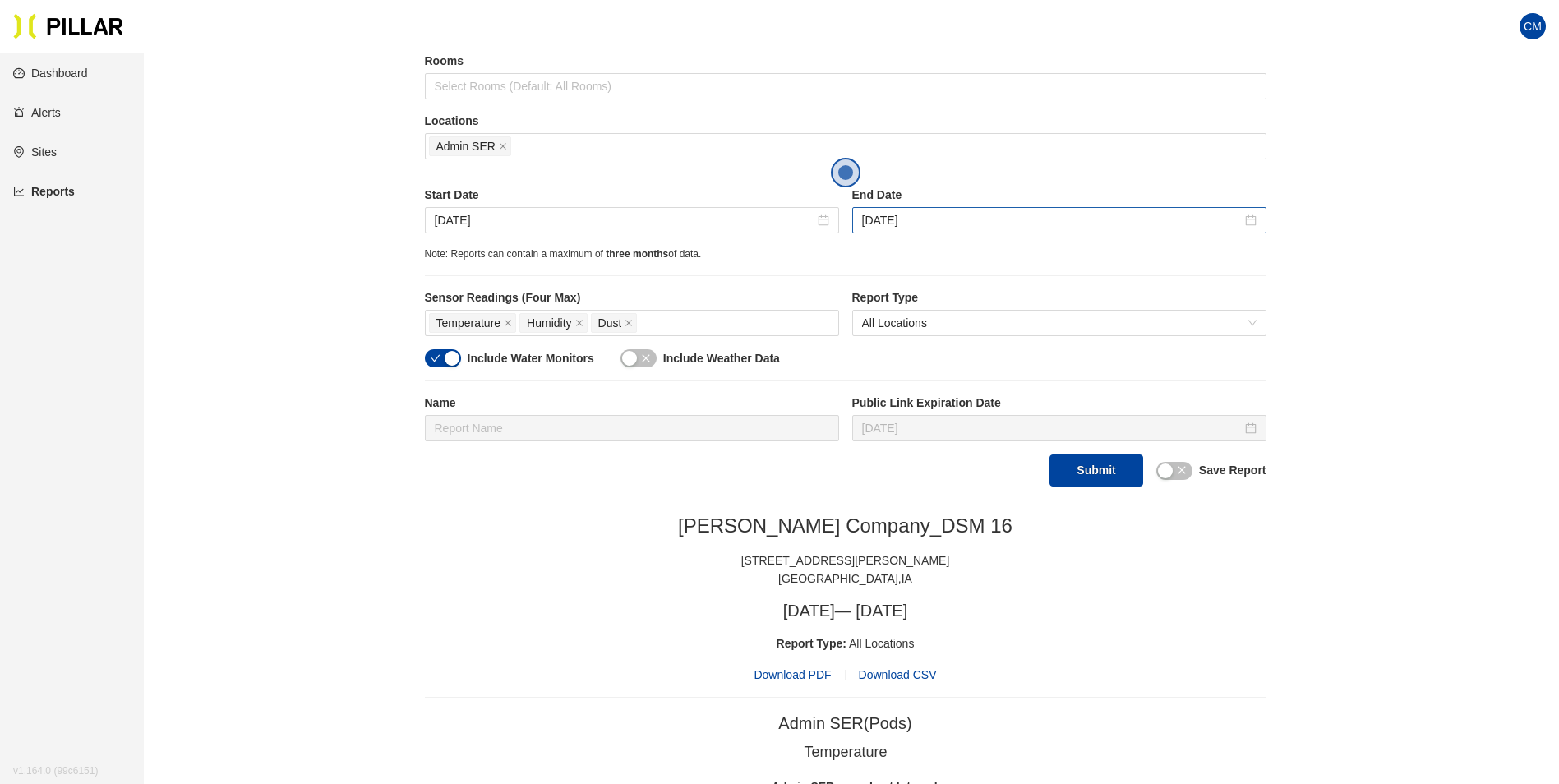
click at [895, 209] on div "[DATE]" at bounding box center [1059, 220] width 414 height 26
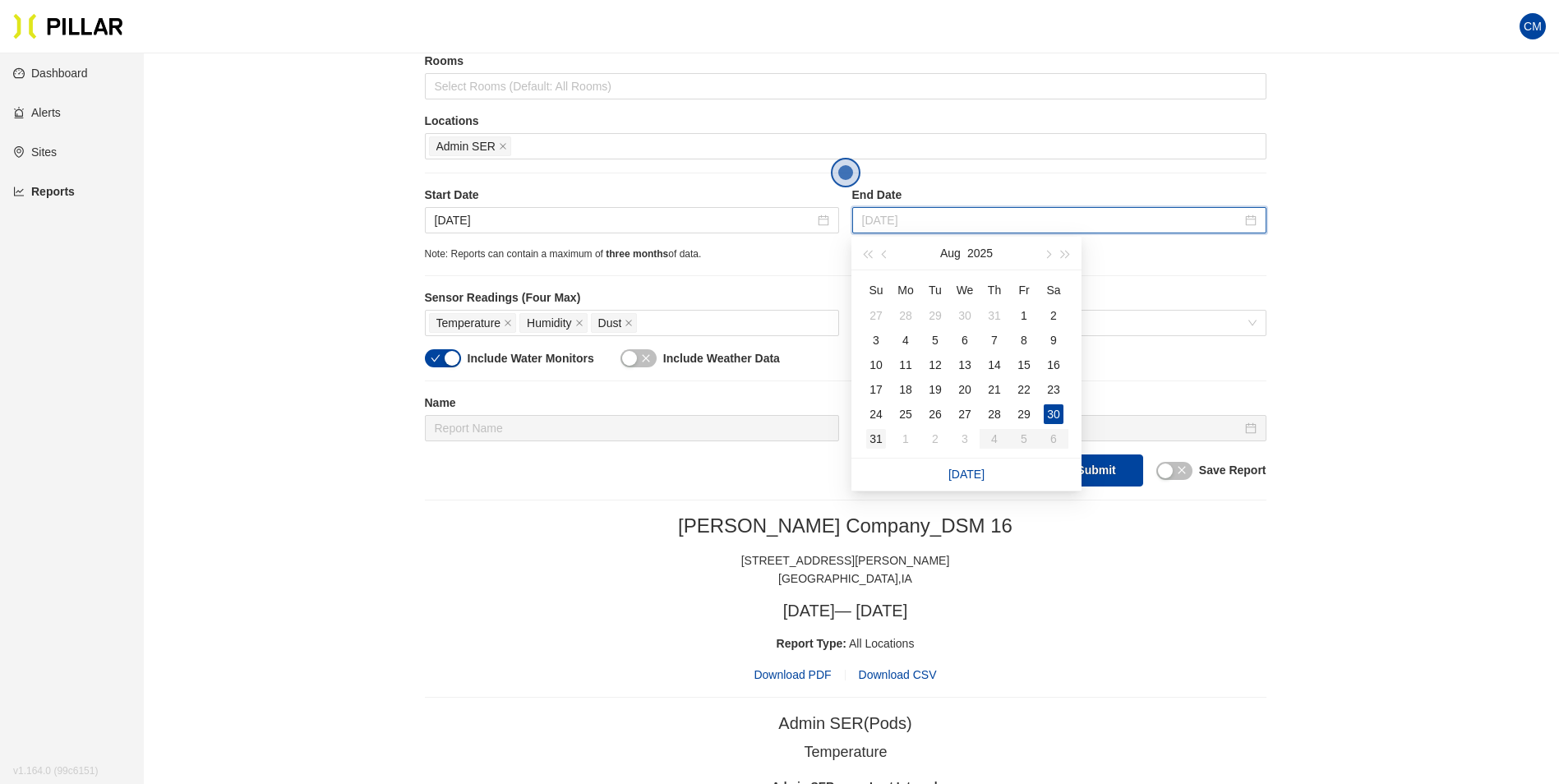
type input "[DATE]"
click at [876, 438] on div "31" at bounding box center [876, 438] width 20 height 20
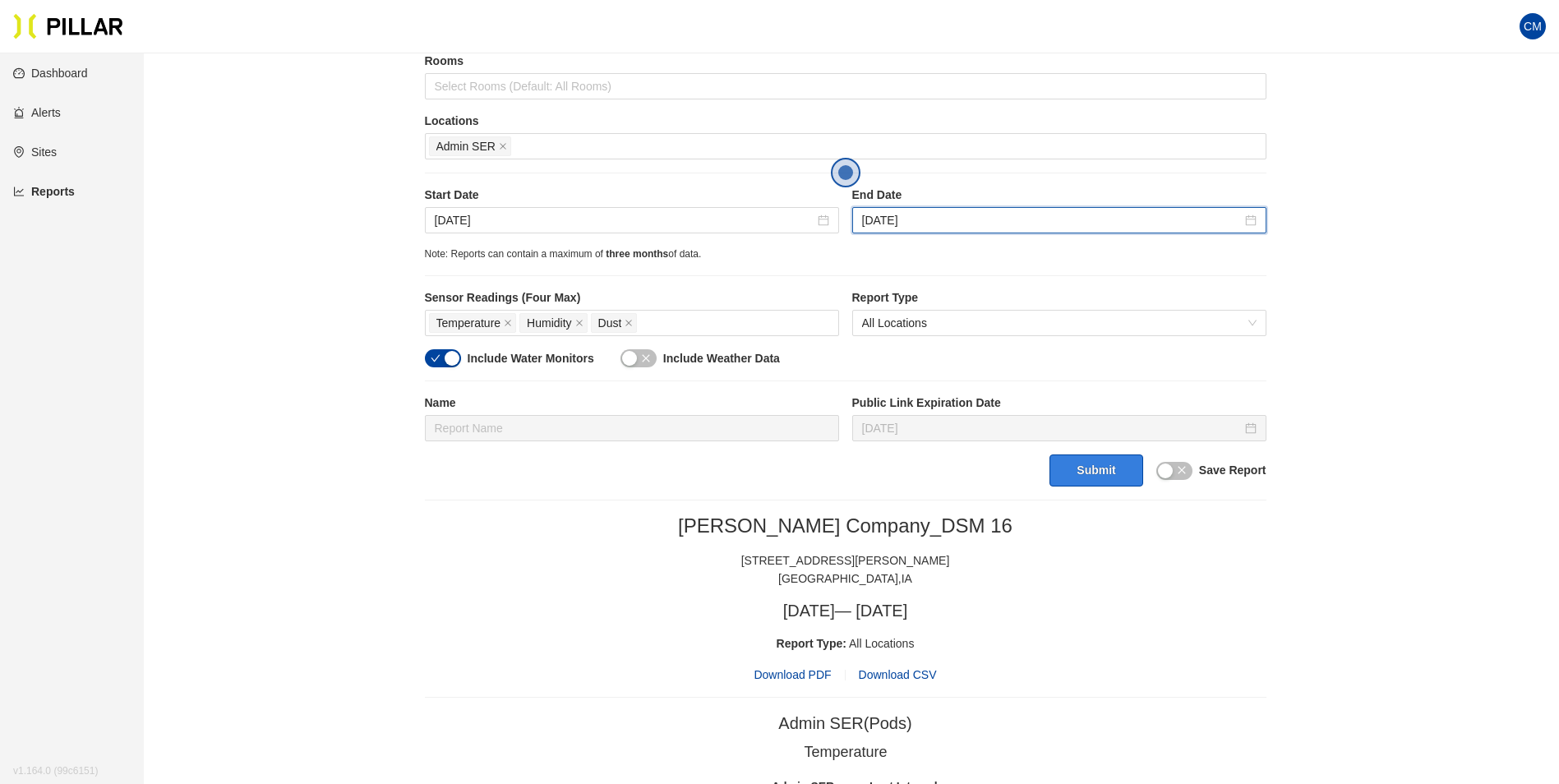
click at [1103, 477] on button "Submit" at bounding box center [1096, 470] width 93 height 32
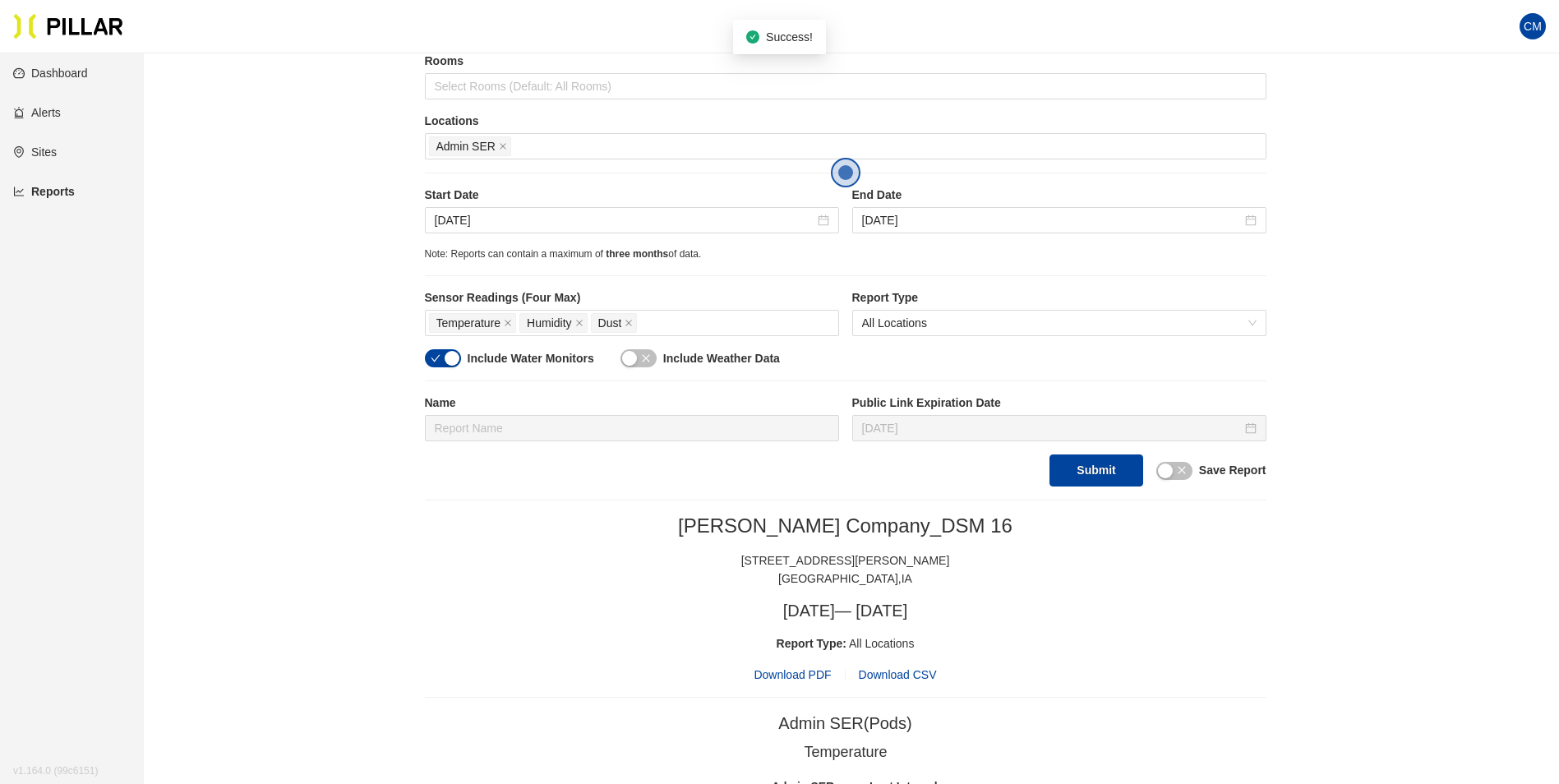
click at [809, 670] on span "Download PDF" at bounding box center [792, 674] width 77 height 18
click at [594, 243] on div "Start Date [DATE] End Date [DATE]" at bounding box center [846, 216] width 842 height 60
click at [456, 218] on input "[DATE]" at bounding box center [624, 220] width 380 height 18
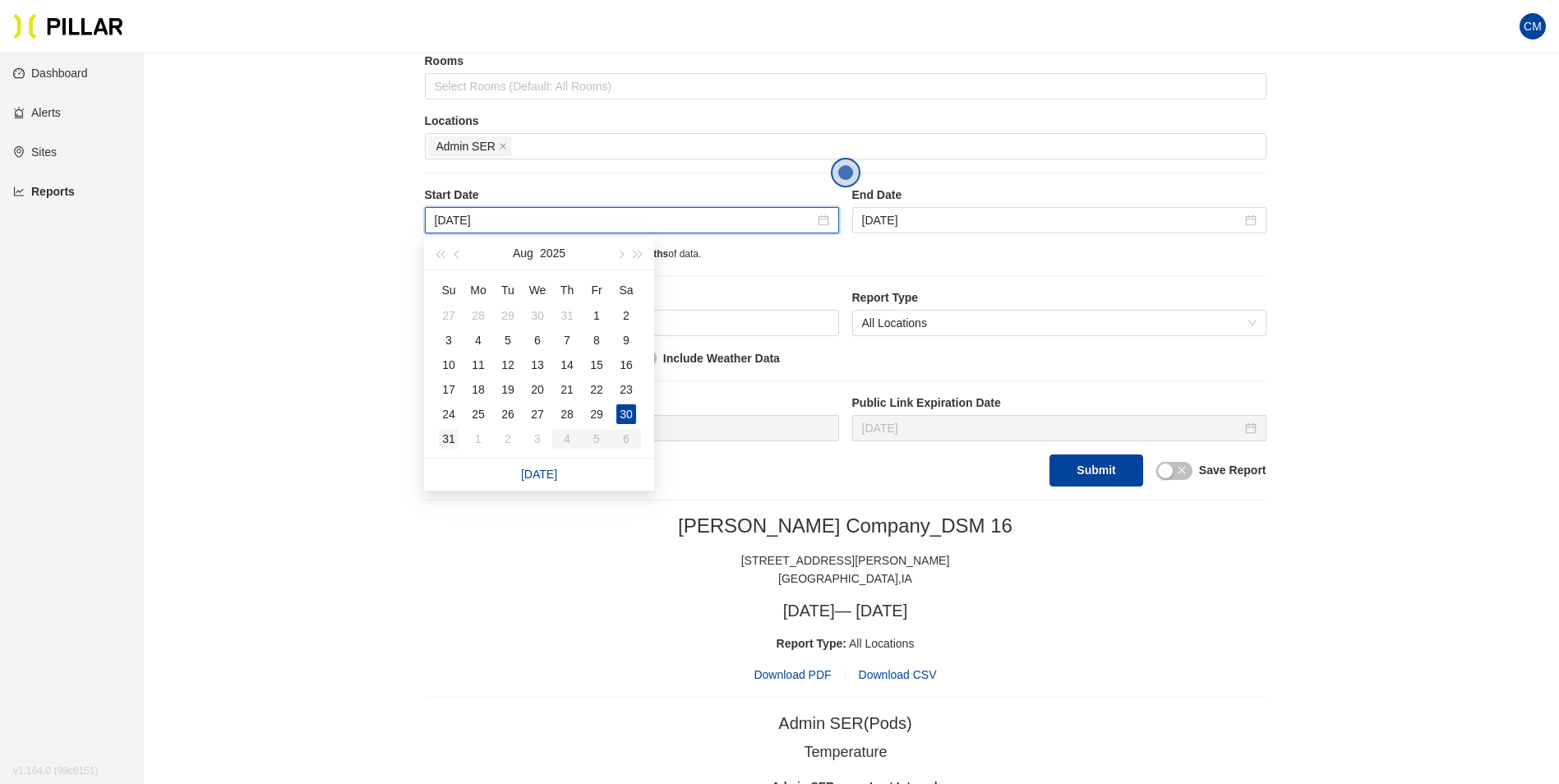
type input "[DATE]"
click at [441, 443] on div "31" at bounding box center [449, 438] width 20 height 20
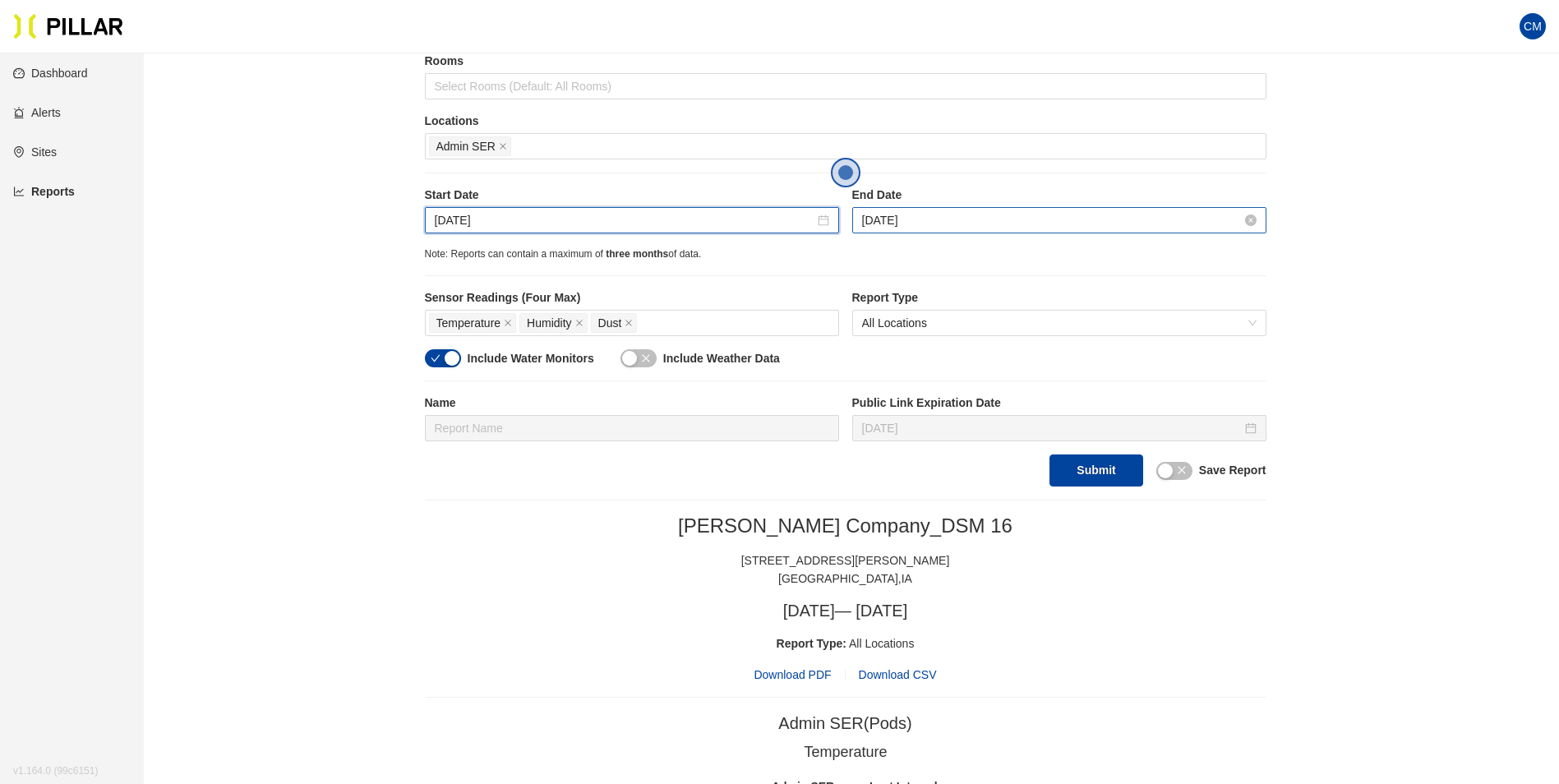
click at [906, 224] on input "[DATE]" at bounding box center [1052, 220] width 380 height 18
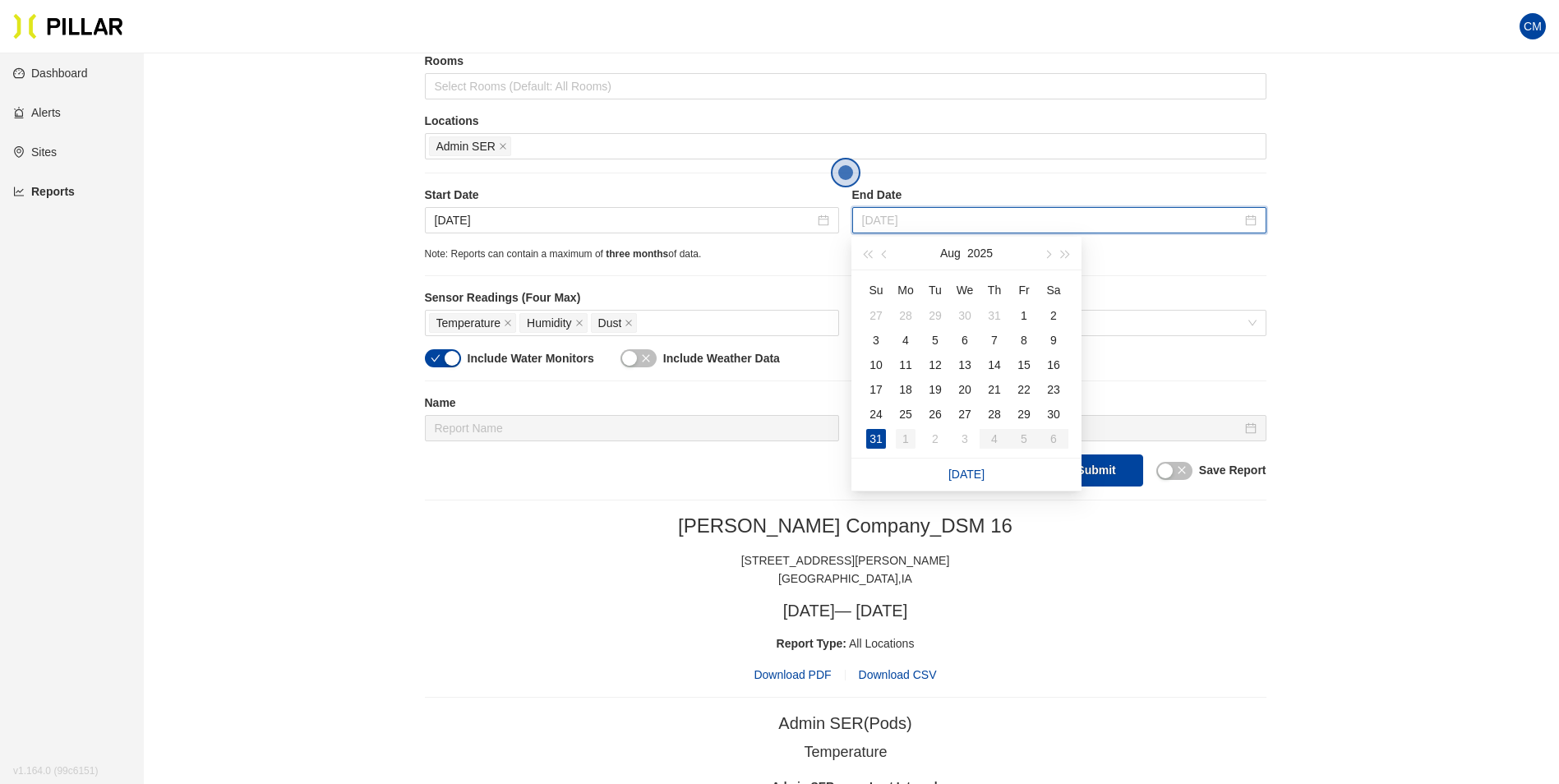
type input "[DATE]"
click at [903, 435] on div "1" at bounding box center [905, 438] width 20 height 20
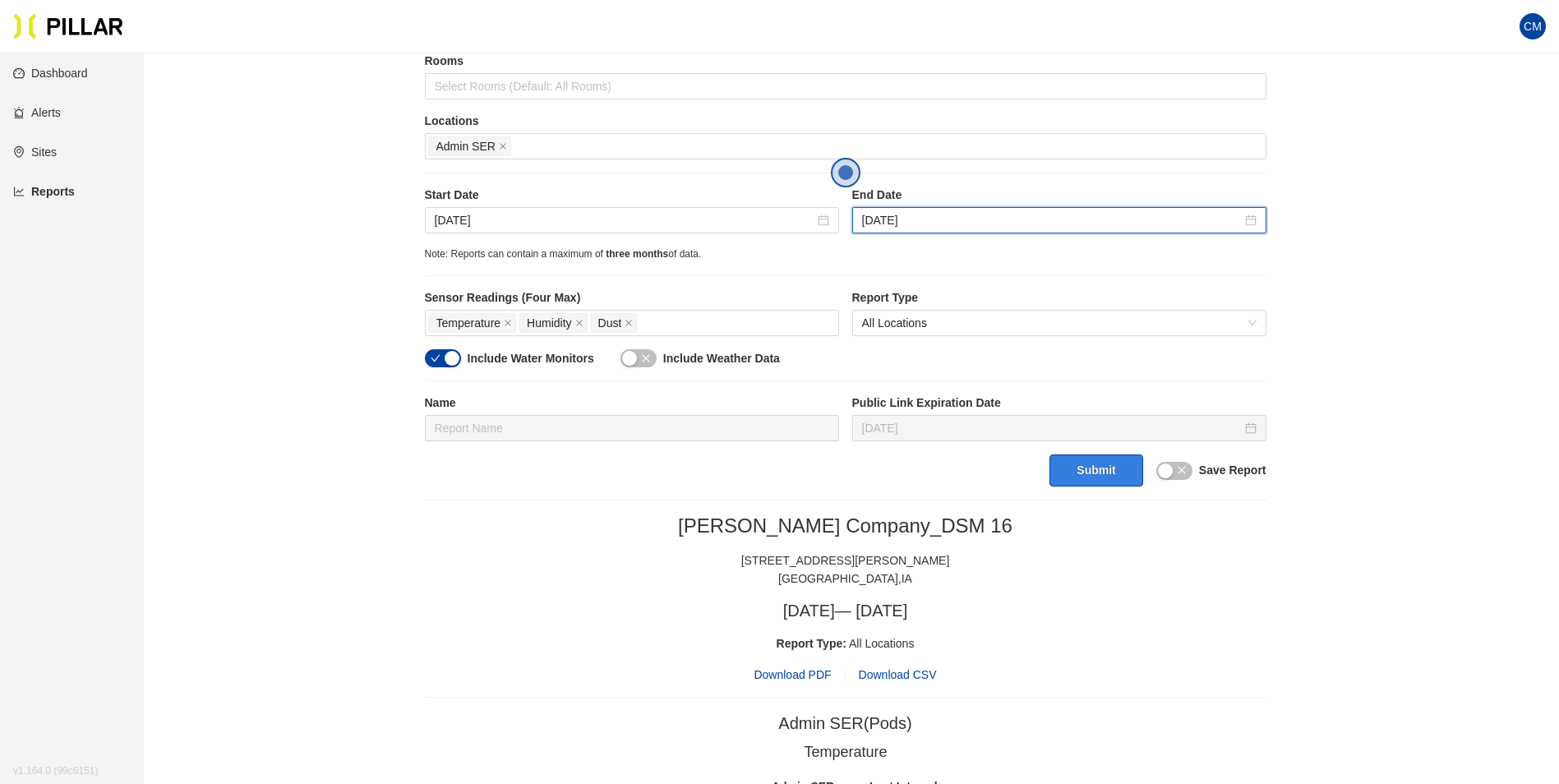
click at [1103, 478] on button "Submit" at bounding box center [1096, 470] width 93 height 32
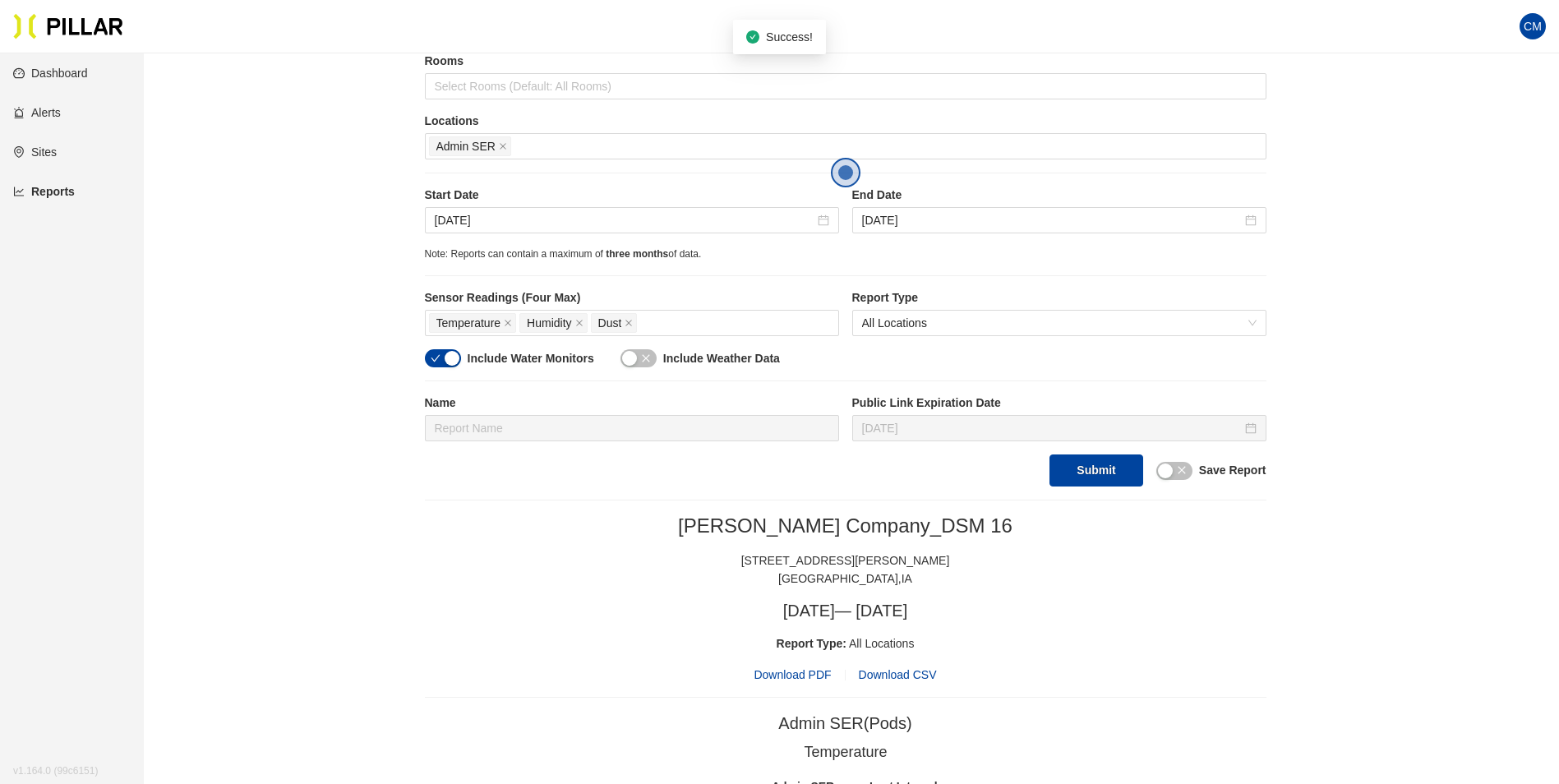
click at [796, 675] on span "Download PDF" at bounding box center [792, 674] width 77 height 18
click at [507, 222] on input "[DATE]" at bounding box center [624, 220] width 380 height 18
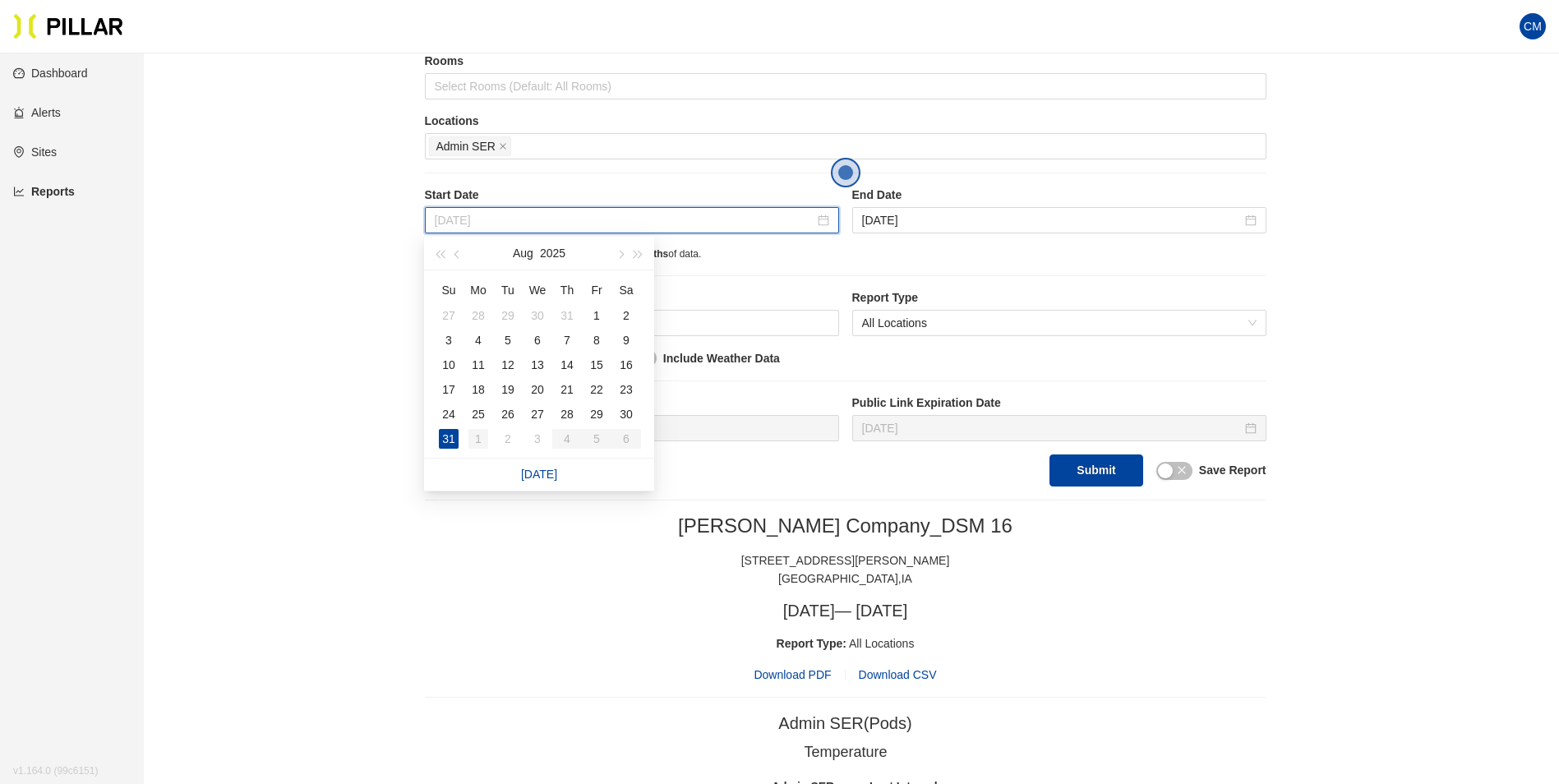
type input "[DATE]"
click at [478, 442] on div "1" at bounding box center [478, 438] width 20 height 20
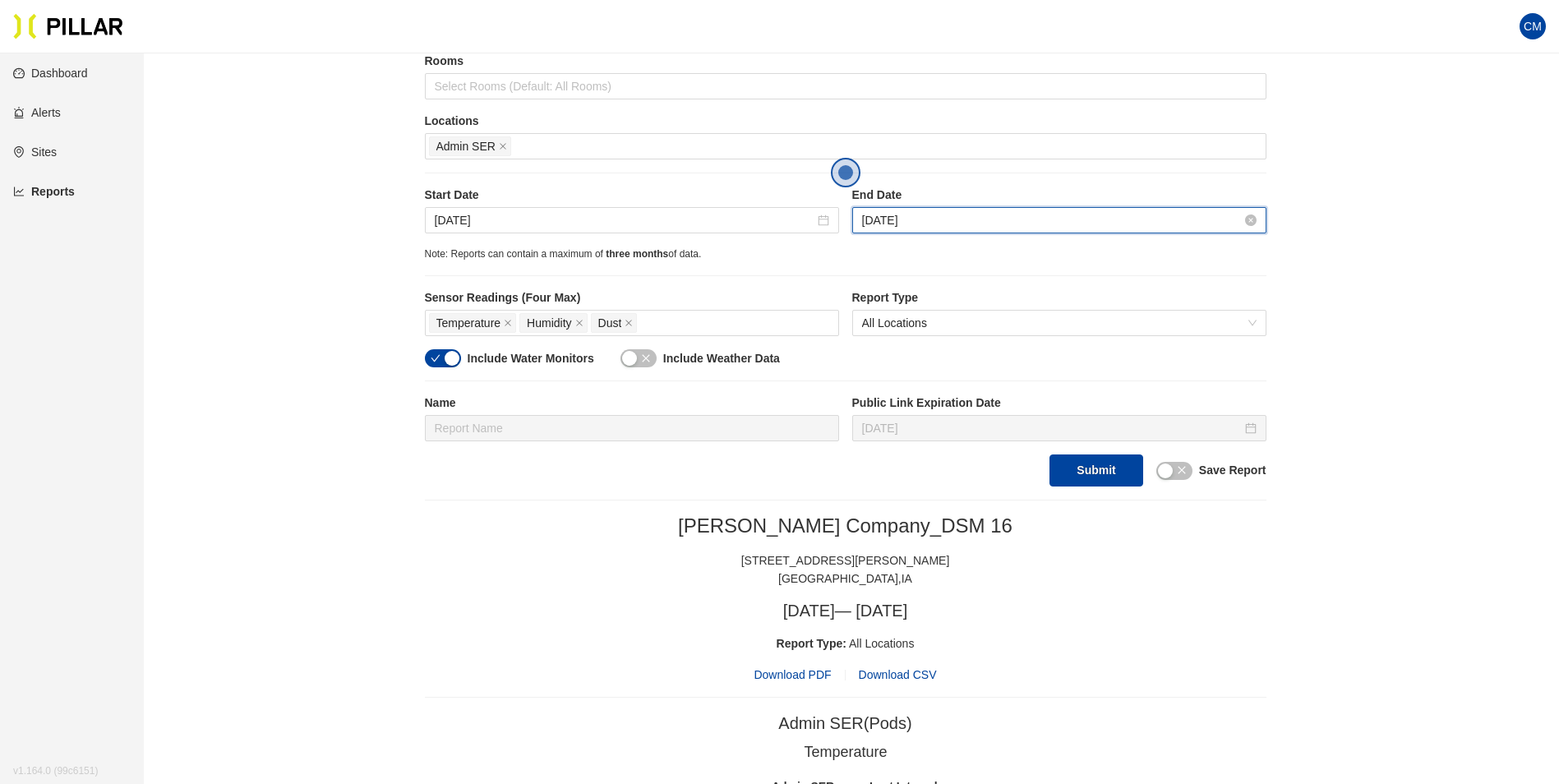
click at [916, 222] on input "[DATE]" at bounding box center [1052, 220] width 380 height 18
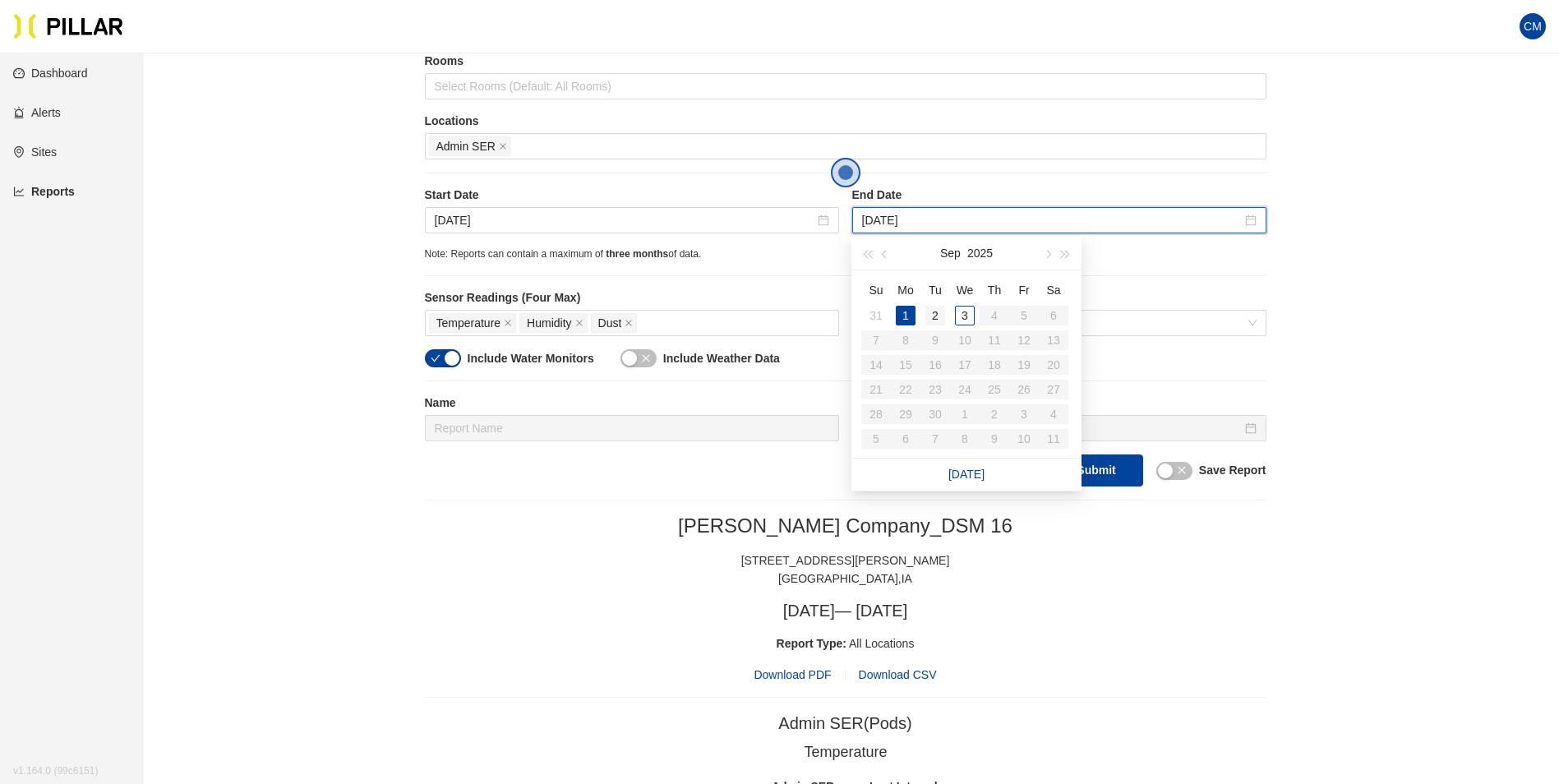
type input "[DATE]"
click at [929, 318] on div "2" at bounding box center [935, 316] width 20 height 20
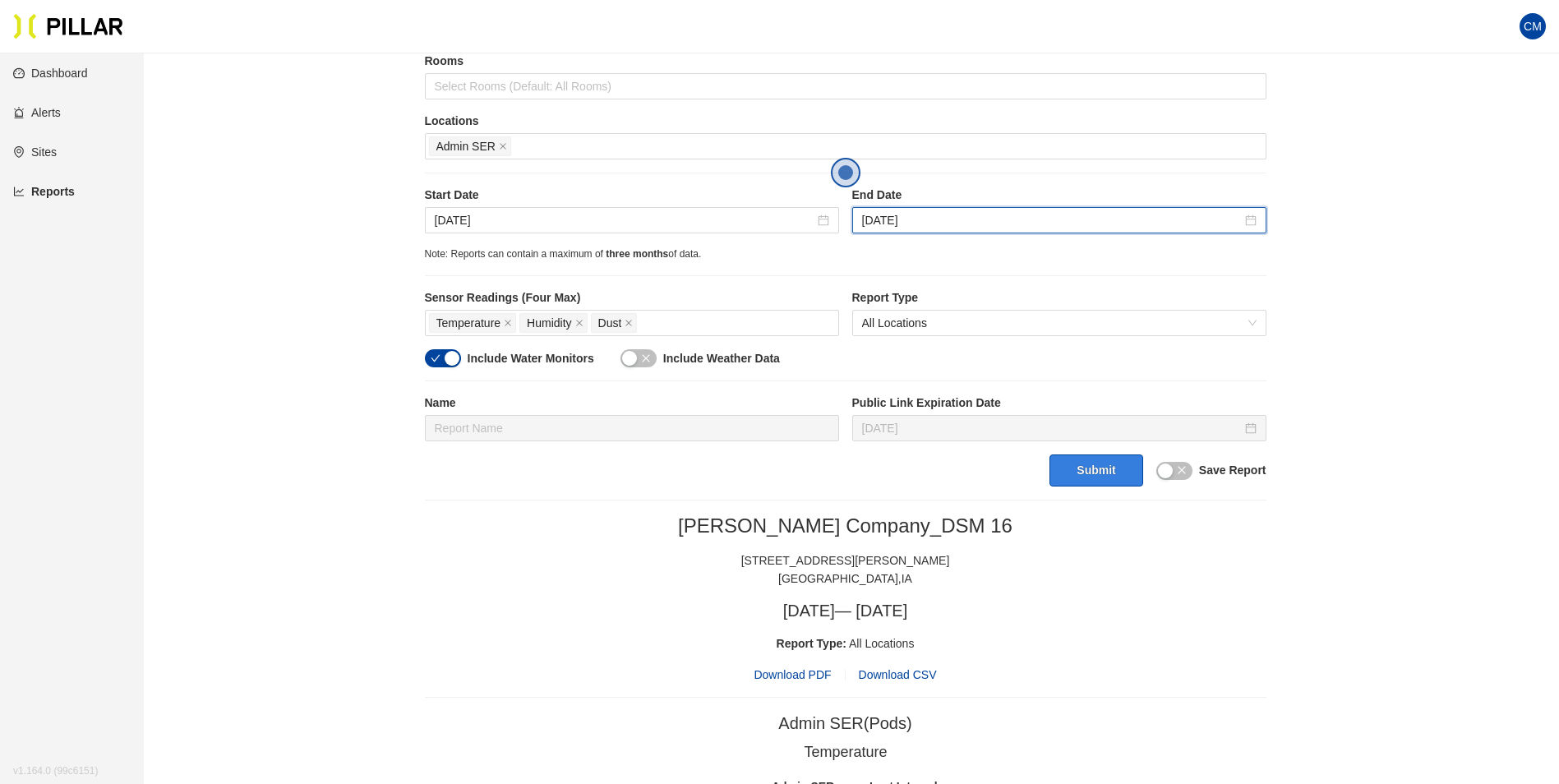
click at [1089, 458] on button "Submit" at bounding box center [1096, 470] width 93 height 32
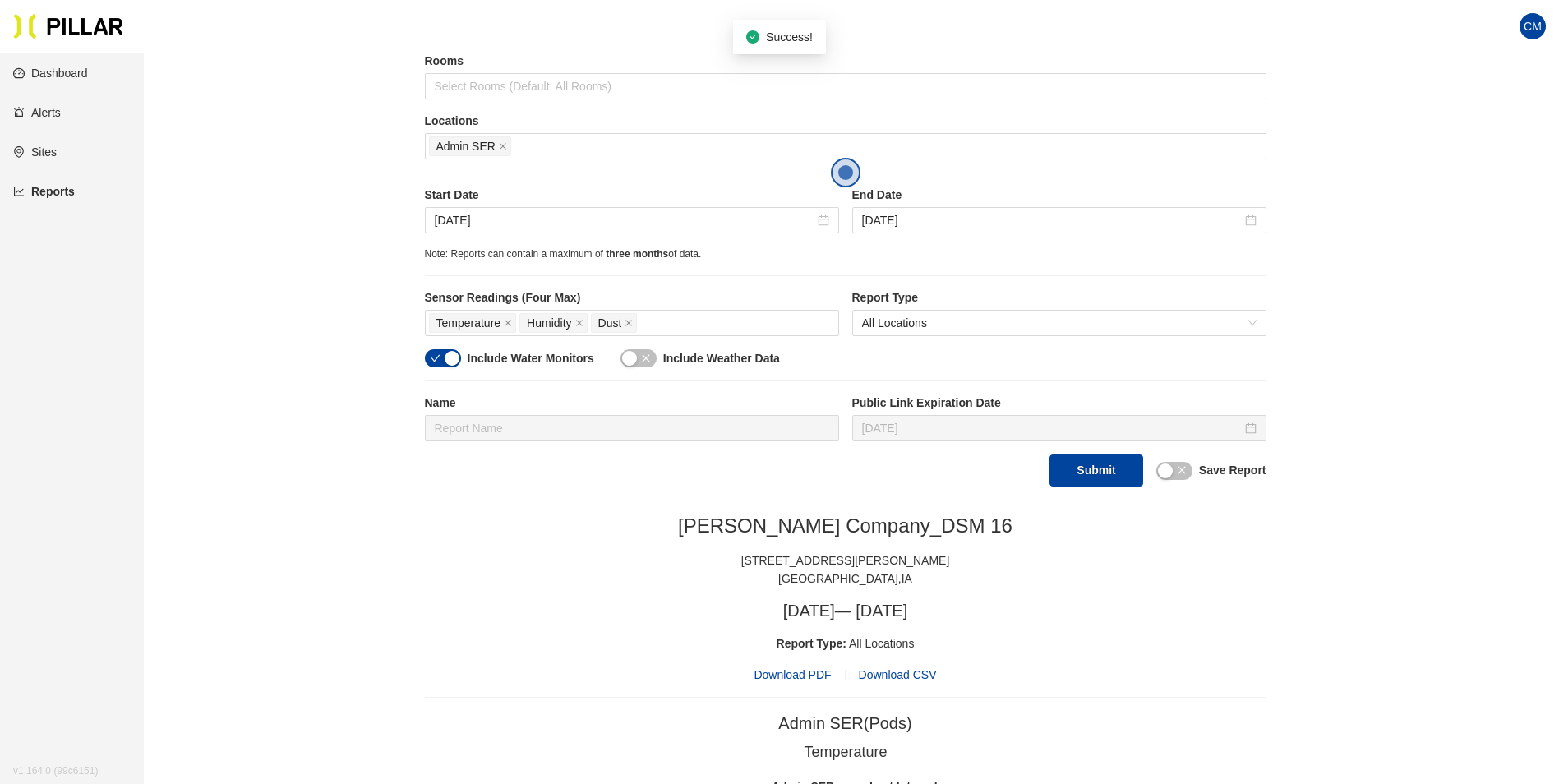
click at [797, 662] on div "[PERSON_NAME] Company_DSM 16 [STREET_ADDRESS][PERSON_NAME] [DATE] — [DATE] Repo…" at bounding box center [846, 599] width 842 height 170
click at [801, 668] on span "Download PDF" at bounding box center [792, 674] width 77 height 18
